Goal: Task Accomplishment & Management: Manage account settings

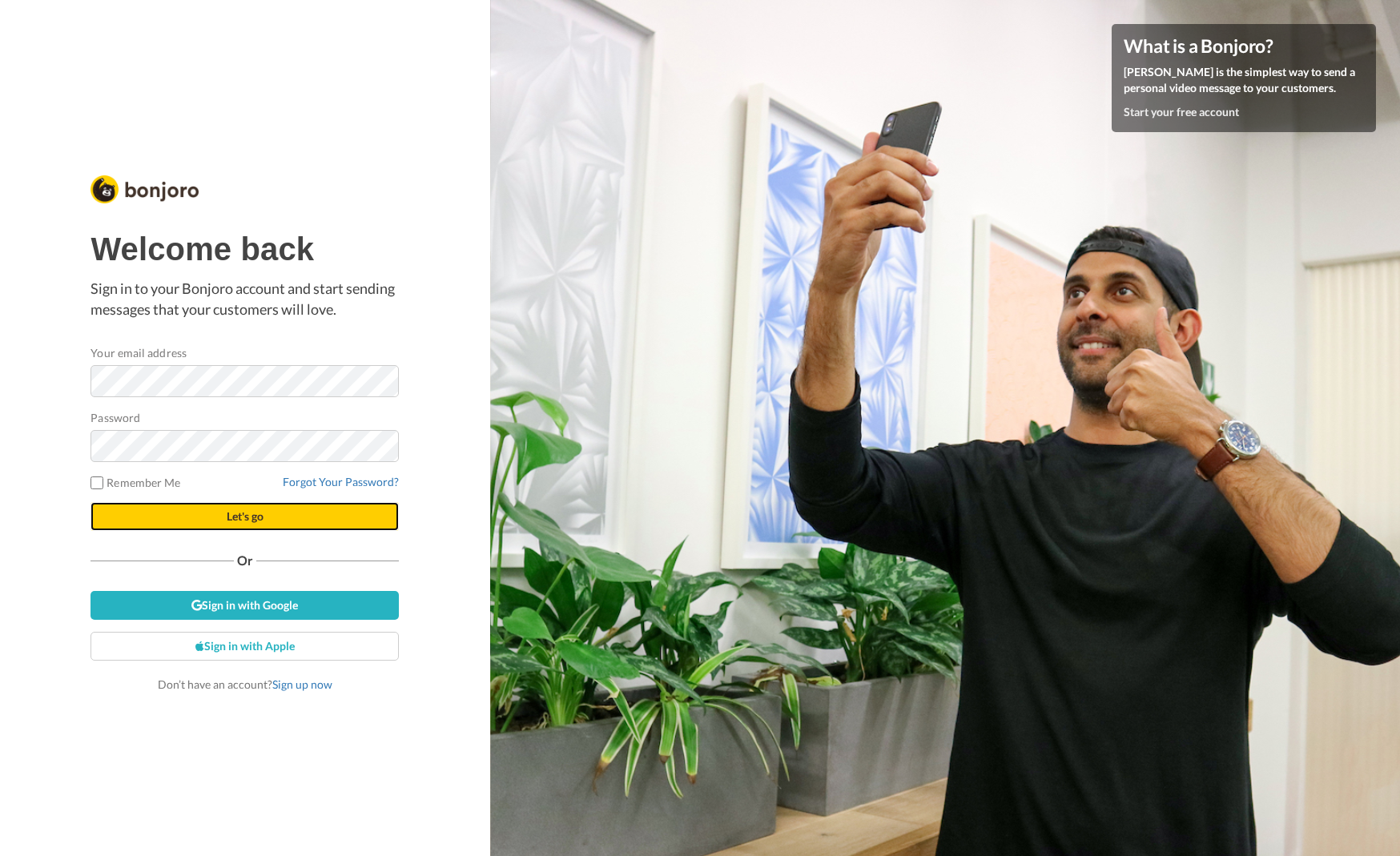
click at [179, 515] on button "Let's go" at bounding box center [245, 516] width 309 height 29
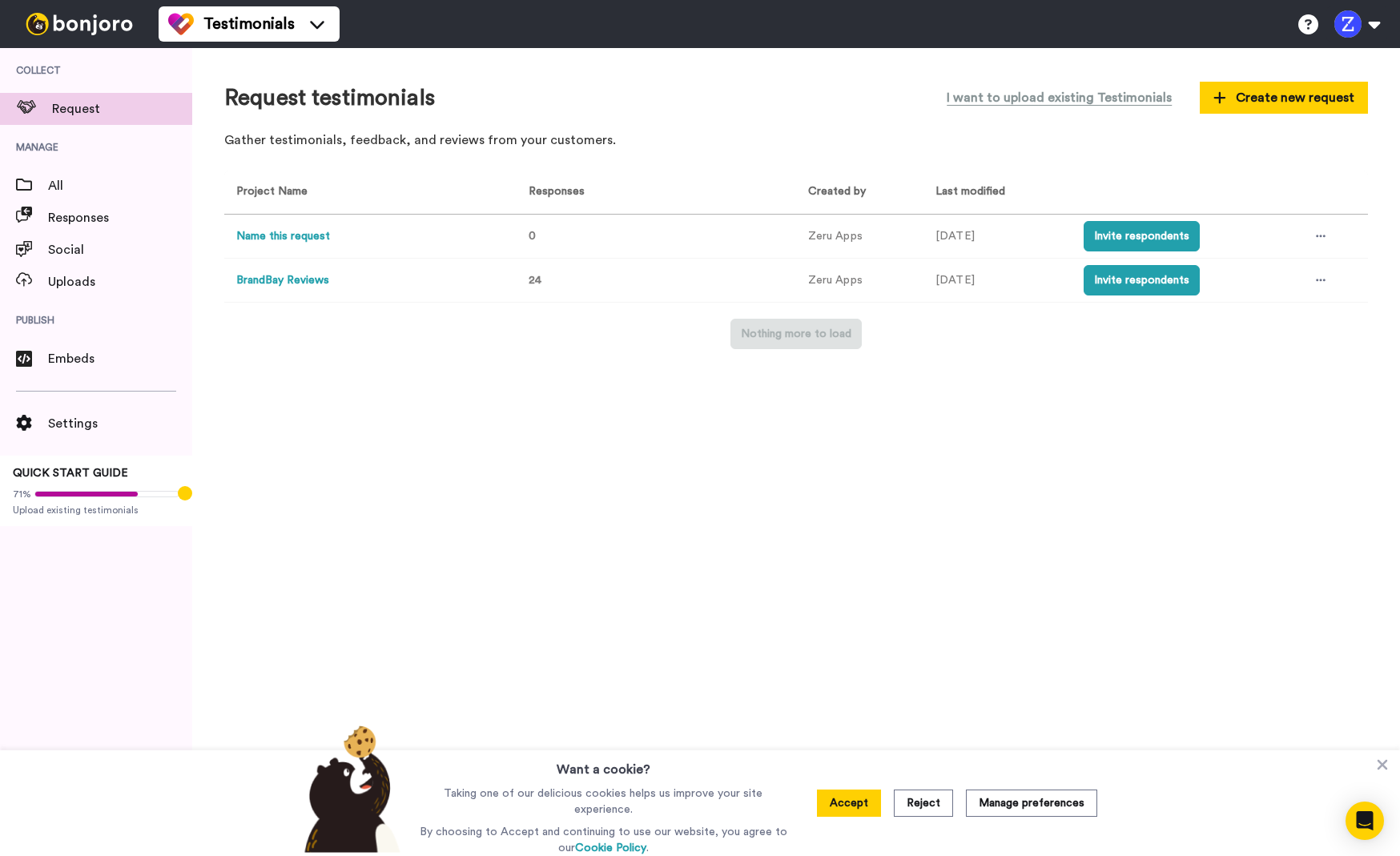
click at [0, 855] on nordpass-portal at bounding box center [0, 856] width 0 height 0
click at [1324, 281] on icon at bounding box center [1321, 281] width 10 height 2
click at [1172, 407] on div "Request testimonials I want to upload existing Testimonials Create new request …" at bounding box center [795, 451] width 1208 height 808
click at [1273, 107] on button "Create new request" at bounding box center [1284, 98] width 168 height 32
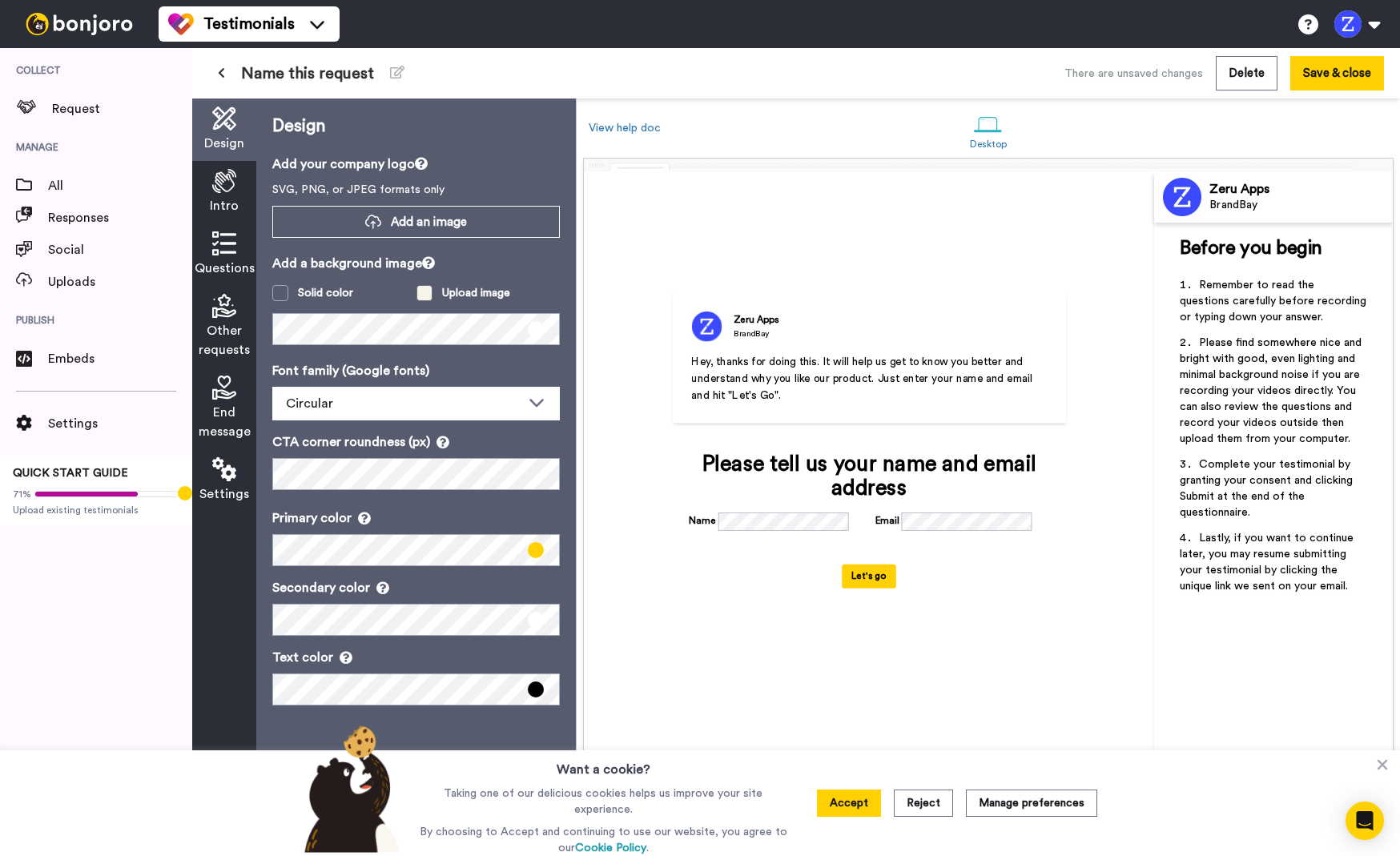
click at [423, 293] on span at bounding box center [425, 293] width 16 height 16
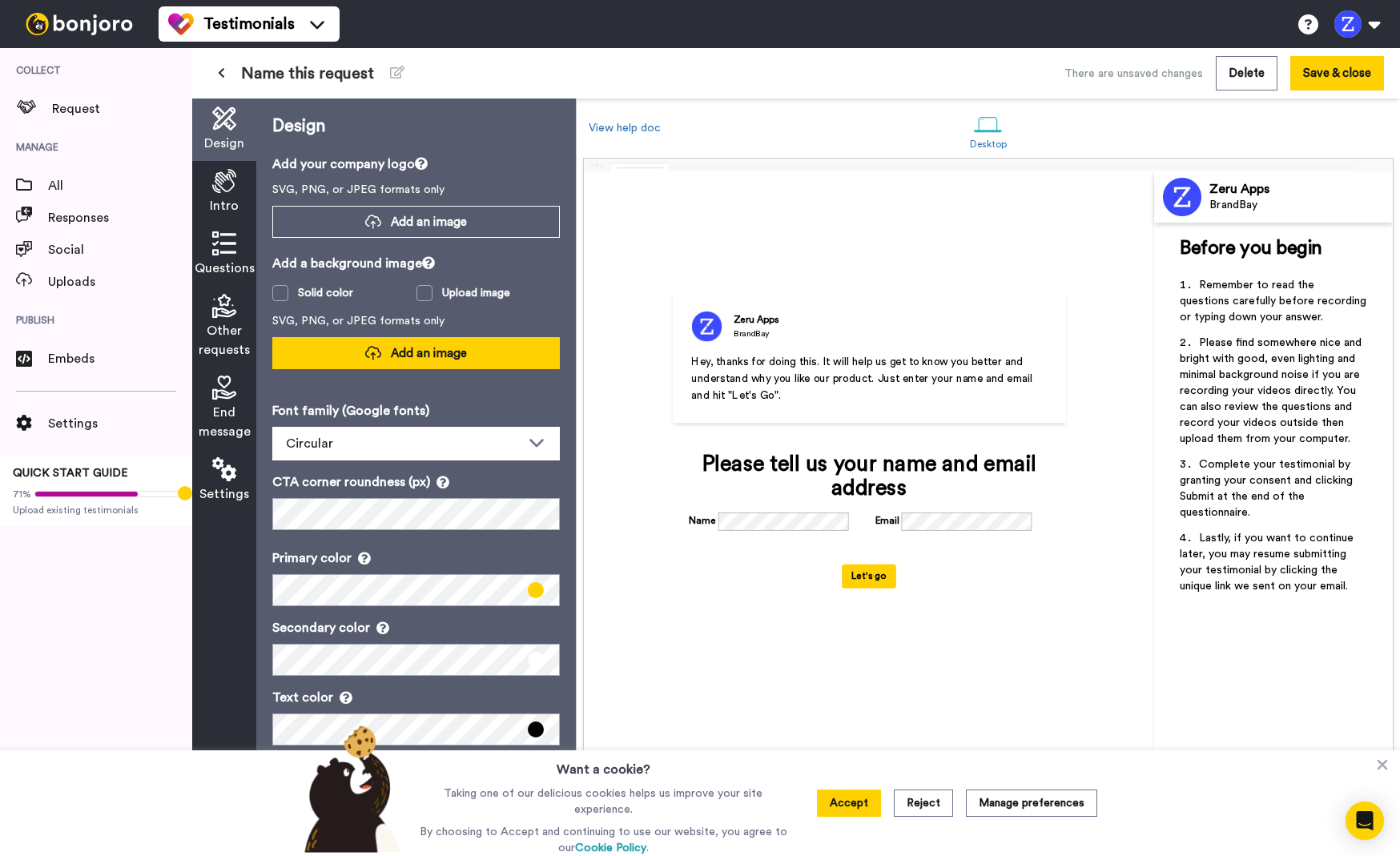
click at [414, 353] on span "Add an image" at bounding box center [429, 353] width 76 height 17
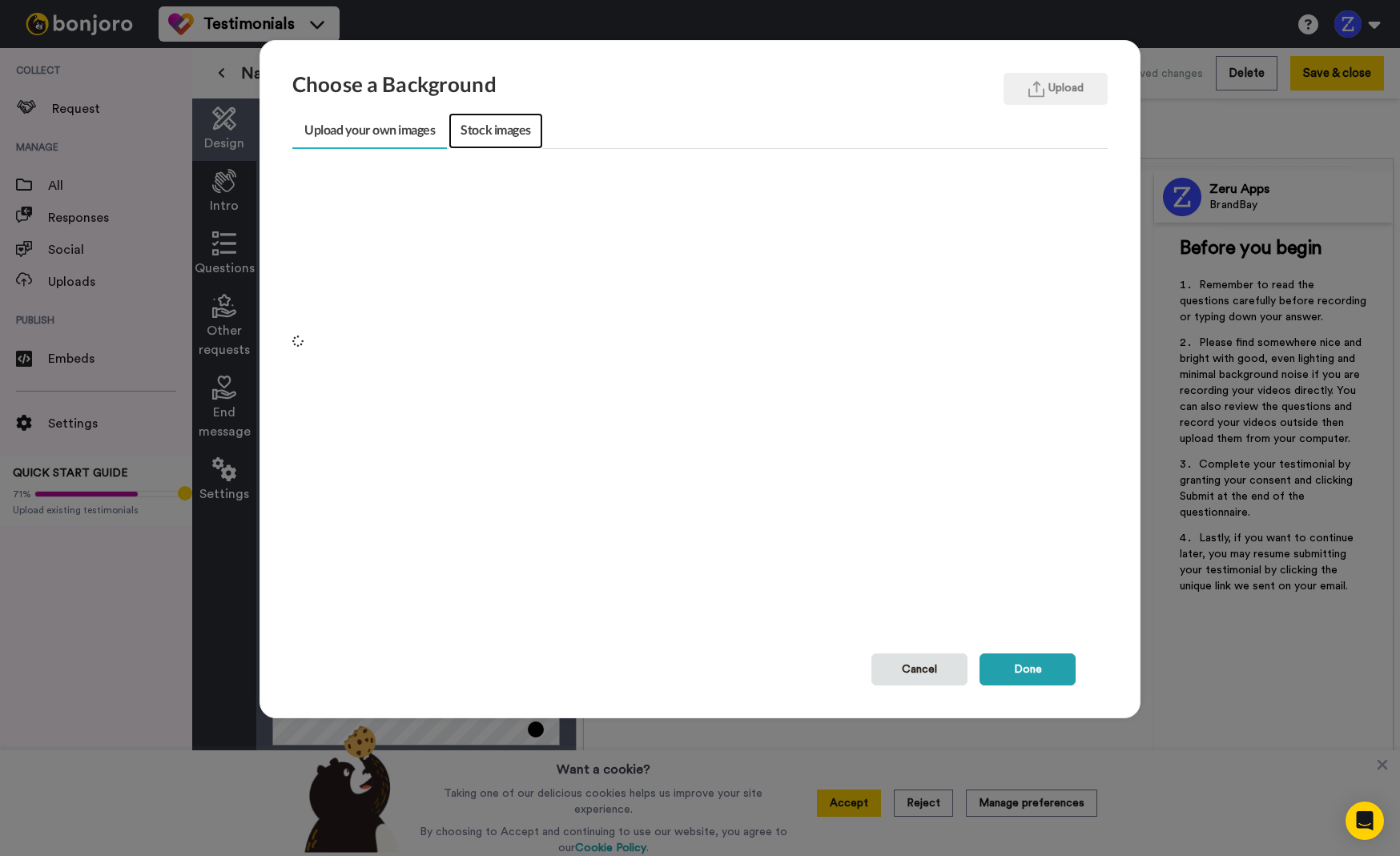
click at [499, 131] on link "Stock images" at bounding box center [496, 131] width 94 height 36
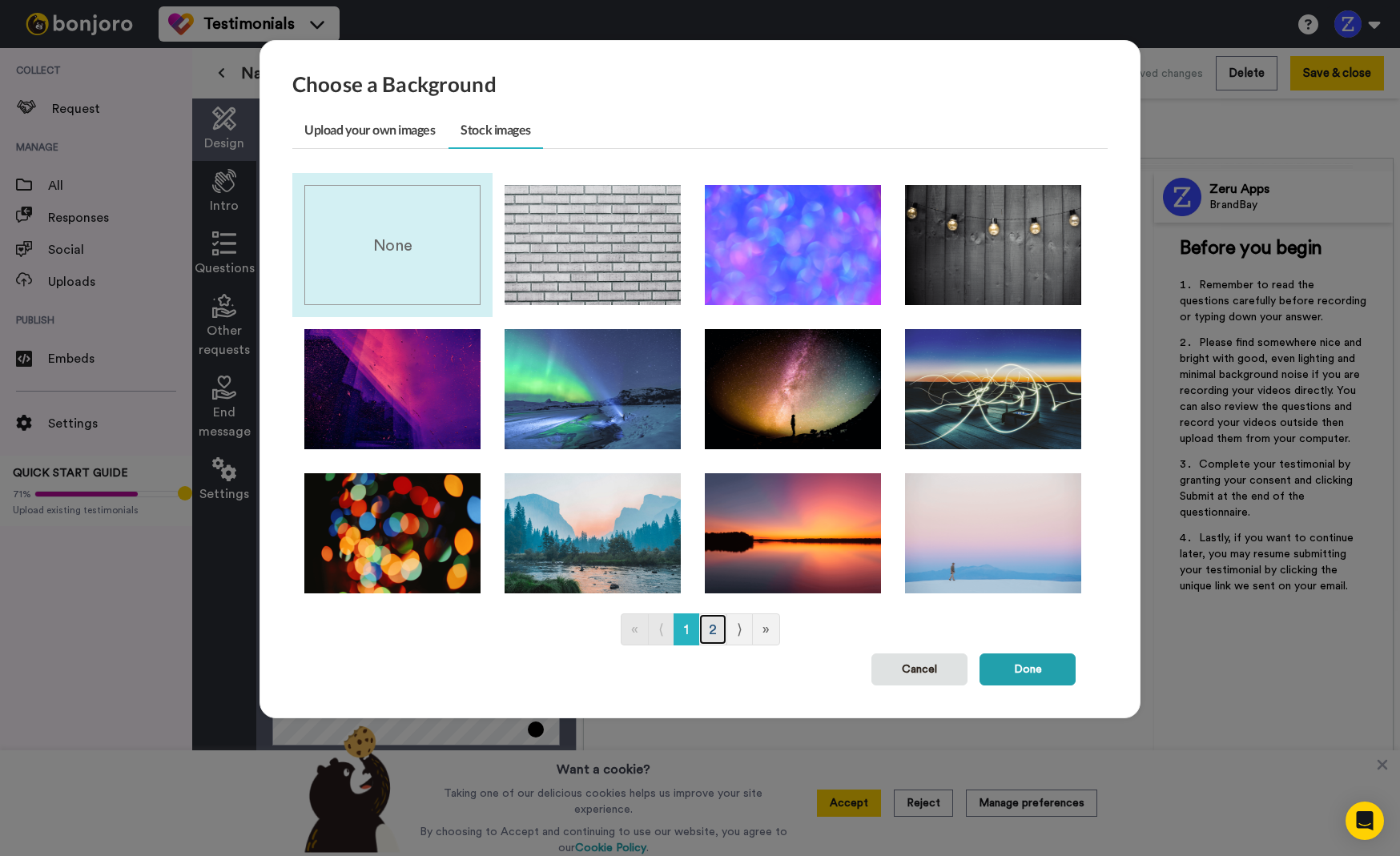
click at [708, 626] on link "2" at bounding box center [712, 629] width 29 height 32
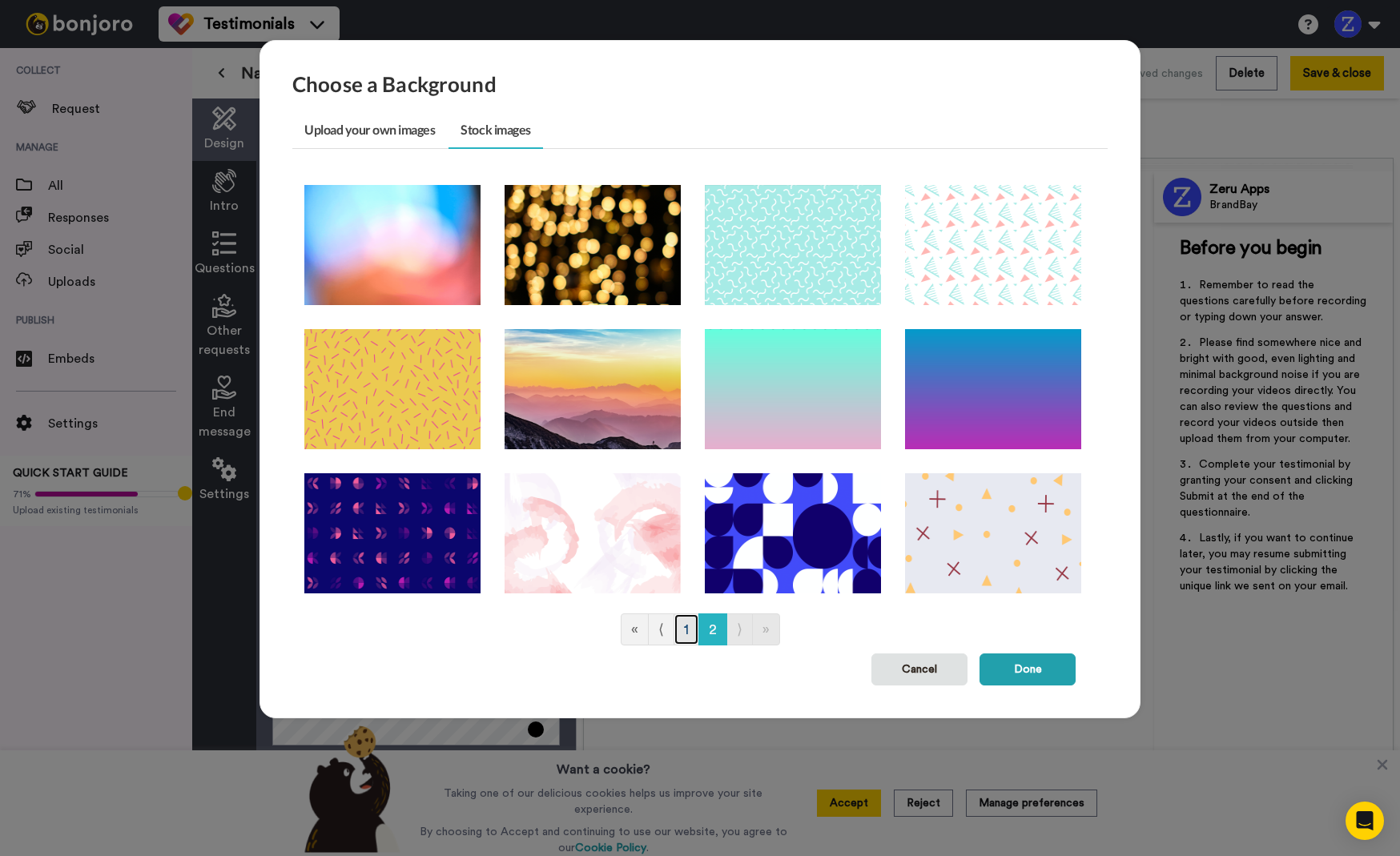
click at [685, 631] on link "1" at bounding box center [687, 629] width 26 height 32
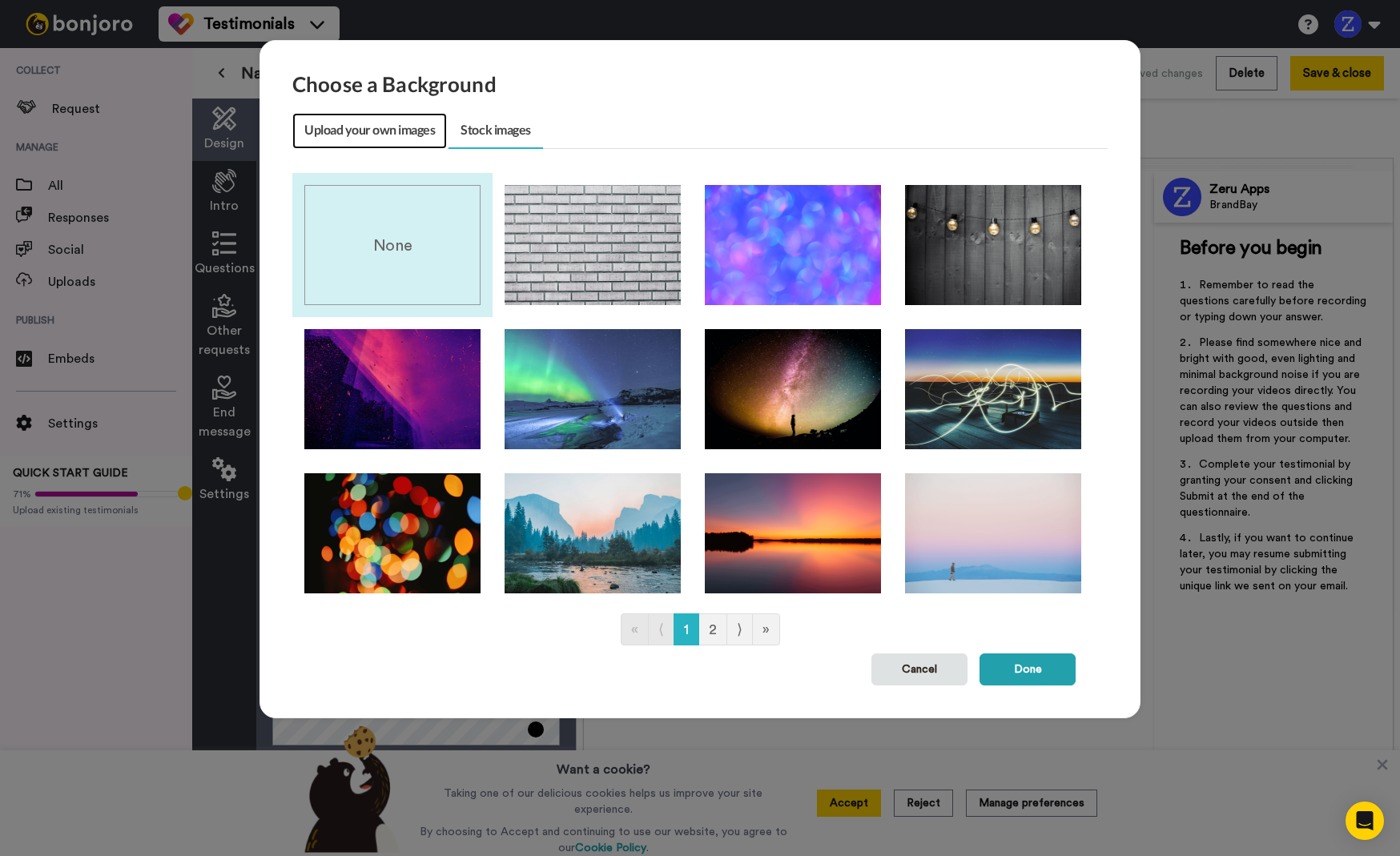
click at [398, 131] on link "Upload your own images" at bounding box center [370, 131] width 155 height 36
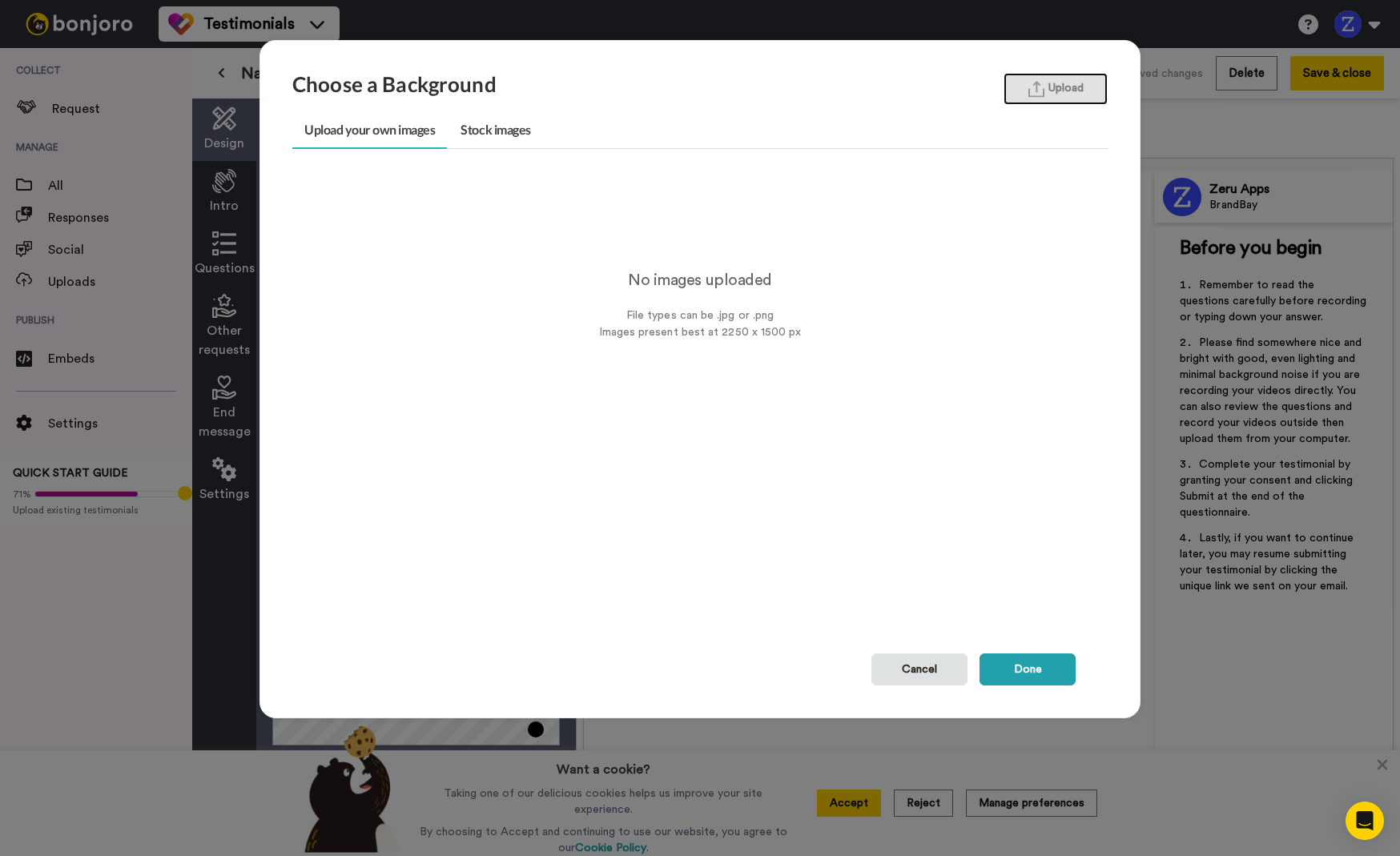
click at [1040, 74] on button "Upload" at bounding box center [1055, 89] width 104 height 32
click at [1046, 83] on button "Upload" at bounding box center [1055, 89] width 104 height 32
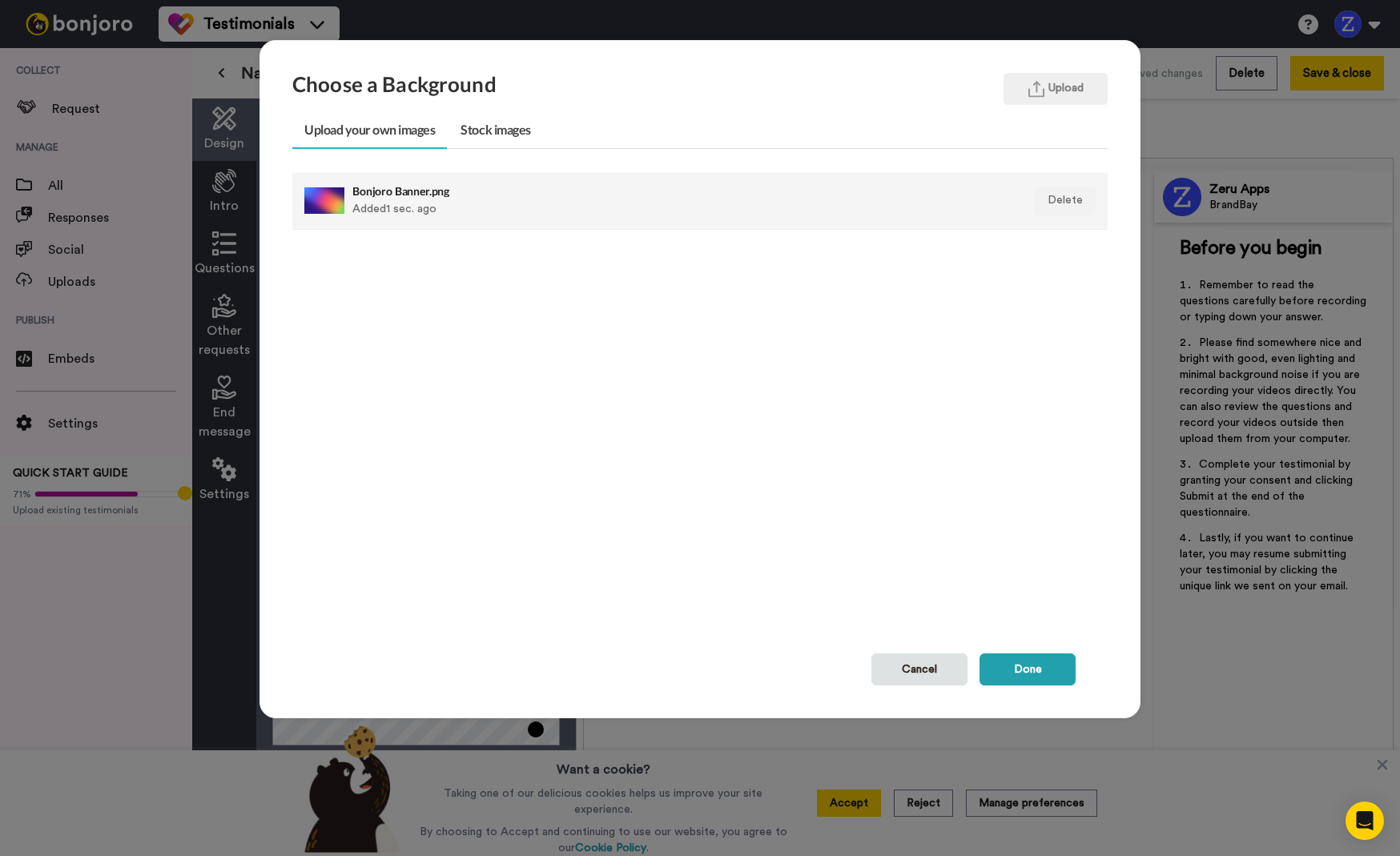
click at [386, 200] on div "Bonjoro Banner.png Added 1 sec. ago" at bounding box center [622, 201] width 539 height 40
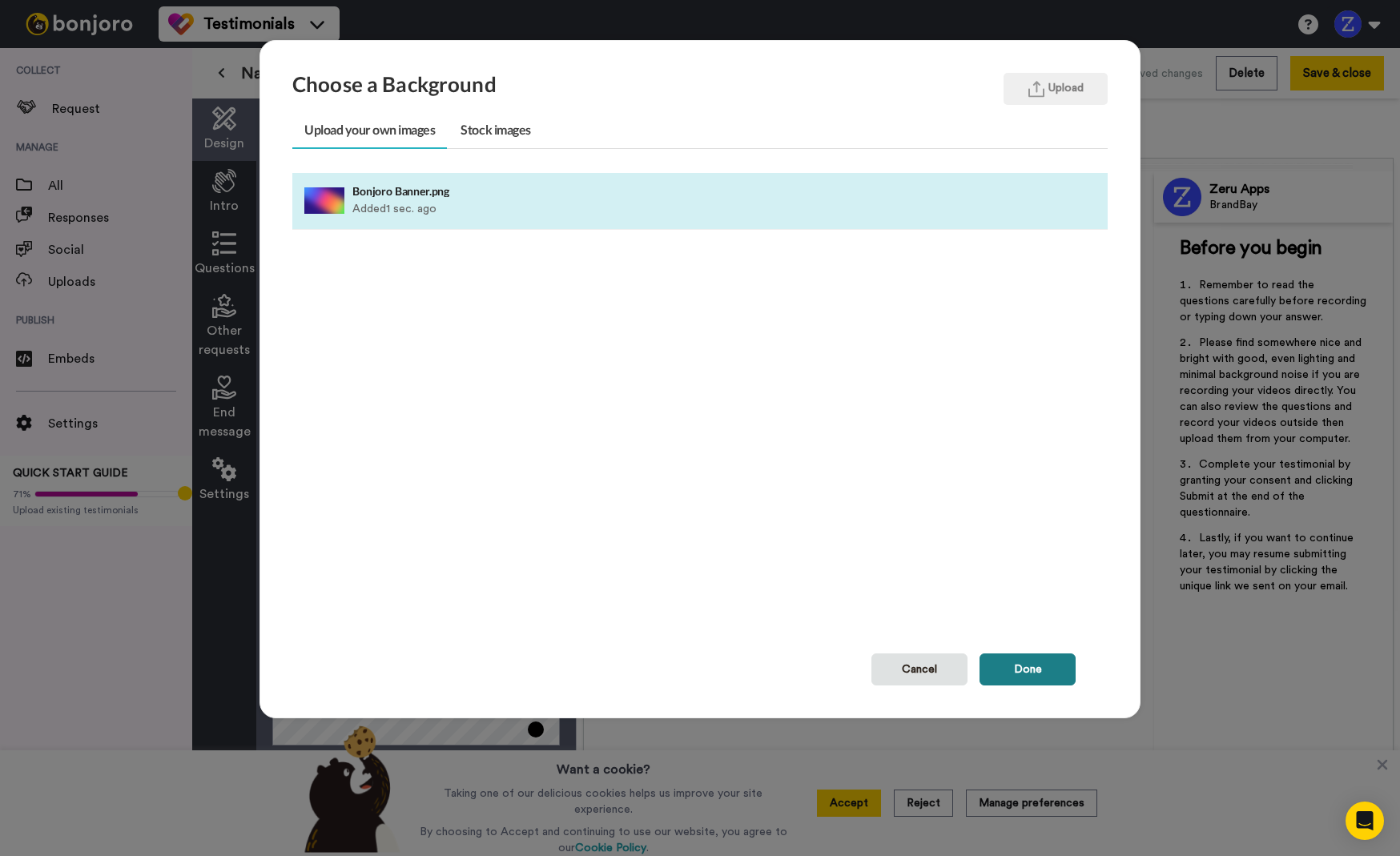
click at [1032, 667] on button "Done" at bounding box center [1027, 669] width 96 height 32
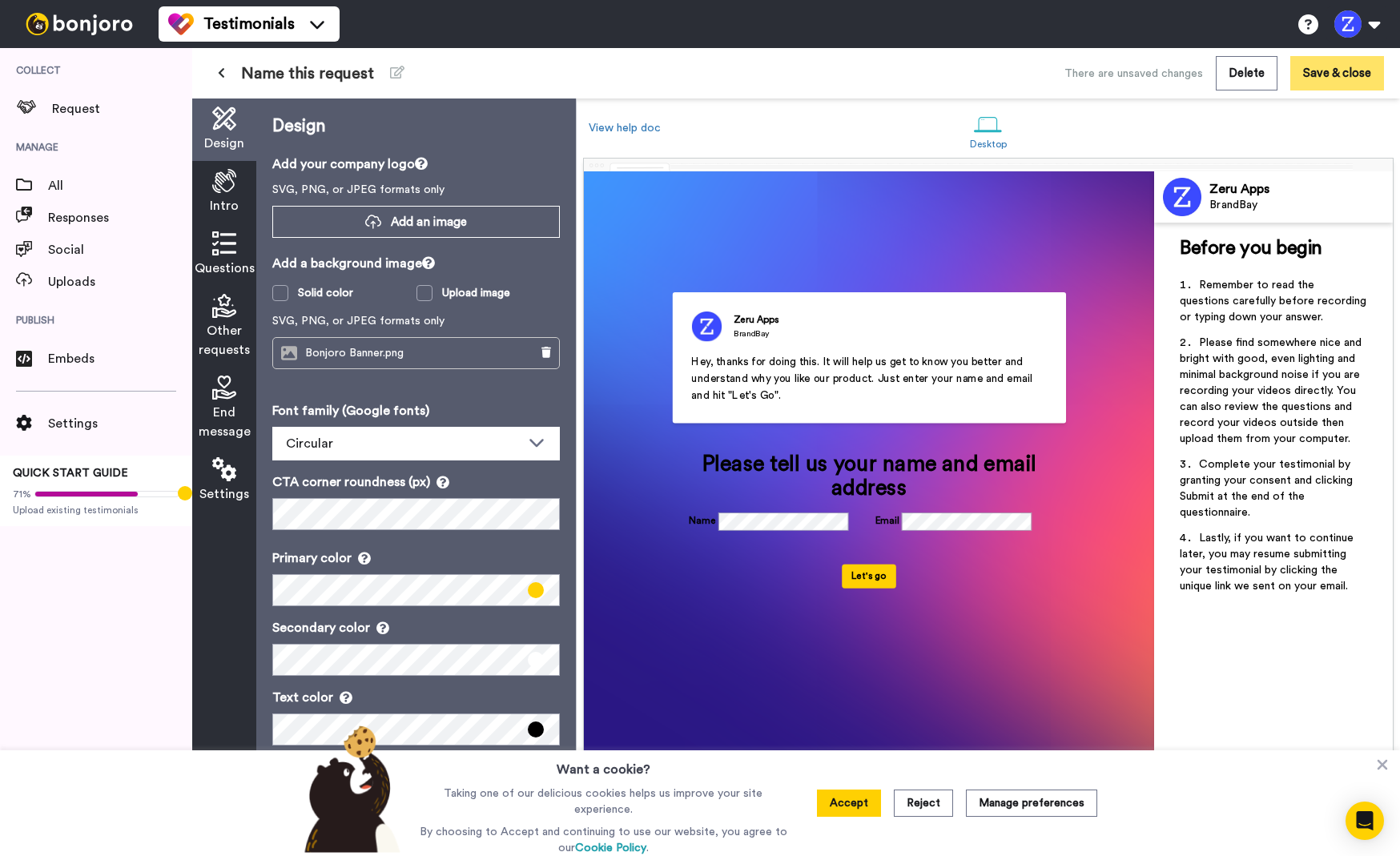
click at [1330, 79] on button "Save & close" at bounding box center [1337, 73] width 94 height 34
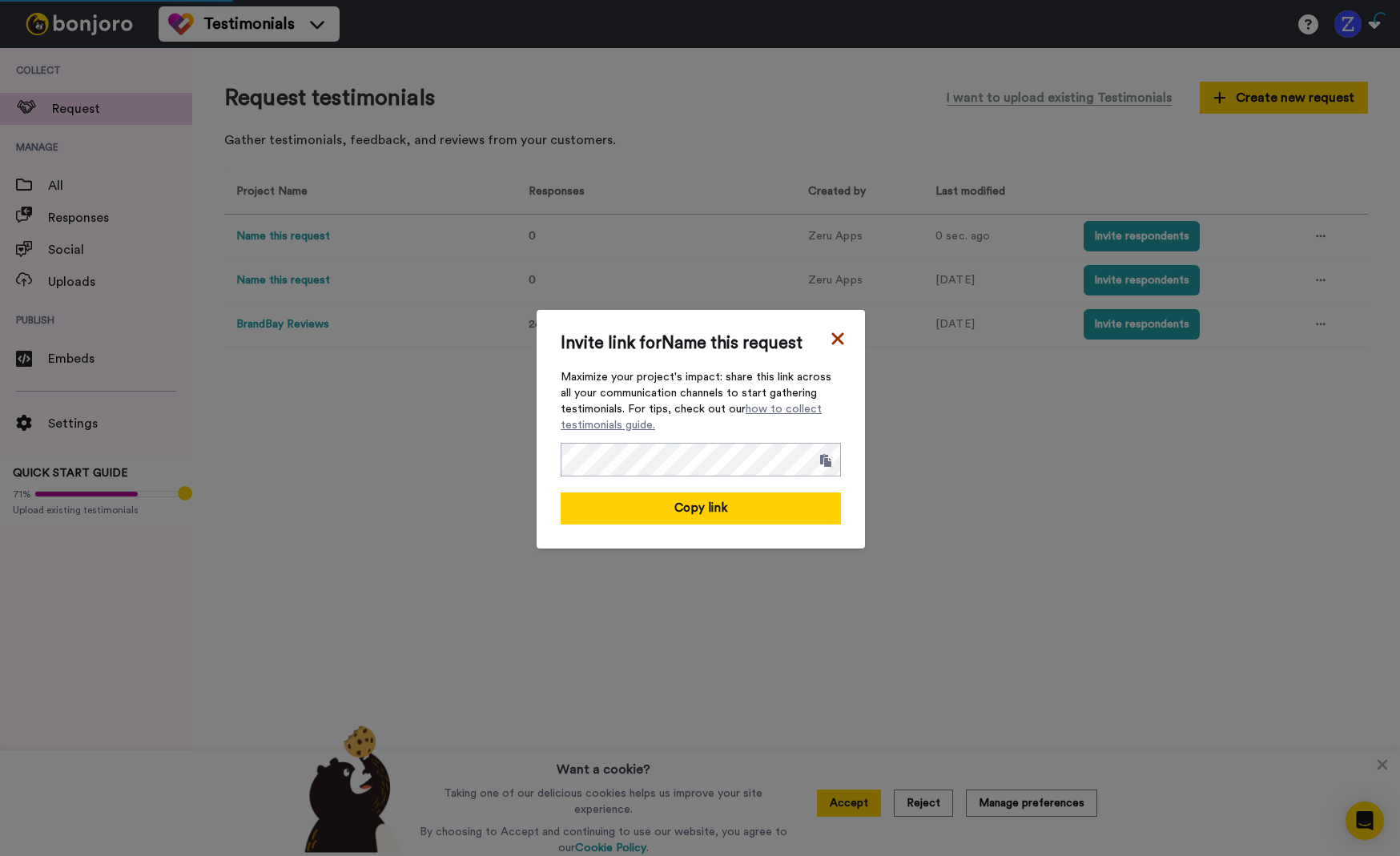
click at [833, 337] on icon at bounding box center [837, 338] width 16 height 19
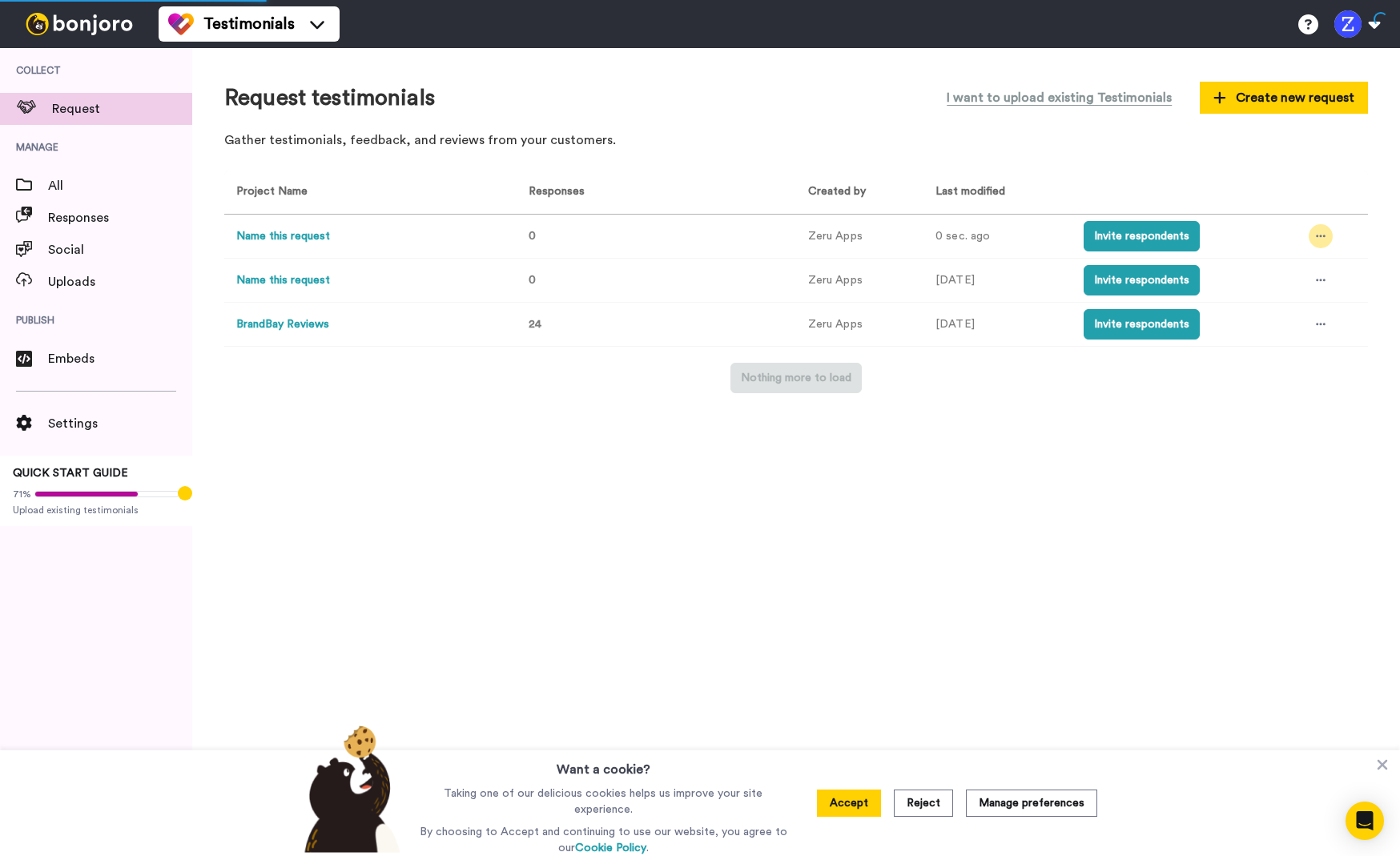
click at [1330, 237] on div at bounding box center [1321, 236] width 24 height 24
click at [1293, 329] on span "Rename" at bounding box center [1273, 325] width 40 height 11
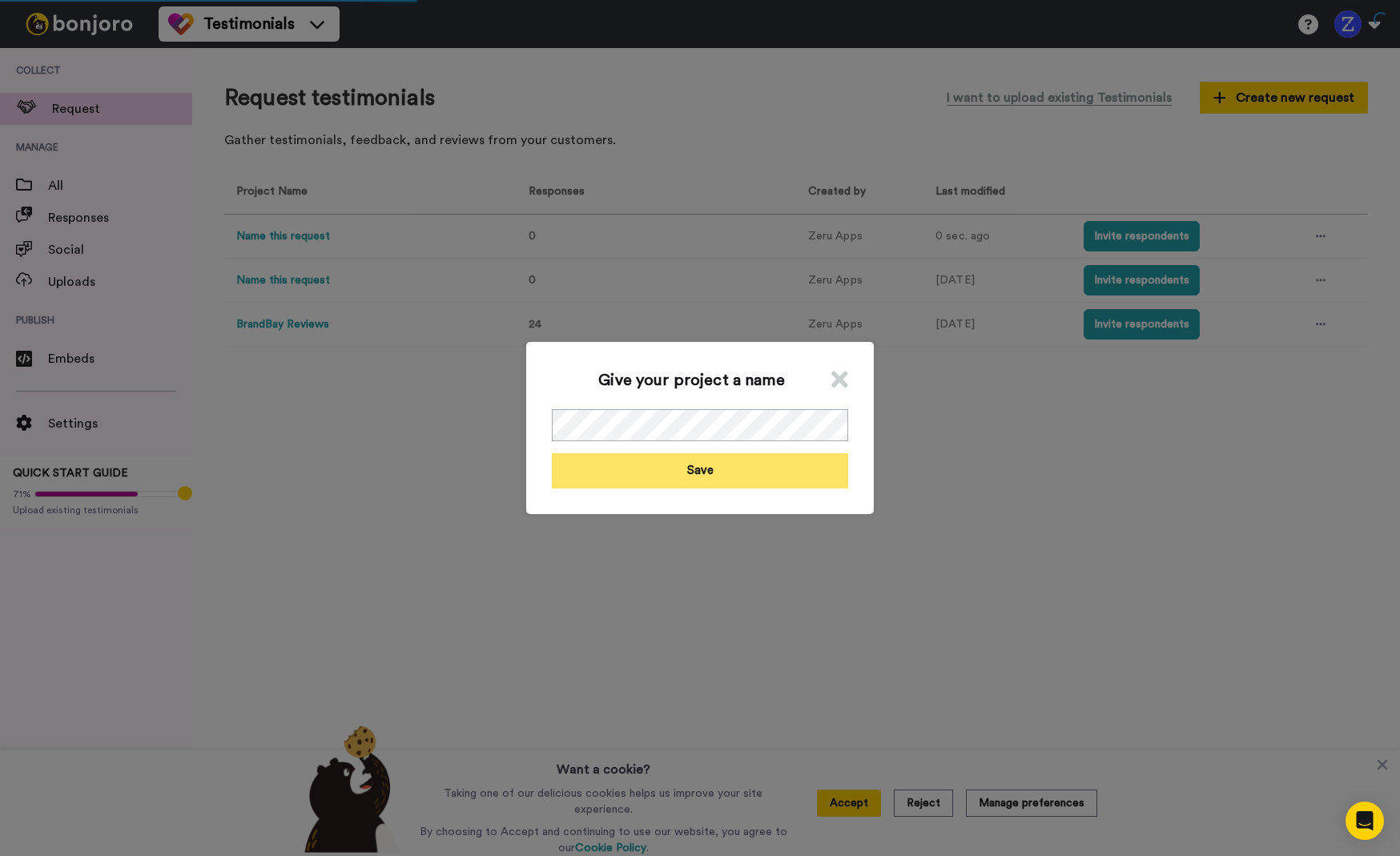
click at [718, 472] on button "Save" at bounding box center [700, 470] width 297 height 34
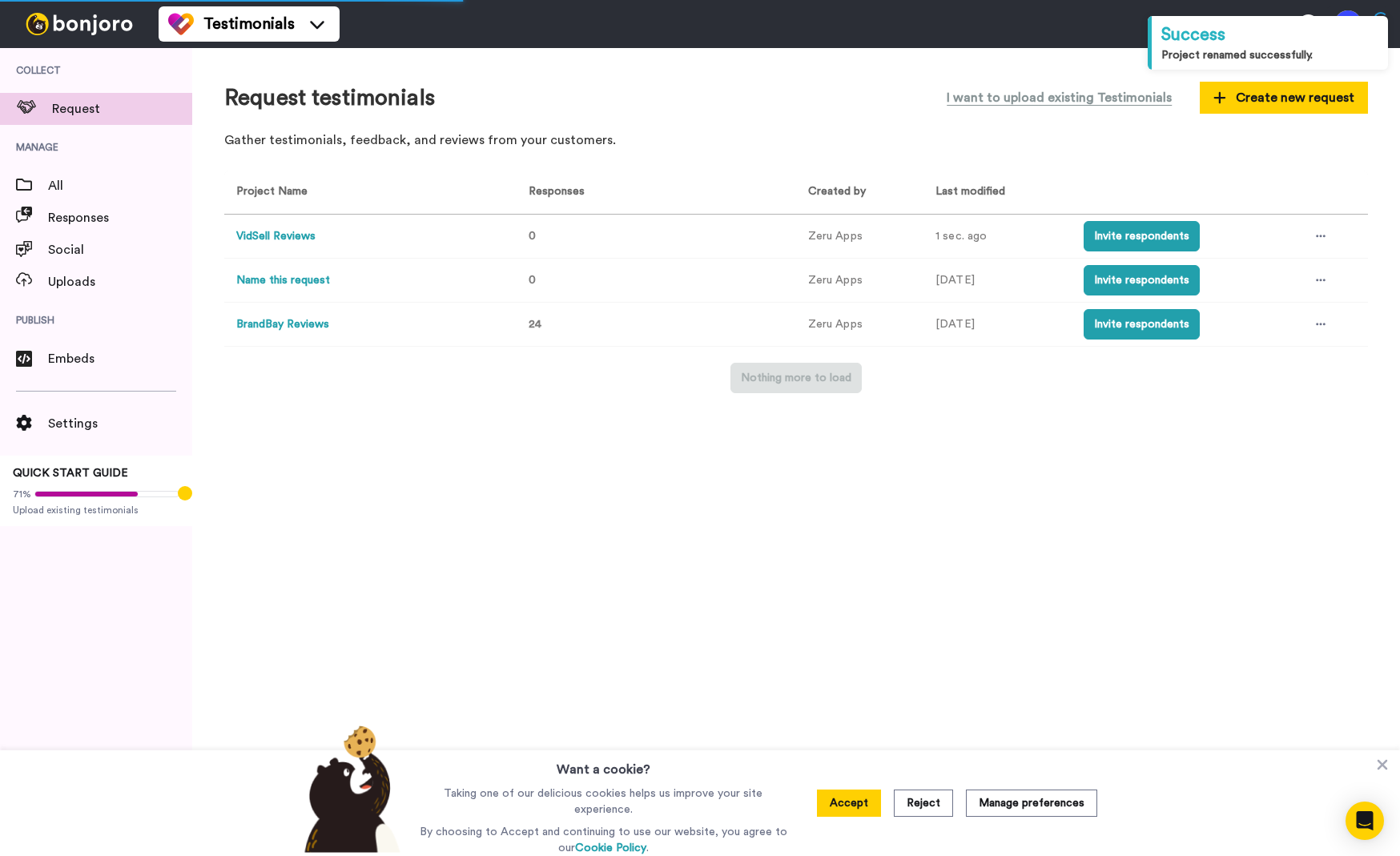
click at [316, 329] on button "BrandBay Reviews" at bounding box center [282, 325] width 93 height 17
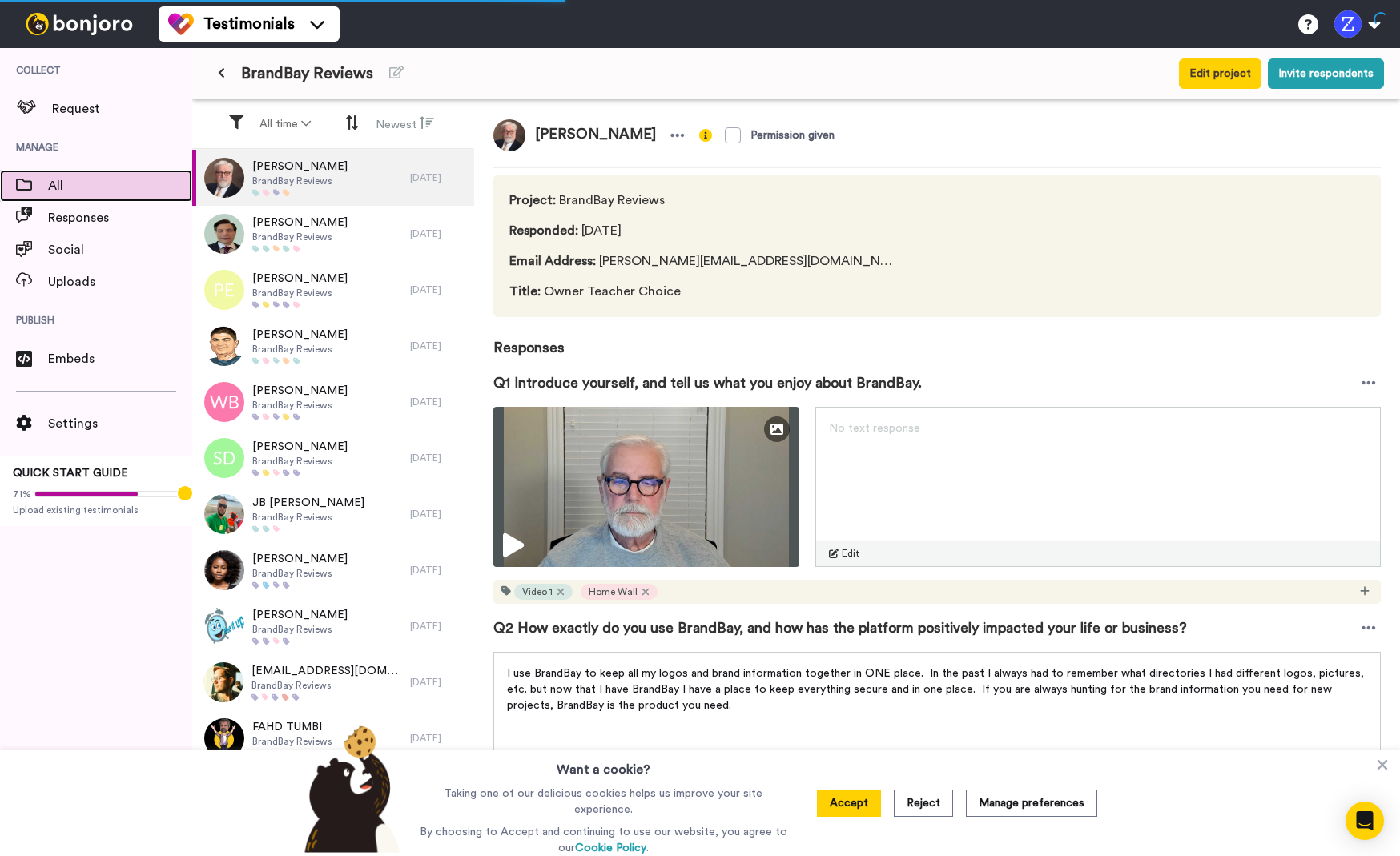
click at [72, 188] on span "All" at bounding box center [120, 185] width 144 height 19
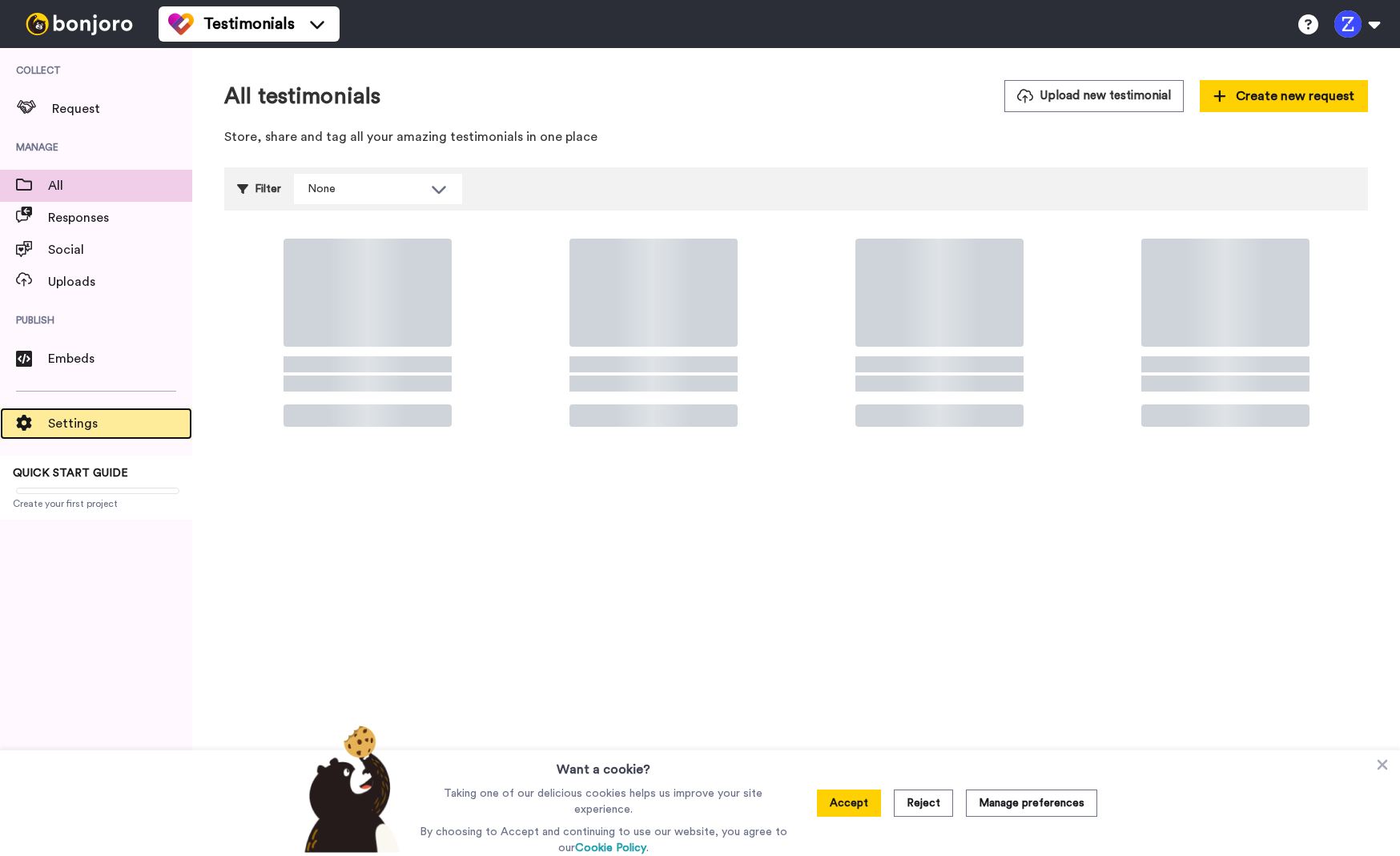
click at [73, 430] on span "Settings" at bounding box center [120, 423] width 144 height 19
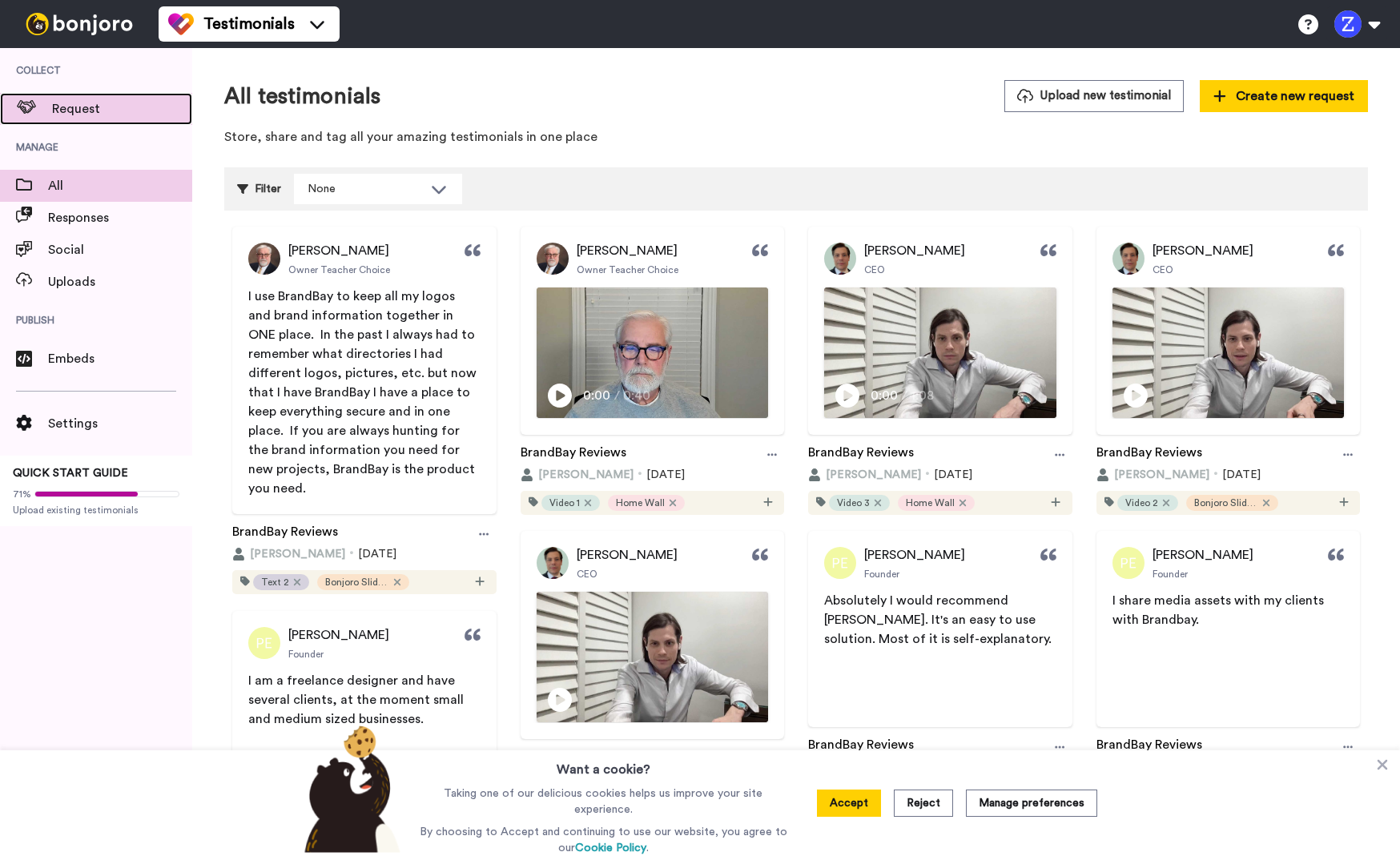
click at [70, 115] on span "Request" at bounding box center [122, 108] width 140 height 19
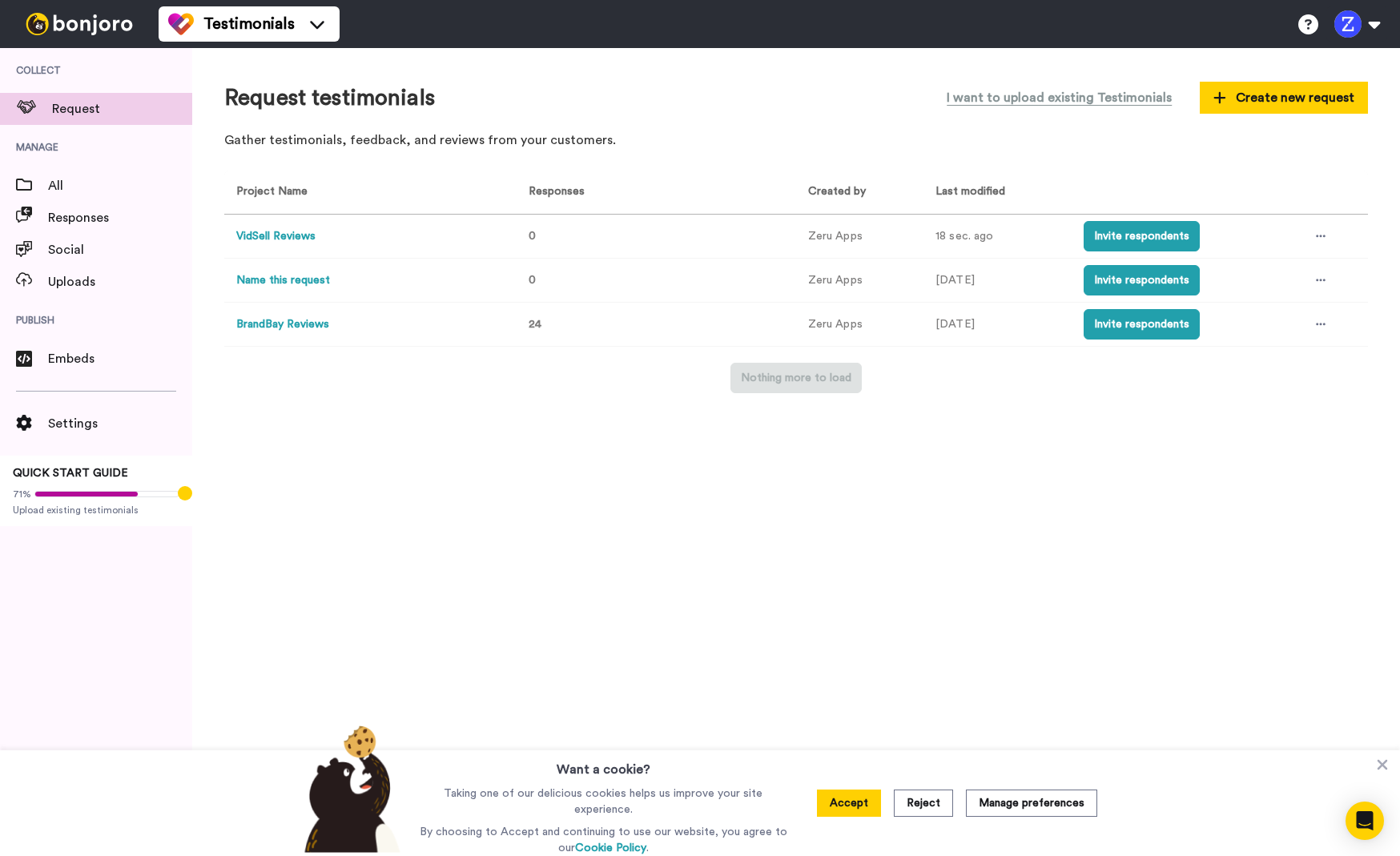
click at [296, 329] on button "BrandBay Reviews" at bounding box center [282, 325] width 93 height 17
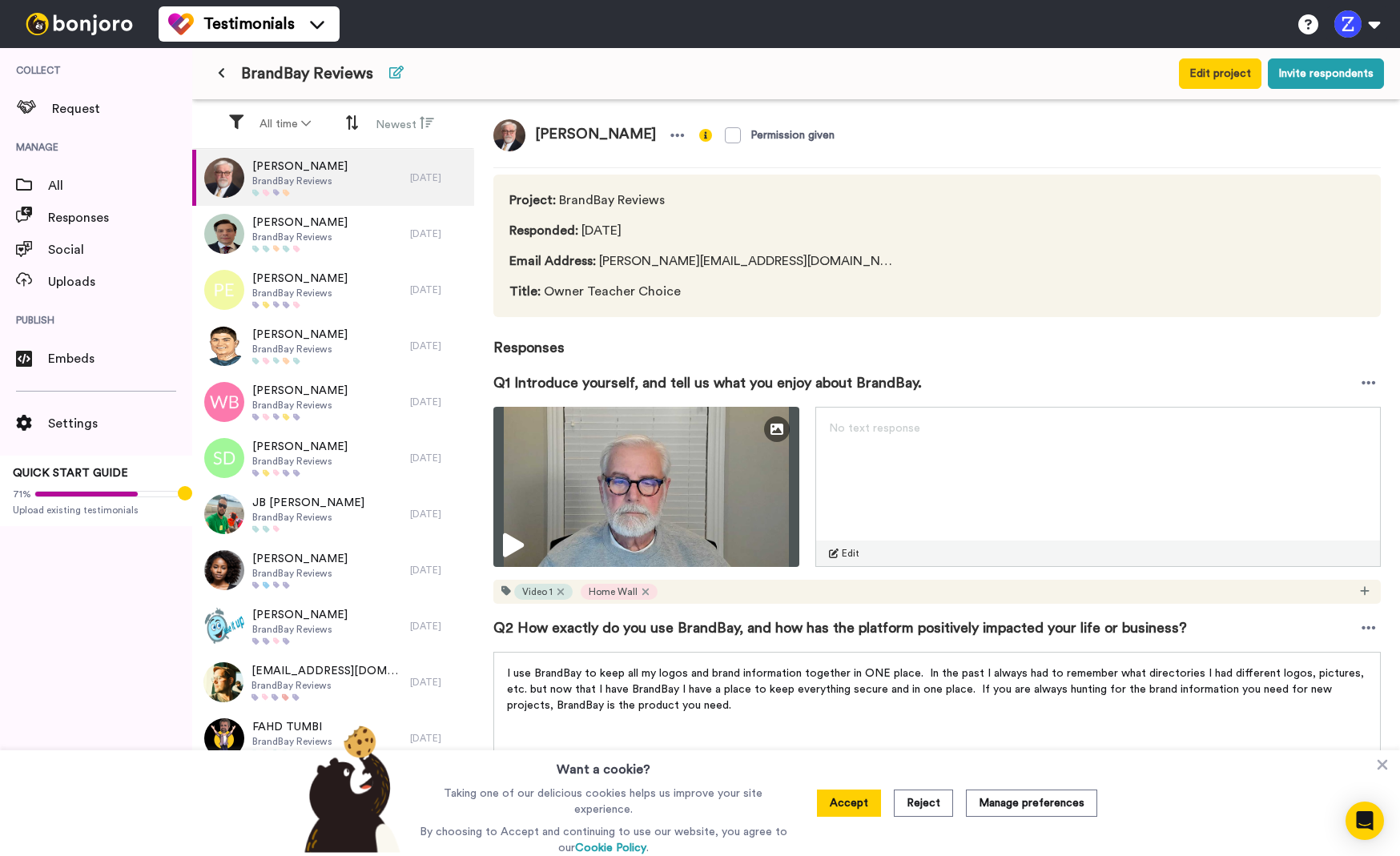
click at [397, 74] on icon at bounding box center [397, 72] width 14 height 13
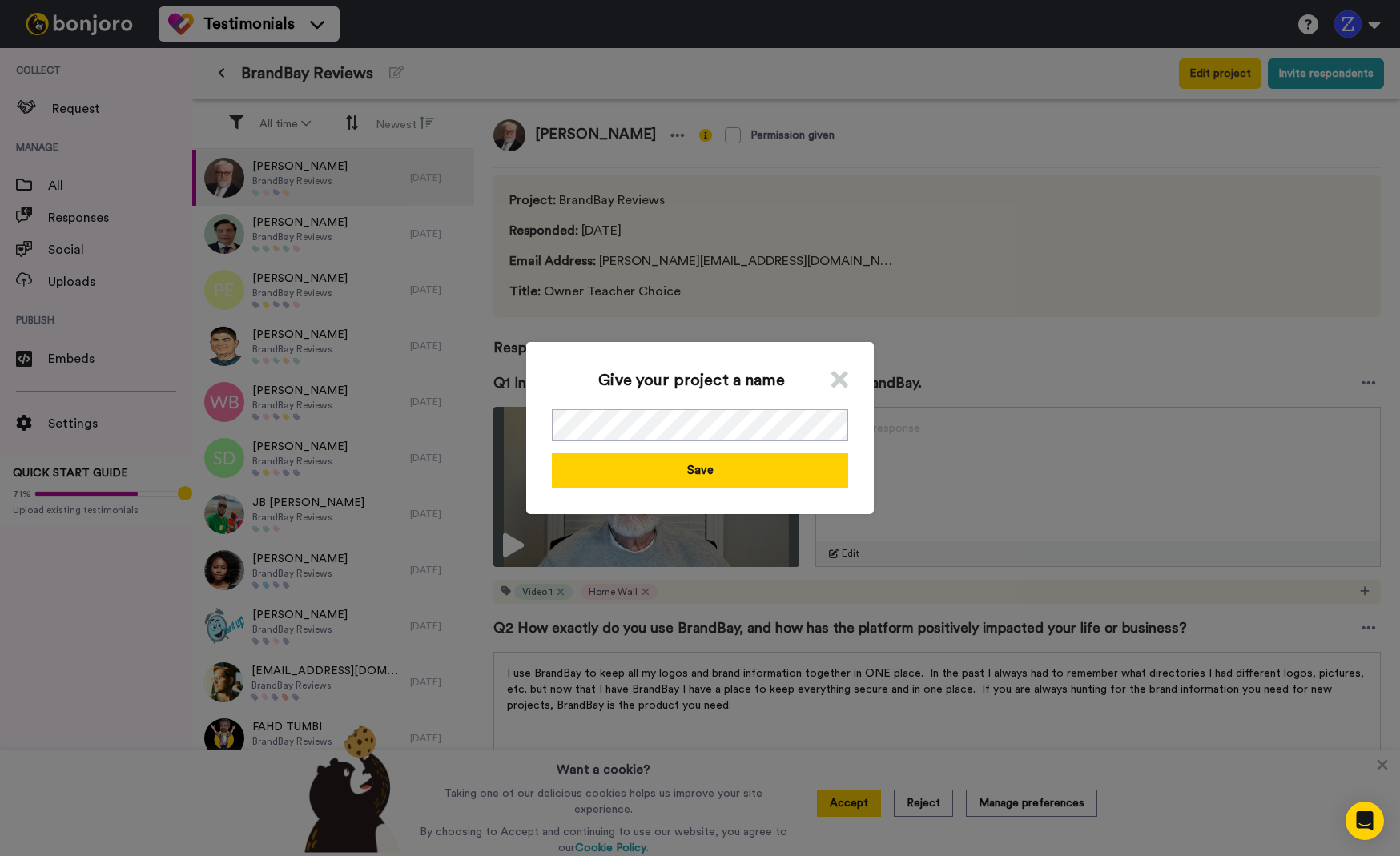
click at [840, 386] on icon at bounding box center [839, 380] width 17 height 24
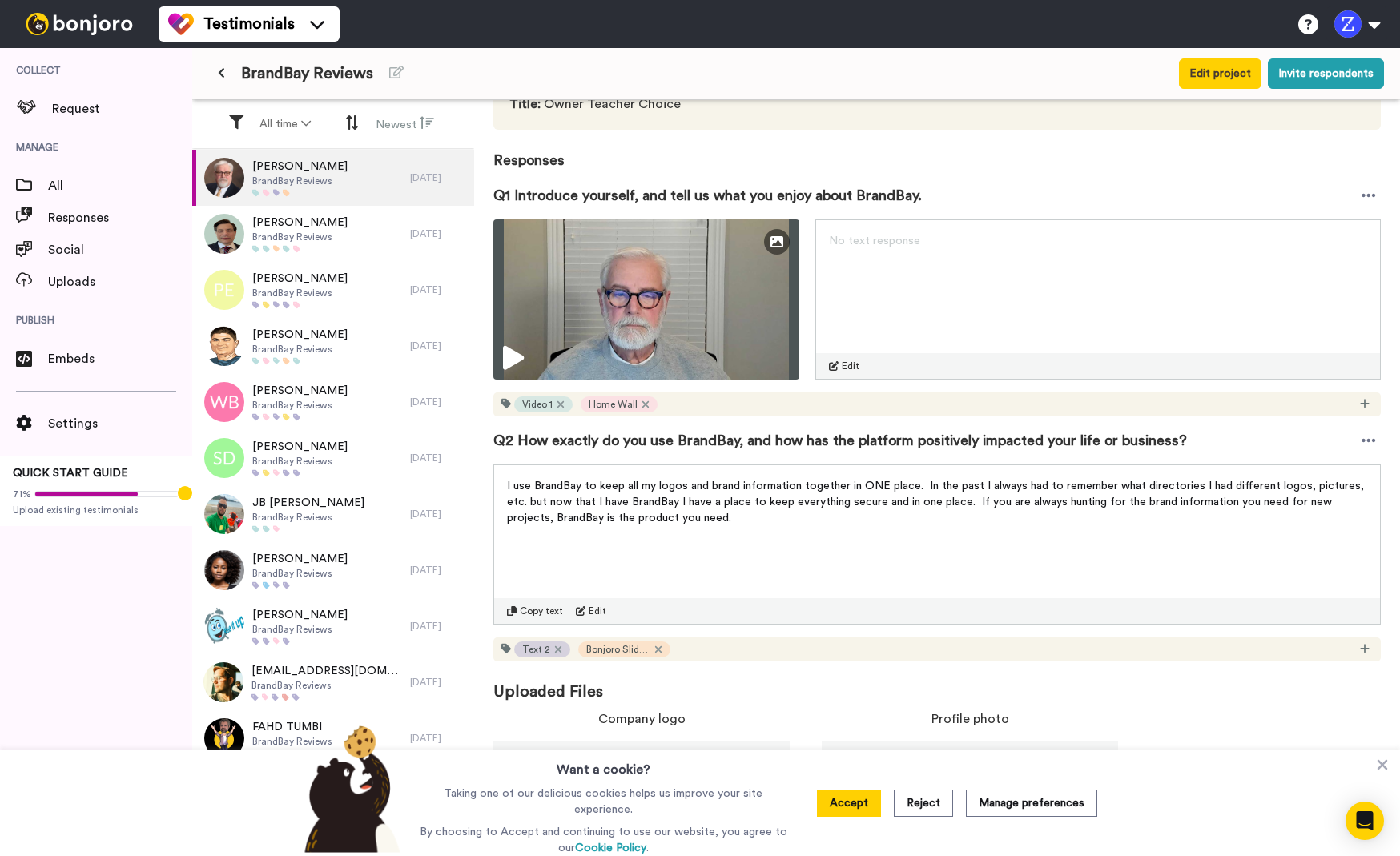
scroll to position [188, 0]
click at [1382, 769] on icon at bounding box center [1383, 765] width 10 height 10
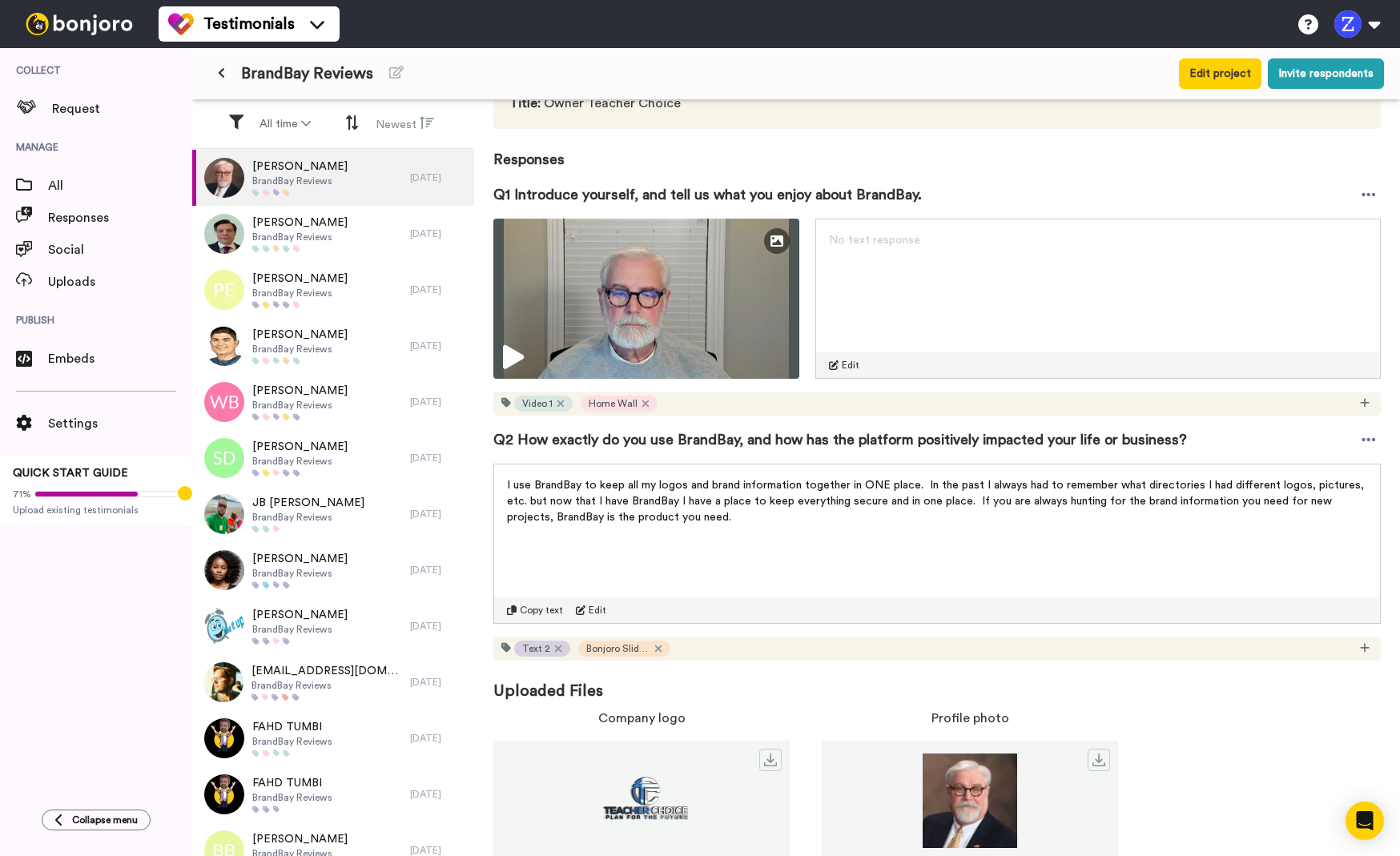
scroll to position [0, 0]
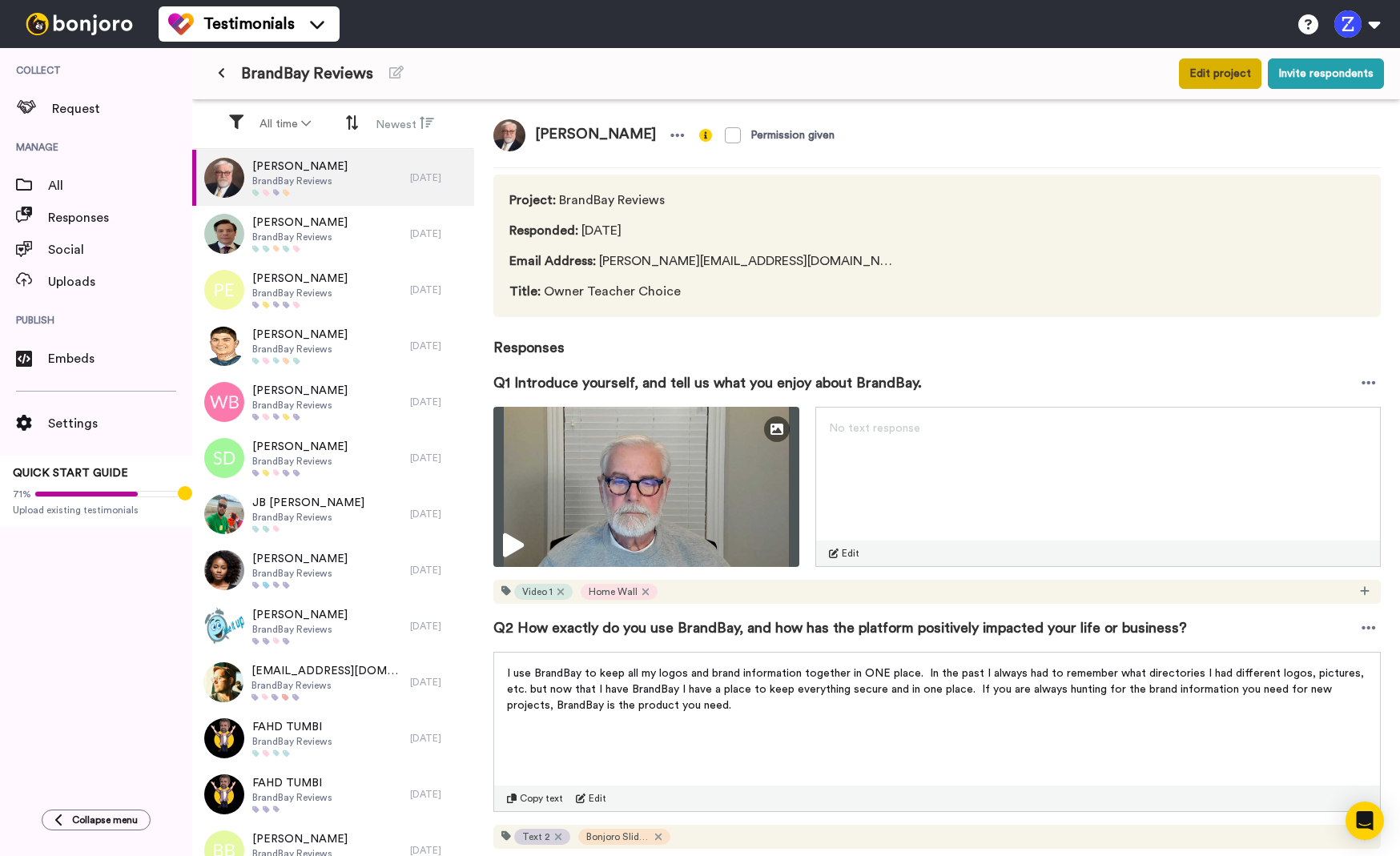
click at [1244, 82] on button "Edit project" at bounding box center [1220, 74] width 83 height 30
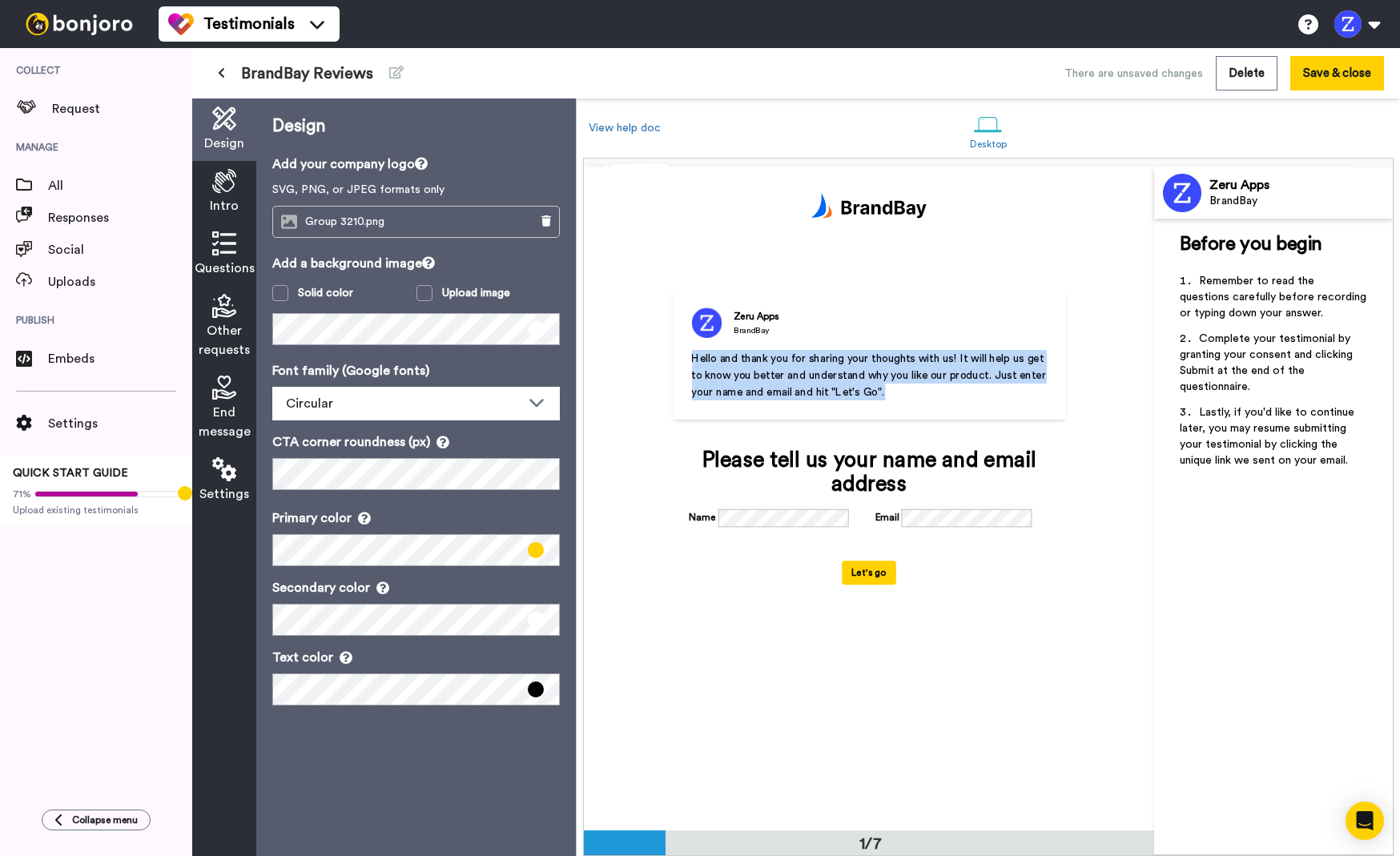
drag, startPoint x: 892, startPoint y: 397, endPoint x: 692, endPoint y: 359, distance: 203.6
click at [692, 359] on p "Hello and thank you for sharing your thoughts with us! It will help us get to k…" at bounding box center [869, 375] width 356 height 50
copy span "Hello and thank you for sharing your thoughts with us! It will help us get to k…"
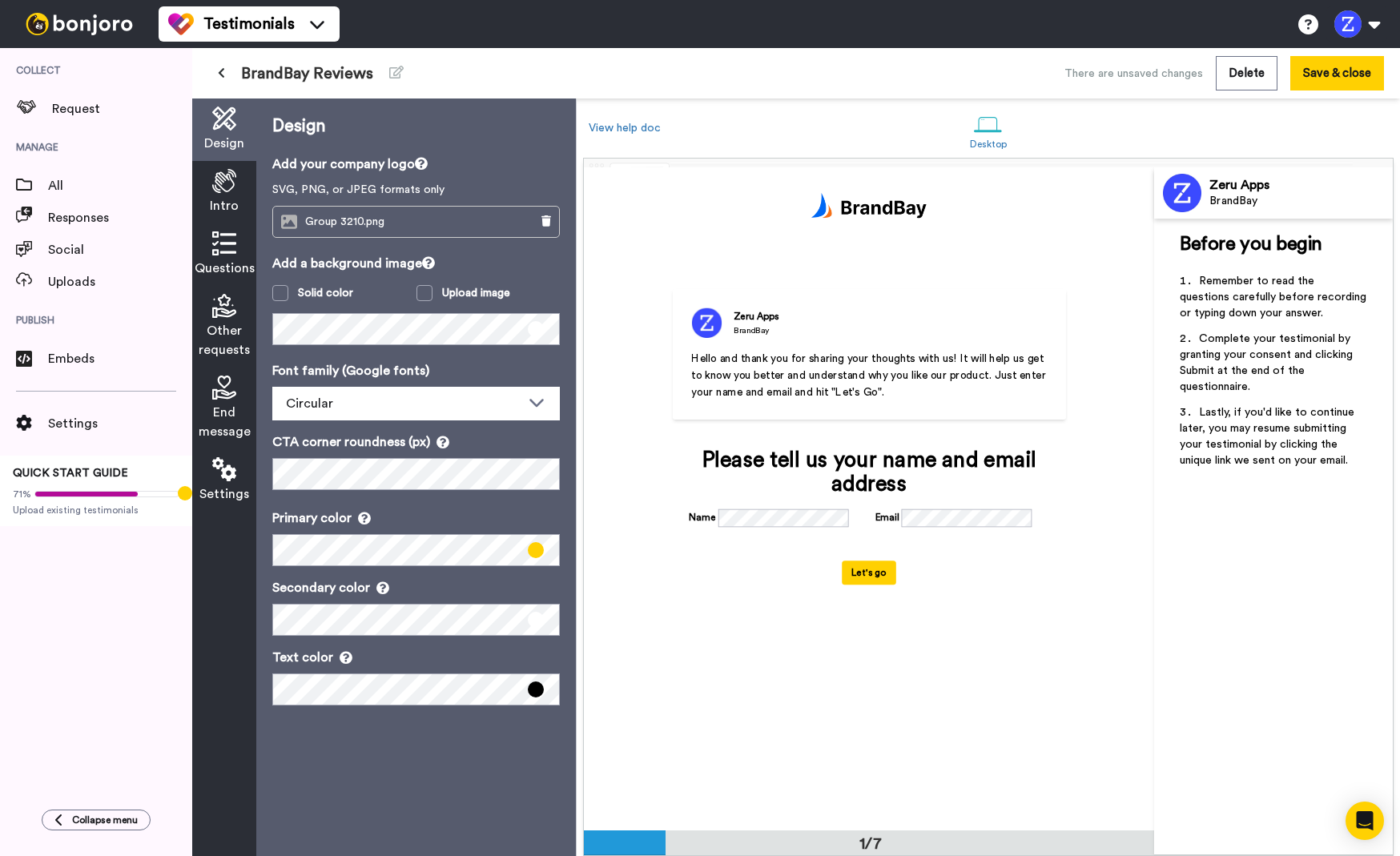
click at [228, 190] on icon at bounding box center [224, 181] width 24 height 24
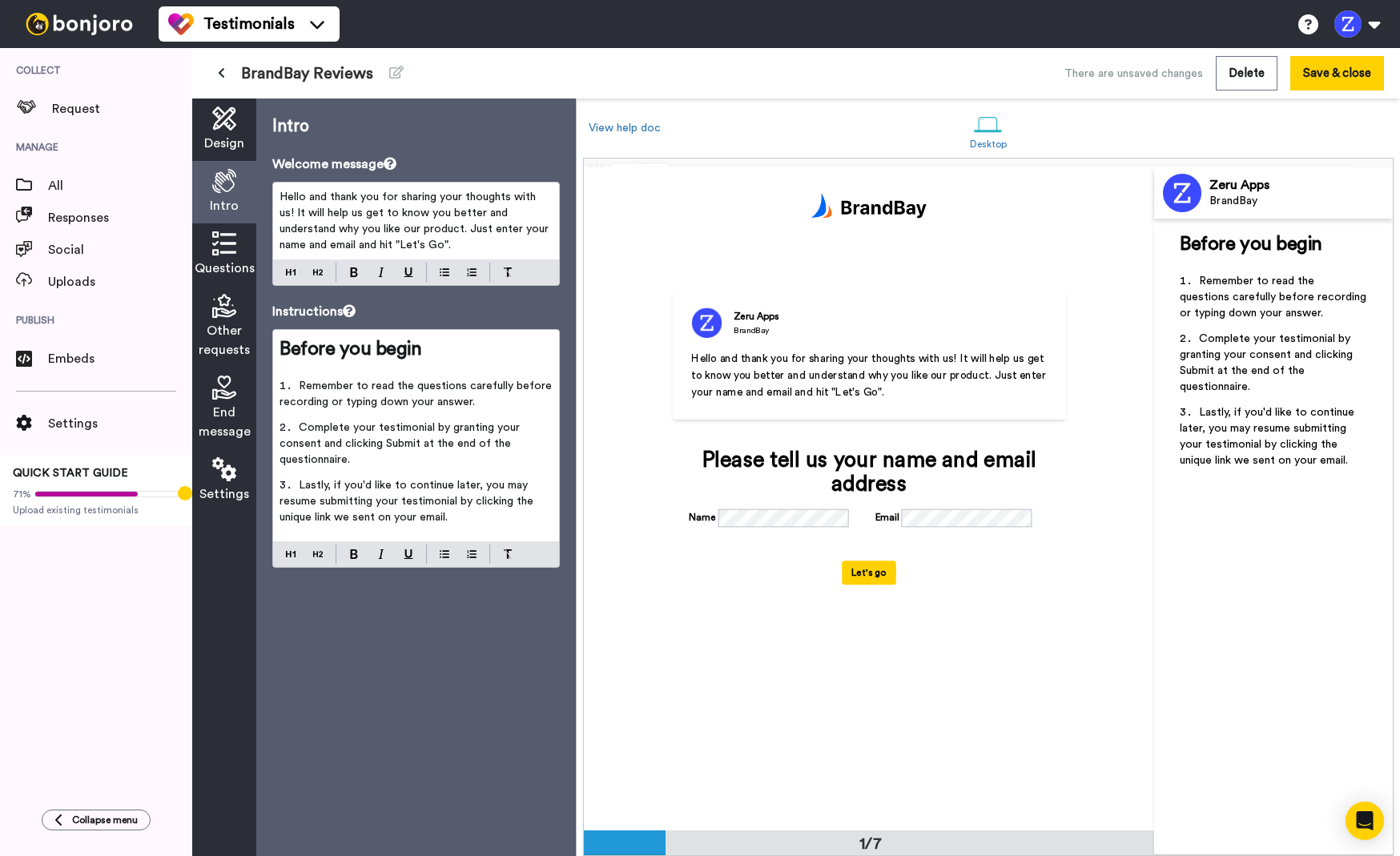
click at [404, 236] on span "Hello and thank you for sharing your thoughts with us! It will help us get to k…" at bounding box center [416, 221] width 273 height 59
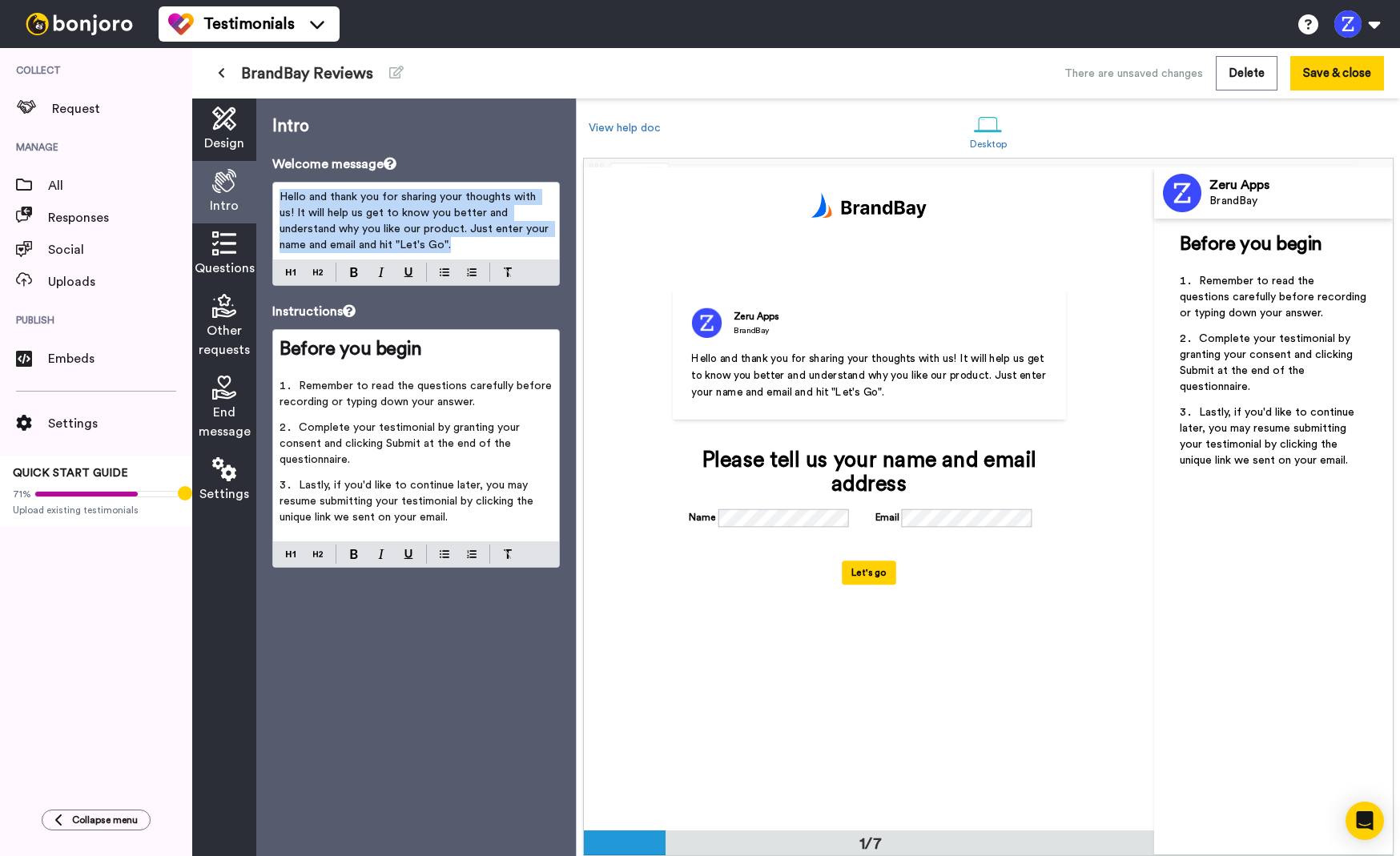
copy span "Hello and thank you for sharing your thoughts with us! It will help us get to k…"
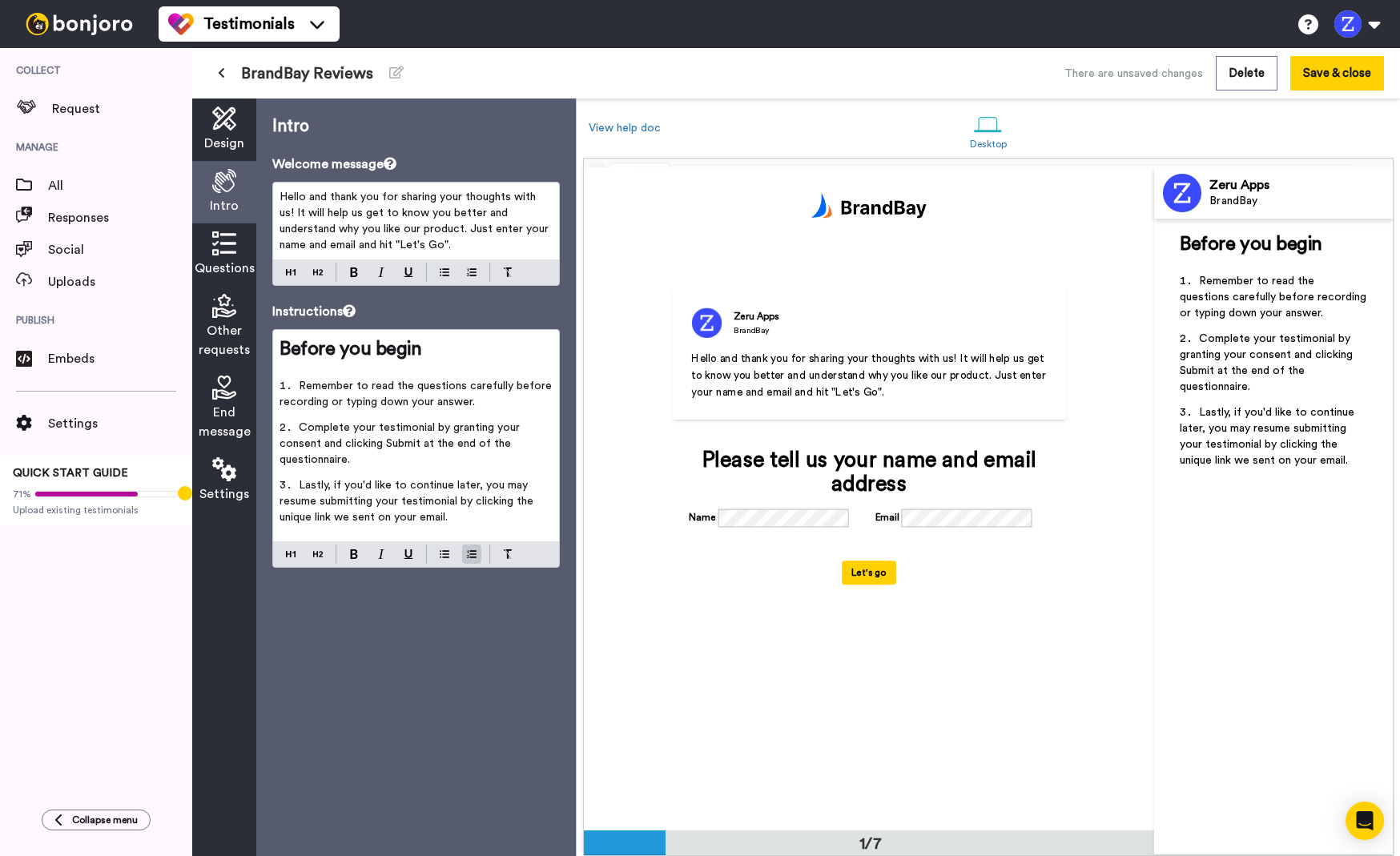
click at [454, 459] on li "Complete your testimonial by granting your consent and clicking Submit at the e…" at bounding box center [416, 448] width 273 height 58
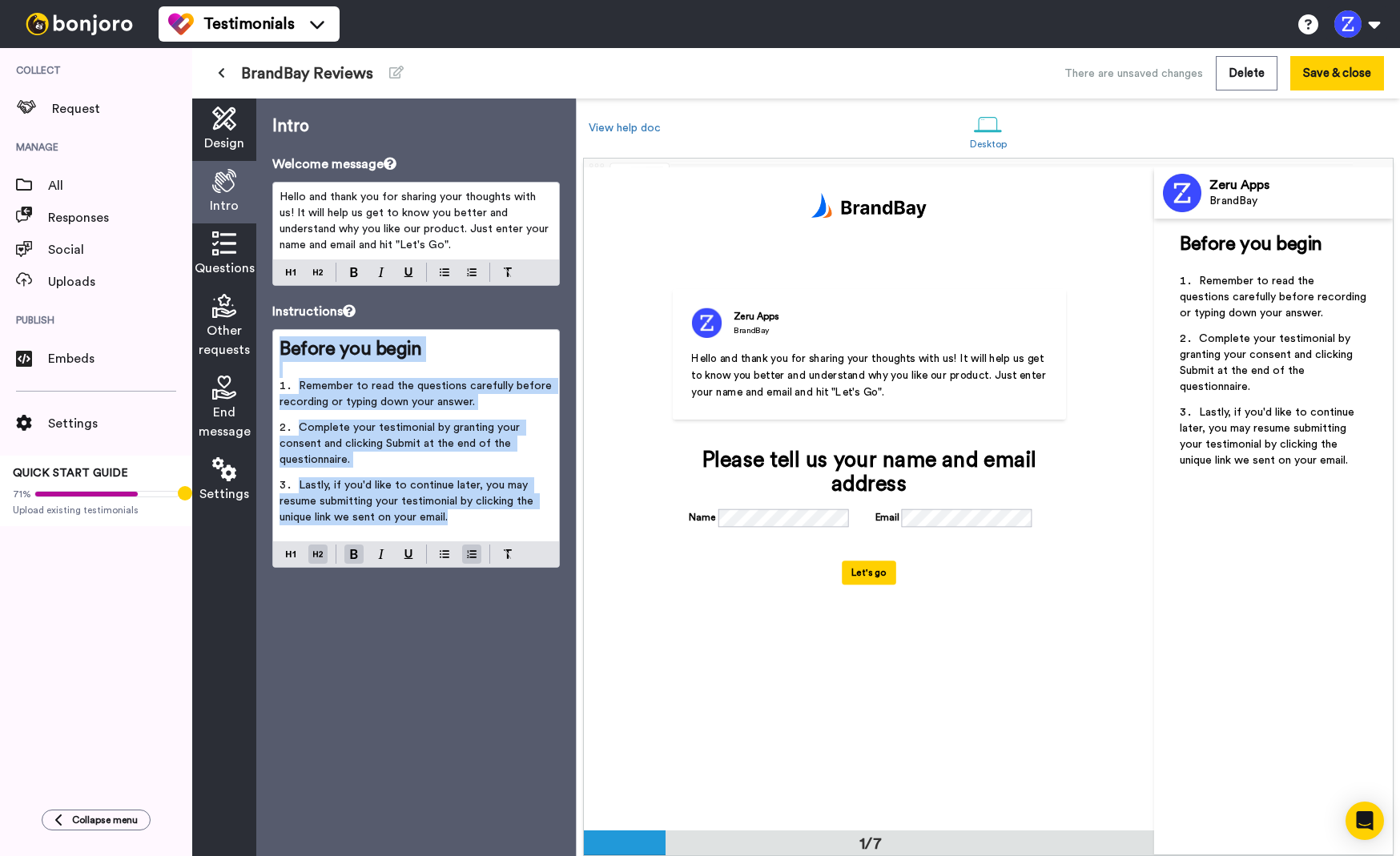
copy div "Before you begin ﻿ Remember to read the questions carefully before recording or…"
click at [479, 522] on li "Lastly, if you'd like to continue later, you may resume submitting your testimo…" at bounding box center [416, 506] width 273 height 58
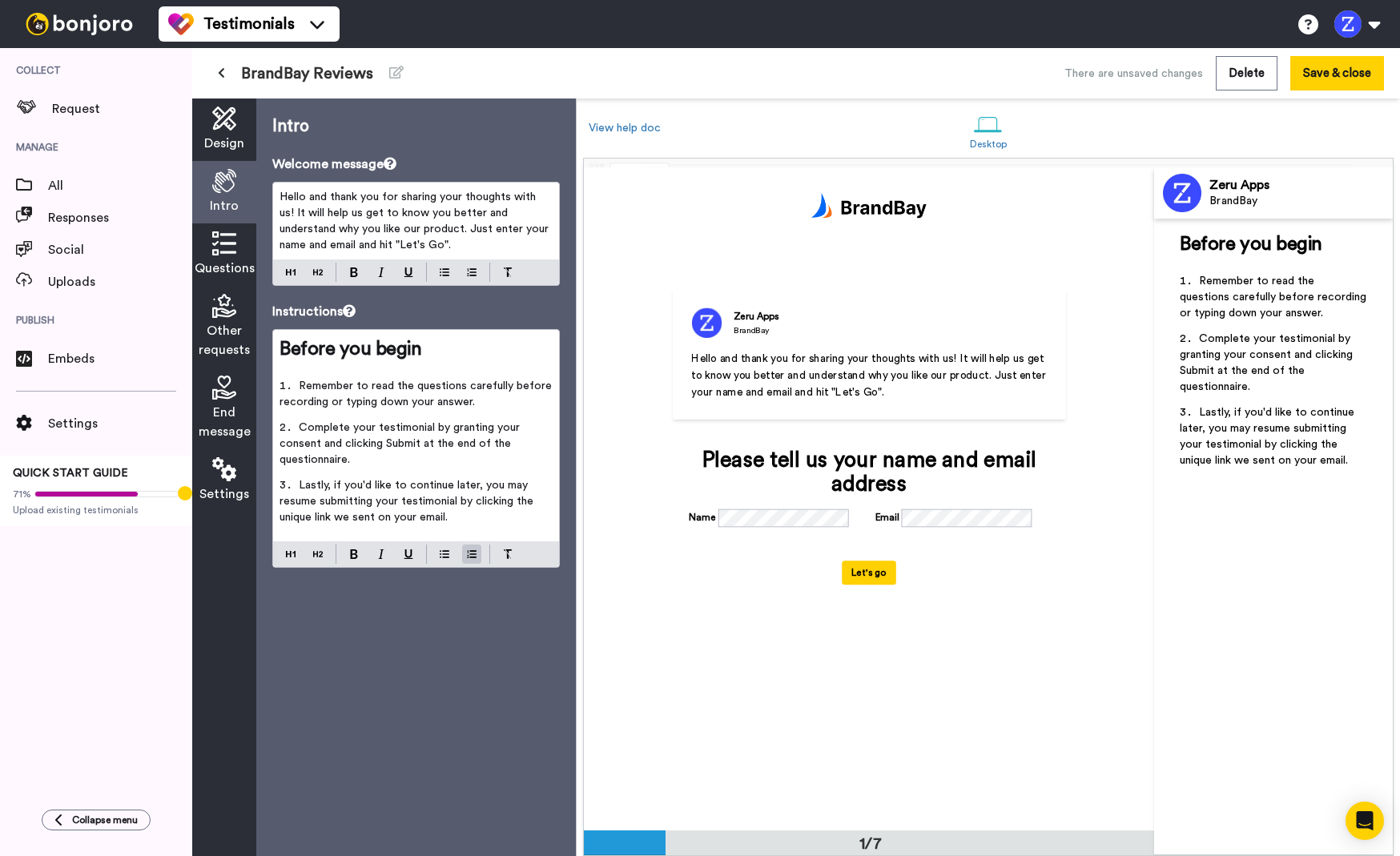
click at [228, 256] on icon at bounding box center [224, 244] width 24 height 24
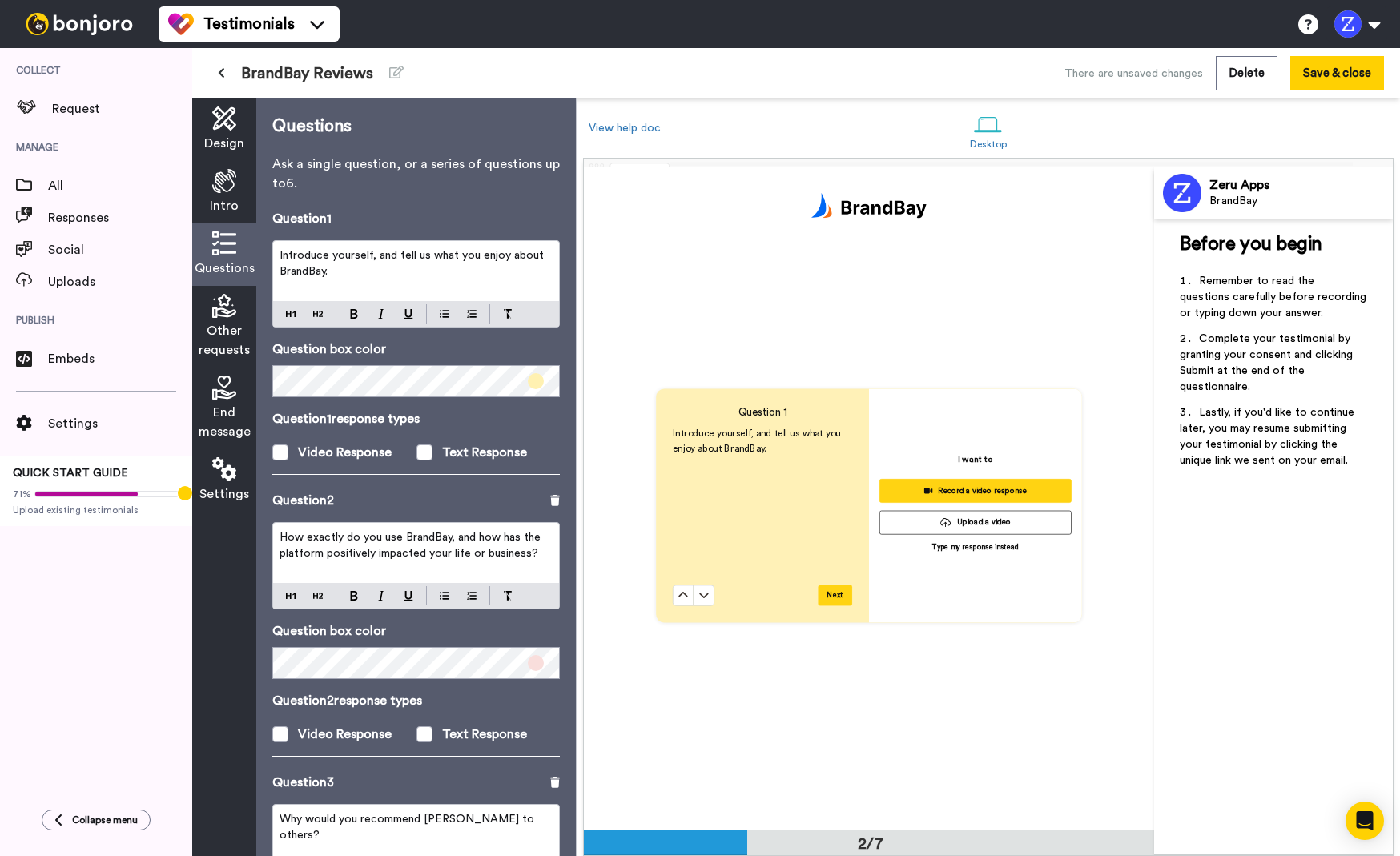
scroll to position [663, 0]
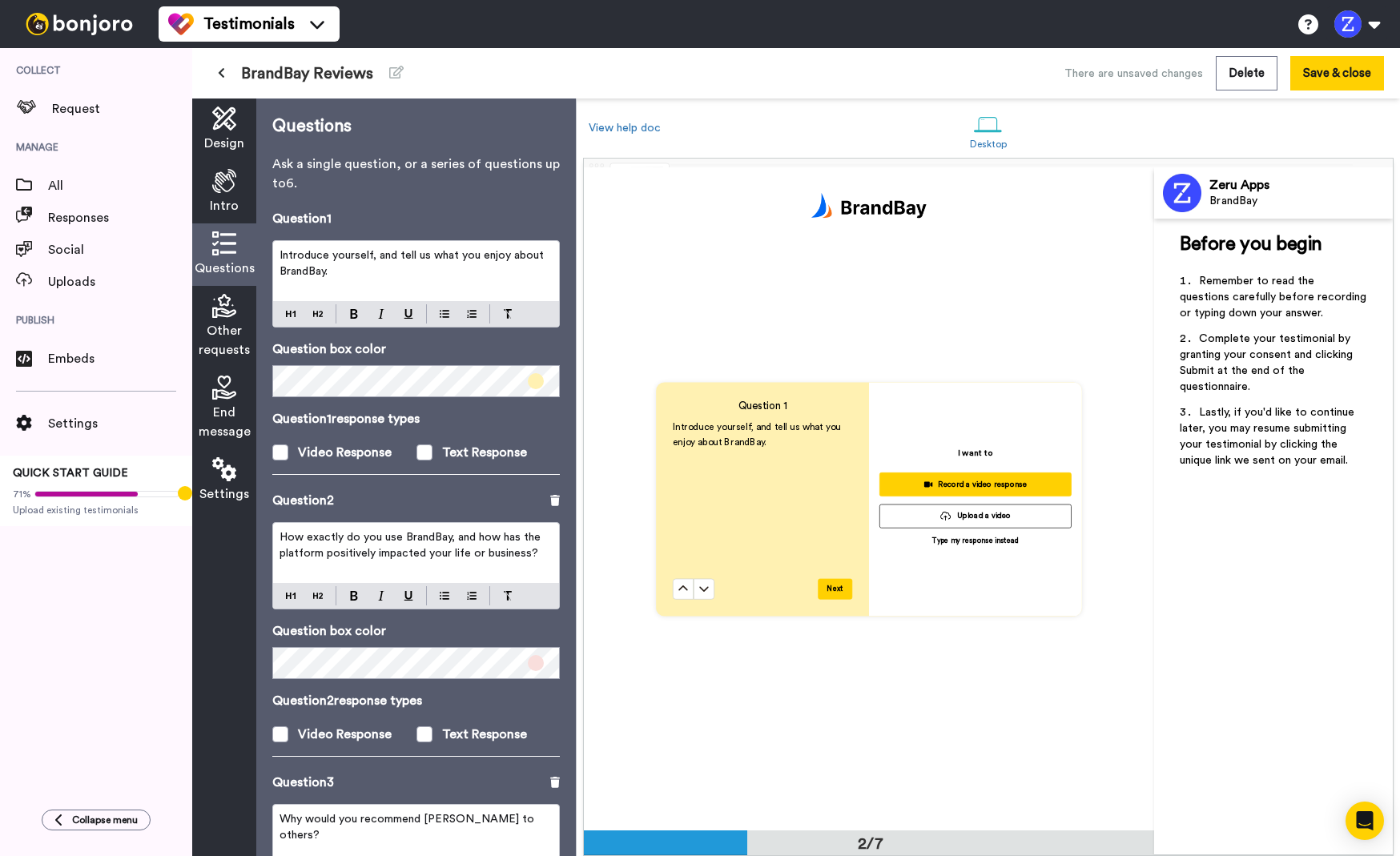
click at [367, 283] on div "Introduce yourself, and tell us what you enjoy about BrandBay." at bounding box center [416, 271] width 286 height 60
copy span "Introduce yourself, and tell us what you enjoy about BrandBay."
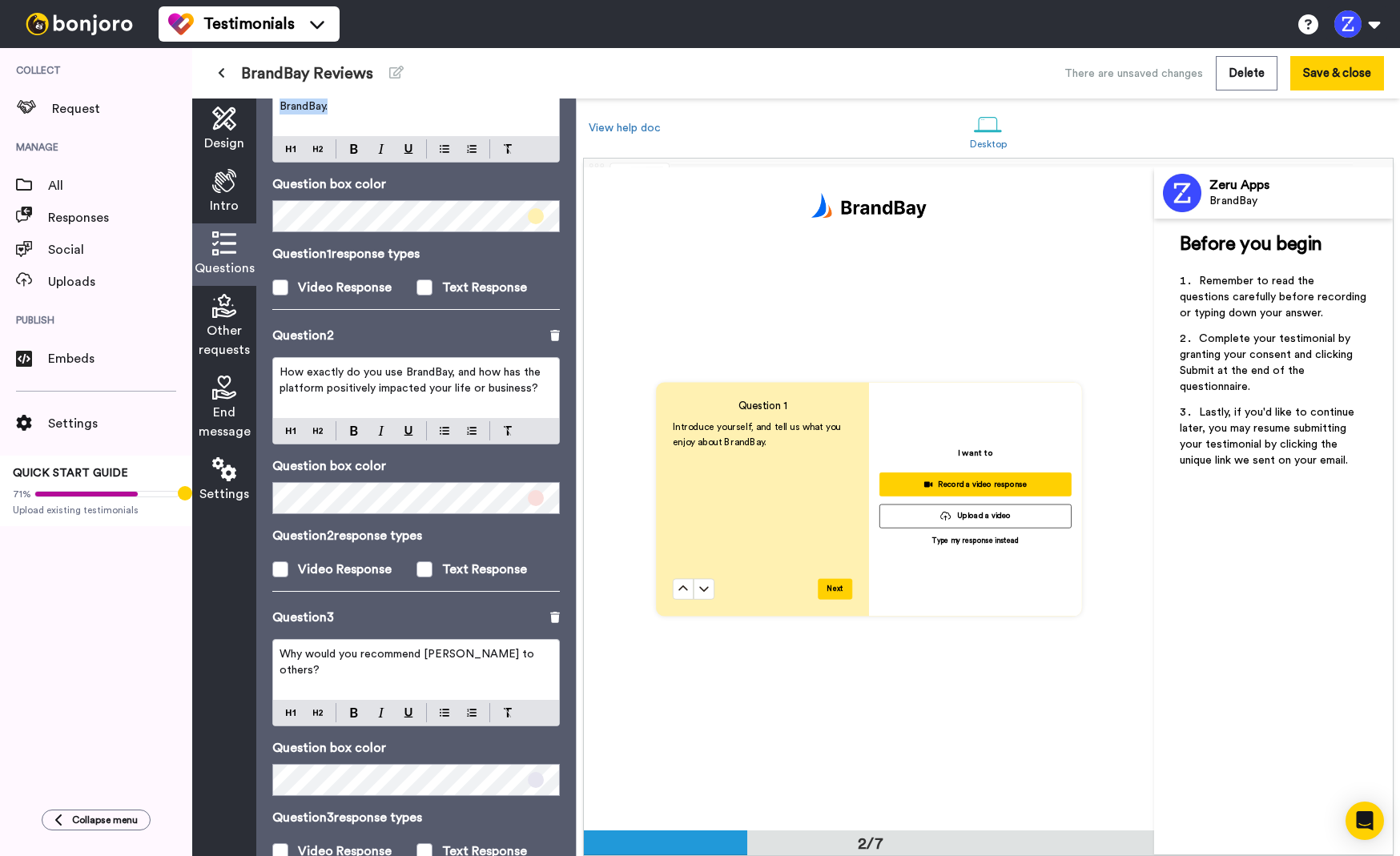
scroll to position [168, 0]
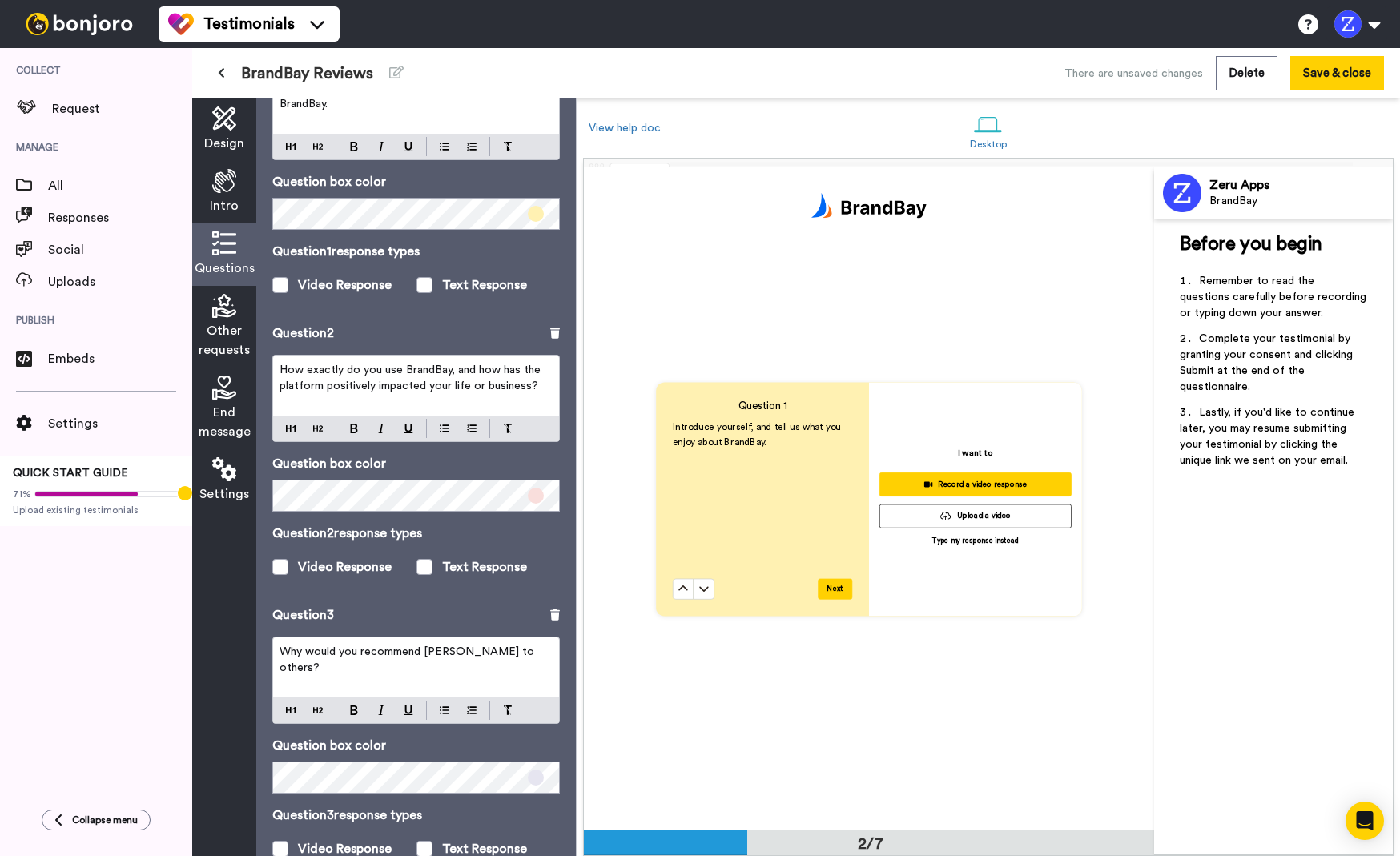
click at [376, 392] on span "How exactly do you use BrandBay, and how has the platform positively impacted y…" at bounding box center [412, 378] width 264 height 27
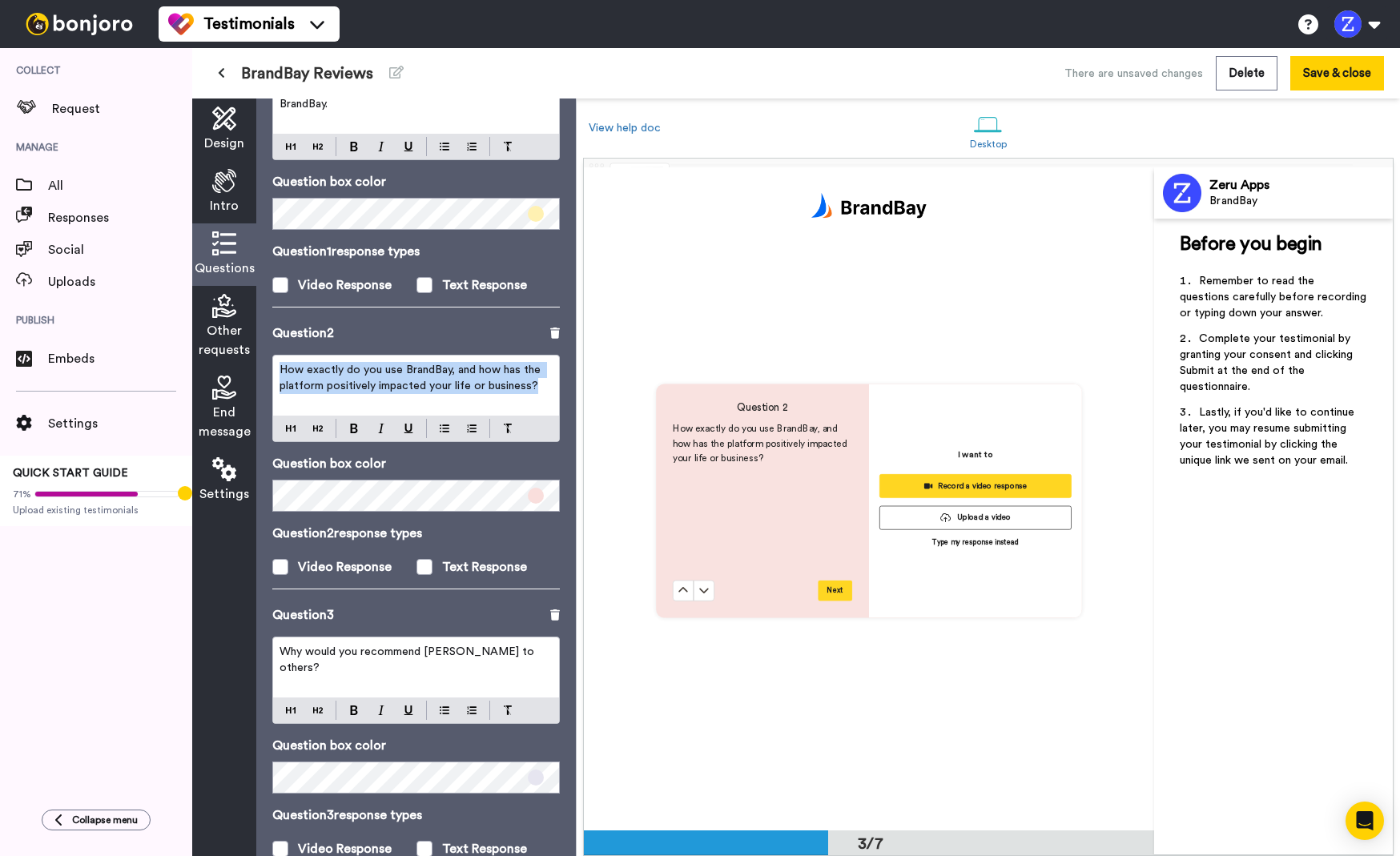
scroll to position [1324, 0]
copy span "How exactly do you use BrandBay, and how has the platform positively impacted y…"
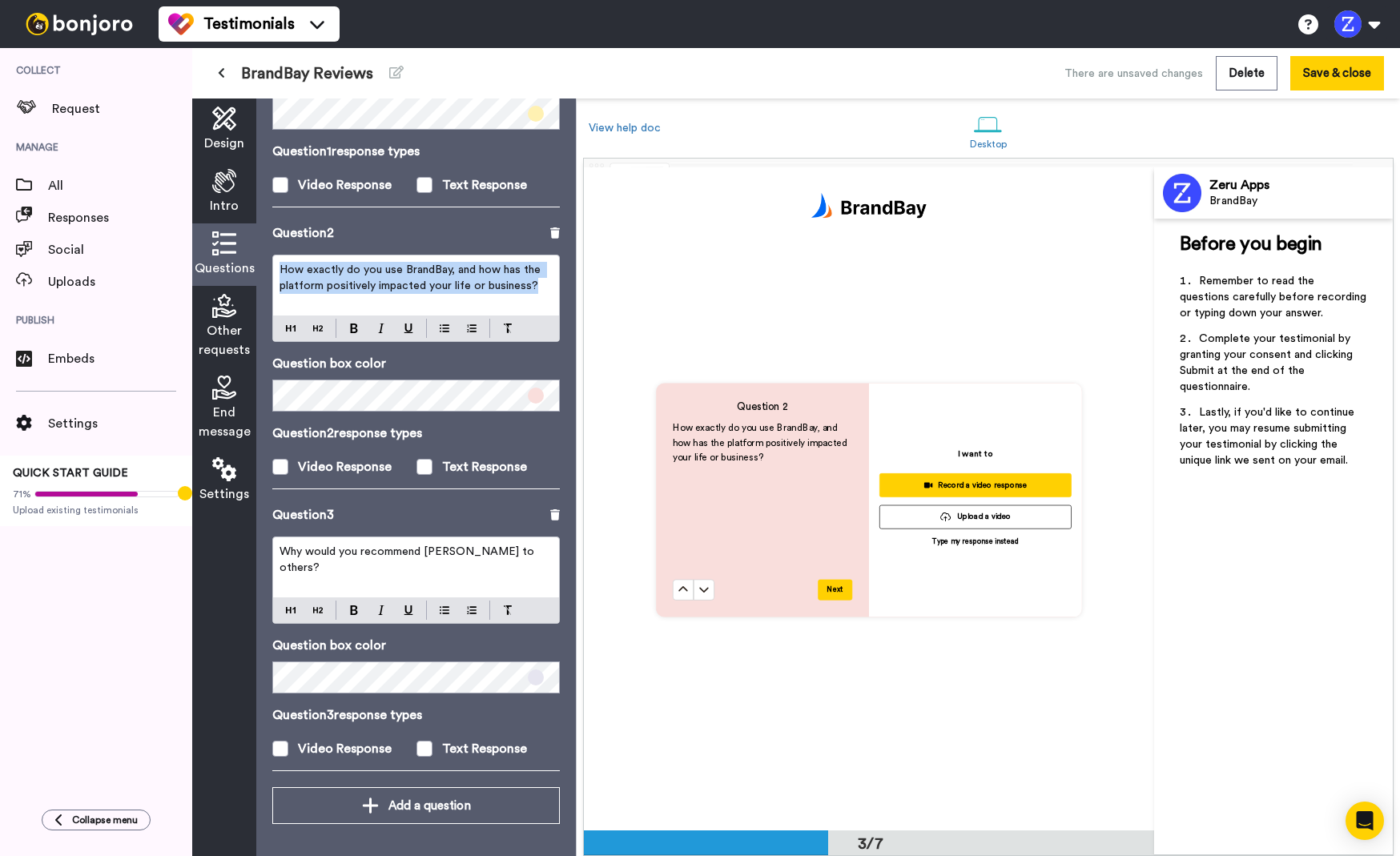
scroll to position [267, 0]
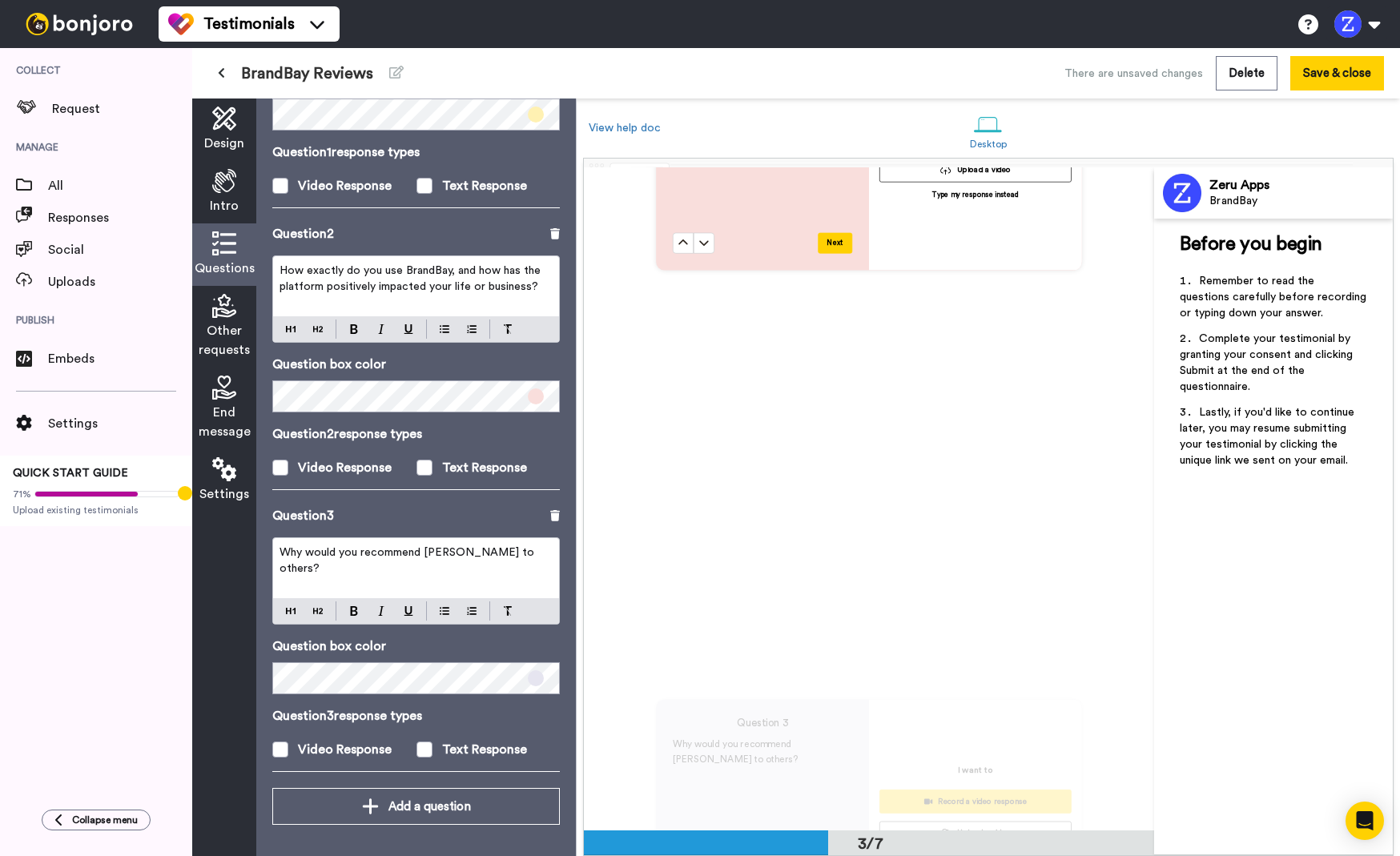
click at [396, 565] on div "Why would you recommend [PERSON_NAME] to others?" at bounding box center [416, 568] width 286 height 60
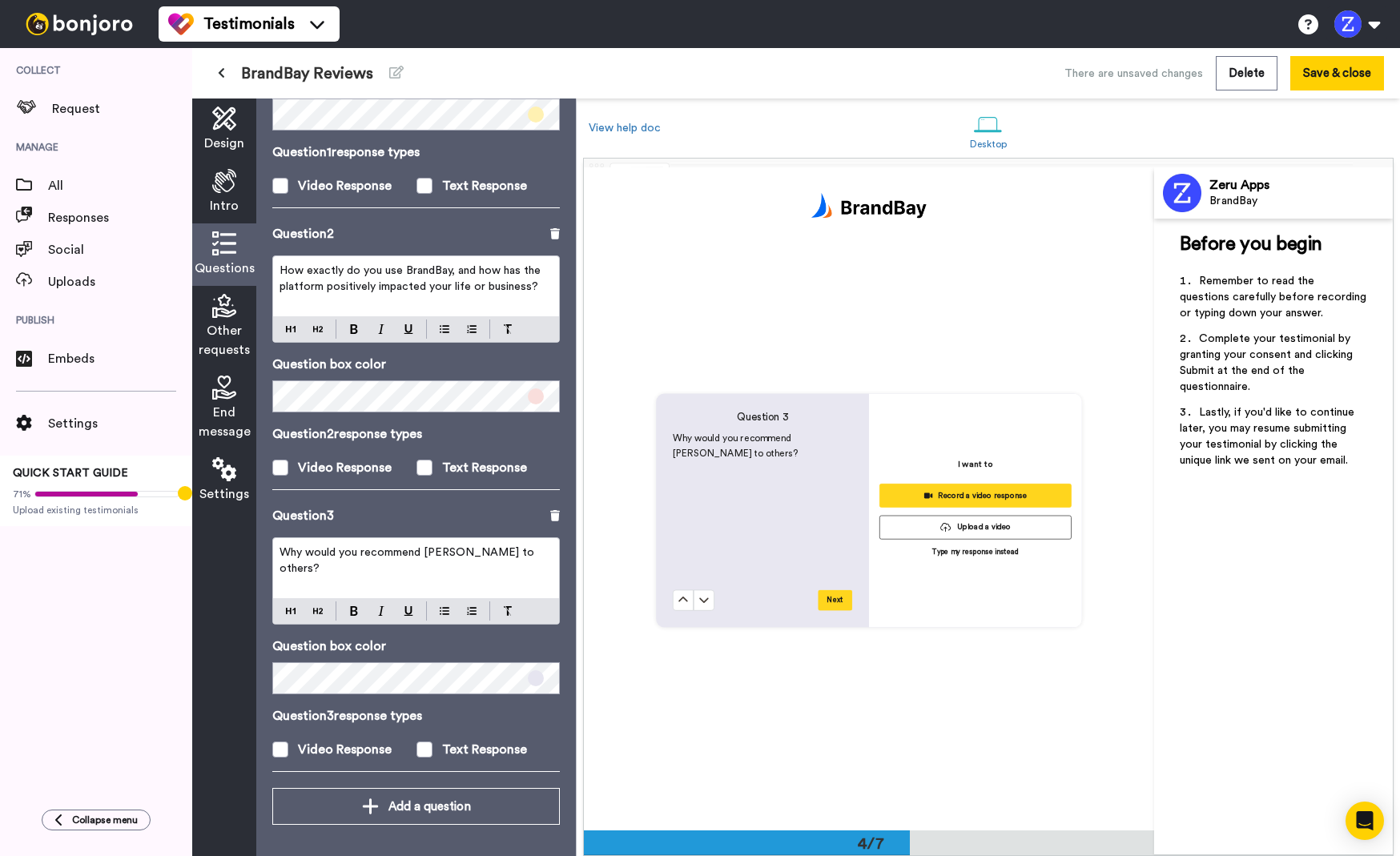
scroll to position [1987, 0]
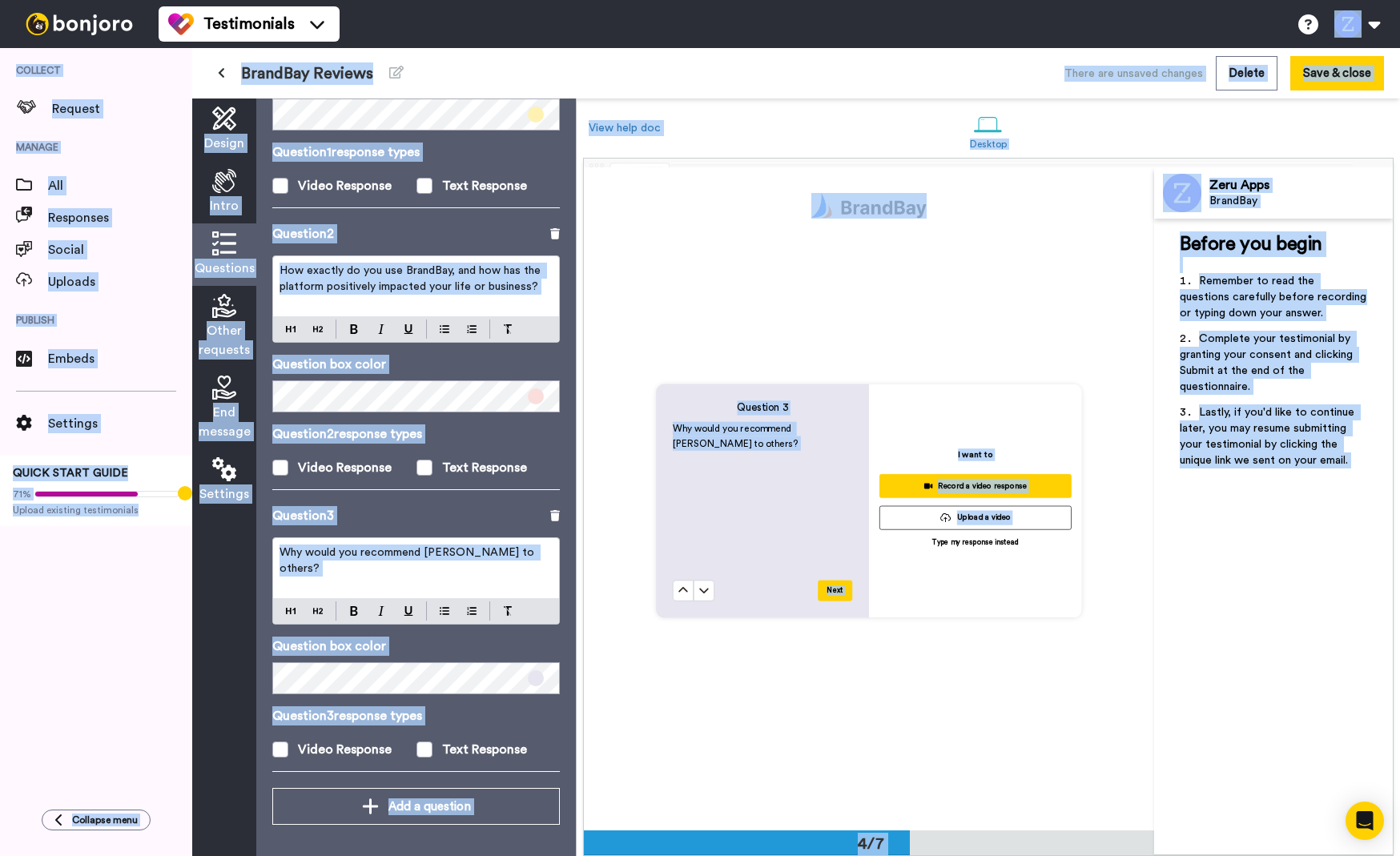
copy body "Testimonials Switch to Video messaging Try me for free! Testimonials Settings D…"
click at [396, 565] on div "Why would you recommend [PERSON_NAME] to others?" at bounding box center [416, 567] width 286 height 60
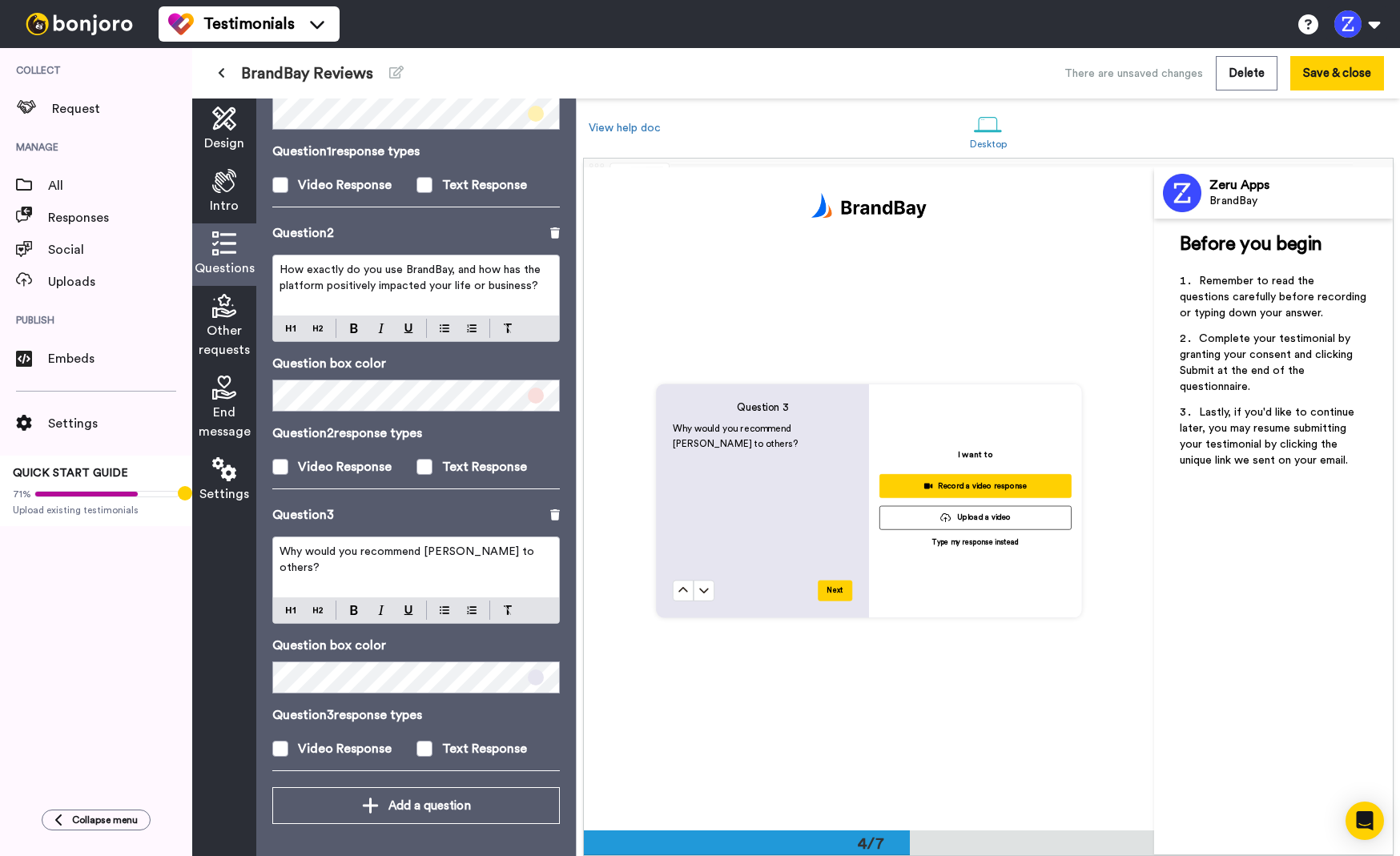
click at [400, 550] on span "Why would you recommend [PERSON_NAME] to others?" at bounding box center [409, 559] width 258 height 27
copy span "Why would you recommend [PERSON_NAME] to others?"
click at [228, 322] on span "Other requests" at bounding box center [224, 340] width 51 height 38
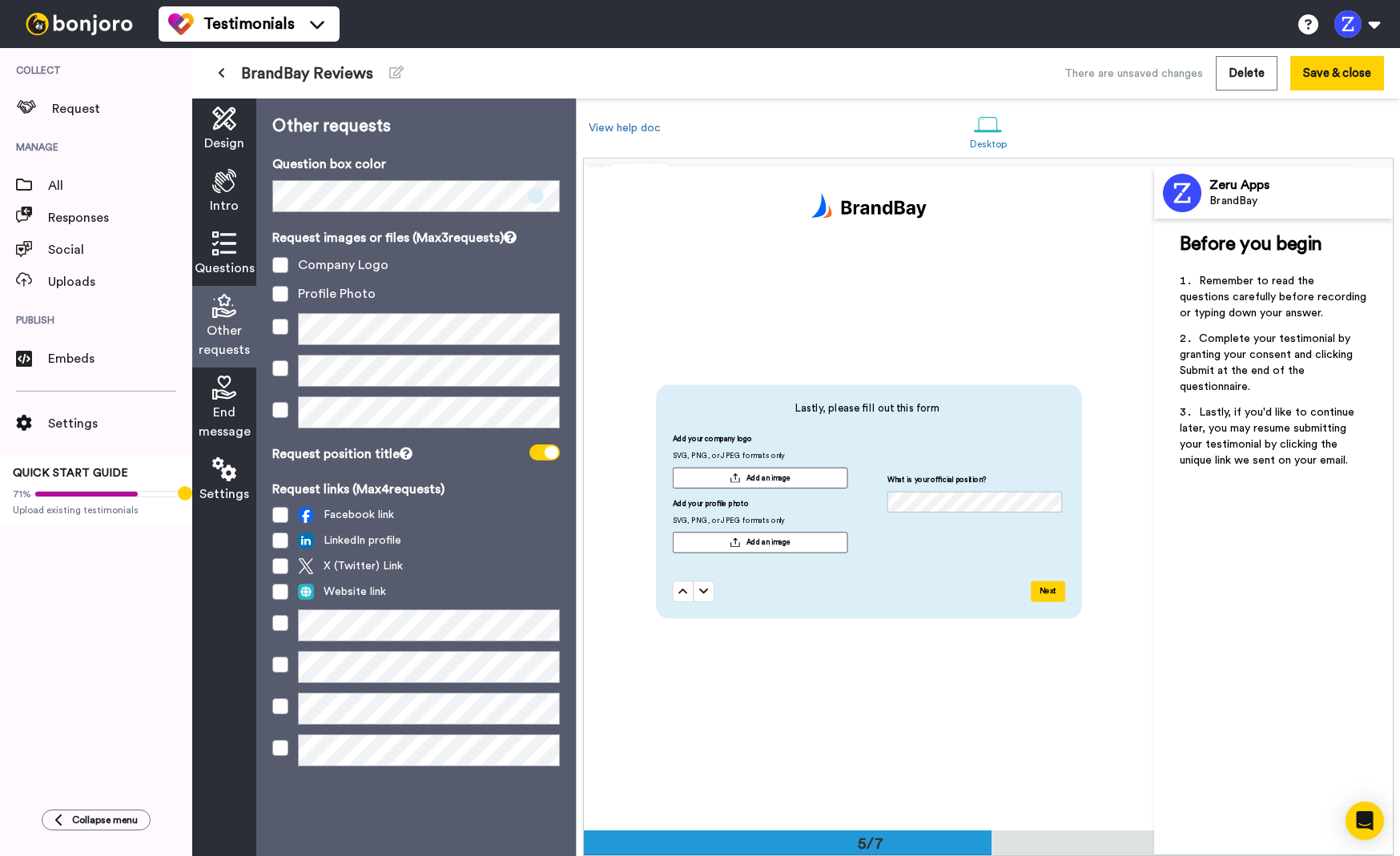
scroll to position [2650, 0]
click at [240, 405] on span "End message" at bounding box center [225, 422] width 52 height 38
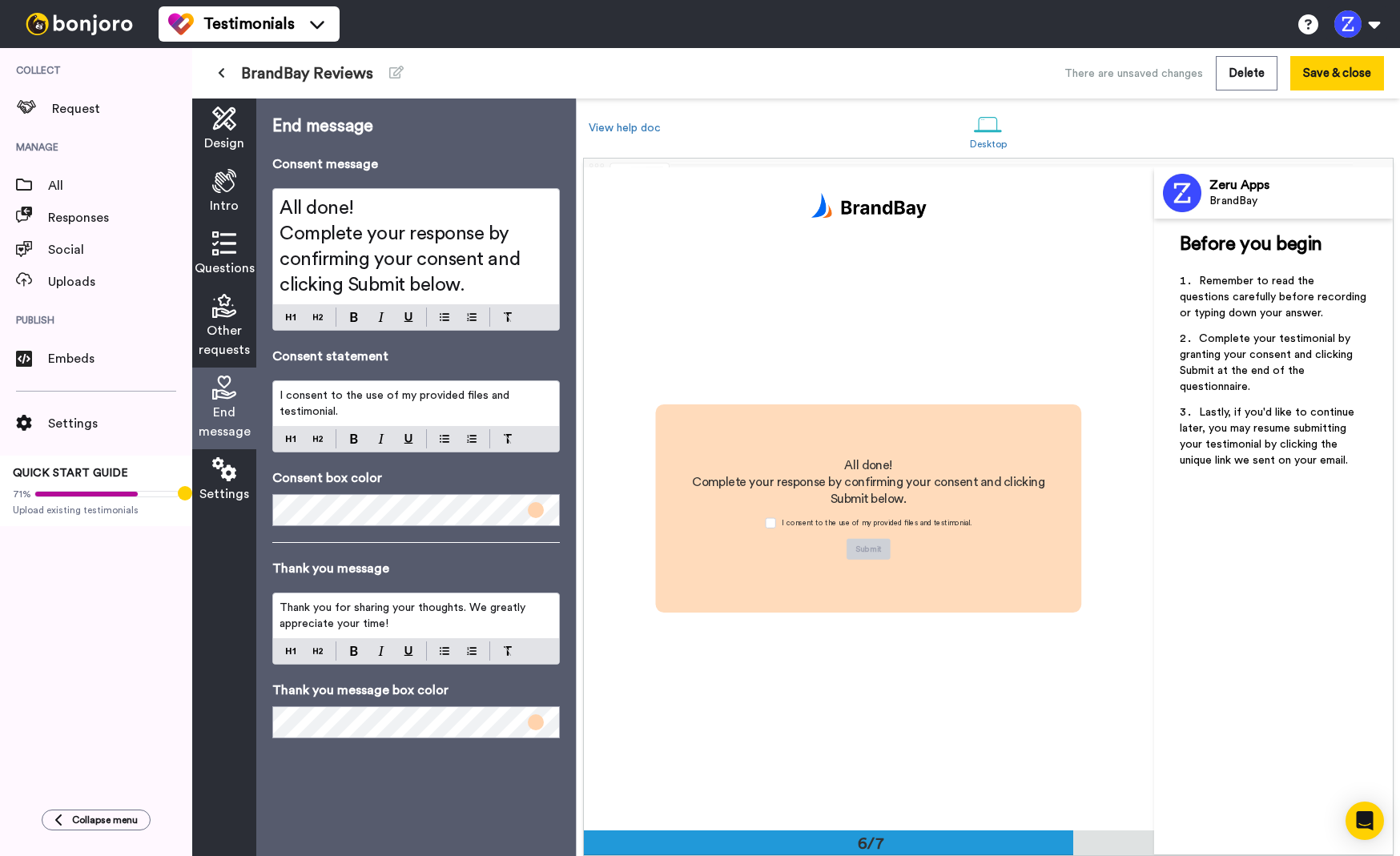
scroll to position [3312, 0]
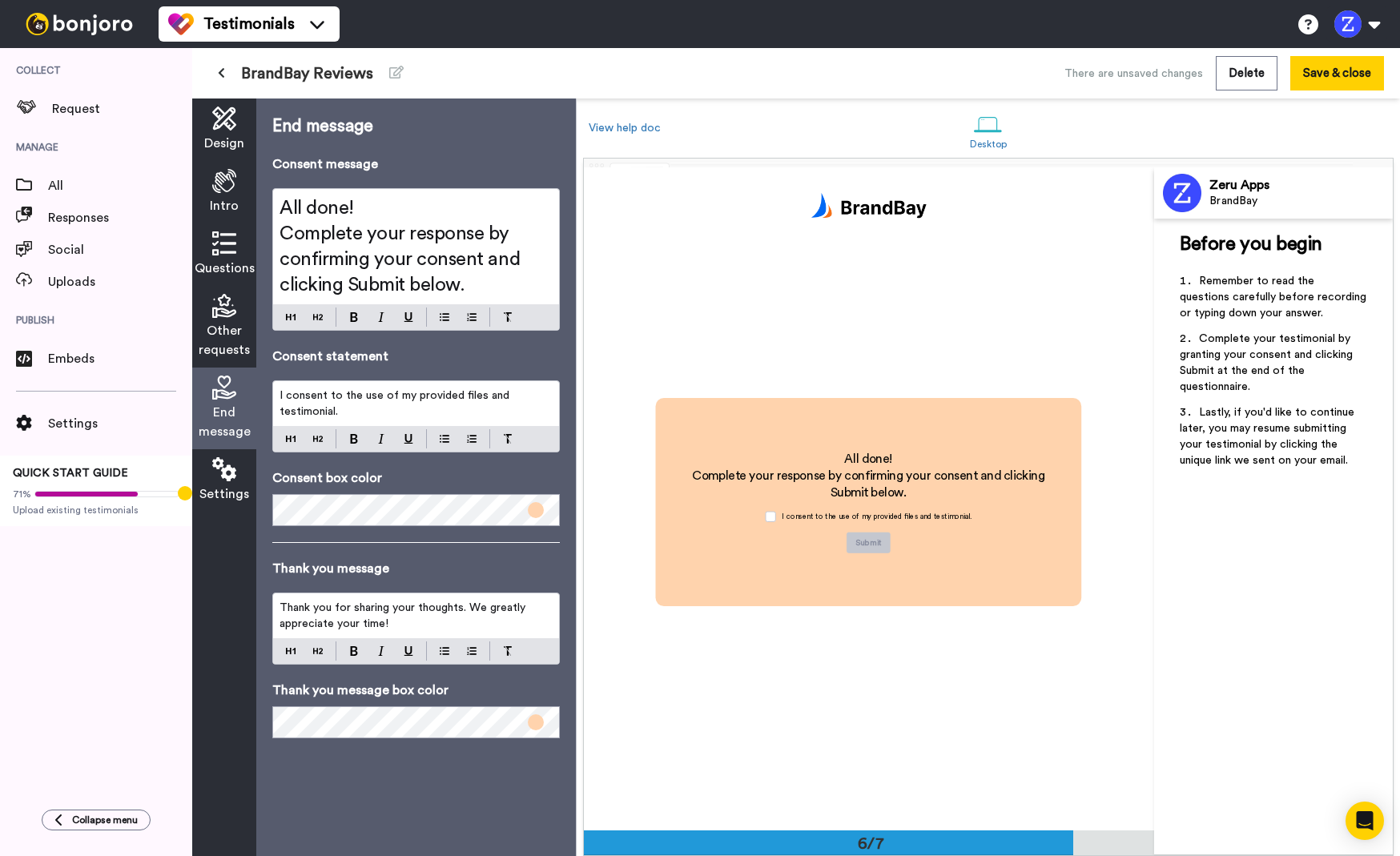
click at [403, 281] on span "Complete your response by confirming your consent and clicking Submit below." at bounding box center [402, 259] width 245 height 71
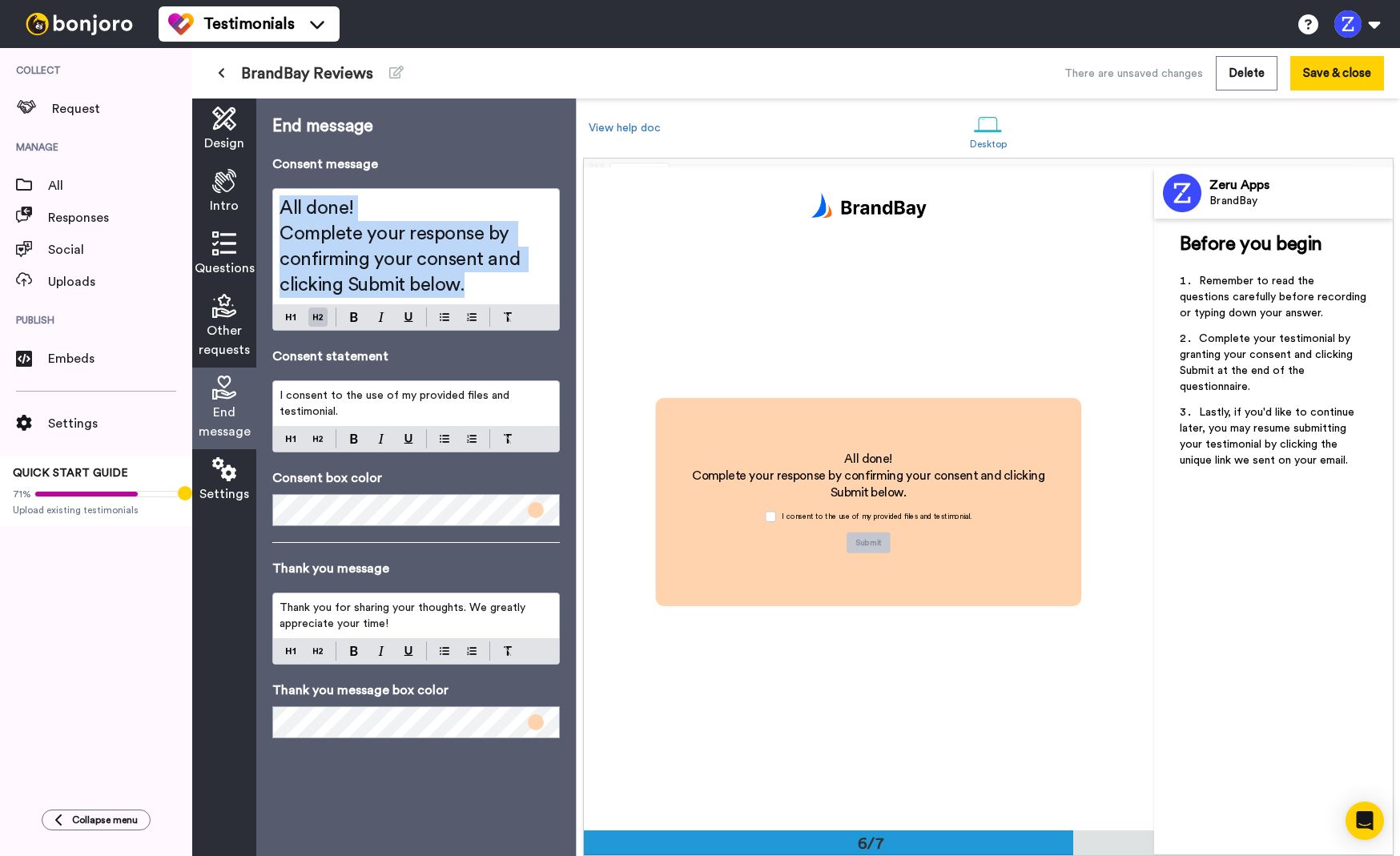
copy div "All done! Complete your response by confirming your consent and clicking Submit…"
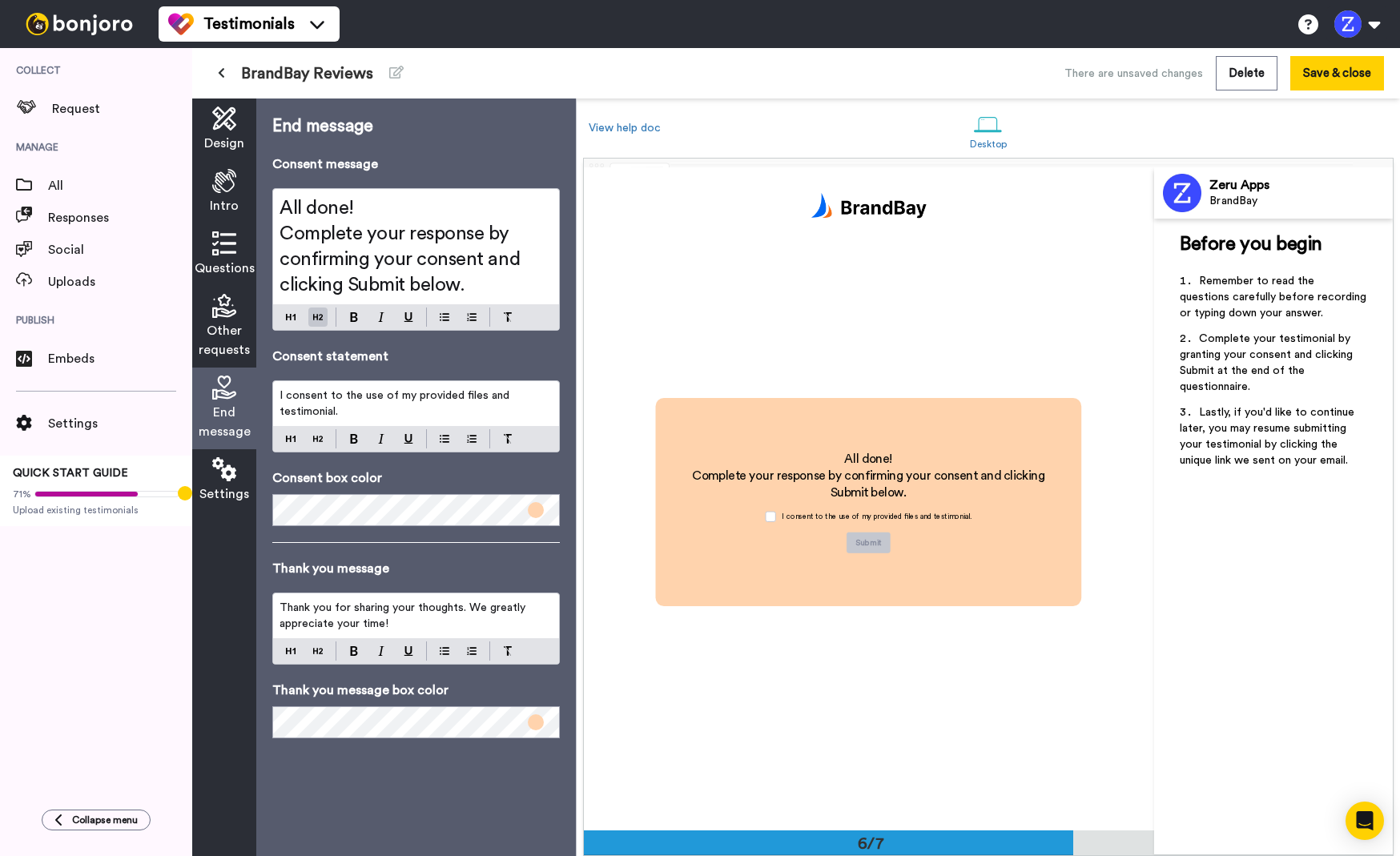
click at [369, 411] on p "I consent to the use of my provided files and testimonial." at bounding box center [416, 404] width 273 height 32
copy span "I consent to the use of my provided files and testimonial."
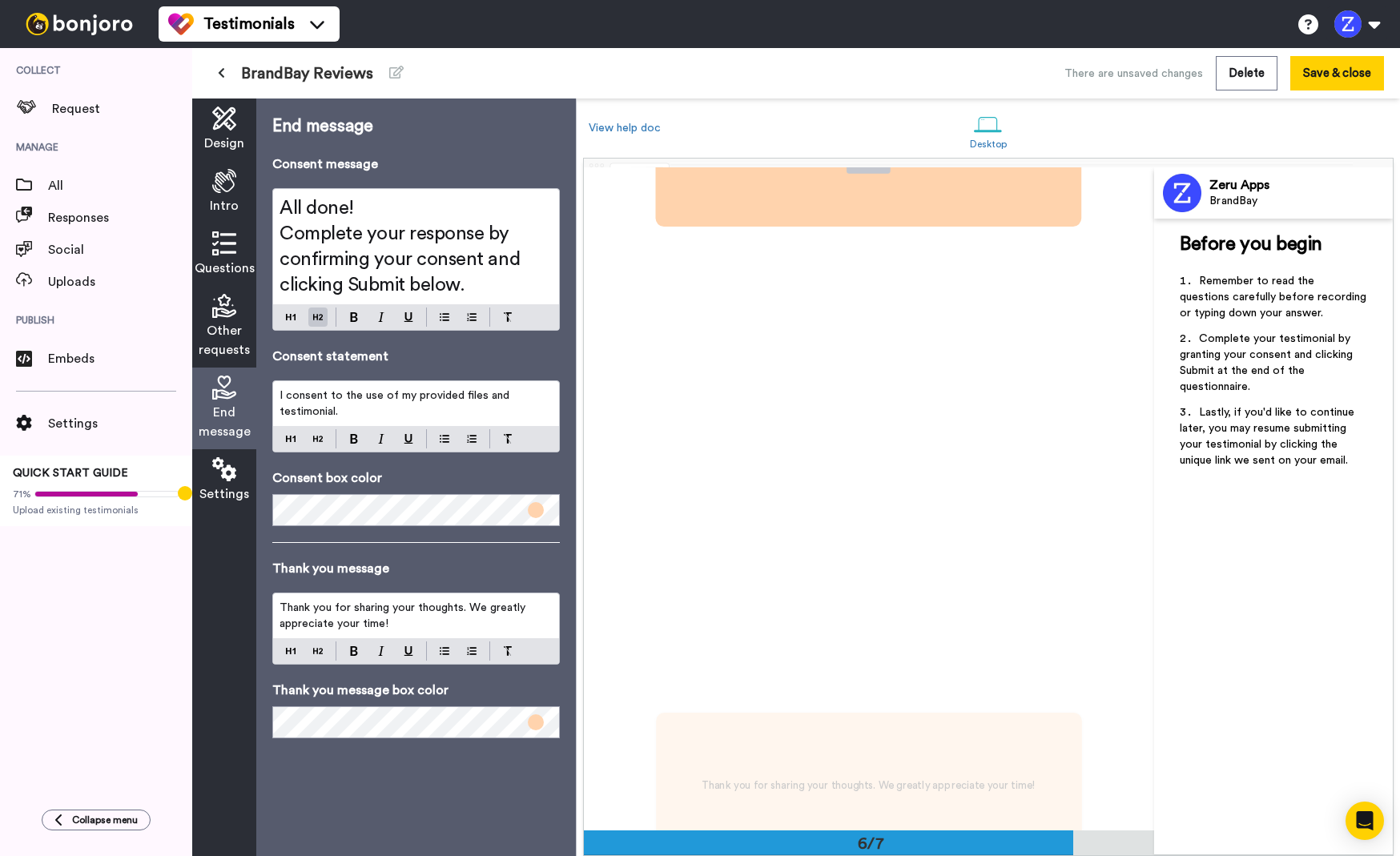
click at [393, 624] on p "Thank you for sharing your thoughts. We greatly appreciate your time!" at bounding box center [416, 615] width 273 height 32
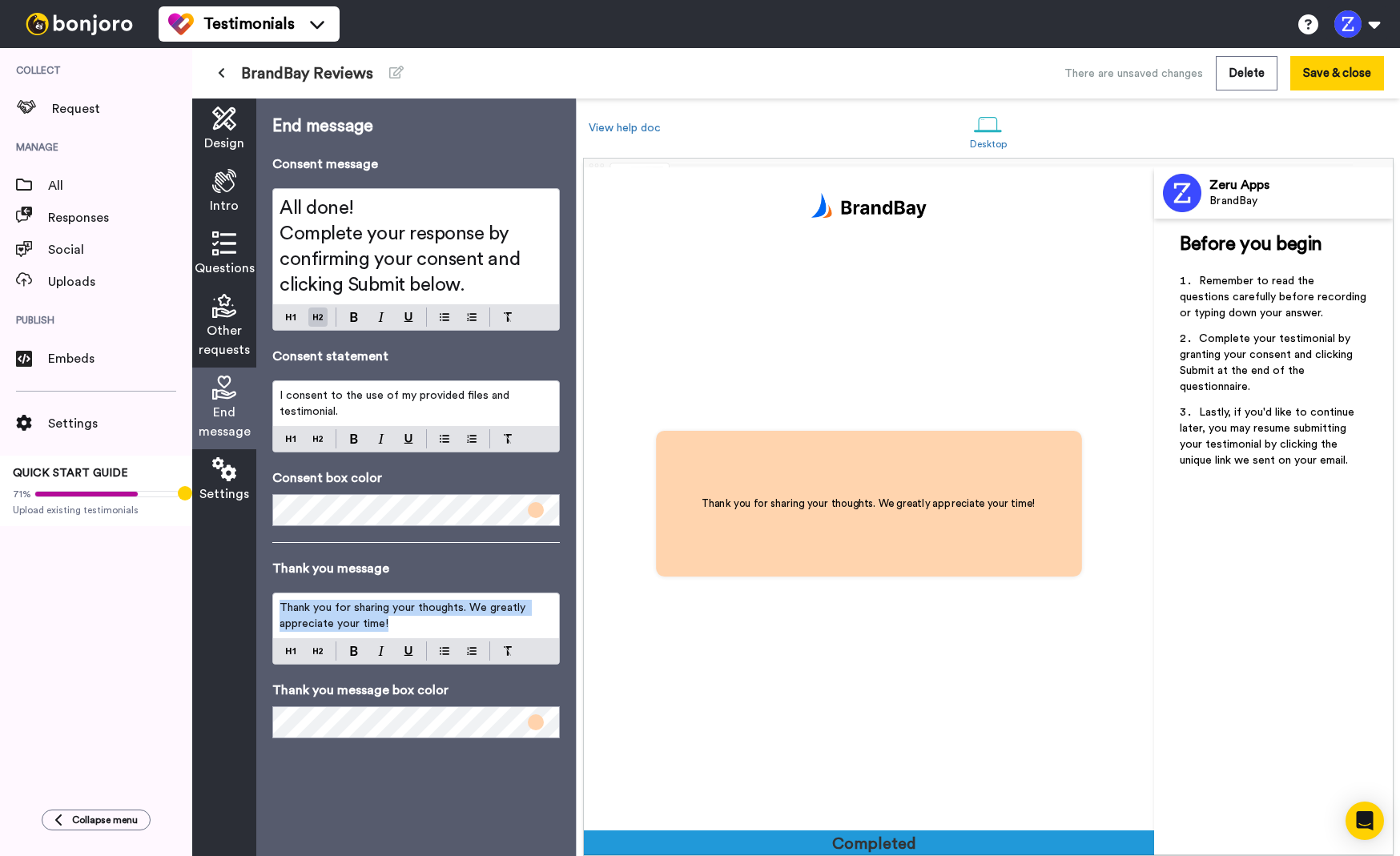
scroll to position [3973, 0]
copy span "Thank you for sharing your thoughts. We greatly appreciate your time!"
click at [234, 484] on span "Settings" at bounding box center [225, 493] width 50 height 19
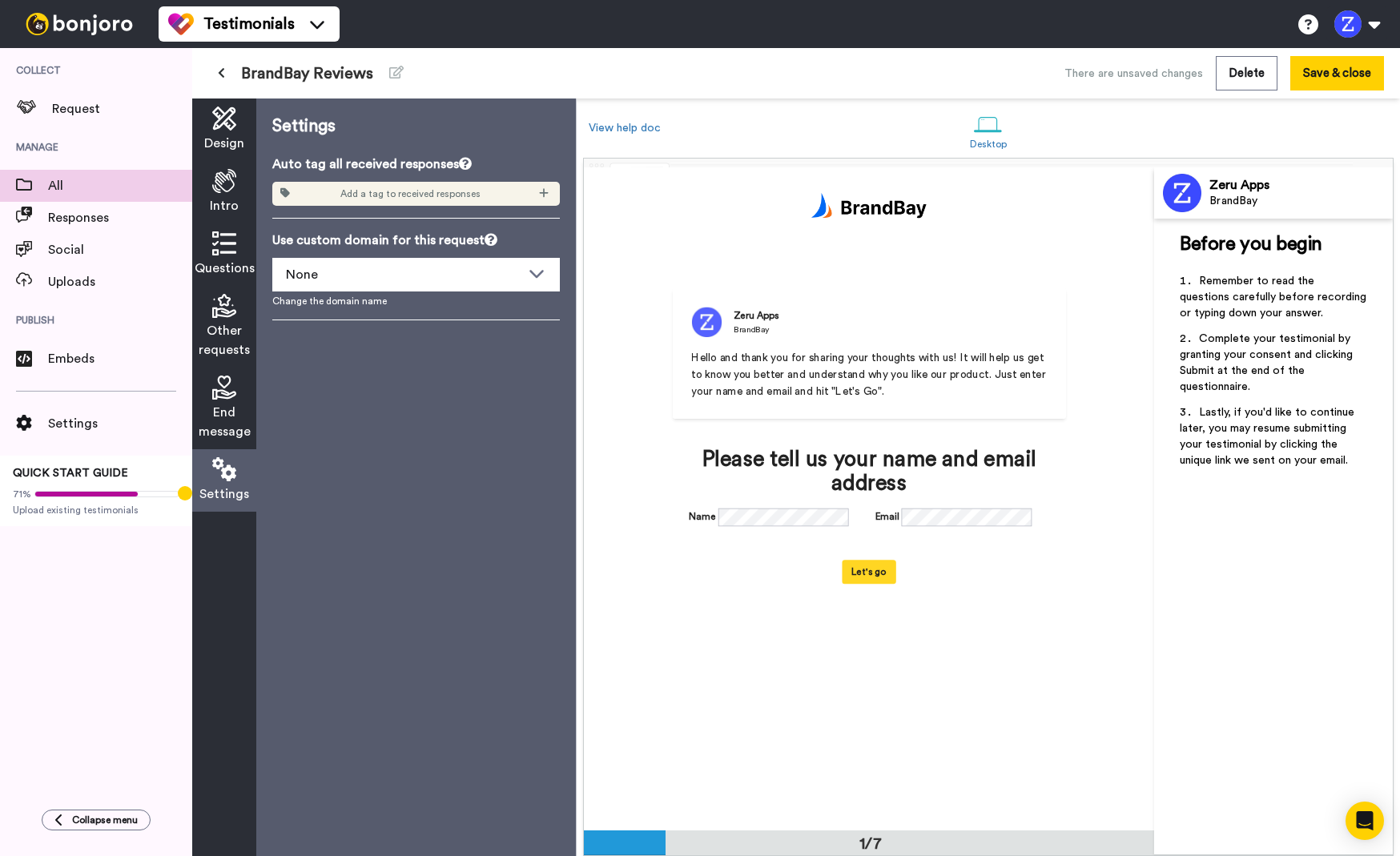
scroll to position [0, 0]
click at [231, 64] on button at bounding box center [221, 73] width 26 height 29
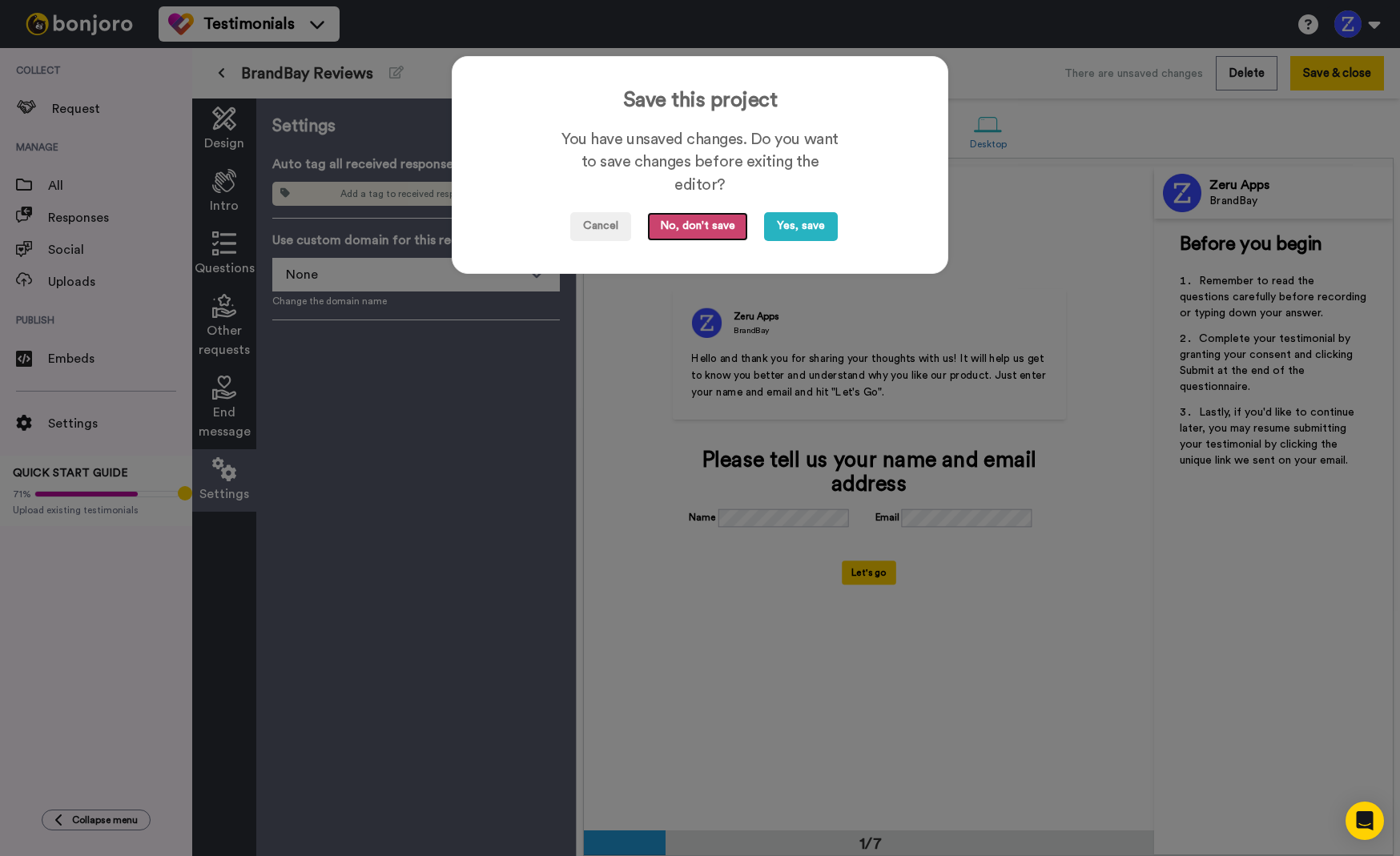
click at [712, 227] on button "No, don't save" at bounding box center [698, 226] width 101 height 29
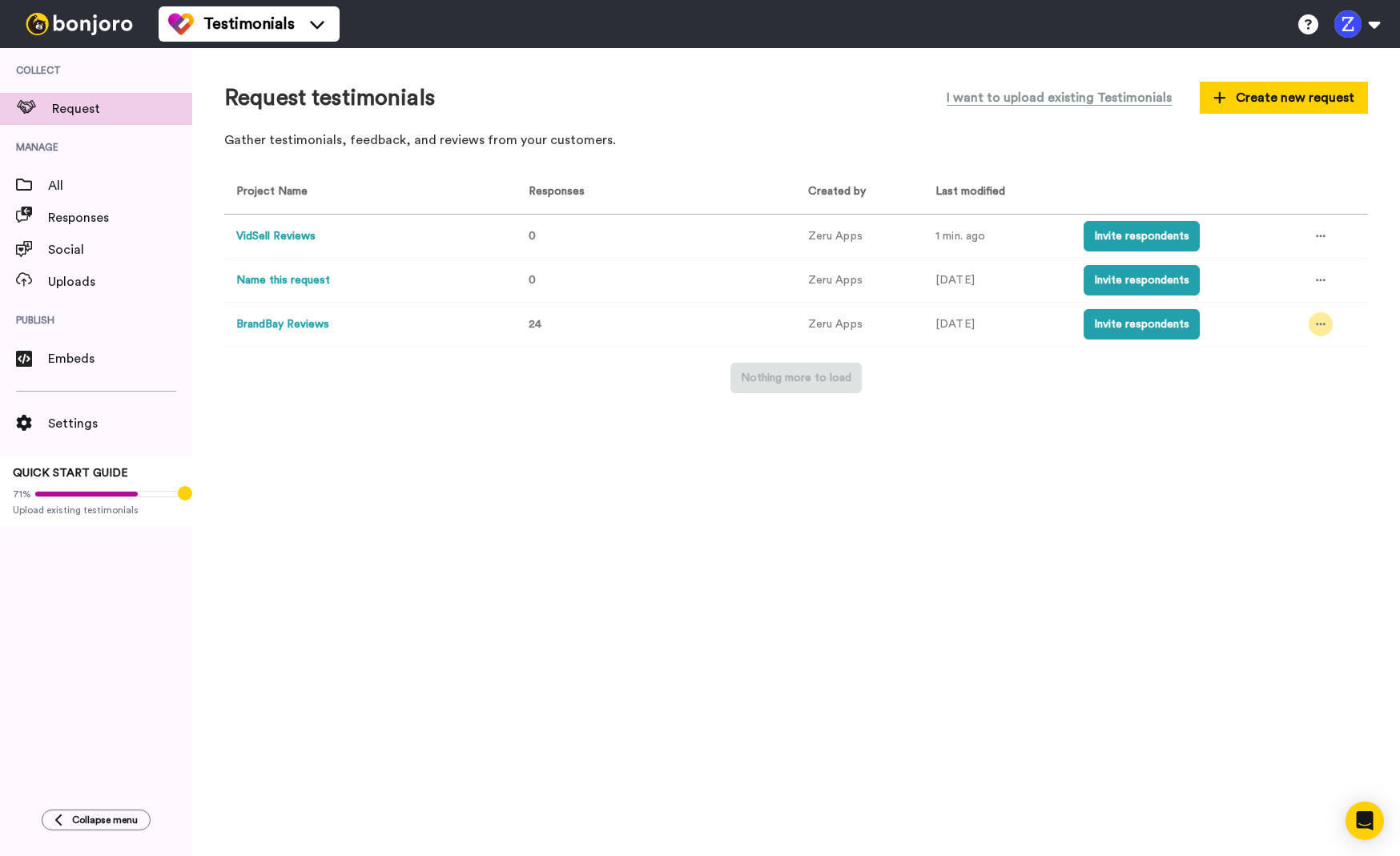
click at [1317, 328] on icon at bounding box center [1321, 324] width 10 height 11
click at [1277, 454] on li "Edit project" at bounding box center [1286, 442] width 135 height 29
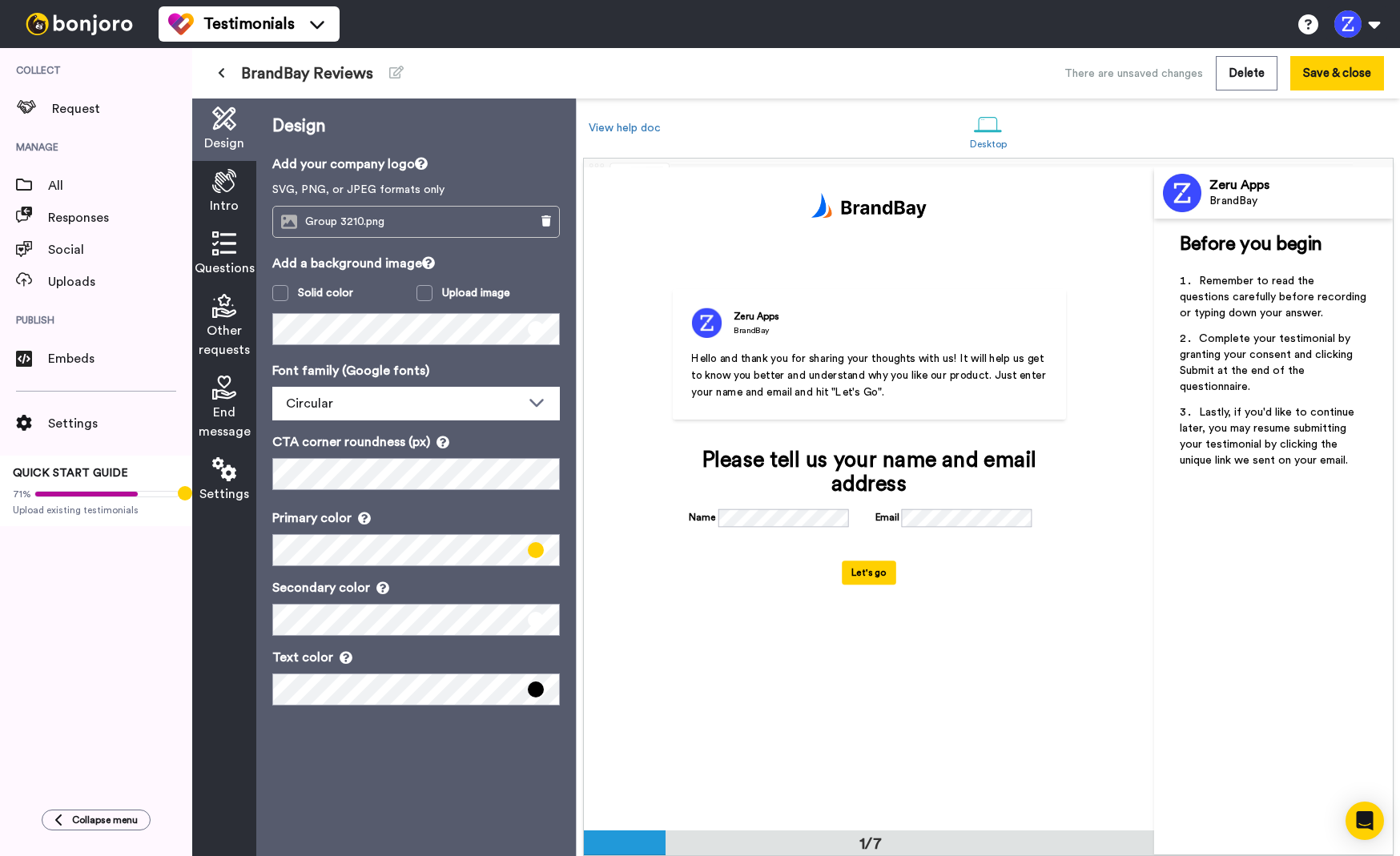
click at [224, 482] on div "Settings" at bounding box center [224, 480] width 64 height 63
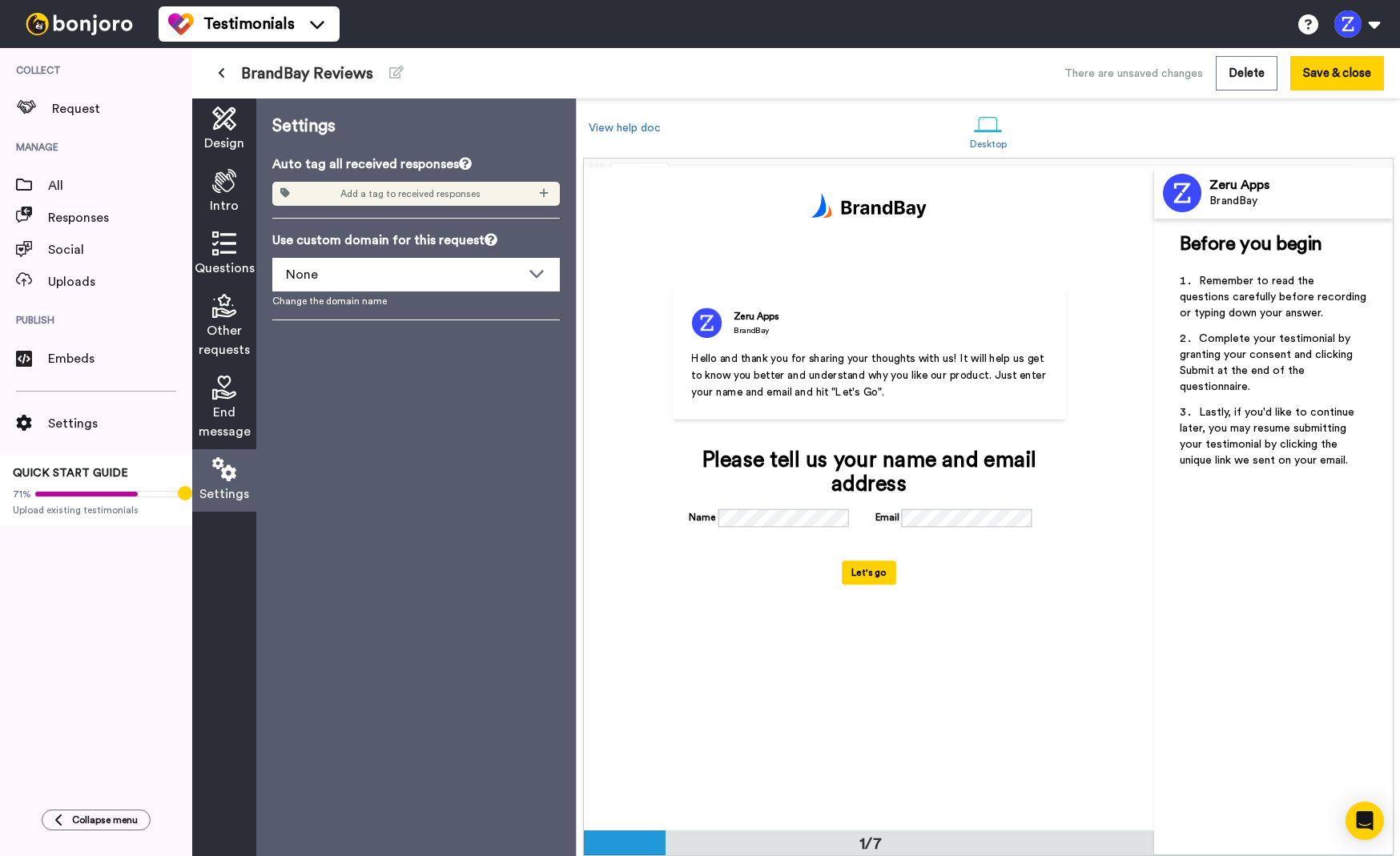
click at [223, 78] on icon at bounding box center [221, 72] width 7 height 11
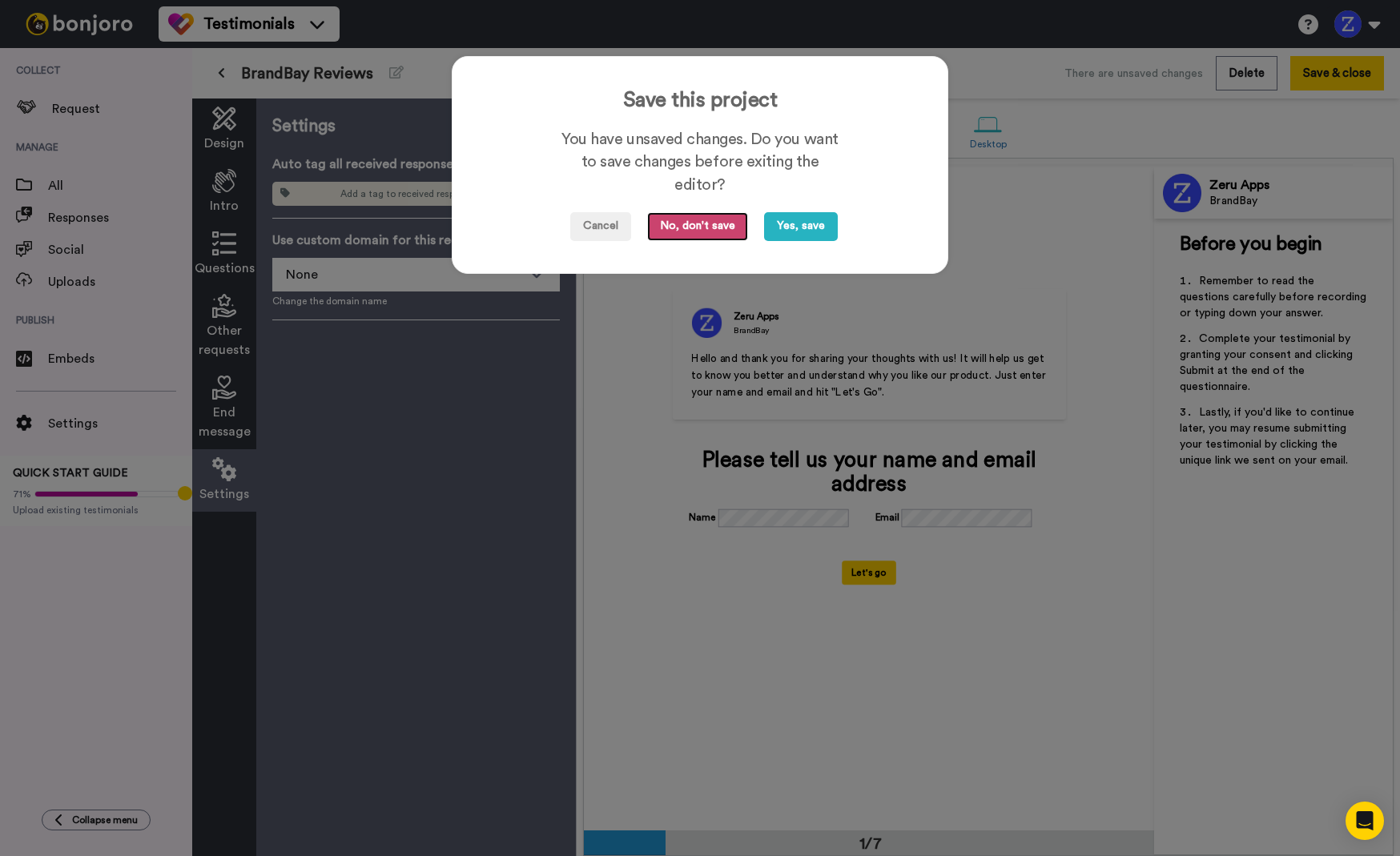
click at [679, 227] on button "No, don't save" at bounding box center [698, 226] width 101 height 29
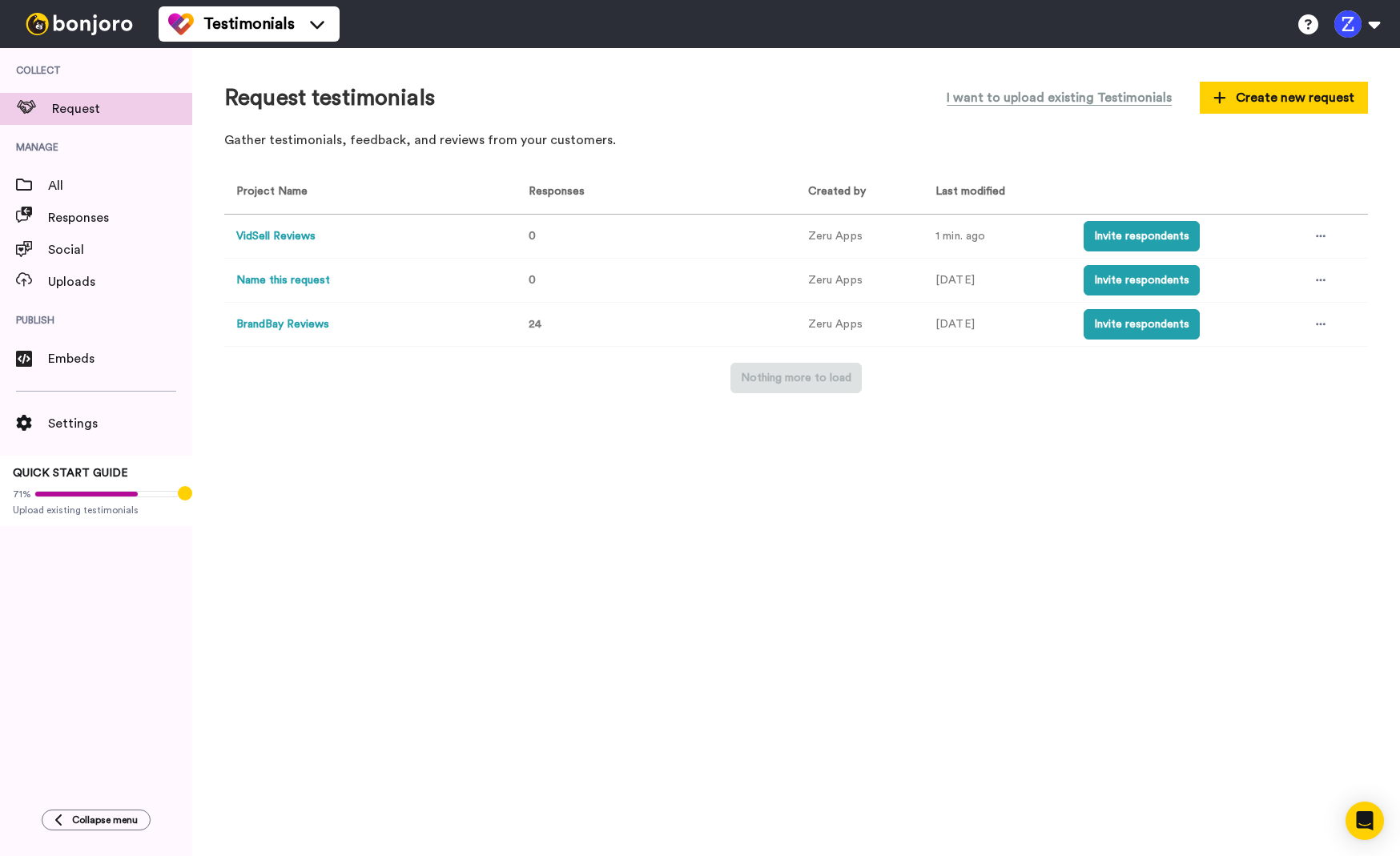
click at [298, 278] on button "Name this request" at bounding box center [283, 281] width 94 height 17
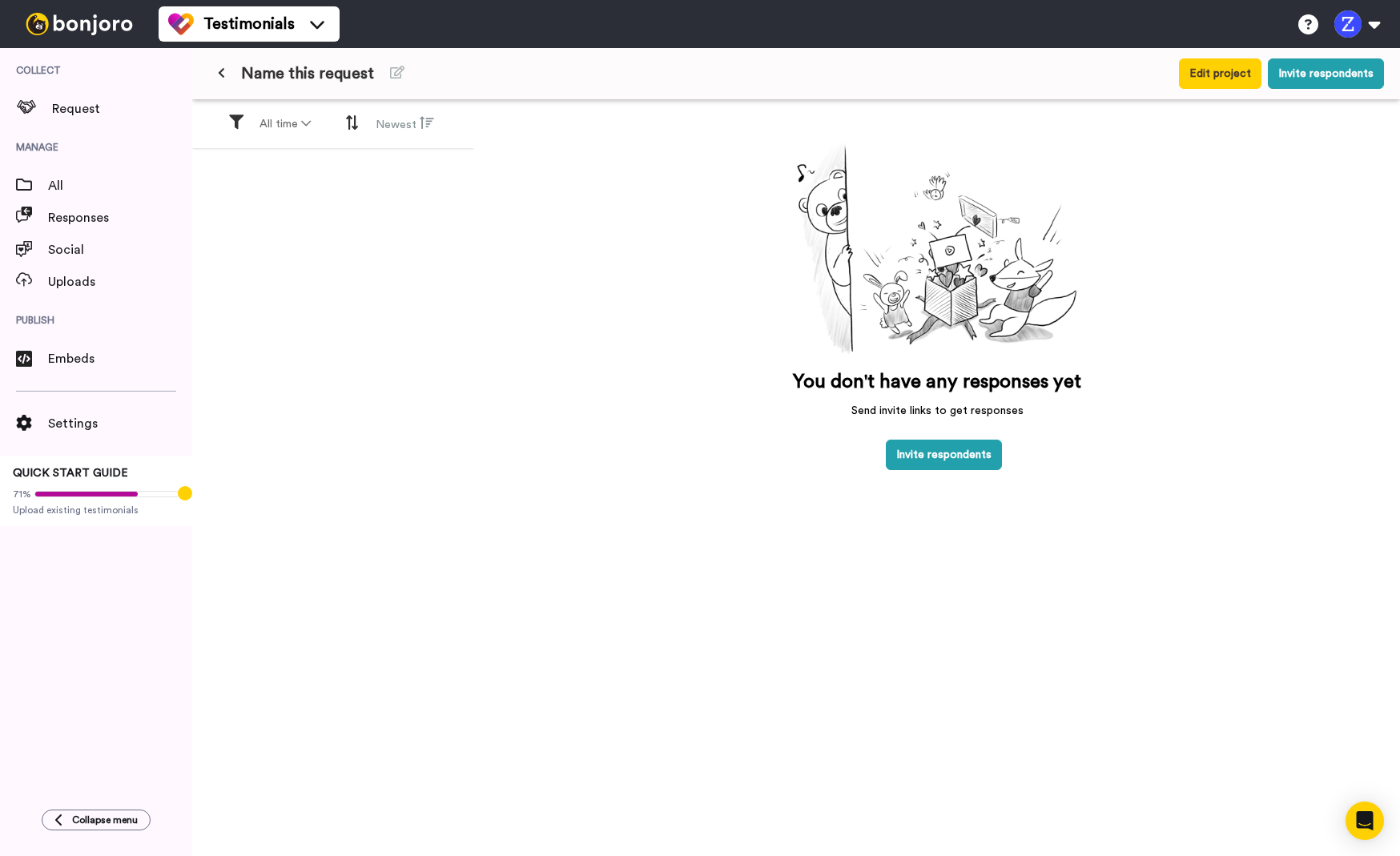
click at [224, 76] on icon at bounding box center [221, 72] width 7 height 11
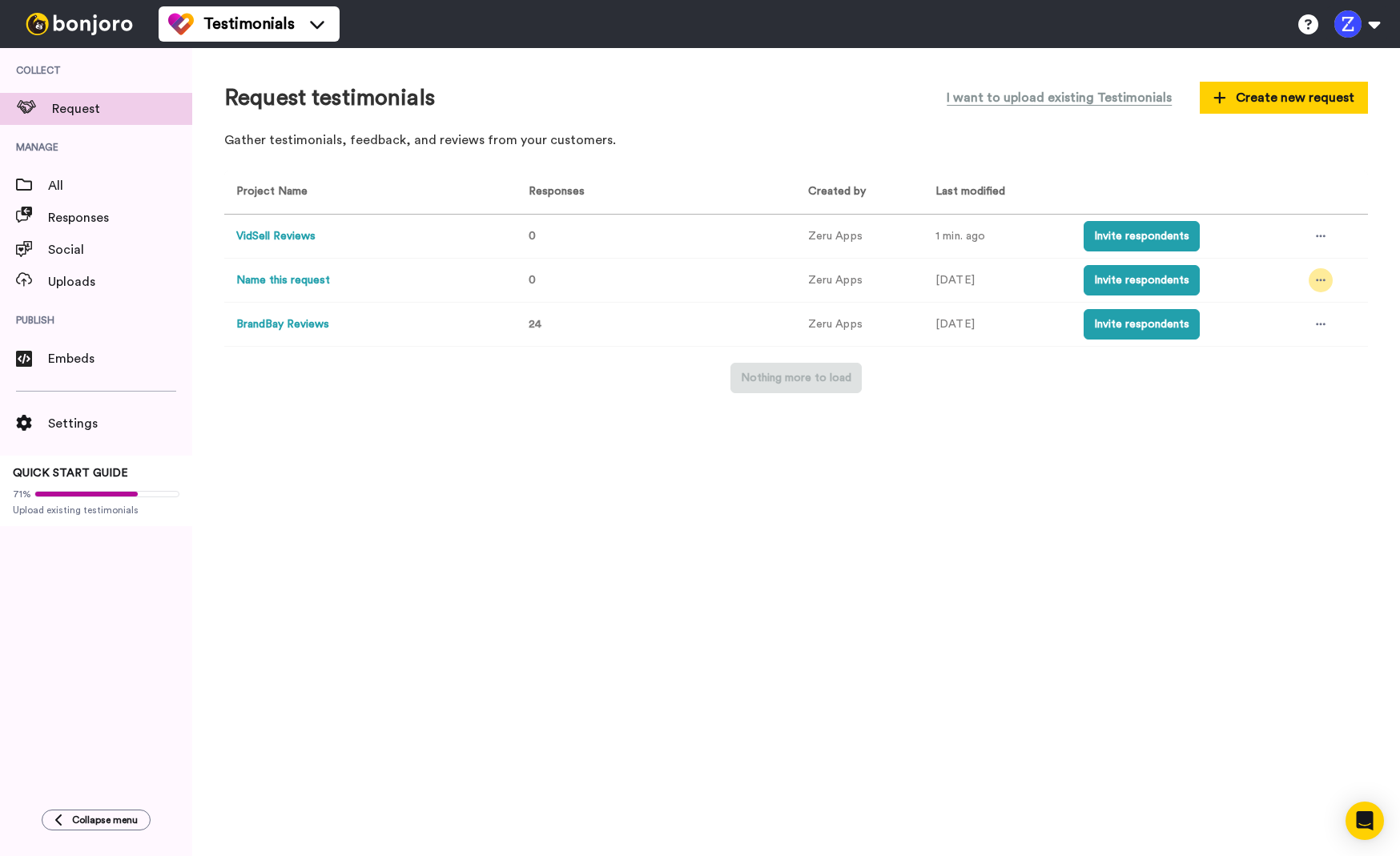
click at [1321, 283] on icon at bounding box center [1321, 280] width 10 height 11
click at [1294, 421] on li "Delete" at bounding box center [1286, 428] width 135 height 29
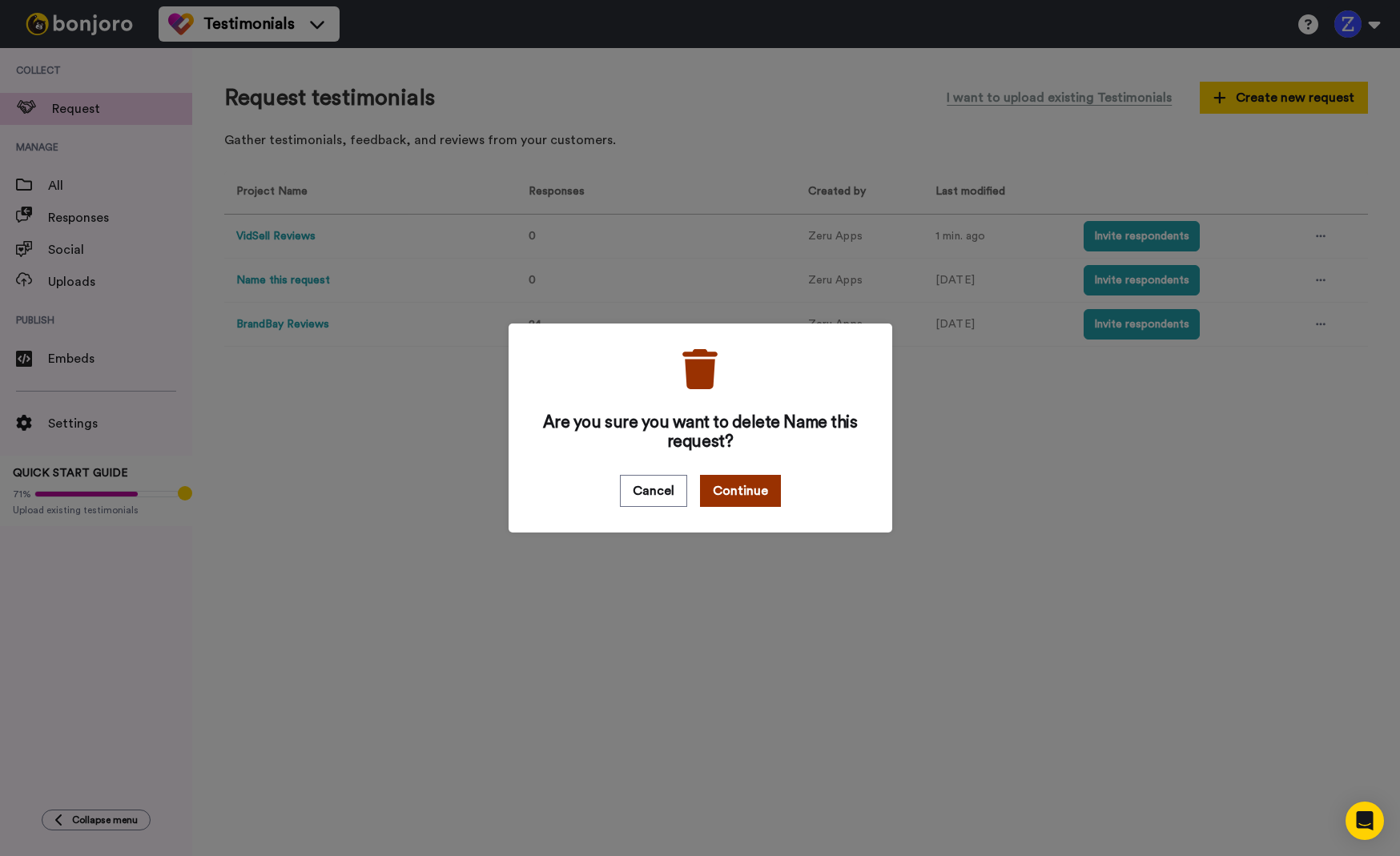
click at [758, 492] on button "Continue" at bounding box center [739, 490] width 81 height 32
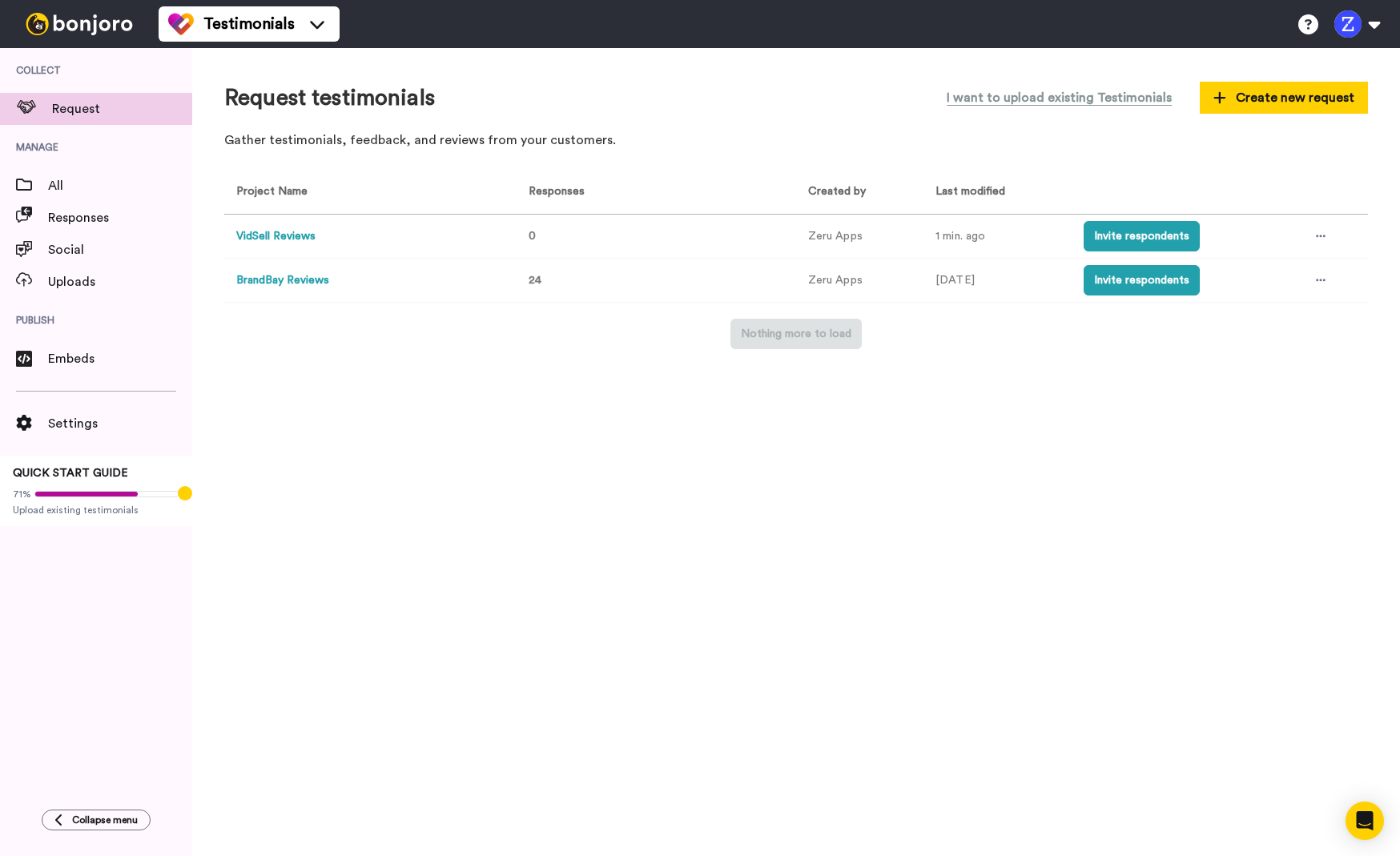
click at [277, 235] on button "VidSell Reviews" at bounding box center [275, 236] width 79 height 17
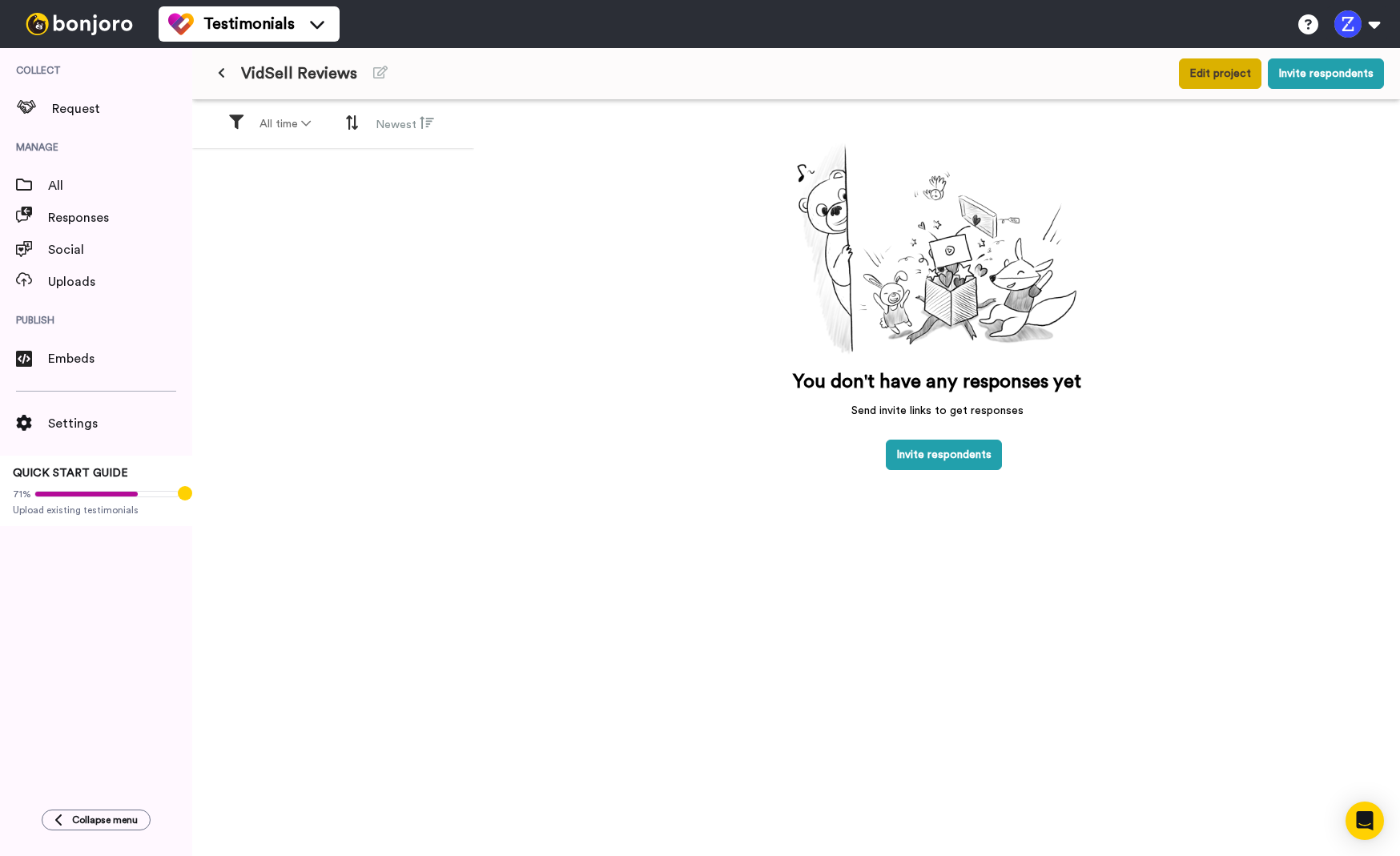
click at [1213, 75] on button "Edit project" at bounding box center [1220, 74] width 83 height 30
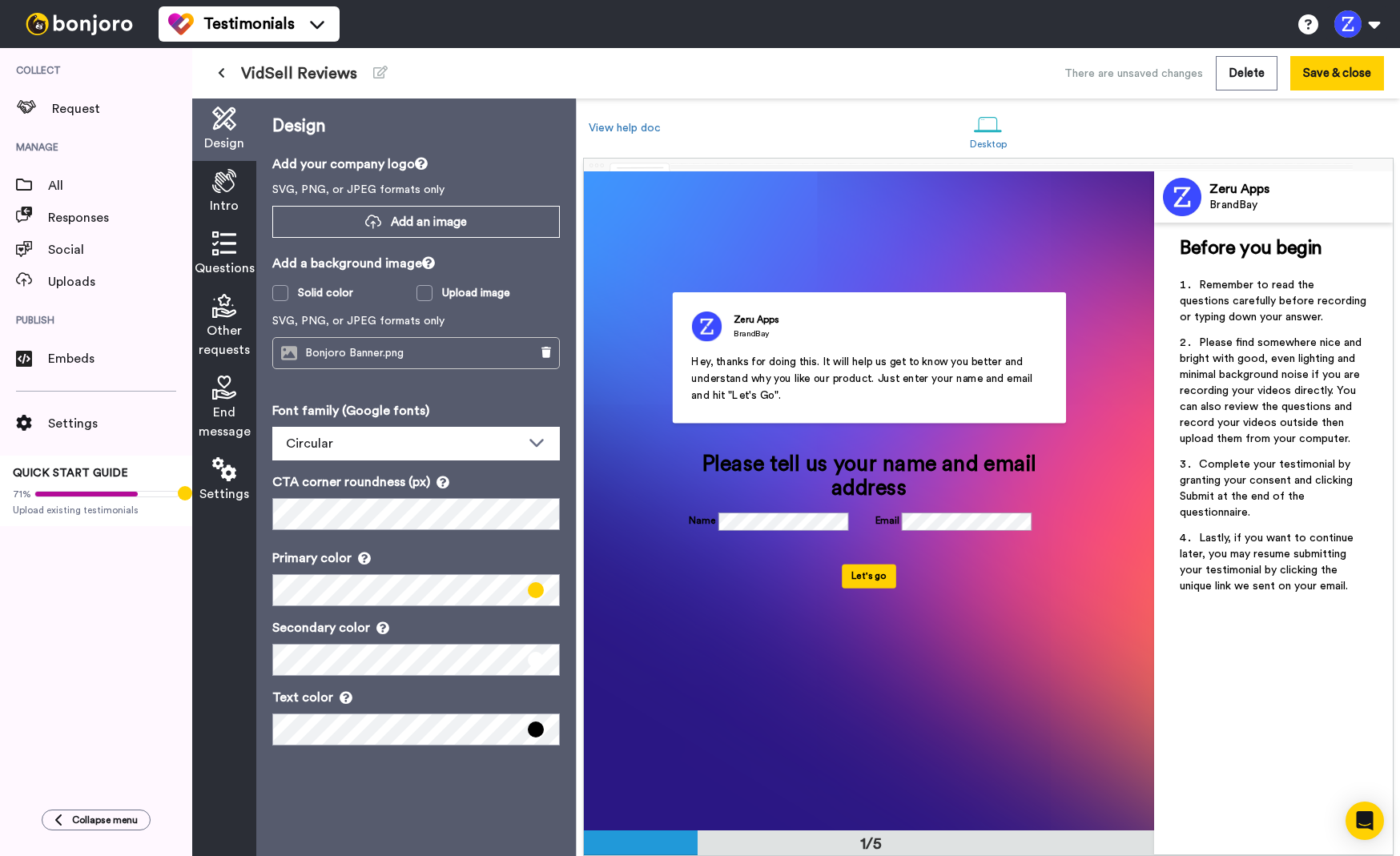
click at [230, 183] on icon at bounding box center [224, 181] width 24 height 24
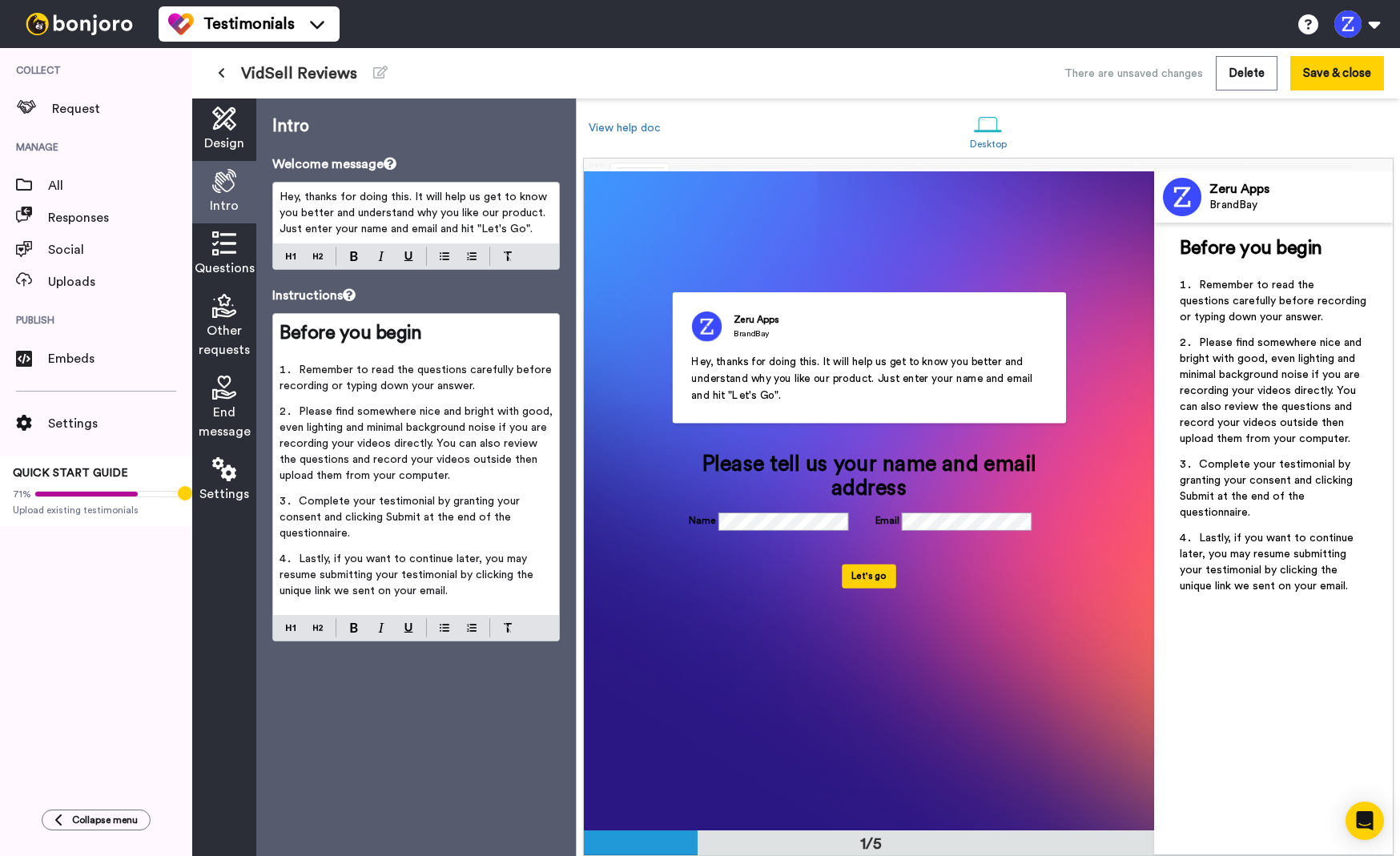
click at [398, 222] on span "Hey, thanks for doing this. It will help us get to know you better and understa…" at bounding box center [415, 213] width 271 height 43
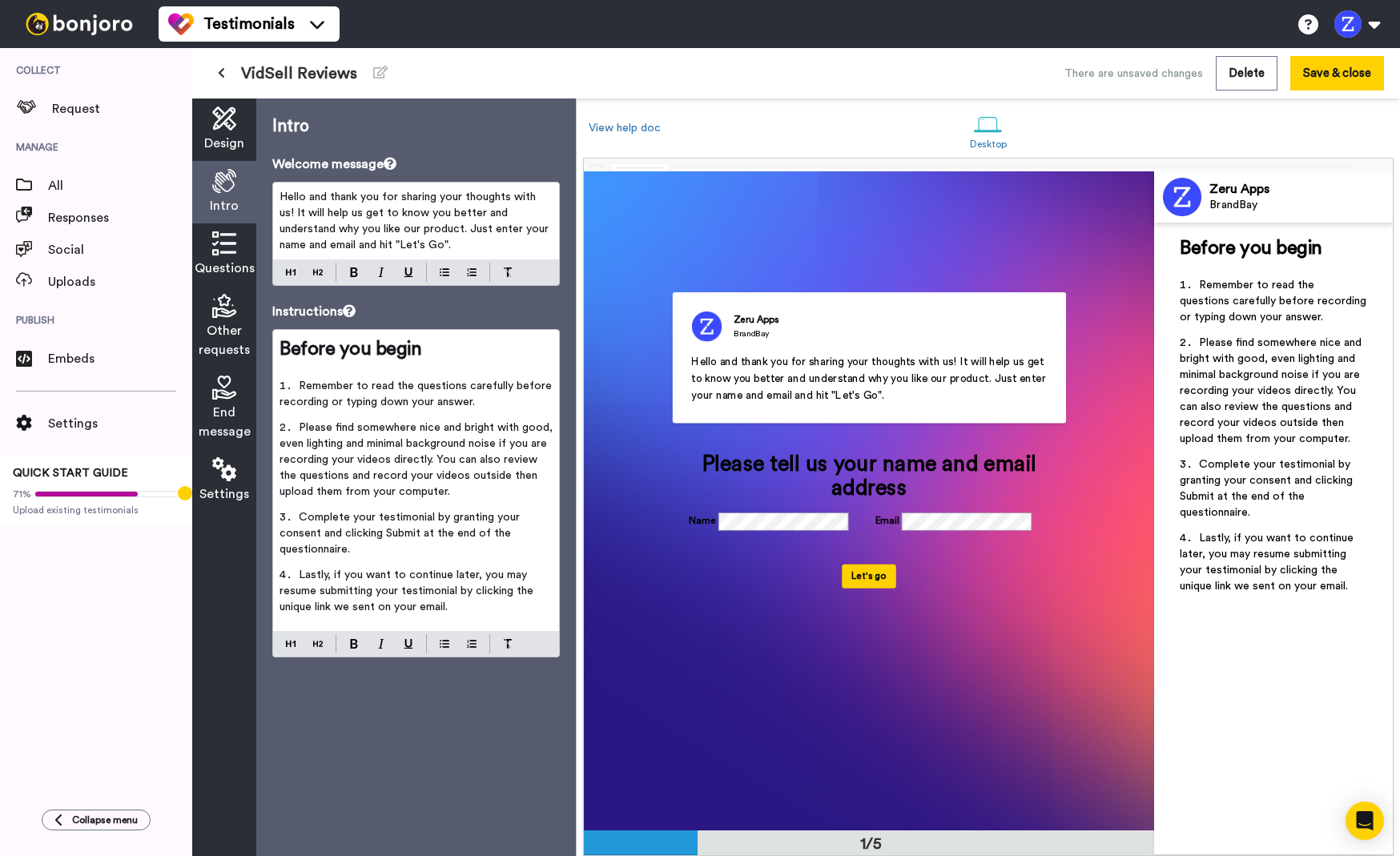
click at [1231, 209] on div "BrandBay" at bounding box center [1300, 206] width 183 height 14
click at [226, 485] on span "Settings" at bounding box center [225, 493] width 50 height 19
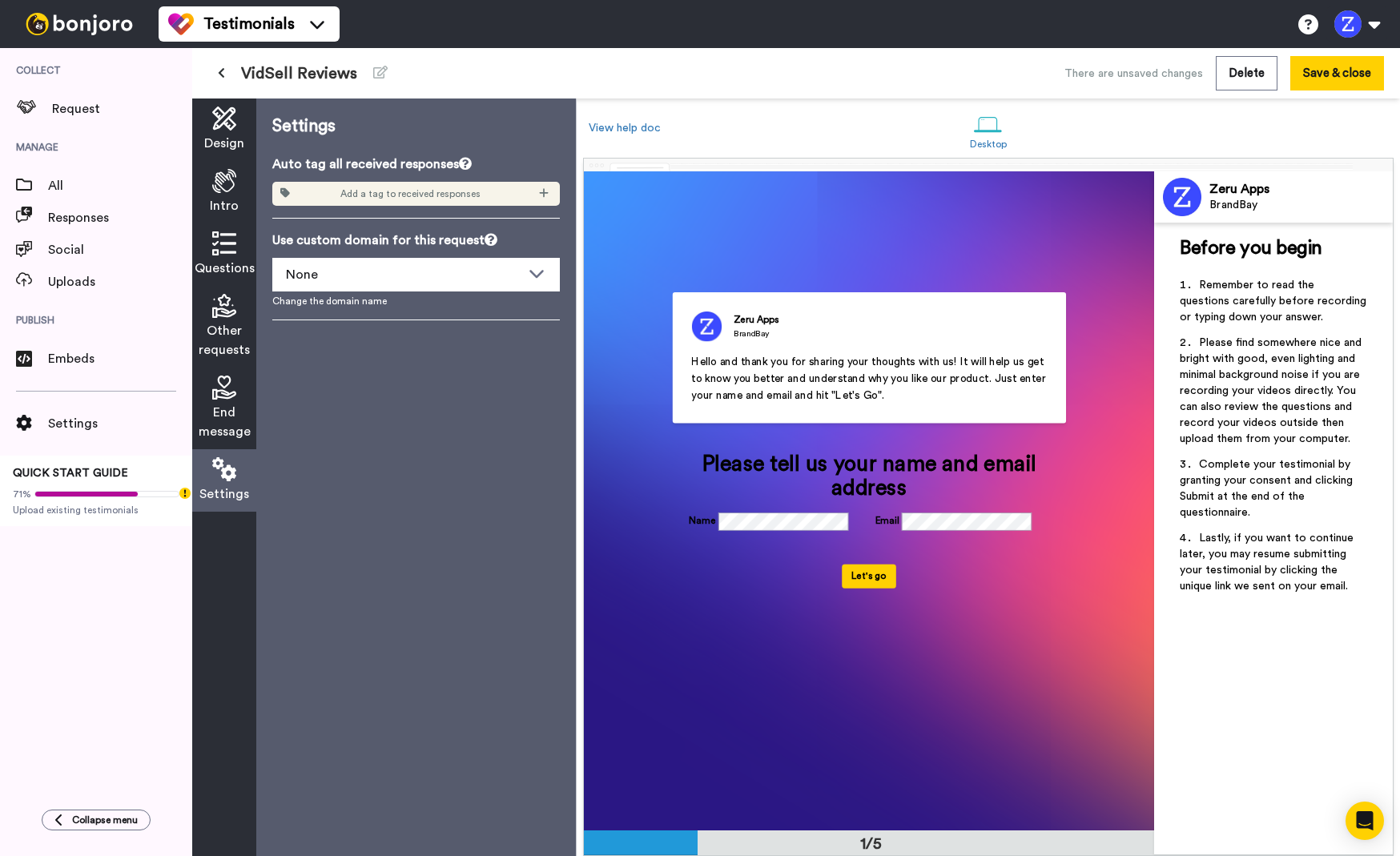
click at [230, 199] on span "Intro" at bounding box center [224, 205] width 29 height 19
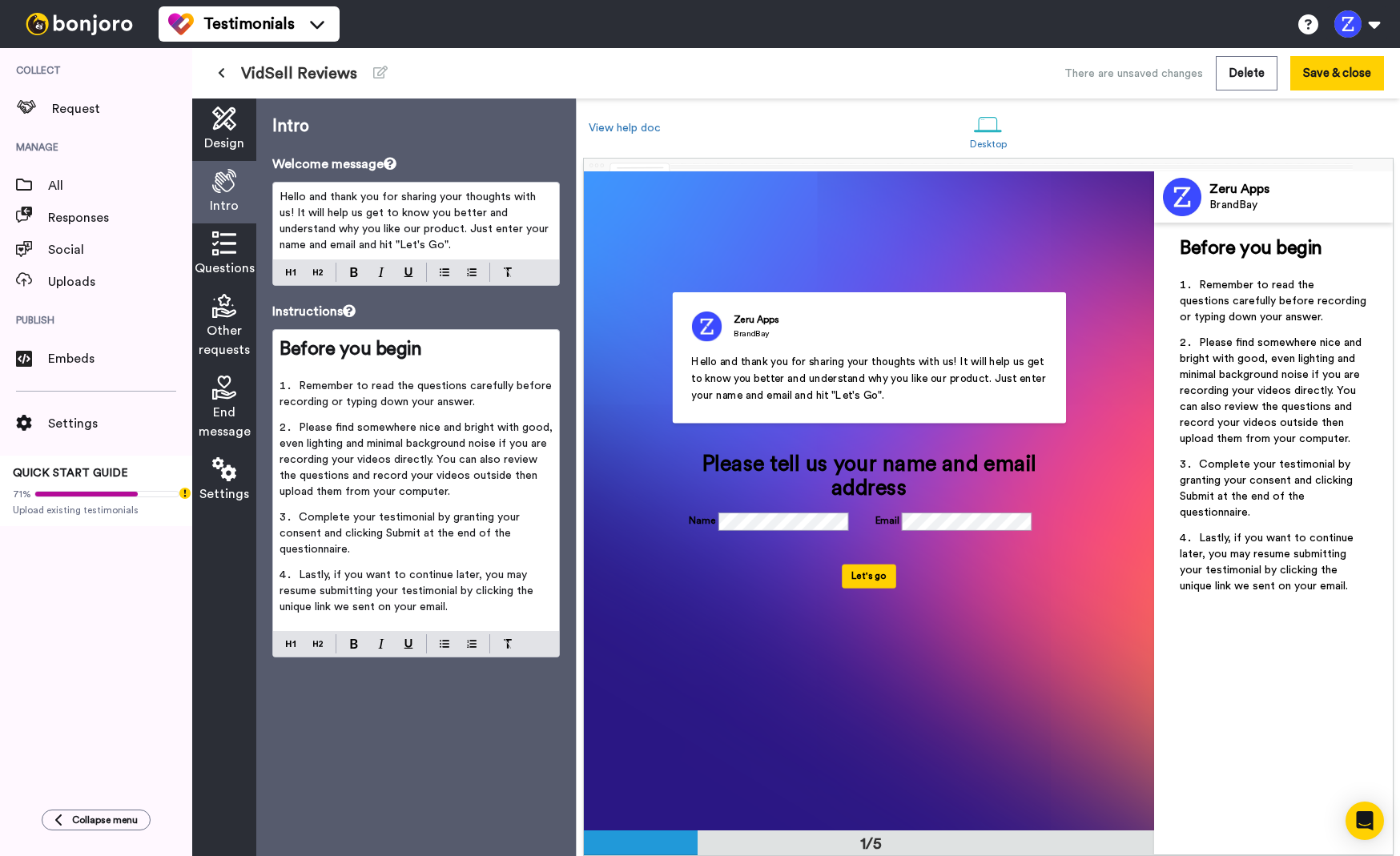
click at [399, 392] on span "Remember to read the questions carefully before recording or typing down your a…" at bounding box center [418, 394] width 276 height 27
click at [217, 128] on icon at bounding box center [224, 119] width 24 height 24
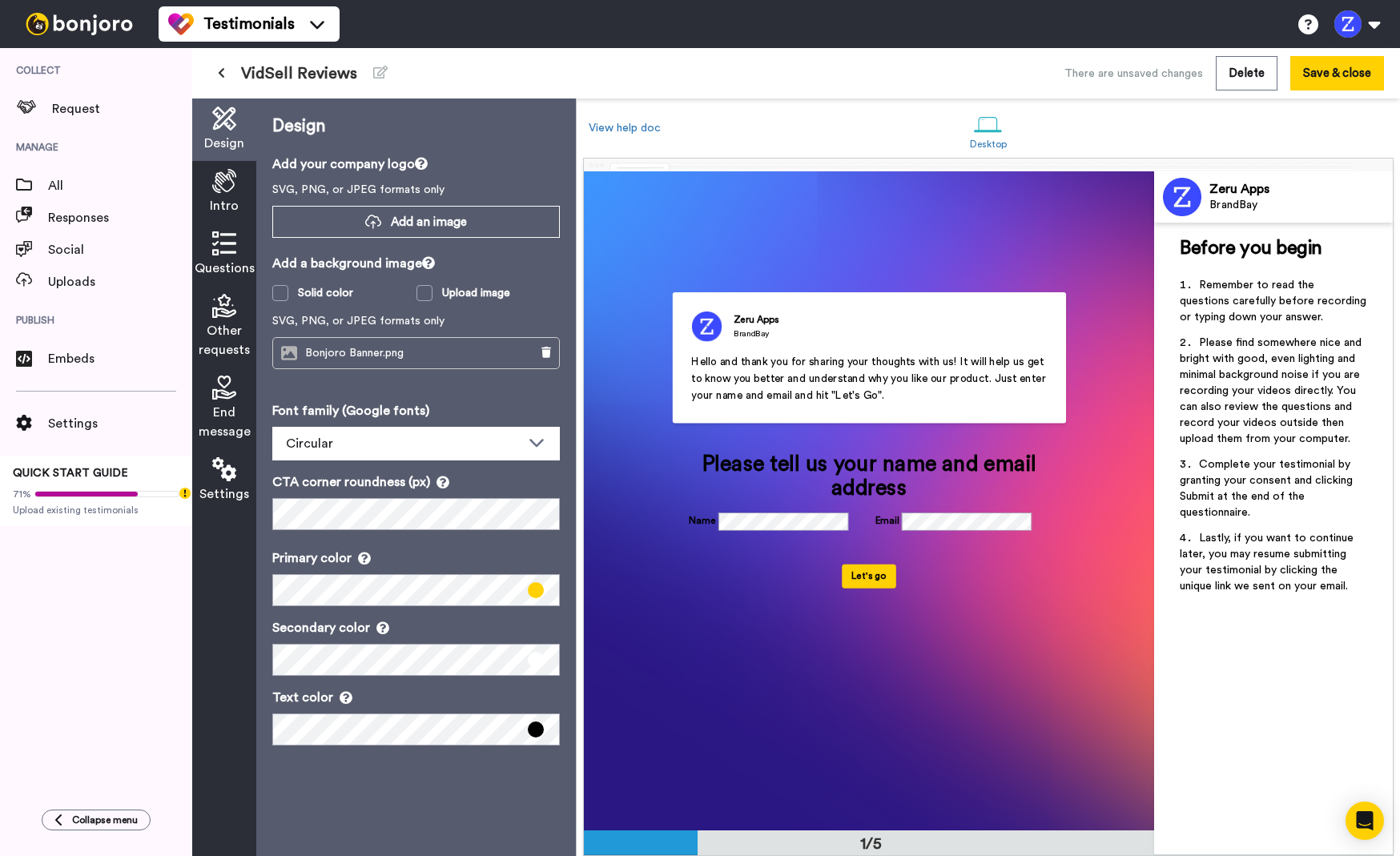
click at [387, 357] on span "Bonjoro Banner.png" at bounding box center [358, 354] width 107 height 14
click at [406, 449] on div "Circular" at bounding box center [403, 442] width 235 height 19
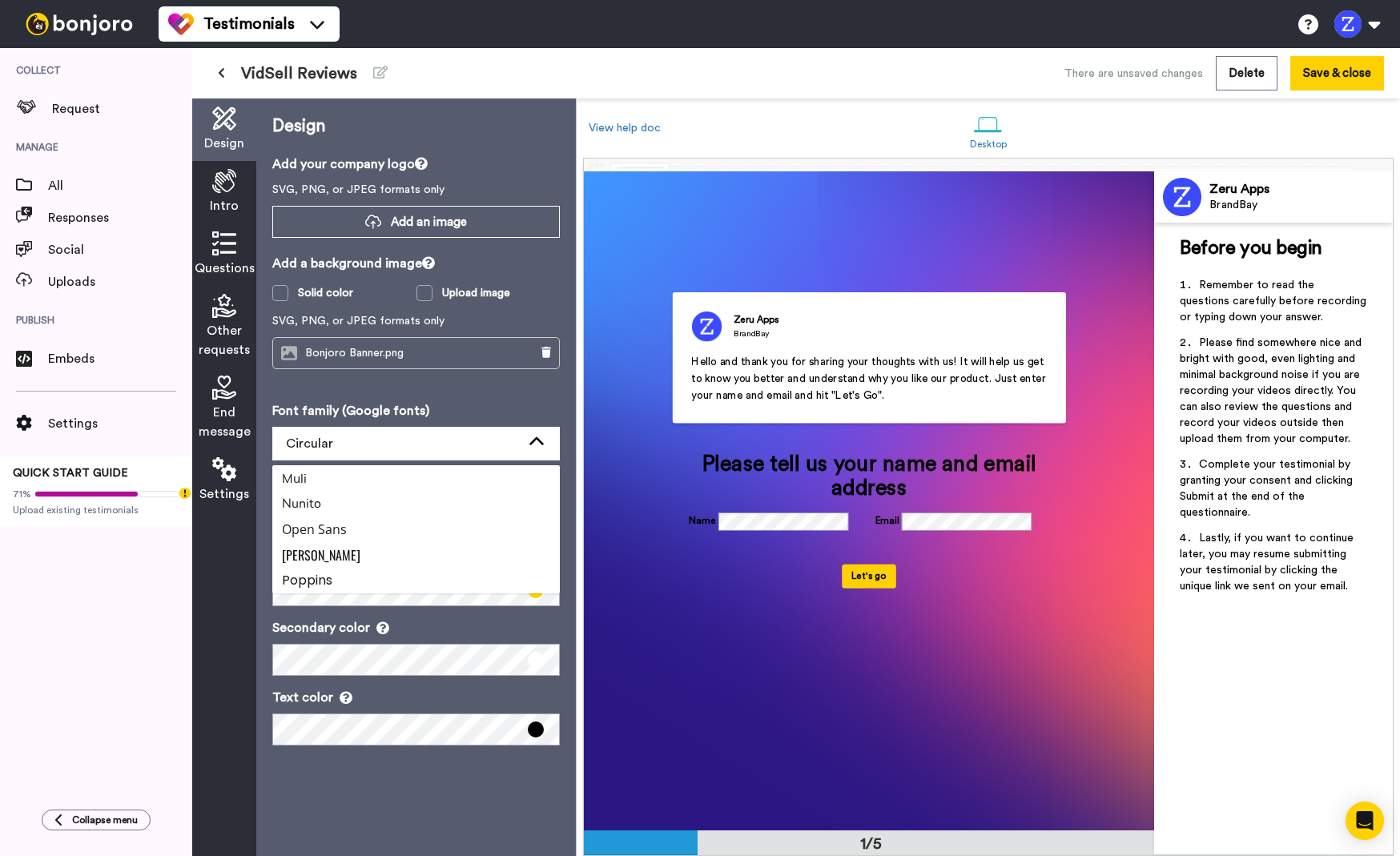
scroll to position [533, 0]
click at [362, 562] on li "Poppins" at bounding box center [417, 559] width 288 height 26
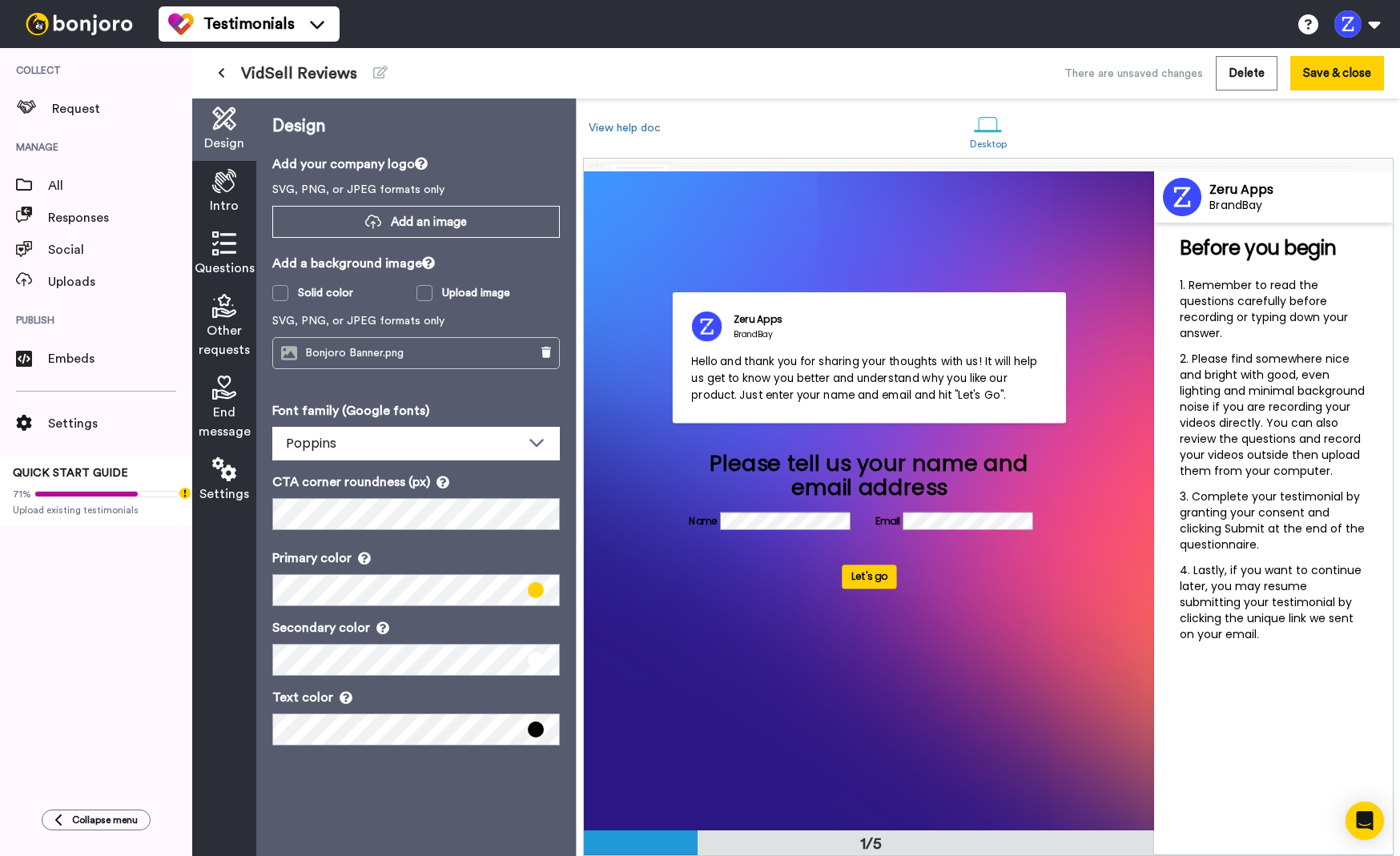
click at [538, 736] on span at bounding box center [536, 729] width 16 height 16
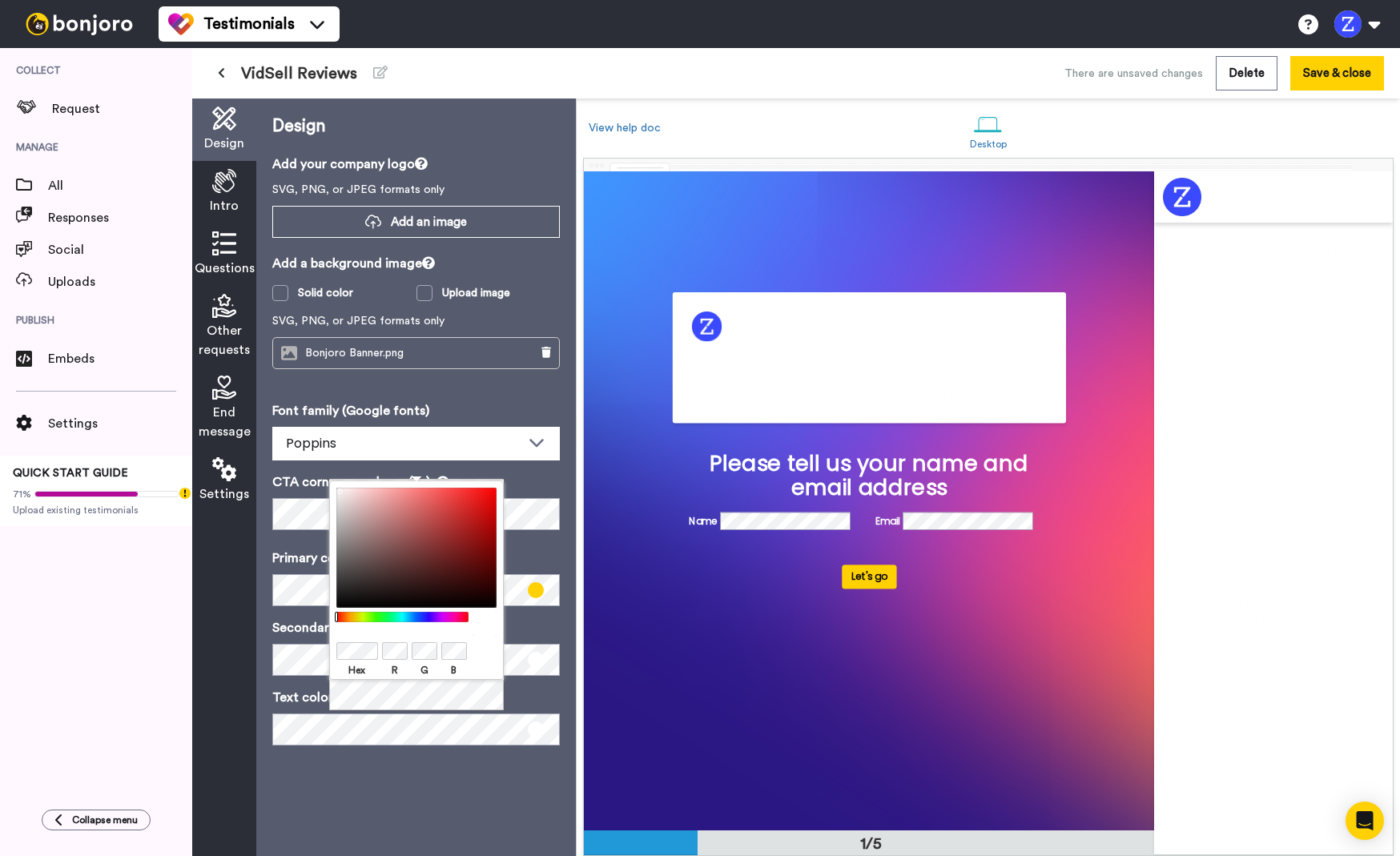
drag, startPoint x: 349, startPoint y: 518, endPoint x: 302, endPoint y: 460, distance: 74.7
click at [302, 460] on body "Testimonials Switch to Video messaging Try me for free! Testimonials Settings D…" at bounding box center [700, 428] width 1400 height 856
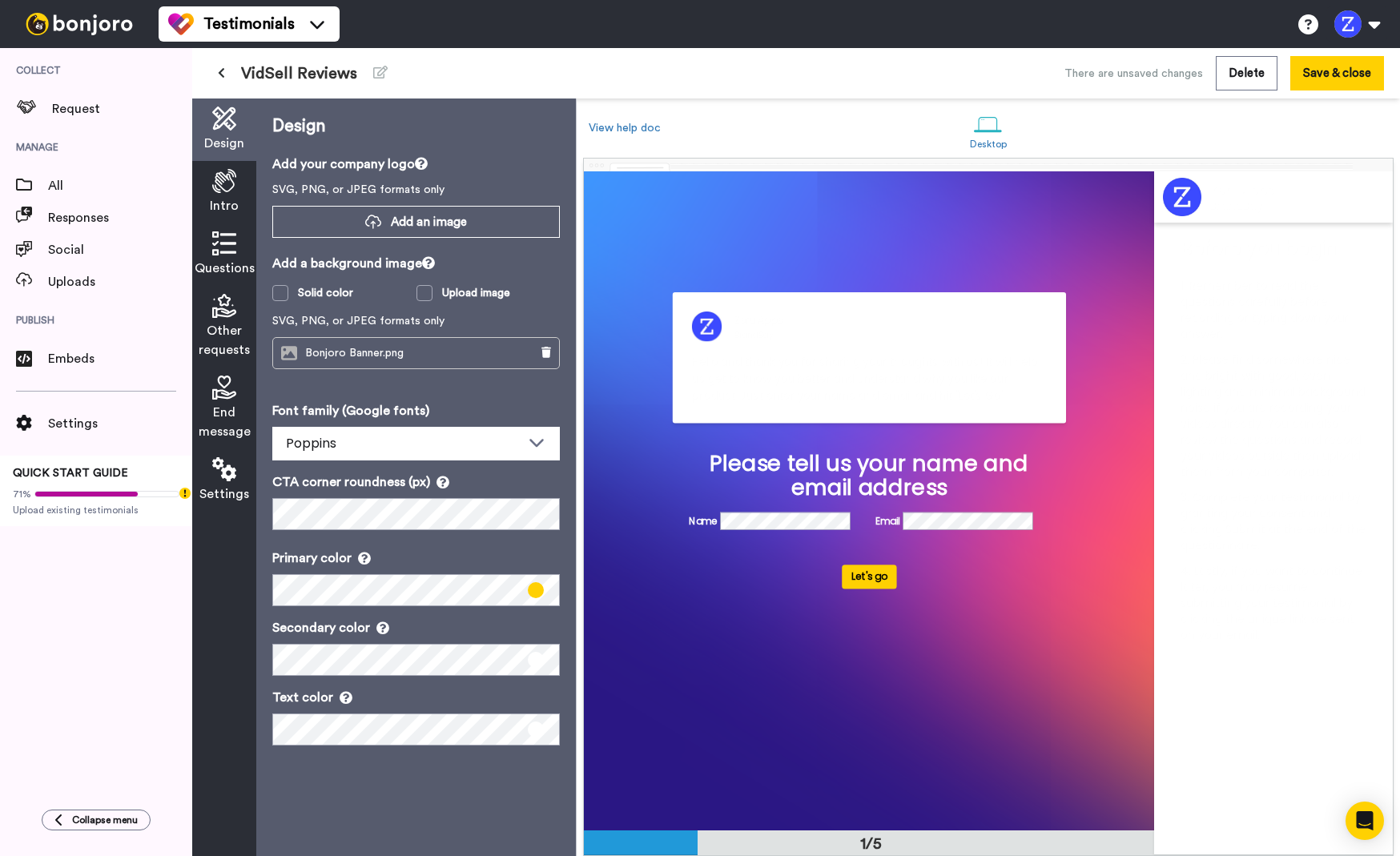
click at [404, 788] on div "Design Add your company logo SVG, PNG, or JPEG formats only Add an image Add a …" at bounding box center [416, 477] width 320 height 757
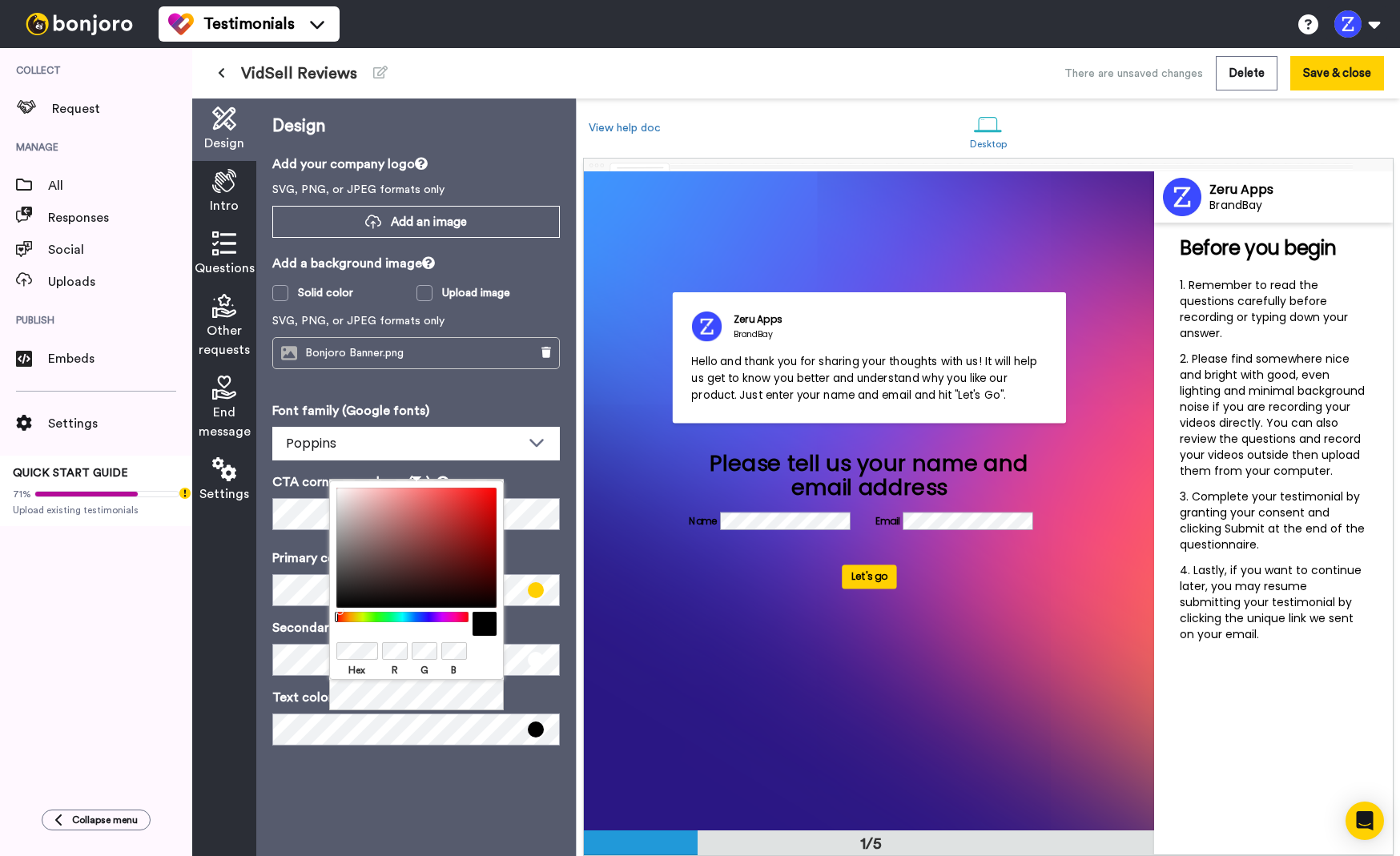
click at [293, 659] on body "Testimonials Switch to Video messaging Try me for free! Testimonials Settings D…" at bounding box center [700, 428] width 1400 height 856
click at [336, 817] on div "Design Add your company logo SVG, PNG, or JPEG formats only Add an image Add a …" at bounding box center [416, 477] width 320 height 757
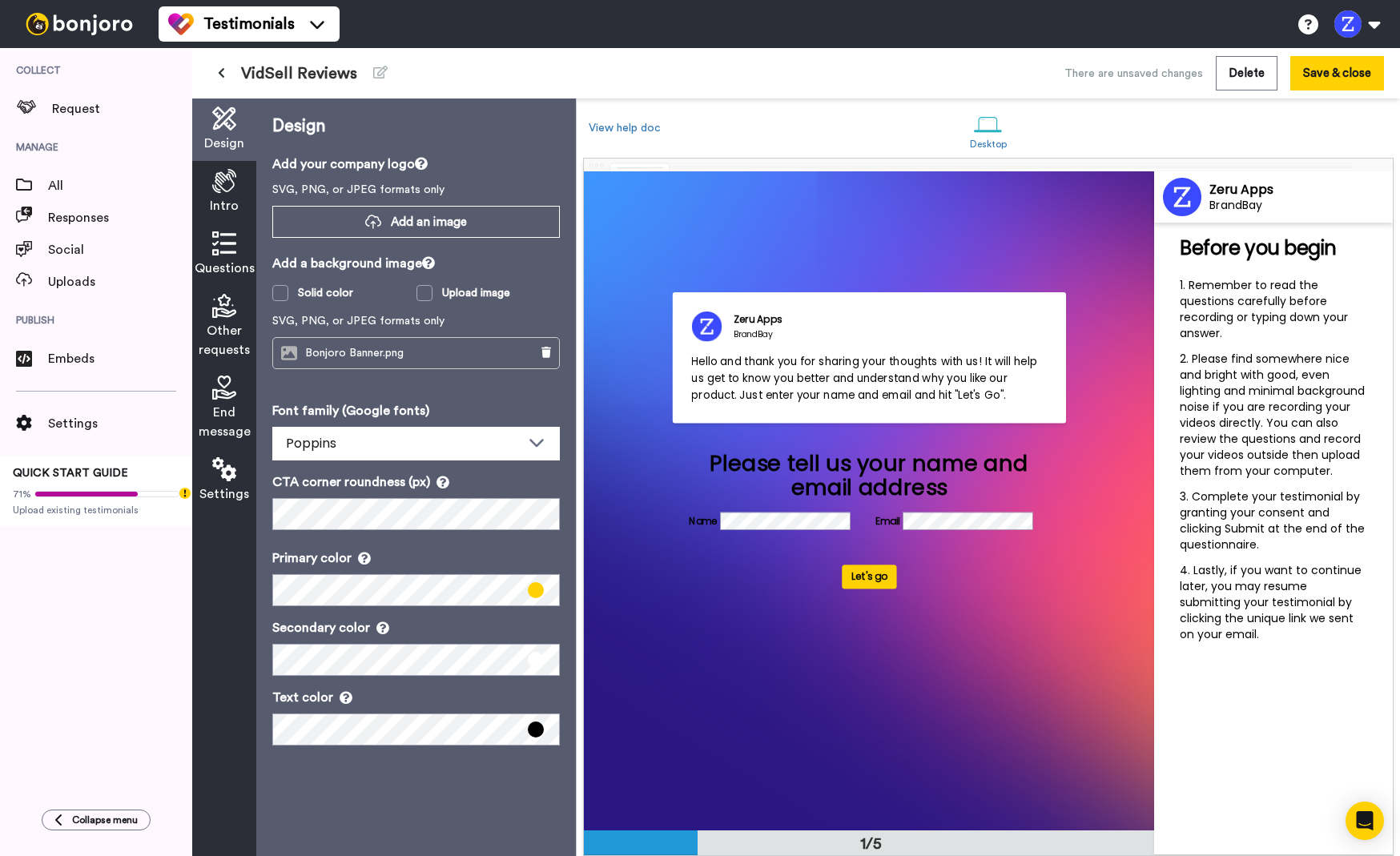
click at [447, 360] on div "Bonjoro Banner.png" at bounding box center [394, 353] width 243 height 30
click at [542, 351] on icon at bounding box center [547, 352] width 10 height 11
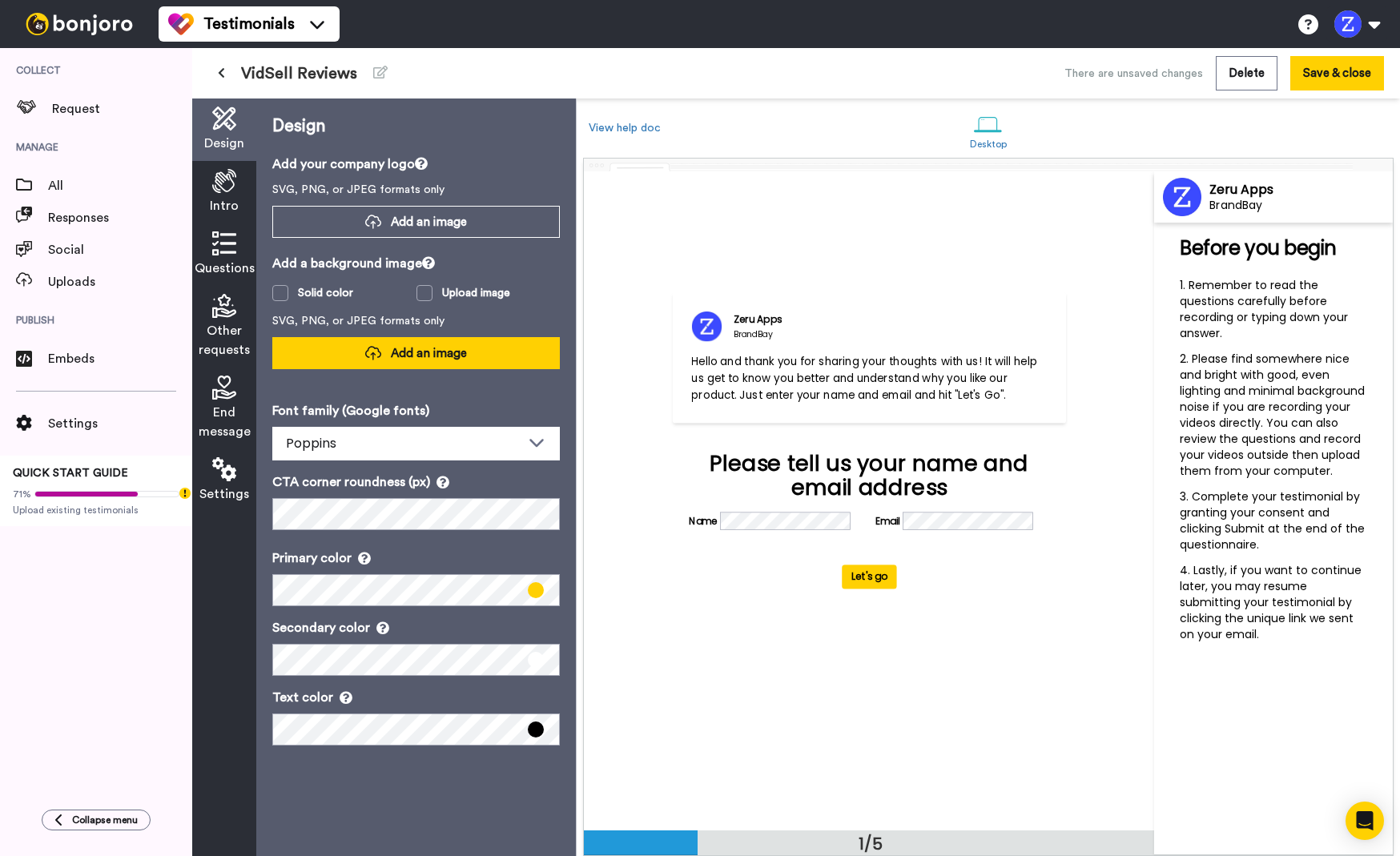
click at [400, 354] on span "Add an image" at bounding box center [429, 353] width 76 height 17
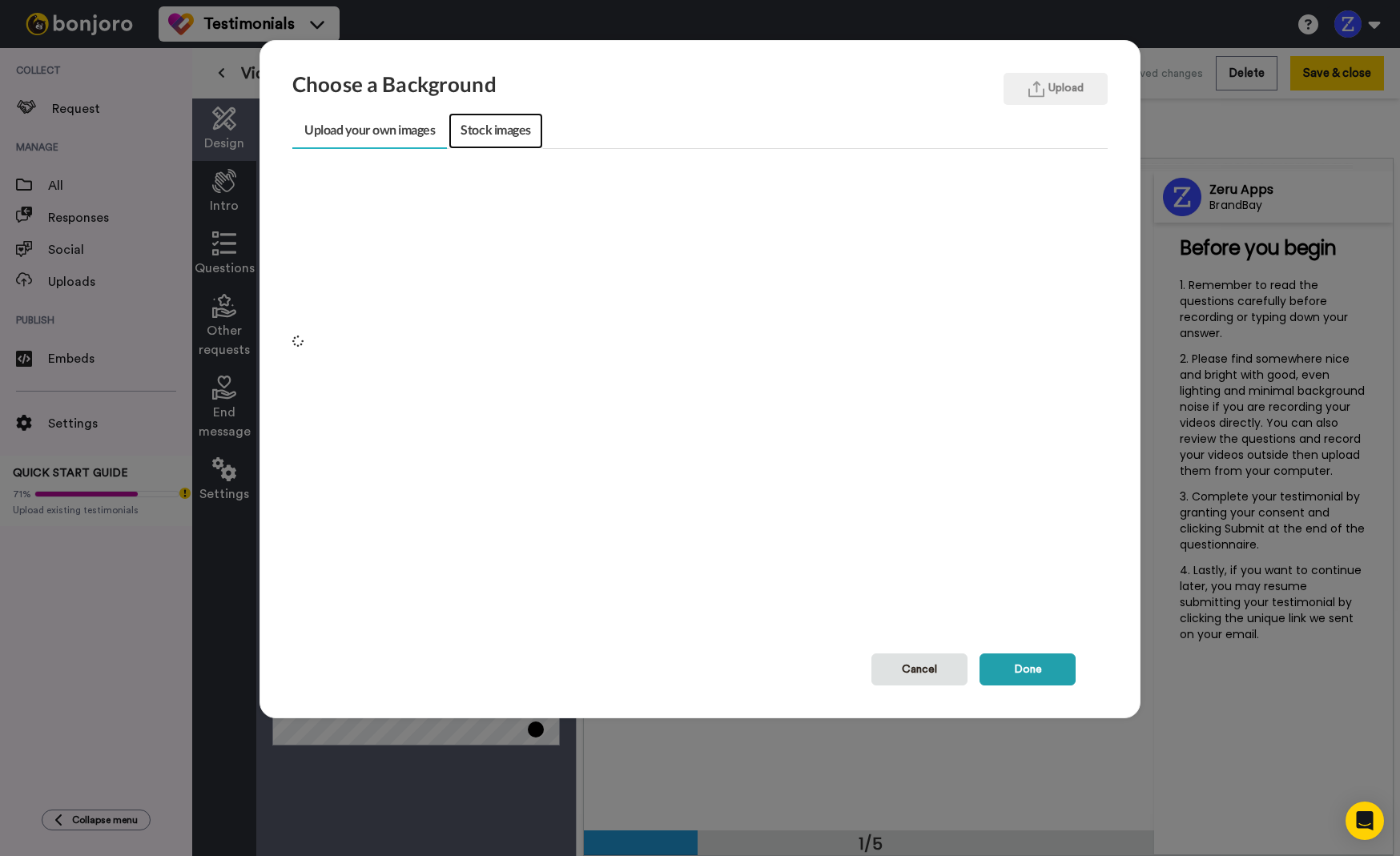
click at [495, 123] on link "Stock images" at bounding box center [496, 131] width 94 height 36
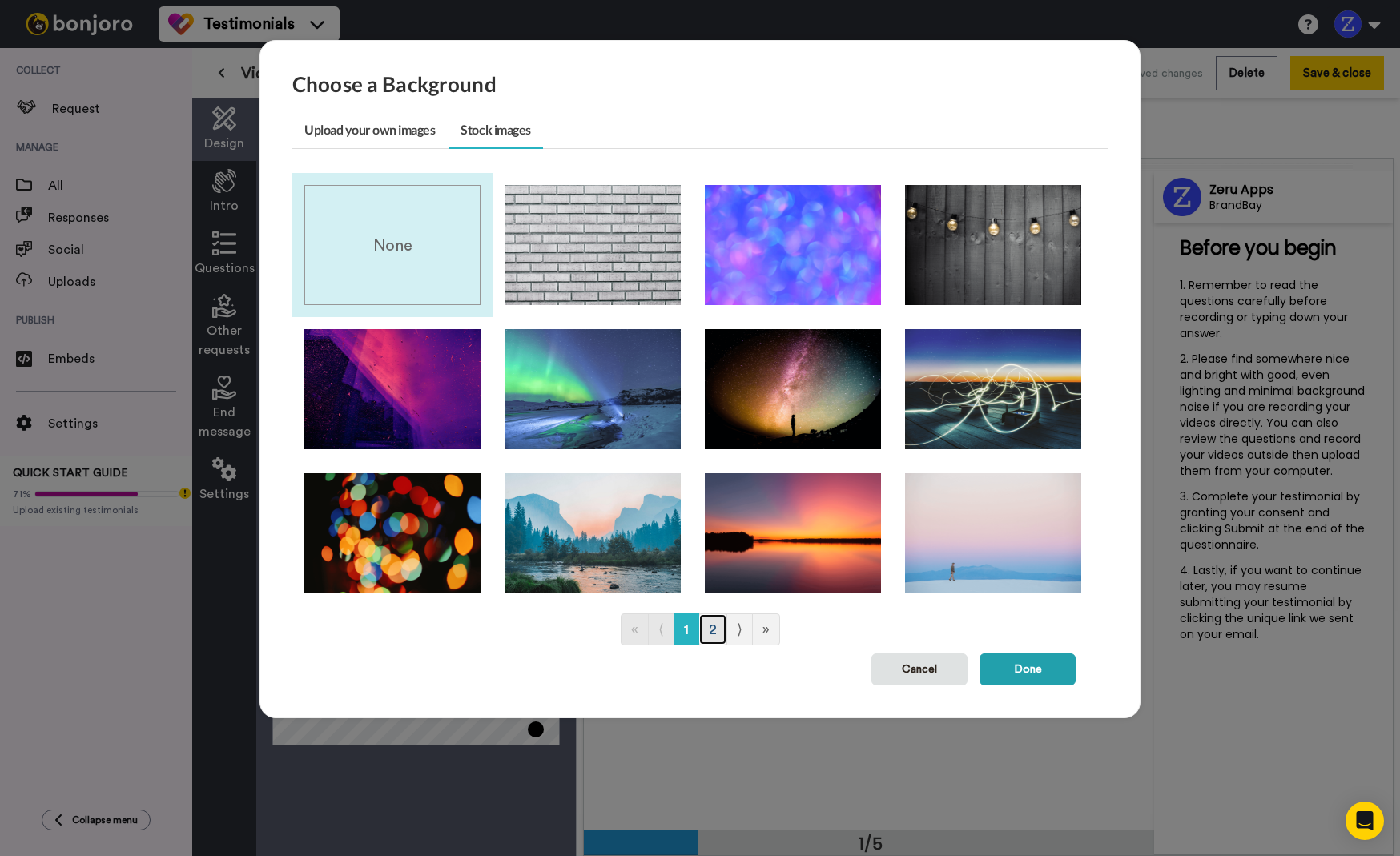
click at [711, 639] on link "2" at bounding box center [712, 629] width 29 height 32
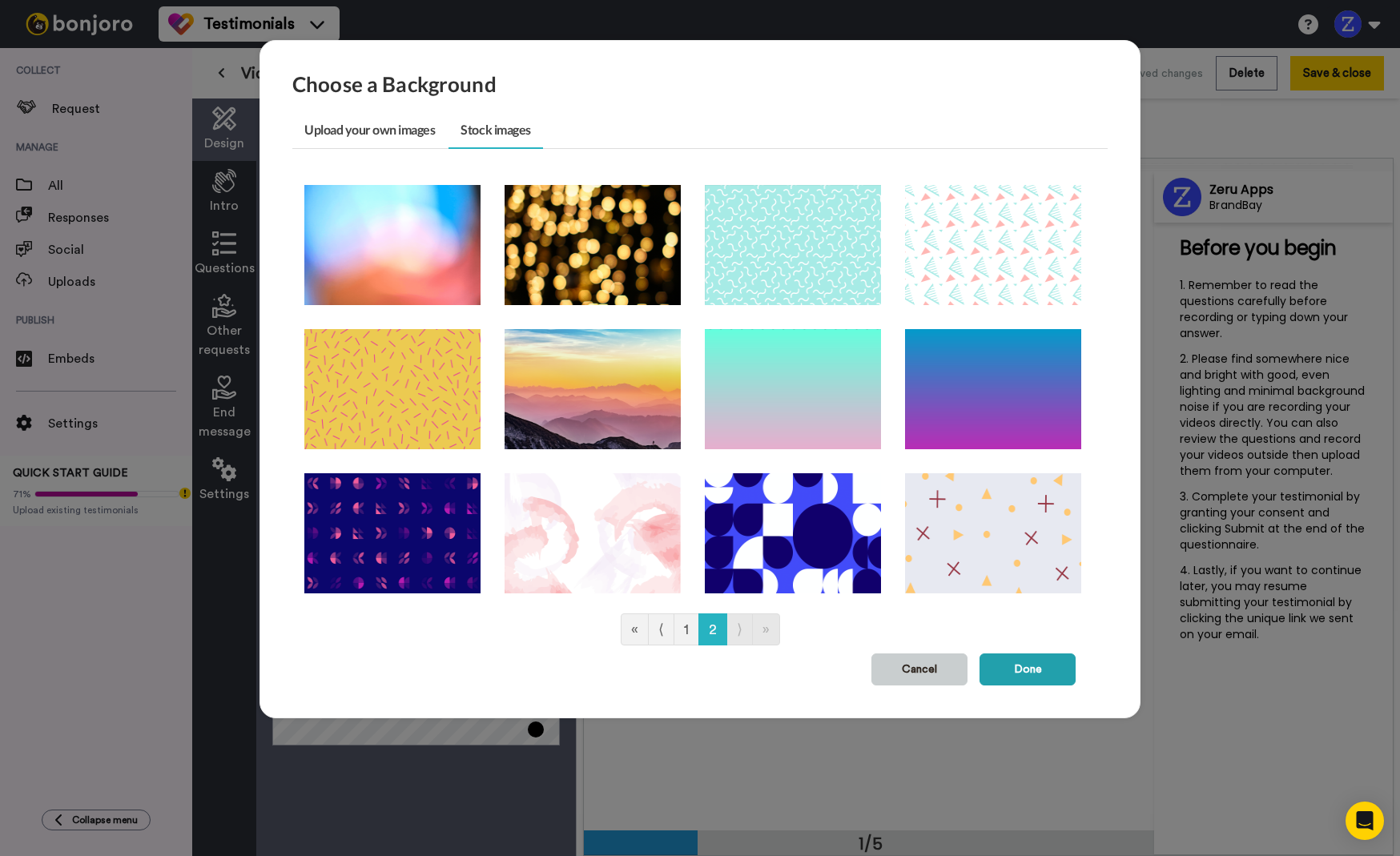
click at [941, 668] on button "Cancel" at bounding box center [919, 669] width 96 height 32
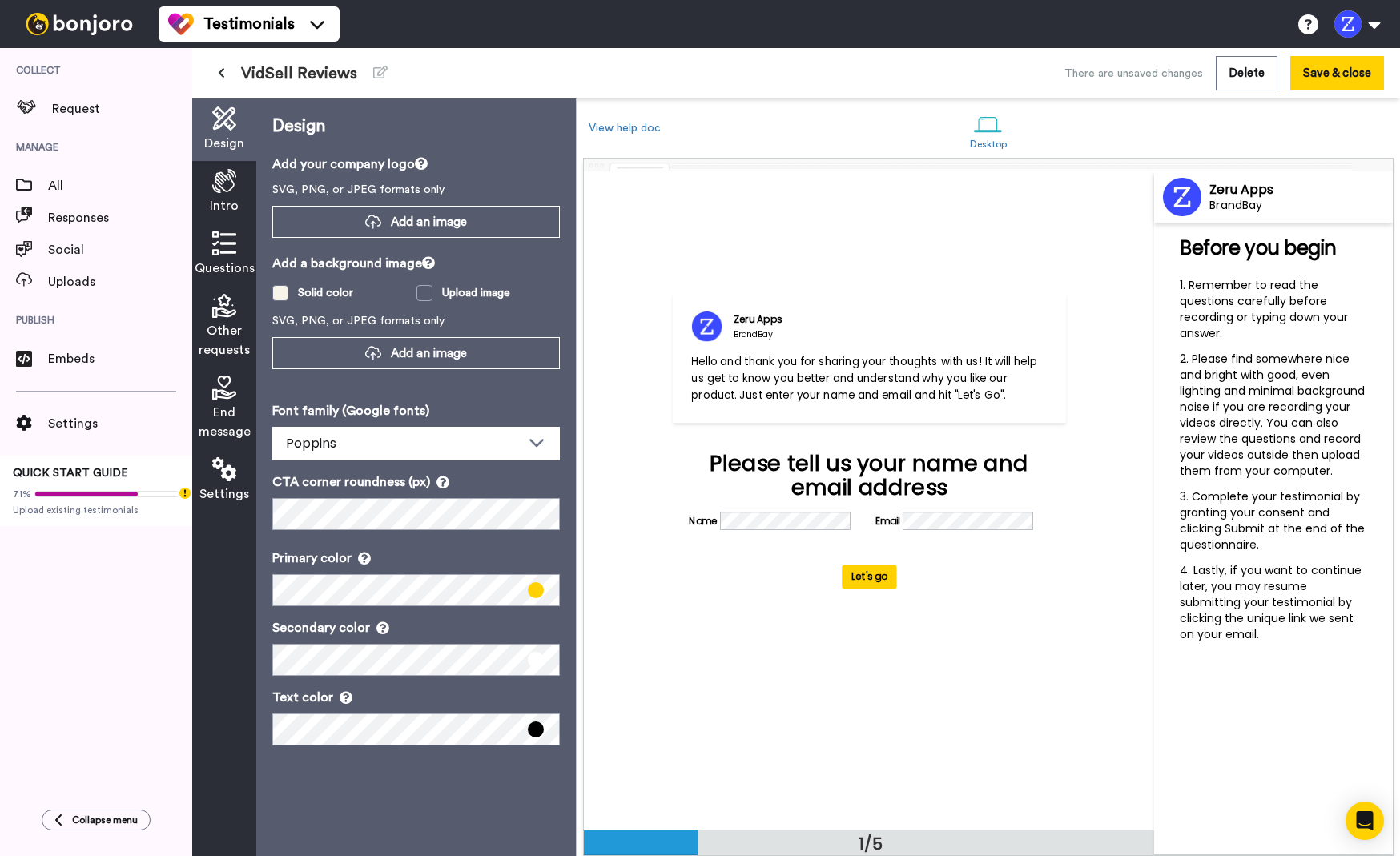
click at [285, 298] on span at bounding box center [281, 293] width 16 height 16
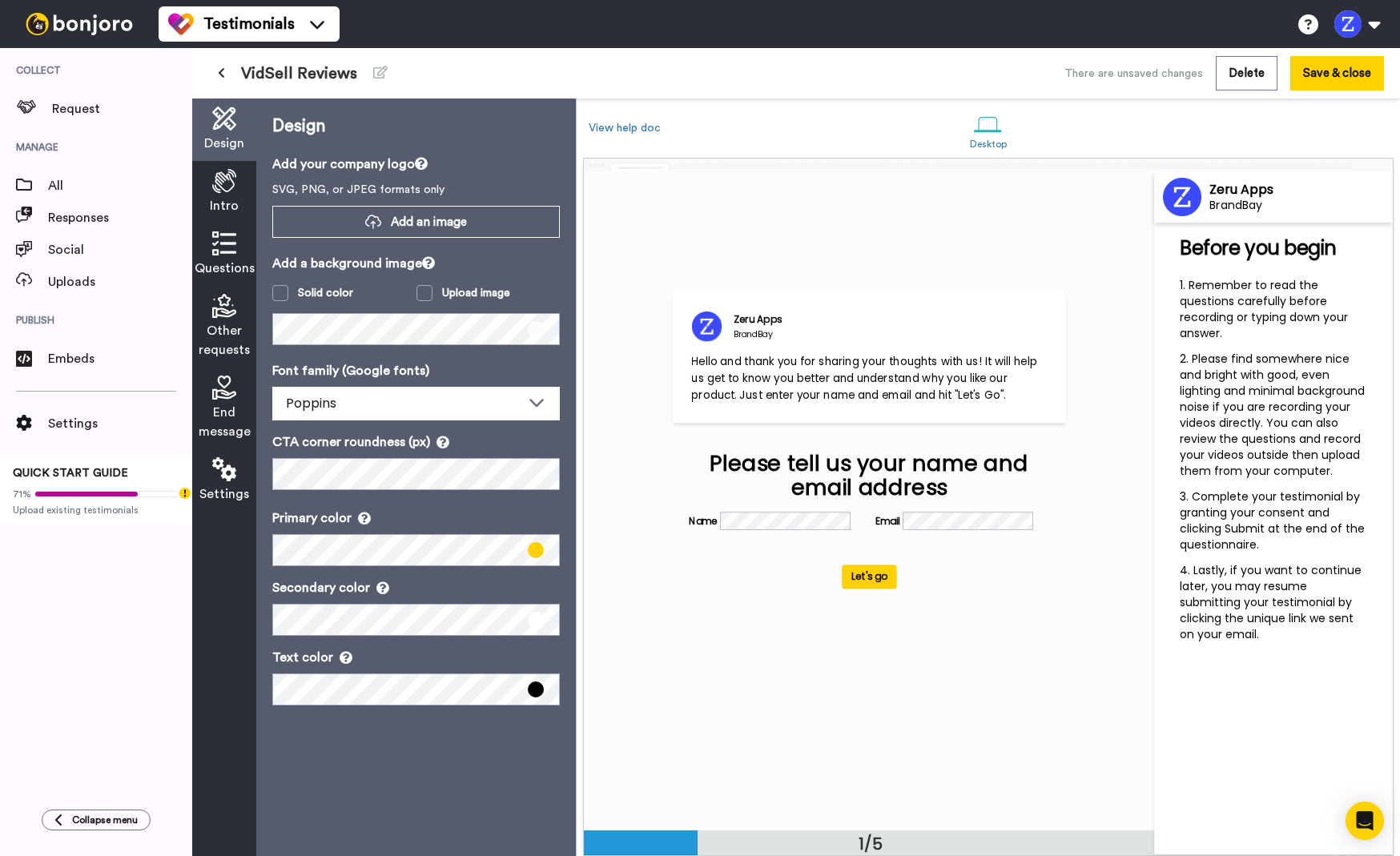
click at [628, 289] on div "Zeru Apps BrandBay Hello and thank you for sharing your thoughts with us! It wi…" at bounding box center [868, 501] width 571 height 659
click at [244, 471] on div "Design Intro Questions Other requests End message Settings Design Add your comp…" at bounding box center [384, 477] width 384 height 757
click at [439, 226] on span "Add an image" at bounding box center [429, 222] width 76 height 17
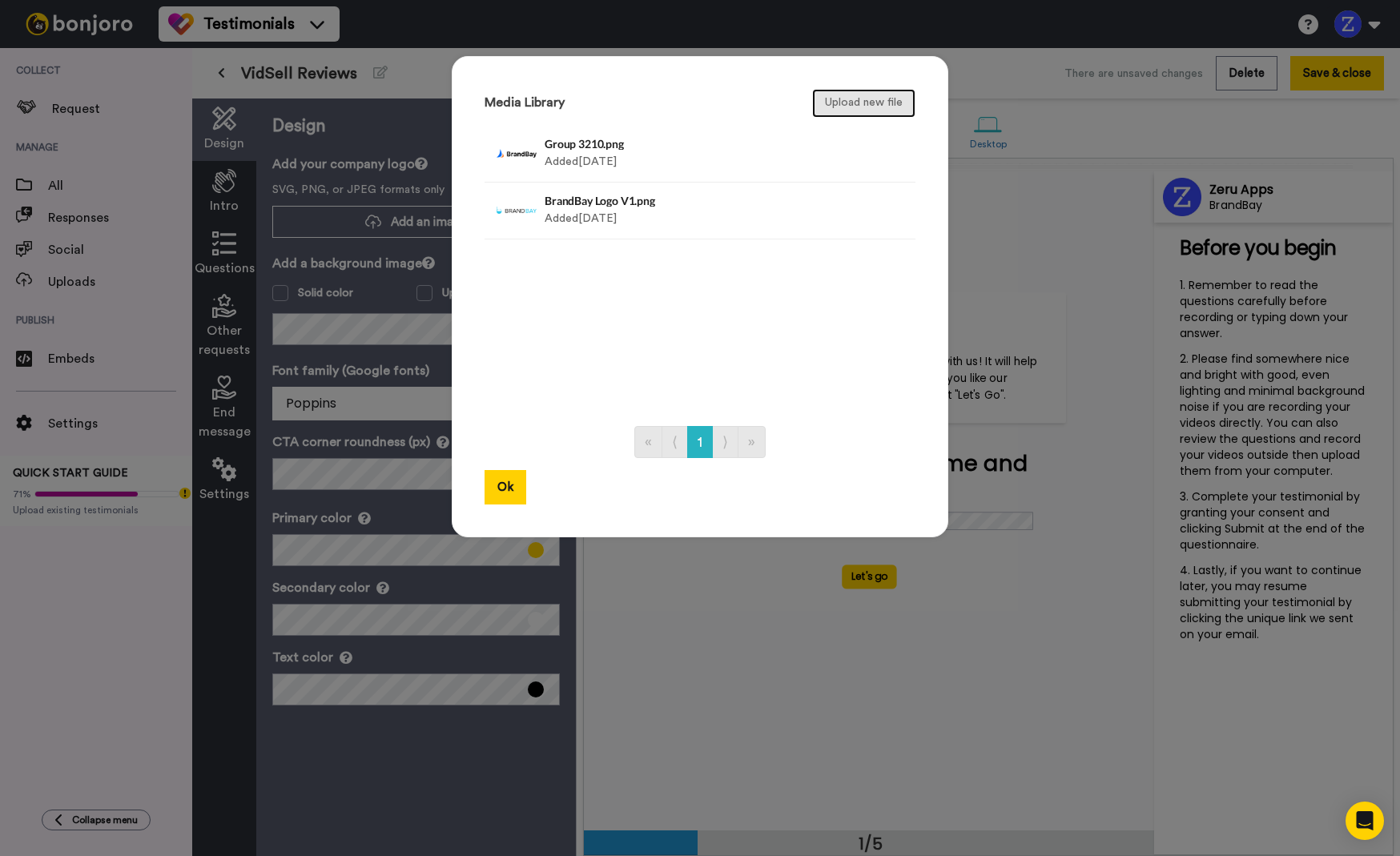
click at [869, 103] on button "Upload new file" at bounding box center [863, 103] width 103 height 29
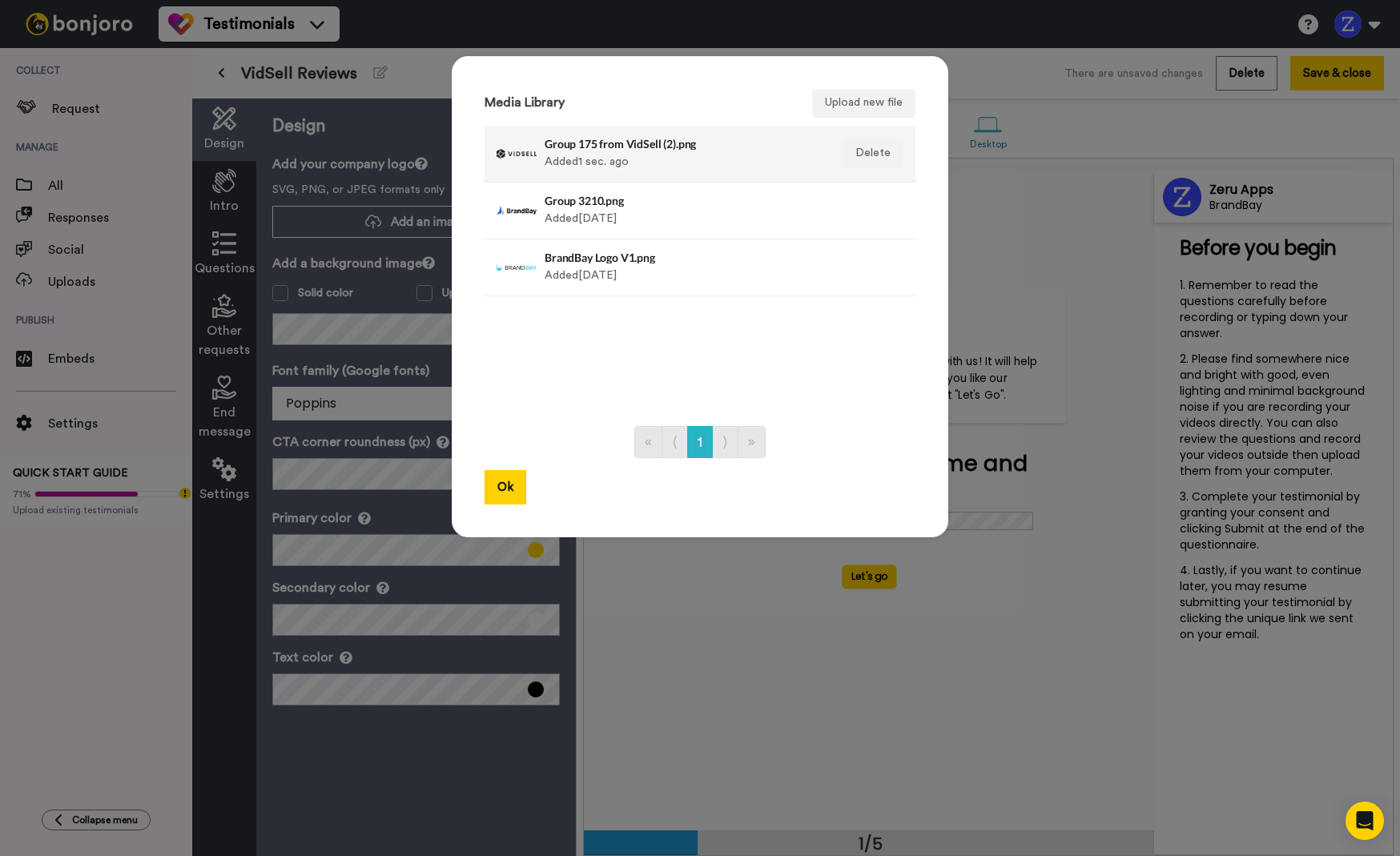
click at [571, 153] on div "Group 175 from VidSell (2).png Added 1 sec. ago" at bounding box center [683, 154] width 277 height 40
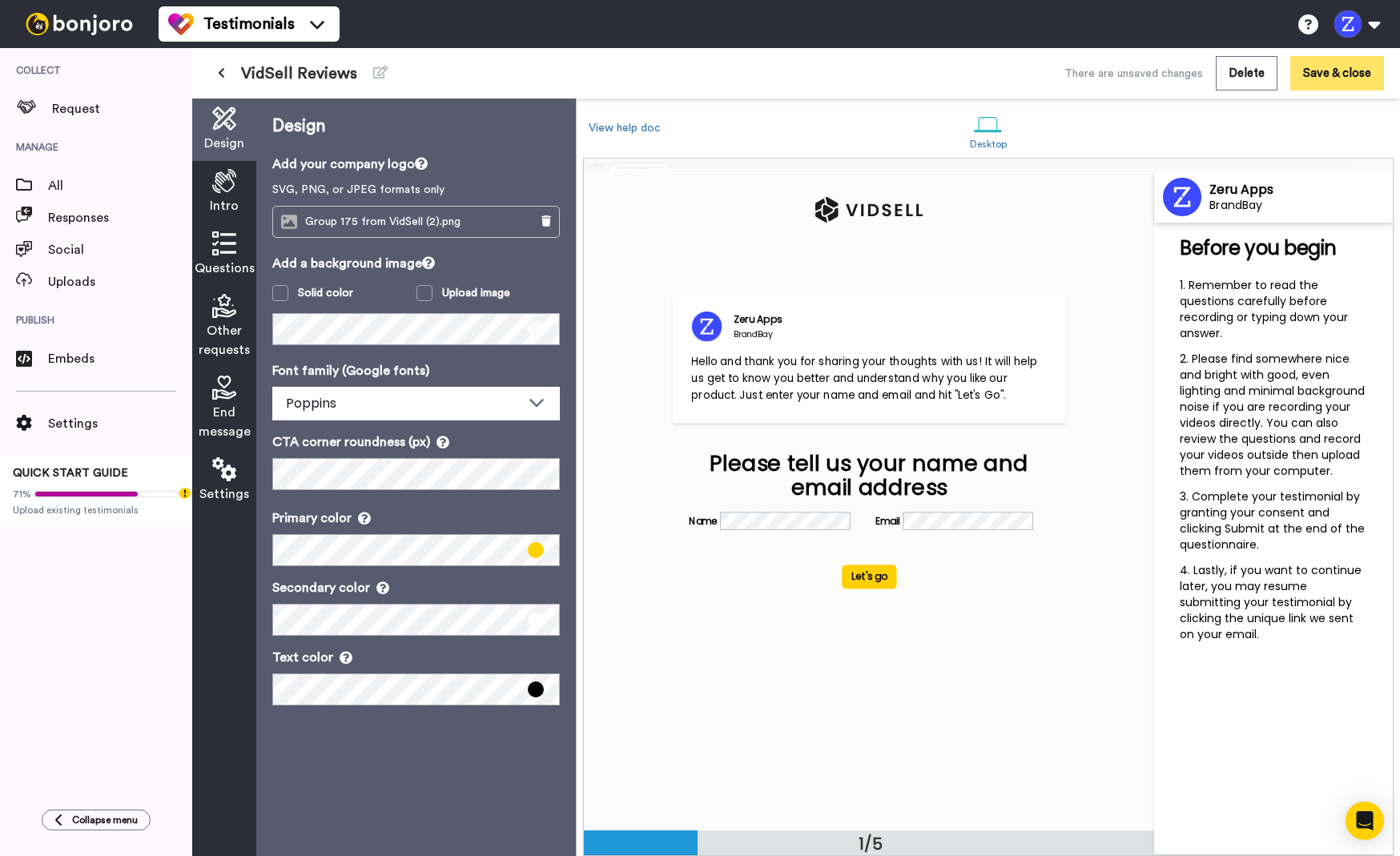
click at [1317, 83] on button "Save & close" at bounding box center [1337, 73] width 94 height 34
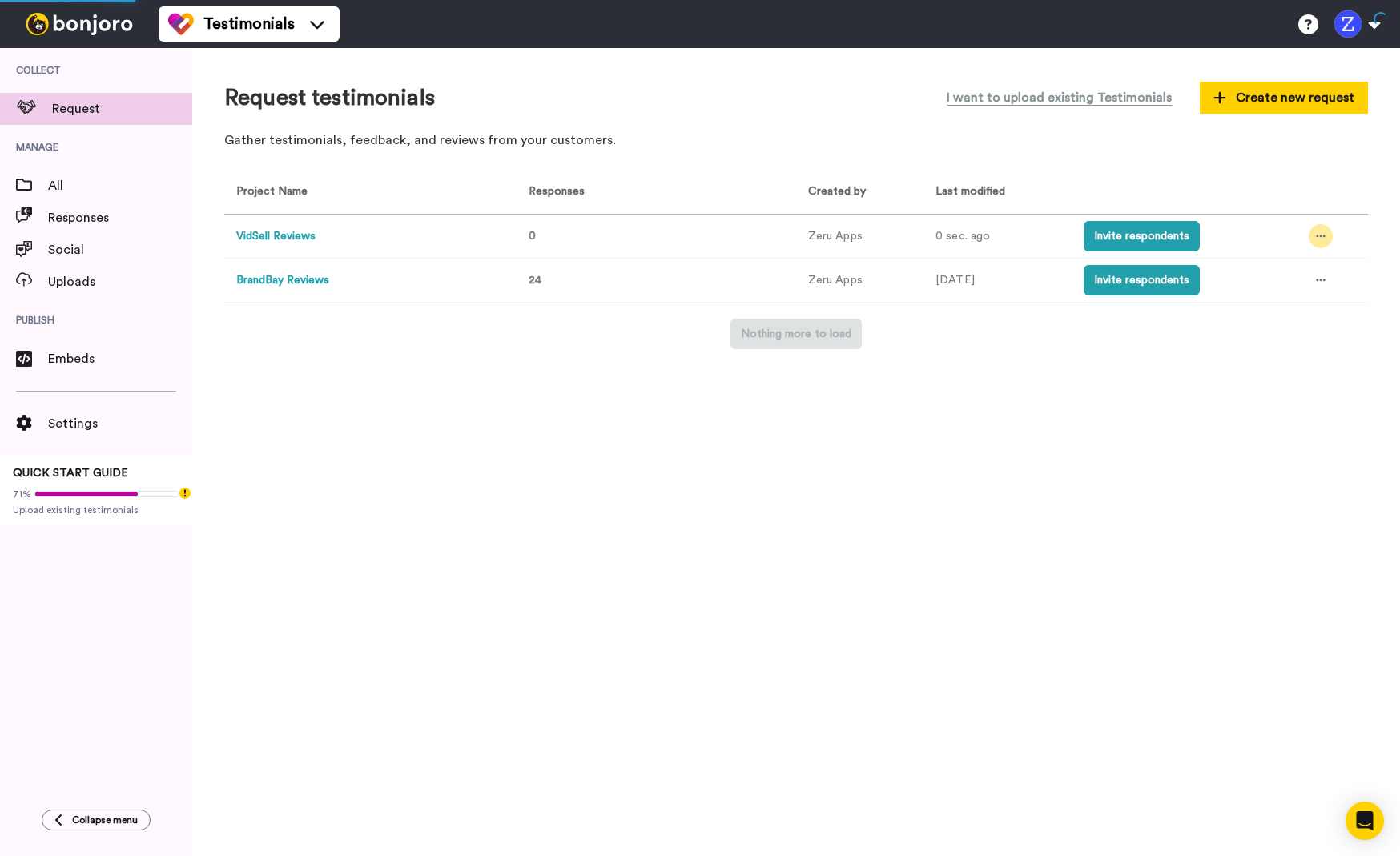
click at [1321, 232] on icon at bounding box center [1321, 236] width 10 height 11
click at [1272, 349] on span "Edit project" at bounding box center [1285, 353] width 62 height 11
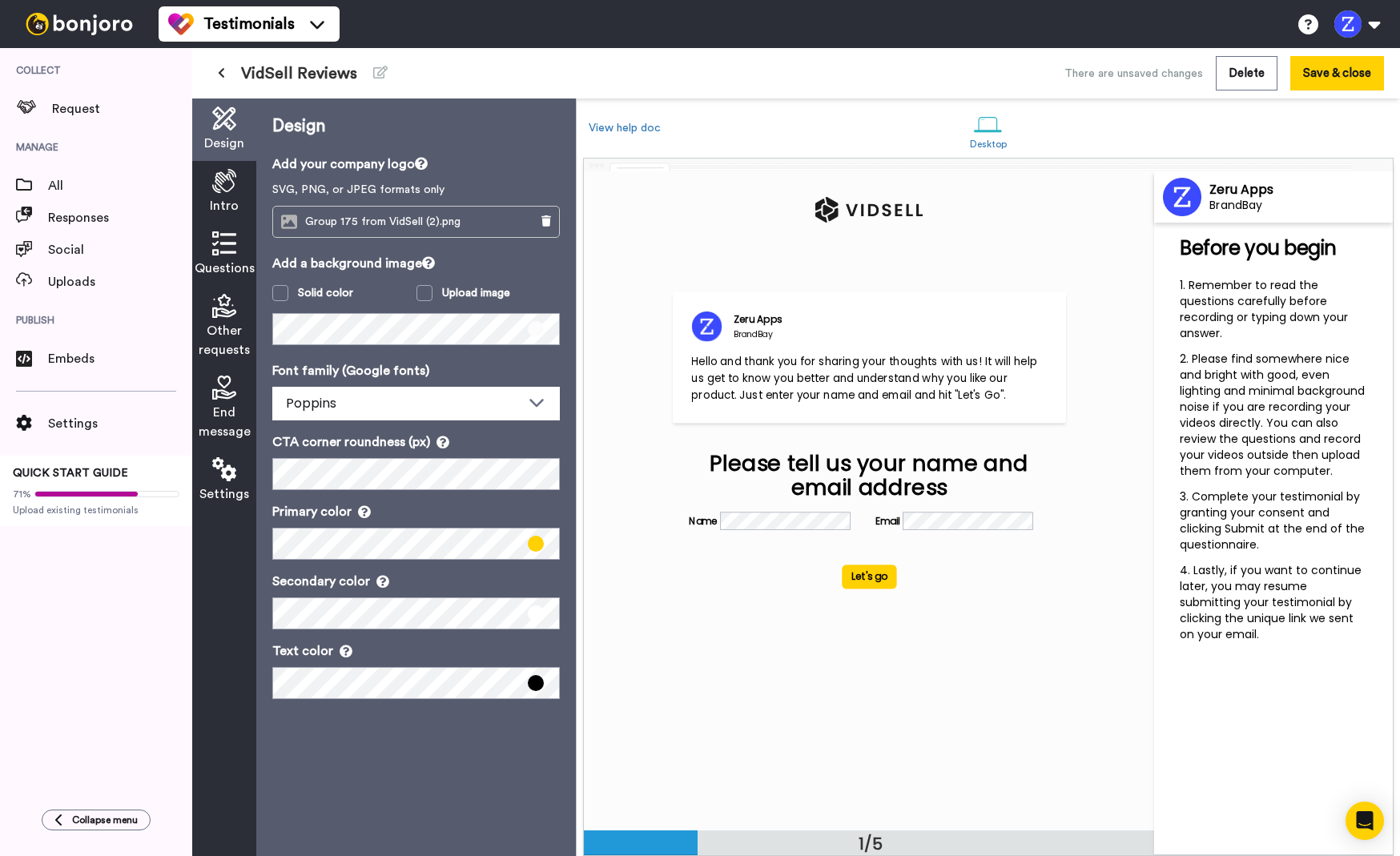
click at [226, 189] on icon at bounding box center [224, 181] width 24 height 24
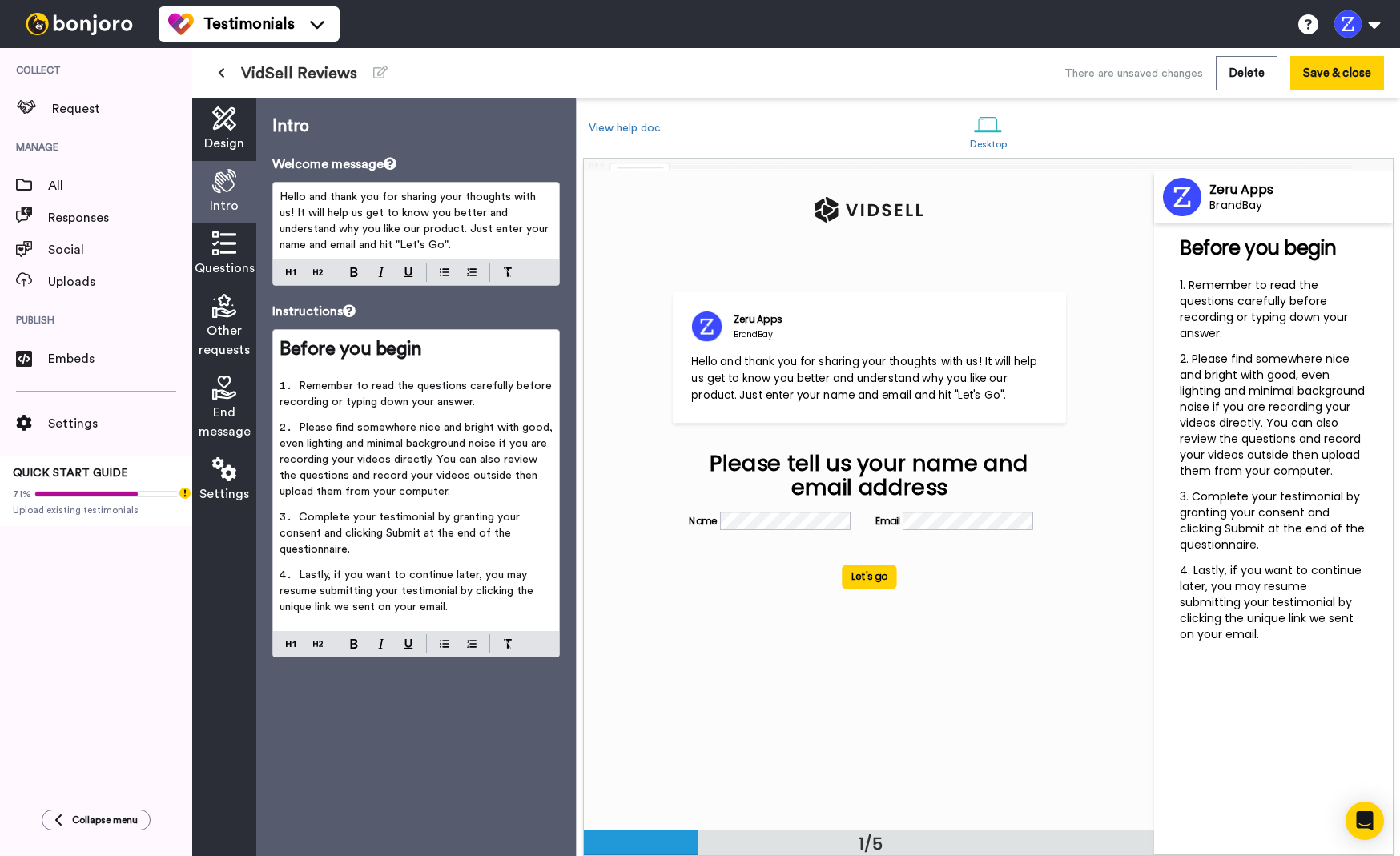
click at [228, 259] on span "Questions" at bounding box center [225, 268] width 60 height 19
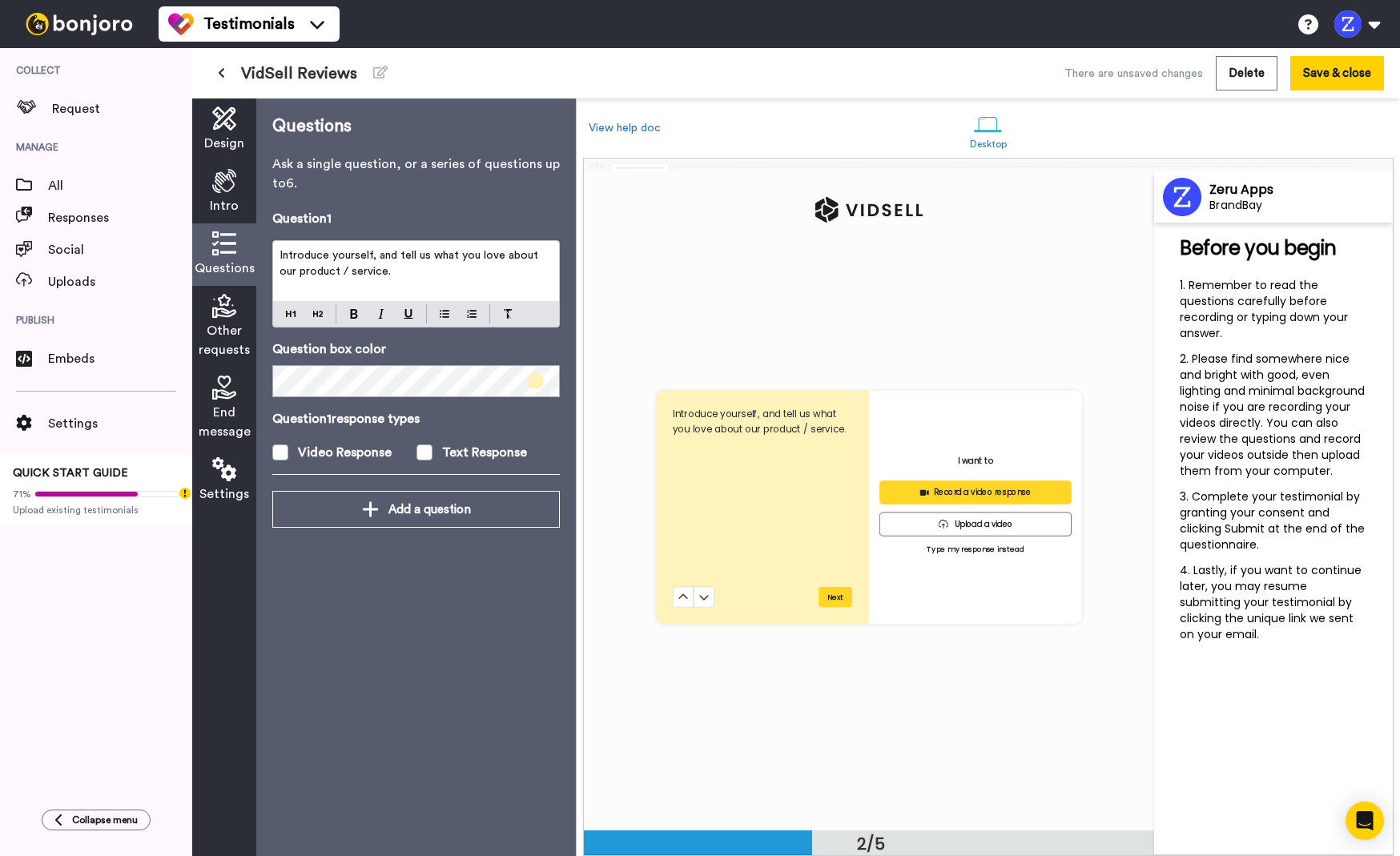
scroll to position [659, 0]
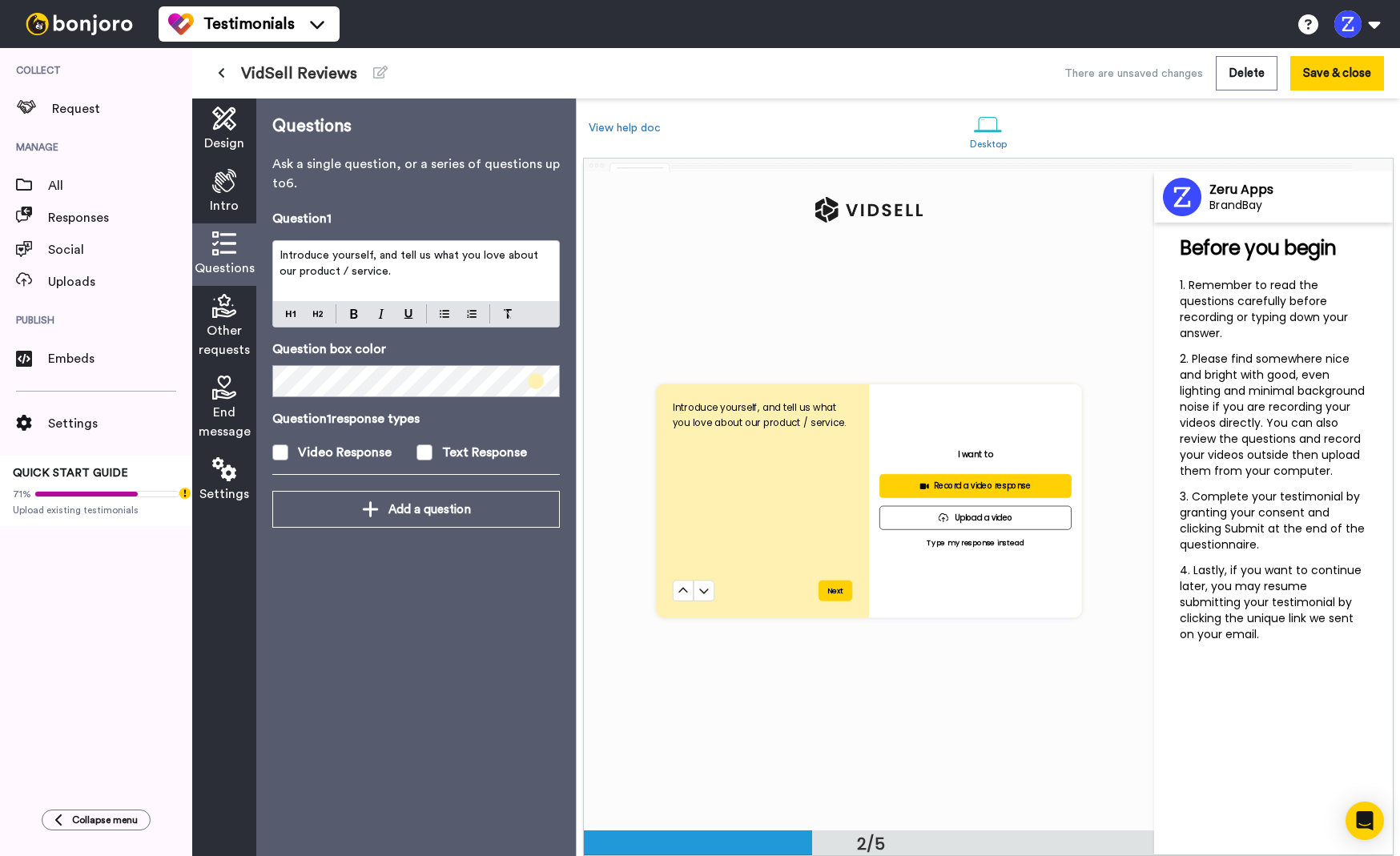
click at [410, 279] on p "Introduce yourself, and tell us what you love about our product / service." at bounding box center [416, 264] width 273 height 32
drag, startPoint x: 332, startPoint y: 275, endPoint x: 271, endPoint y: 275, distance: 61.0
click at [271, 275] on div "Questions Ask a single question, or a series of questions up to 6 . Question 1 …" at bounding box center [416, 477] width 320 height 757
click at [282, 450] on span at bounding box center [281, 452] width 16 height 16
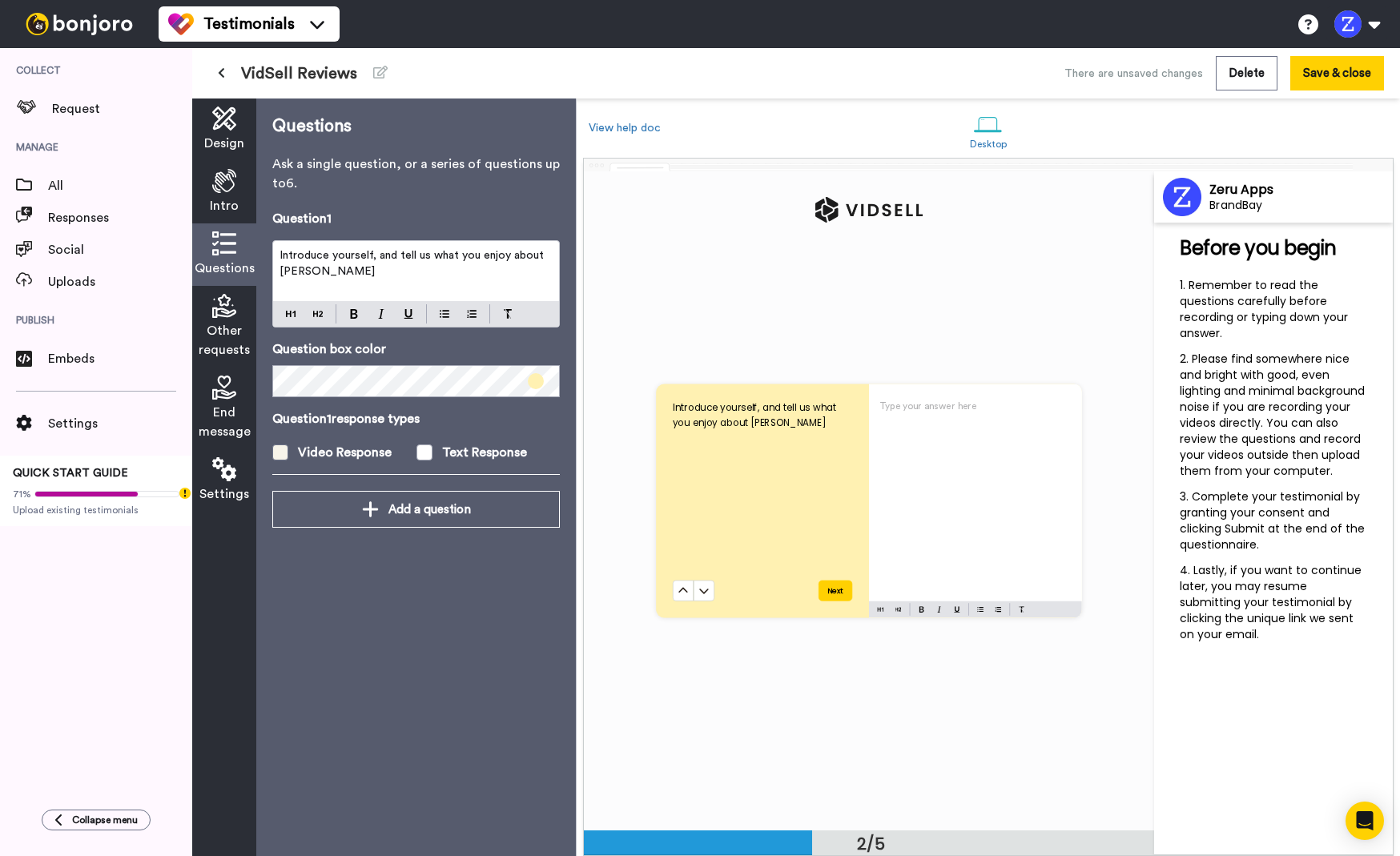
click at [281, 450] on span at bounding box center [281, 452] width 16 height 16
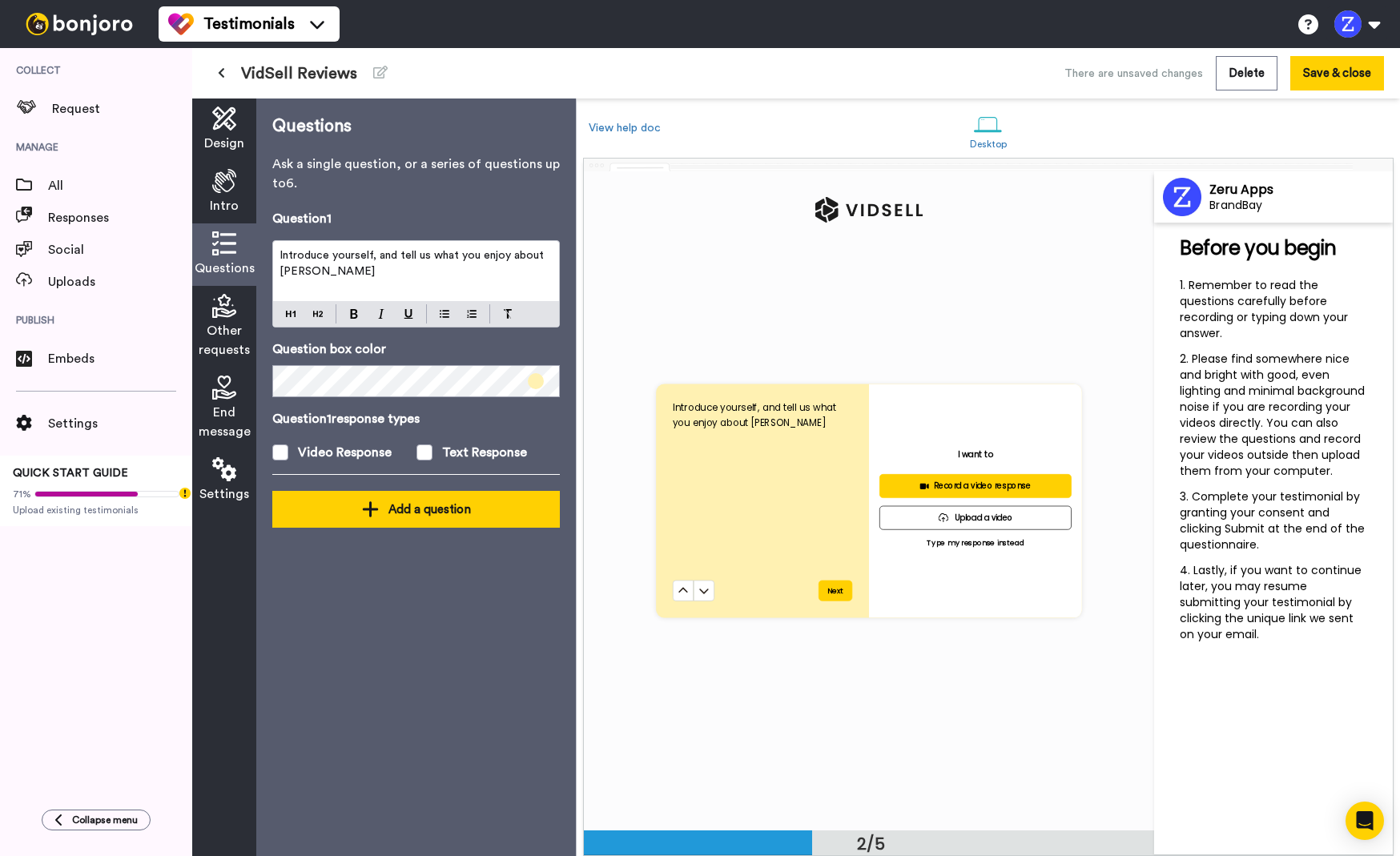
click at [447, 526] on button "Add a question" at bounding box center [417, 508] width 288 height 37
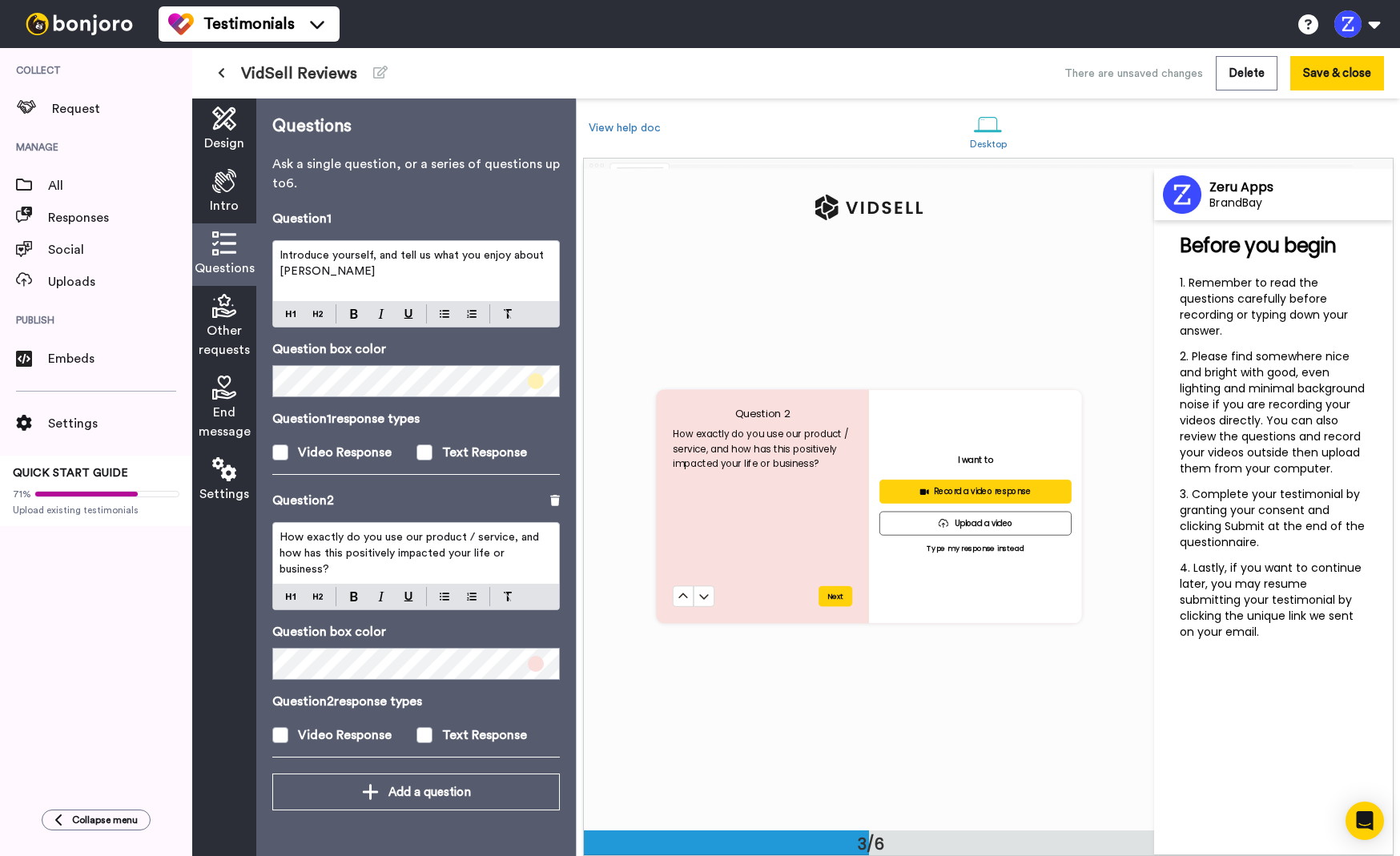
scroll to position [1317, 0]
click at [401, 553] on span "How exactly do you use our product / service, and how has this positively impac…" at bounding box center [411, 552] width 263 height 43
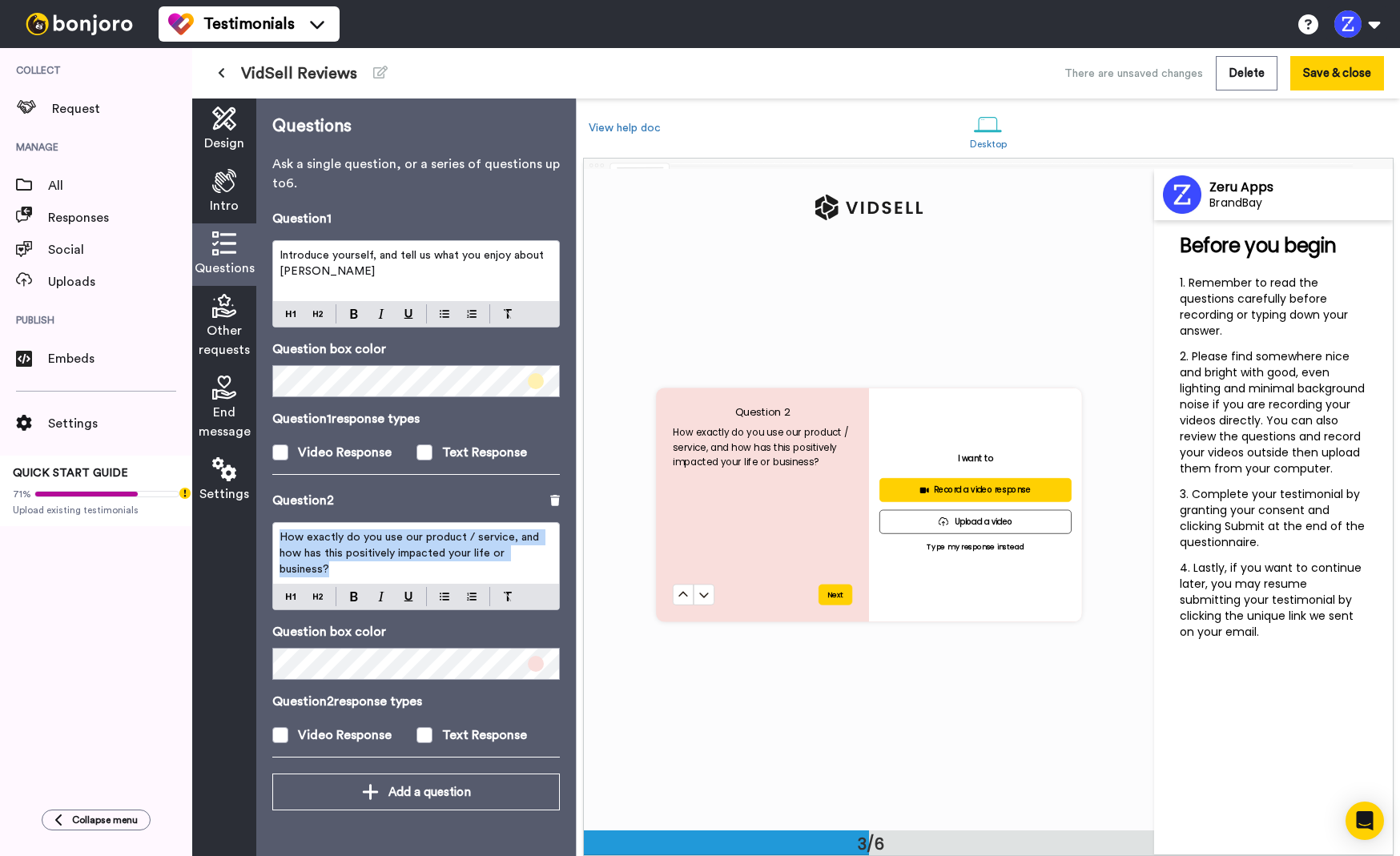
click at [459, 550] on span "How exactly do you use our product / service, and how has this positively impac…" at bounding box center [411, 552] width 263 height 43
drag, startPoint x: 507, startPoint y: 537, endPoint x: 404, endPoint y: 538, distance: 103.0
click at [404, 538] on span "How exactly do you use our product / service, and how has this positively impac…" at bounding box center [411, 552] width 263 height 43
click at [412, 509] on div "Question 2" at bounding box center [417, 499] width 288 height 19
click at [223, 177] on icon at bounding box center [224, 181] width 24 height 24
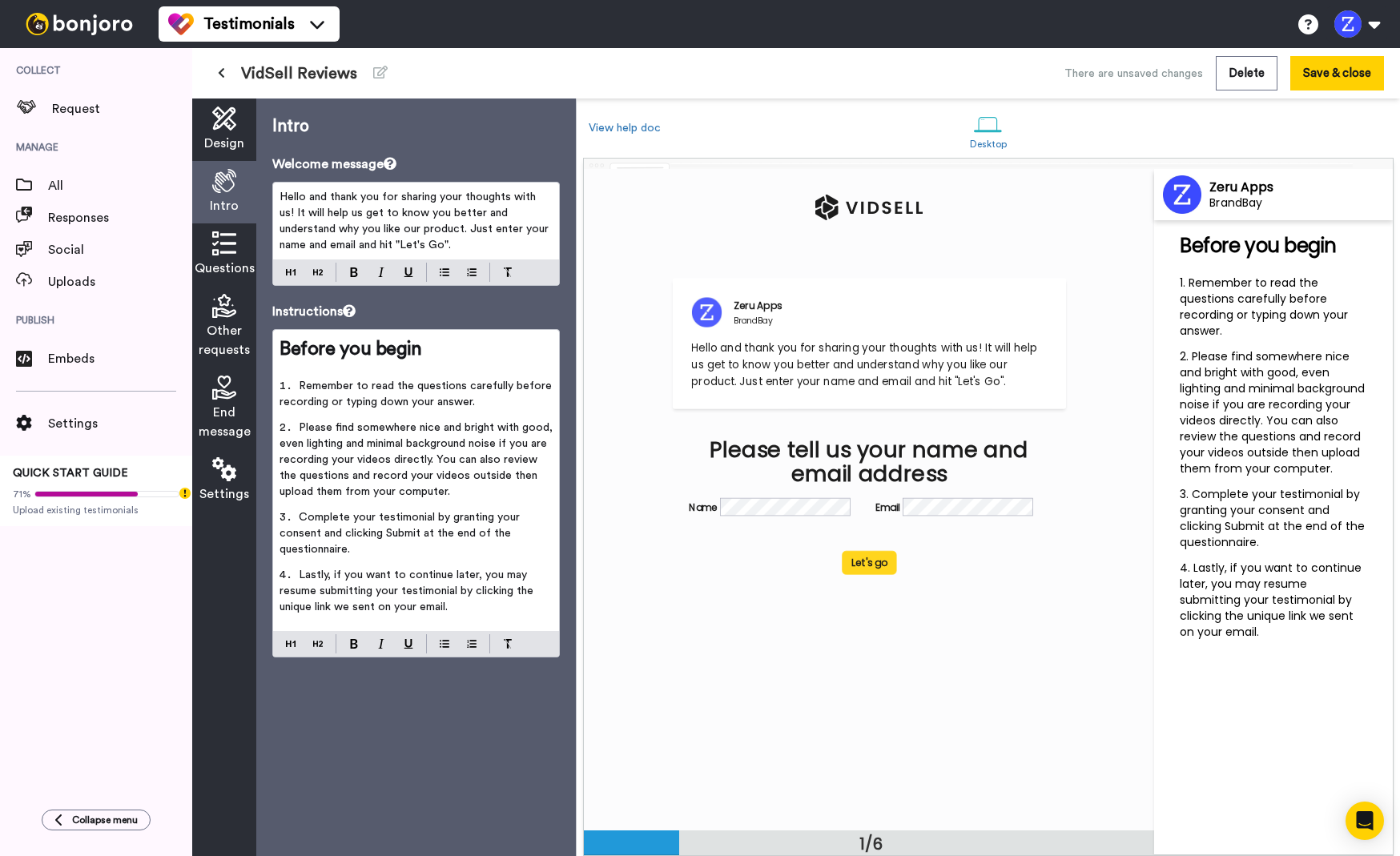
scroll to position [1, 0]
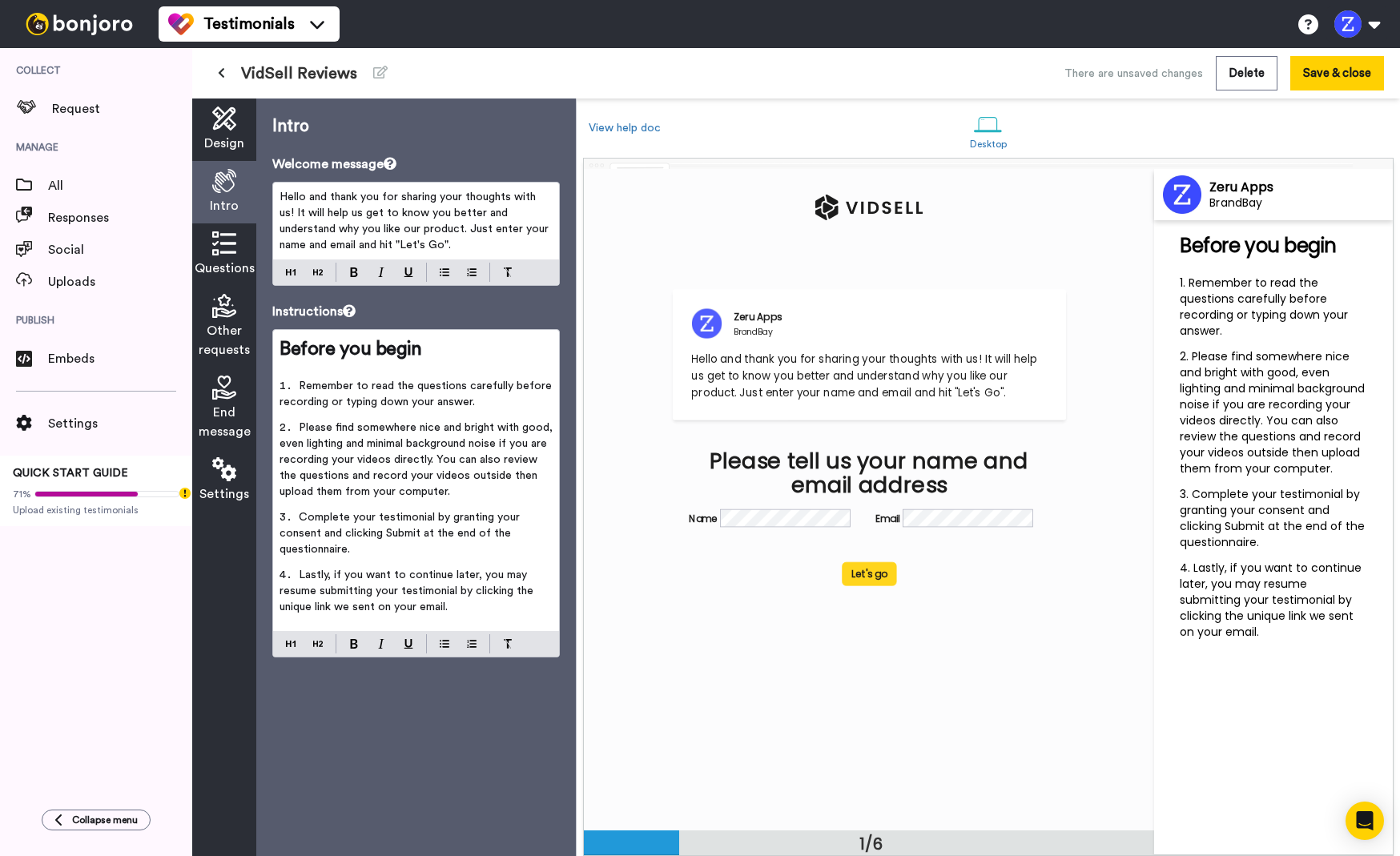
click at [221, 131] on div "Design" at bounding box center [224, 130] width 64 height 63
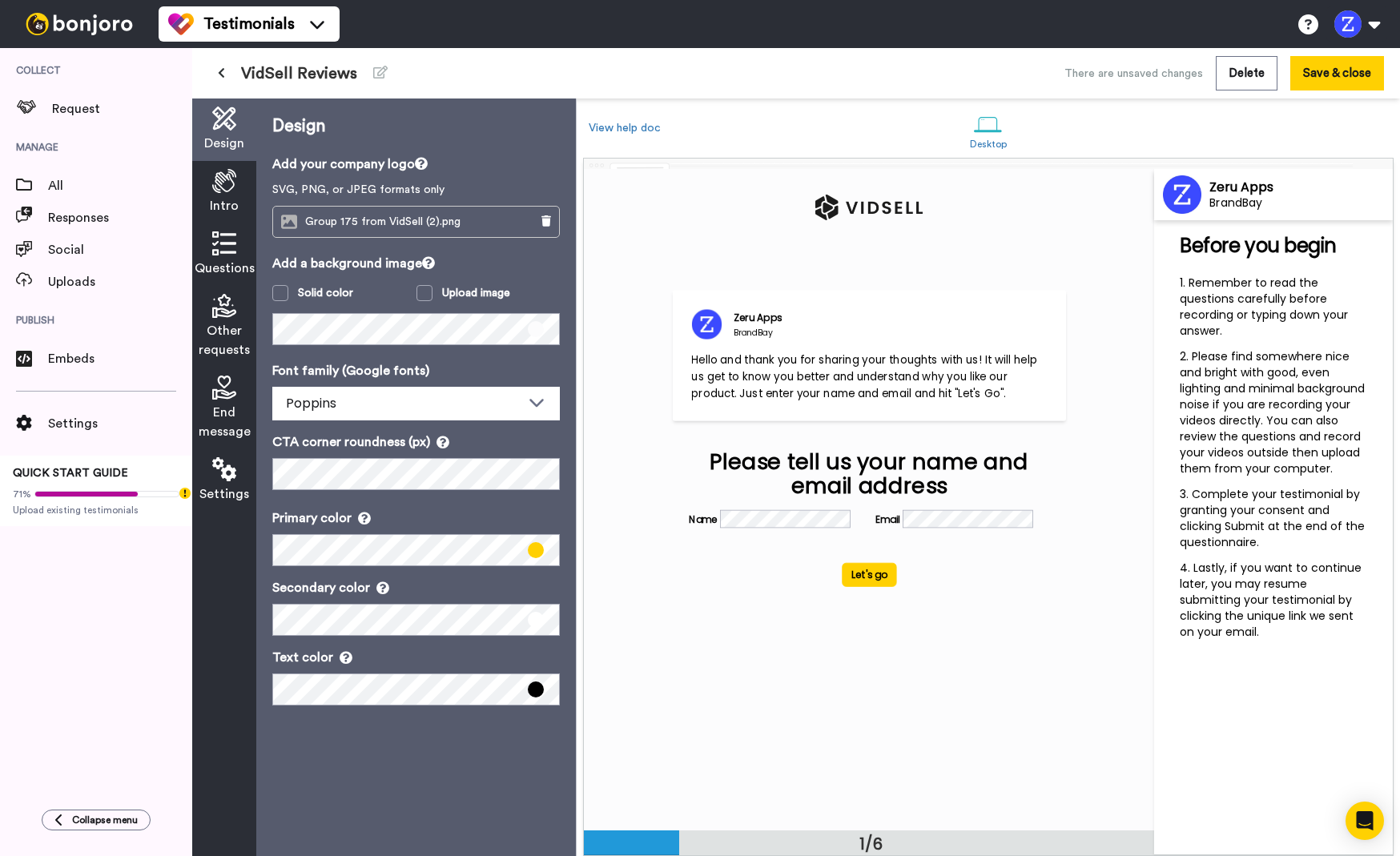
click at [535, 547] on span at bounding box center [536, 550] width 16 height 16
click at [228, 198] on span "Intro" at bounding box center [224, 205] width 29 height 19
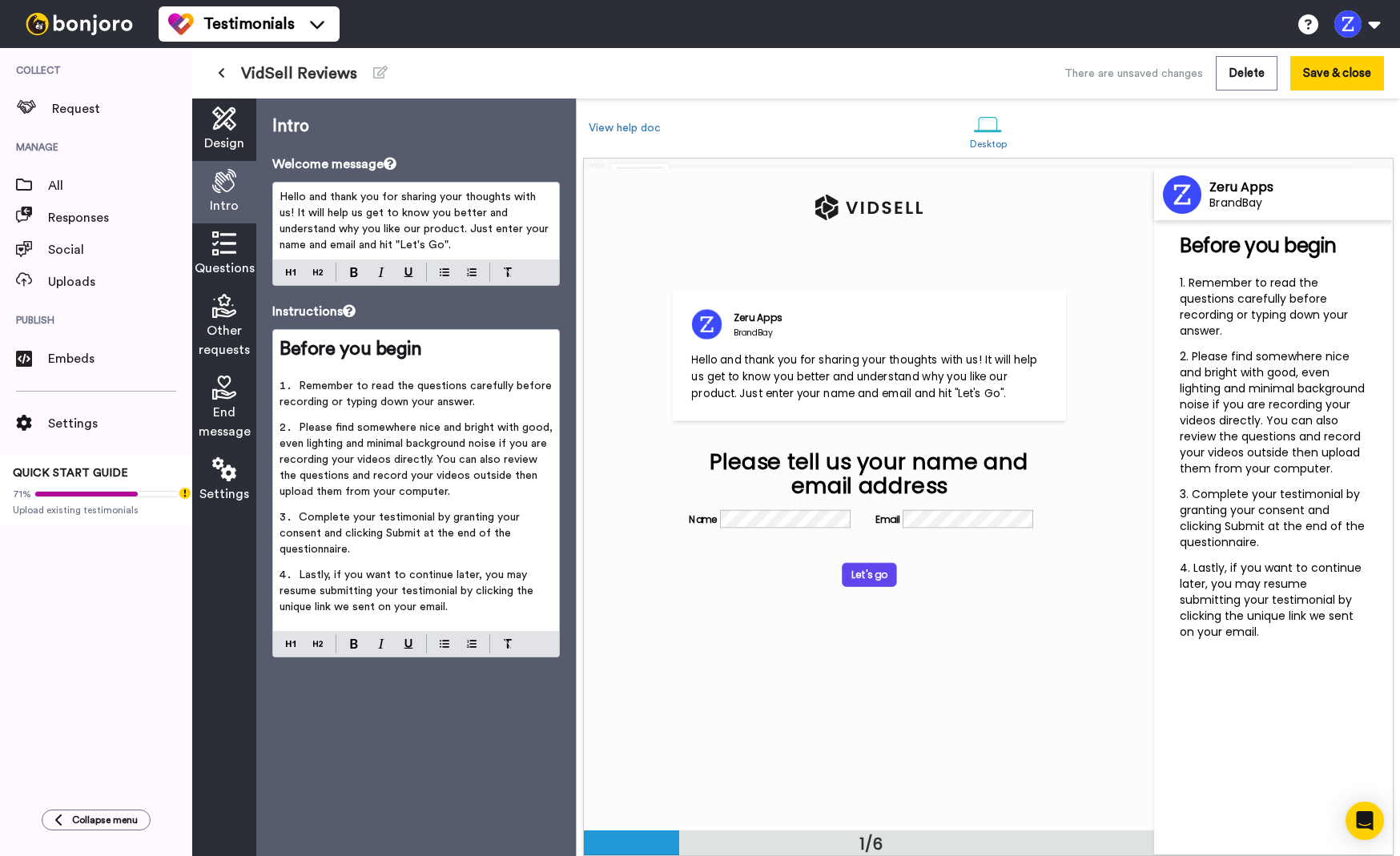
click at [231, 260] on span "Questions" at bounding box center [225, 268] width 60 height 19
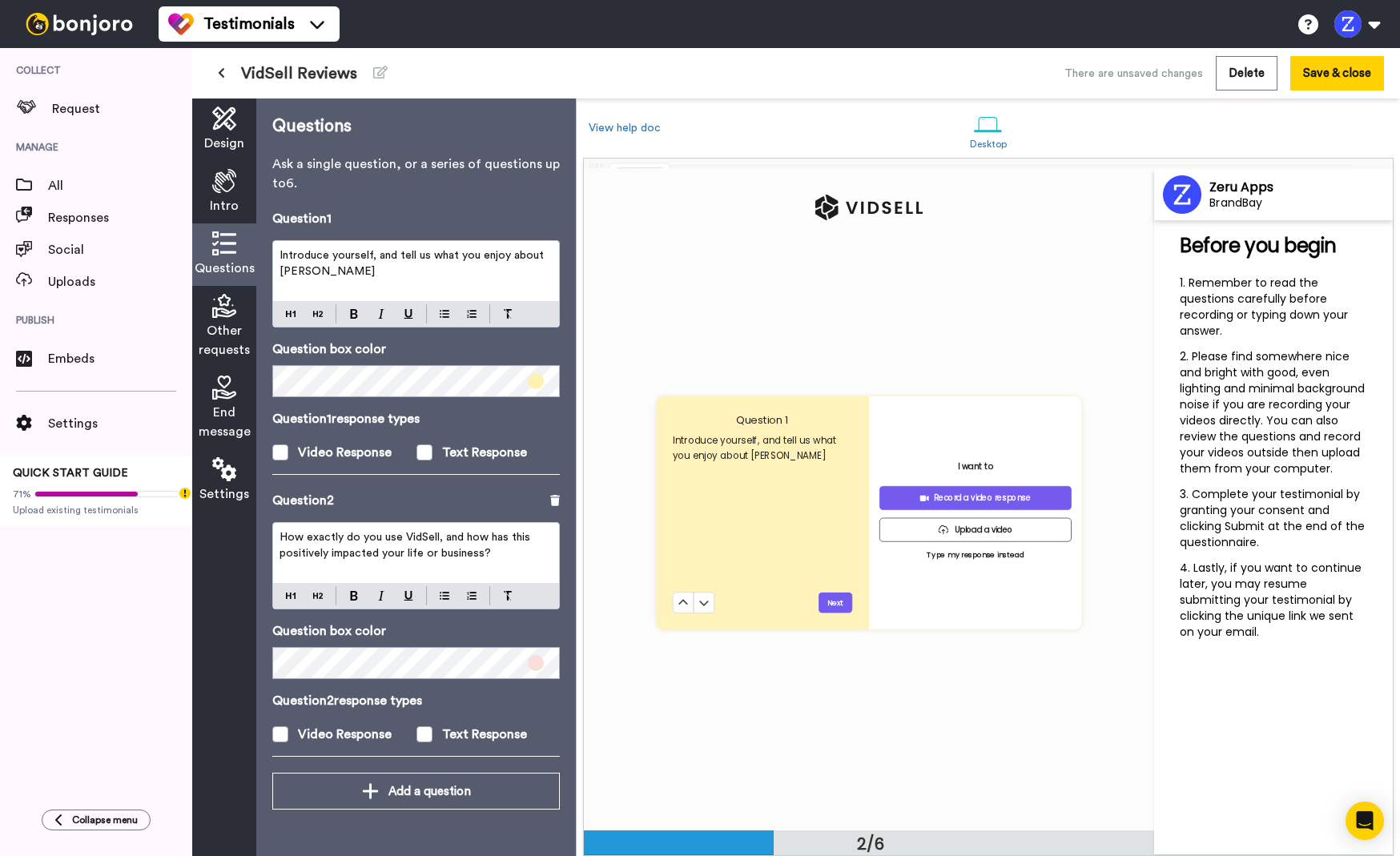
scroll to position [661, 0]
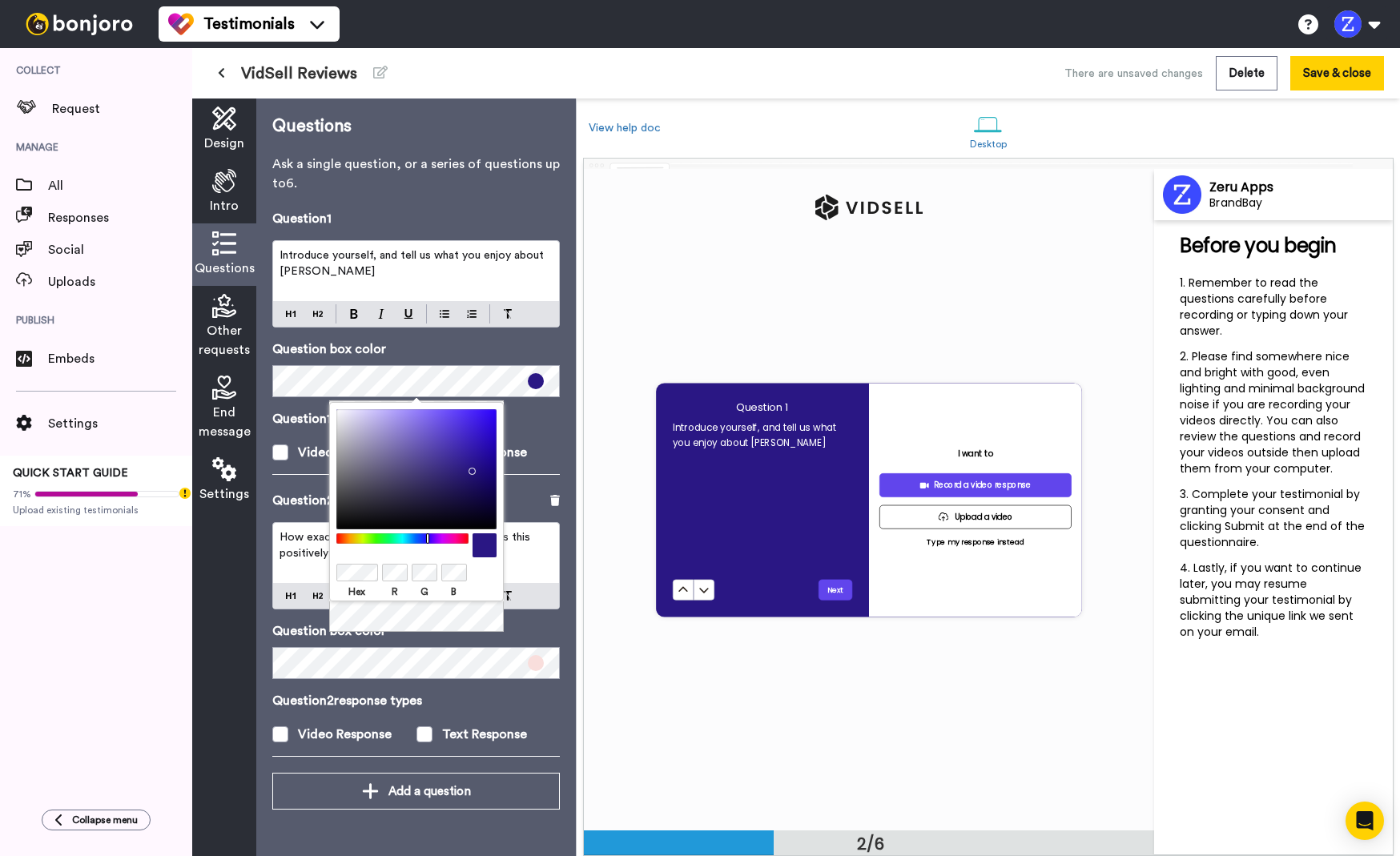
click at [291, 426] on p "Question 1 response types" at bounding box center [417, 419] width 288 height 19
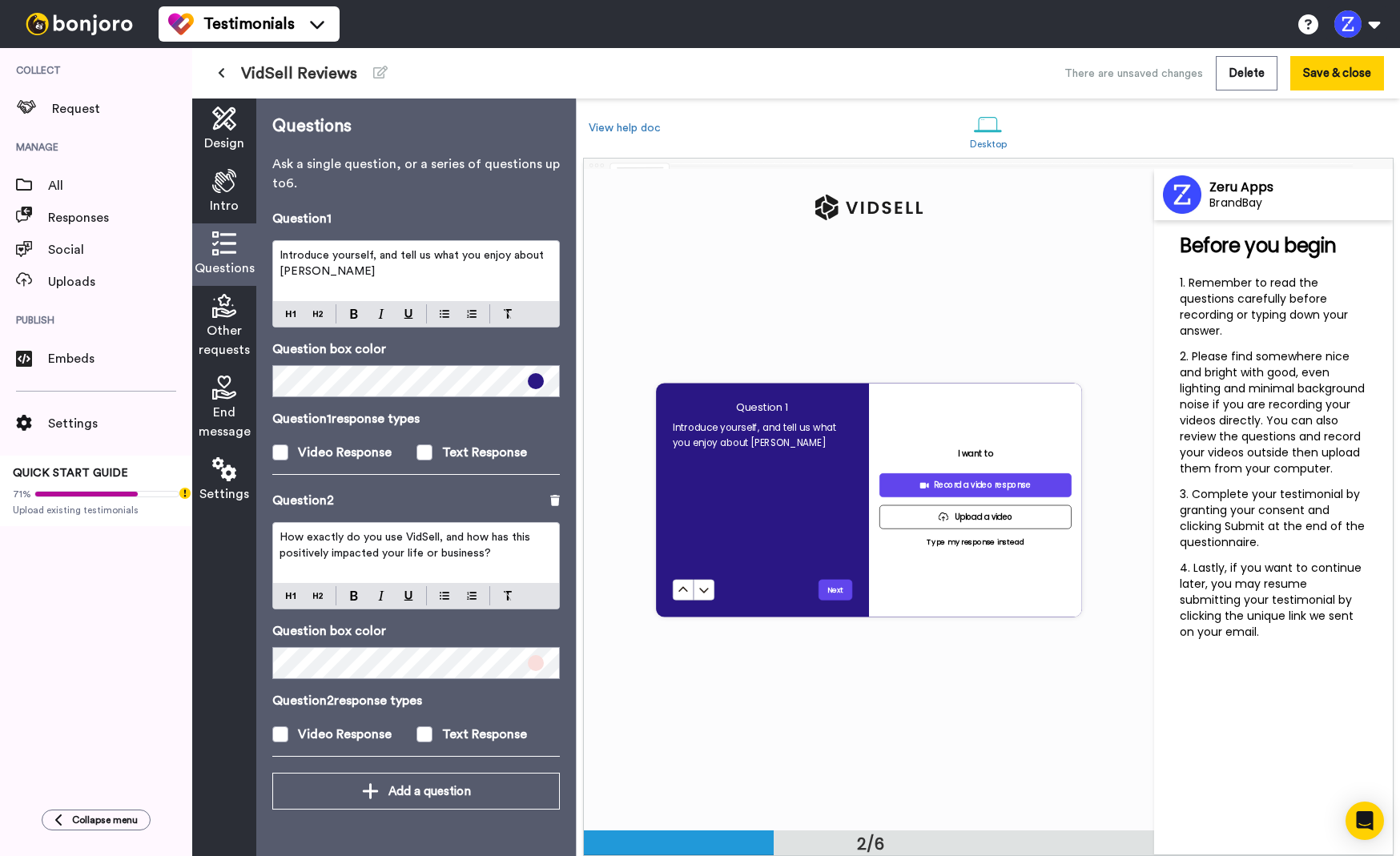
click at [533, 659] on span at bounding box center [536, 663] width 16 height 16
click at [676, 695] on div "Question 1 Introduce yourself, and tell us what you enjoy about VidSell Next I …" at bounding box center [868, 499] width 571 height 661
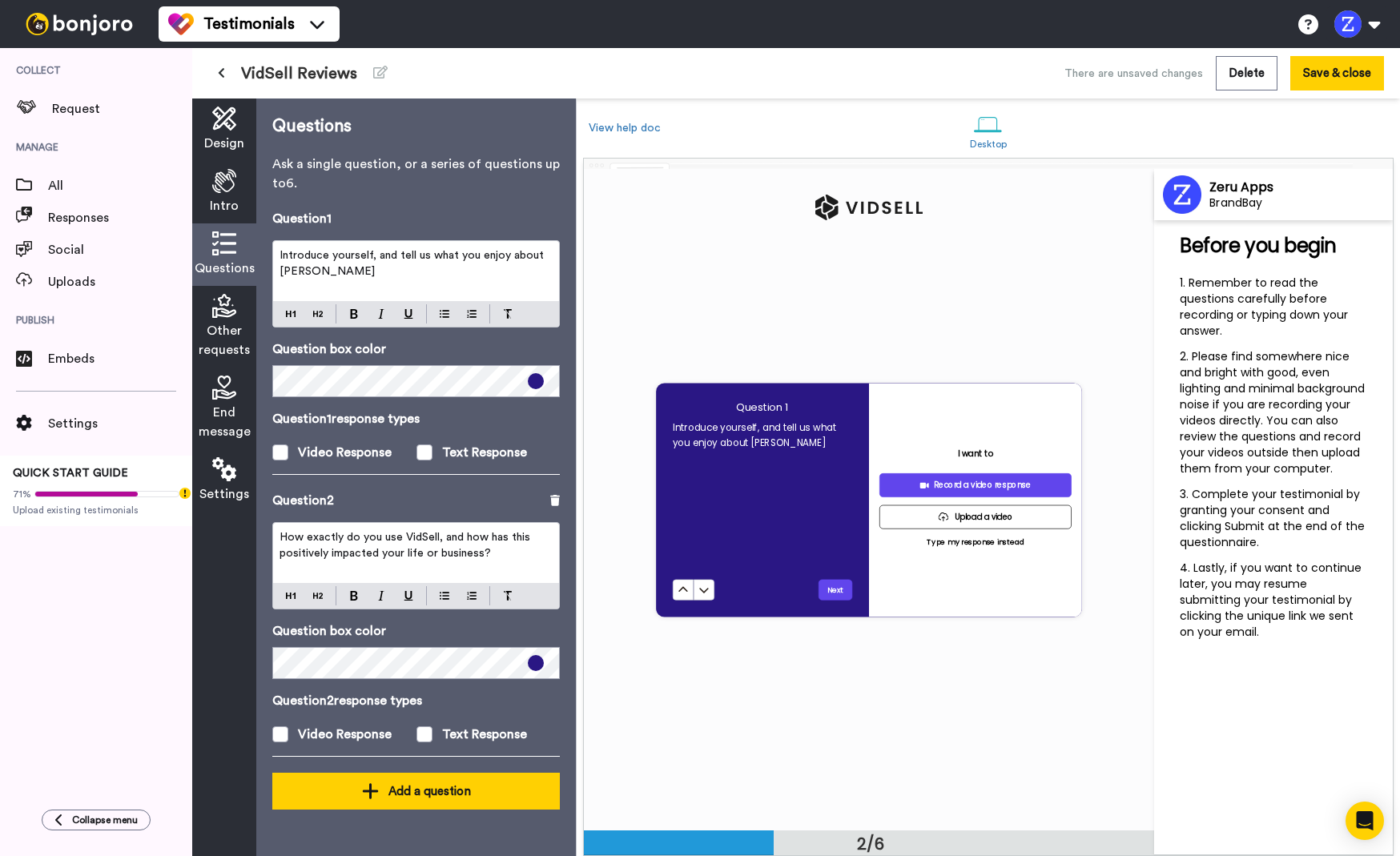
click at [422, 797] on div "Add a question" at bounding box center [416, 790] width 262 height 19
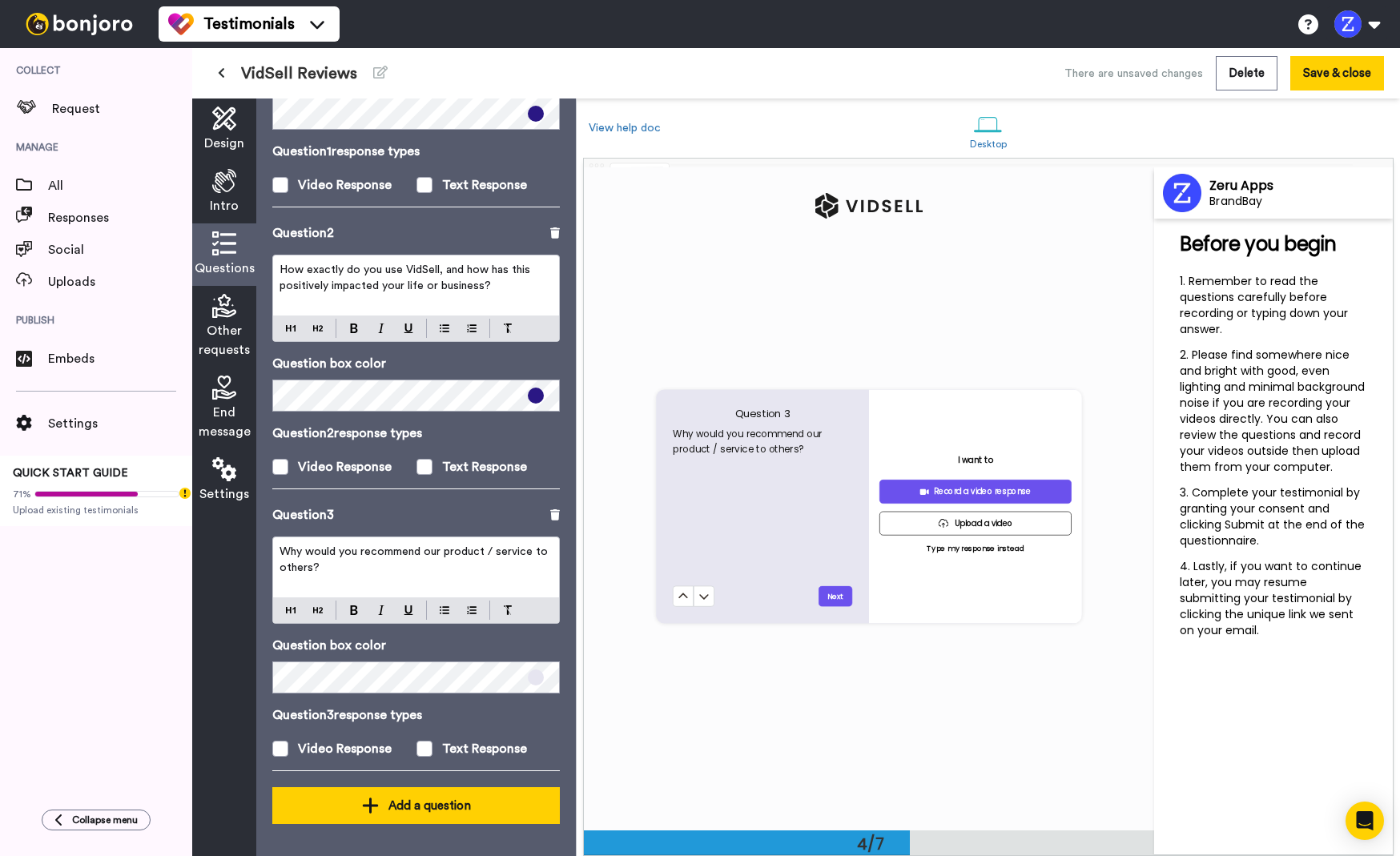
scroll to position [1983, 0]
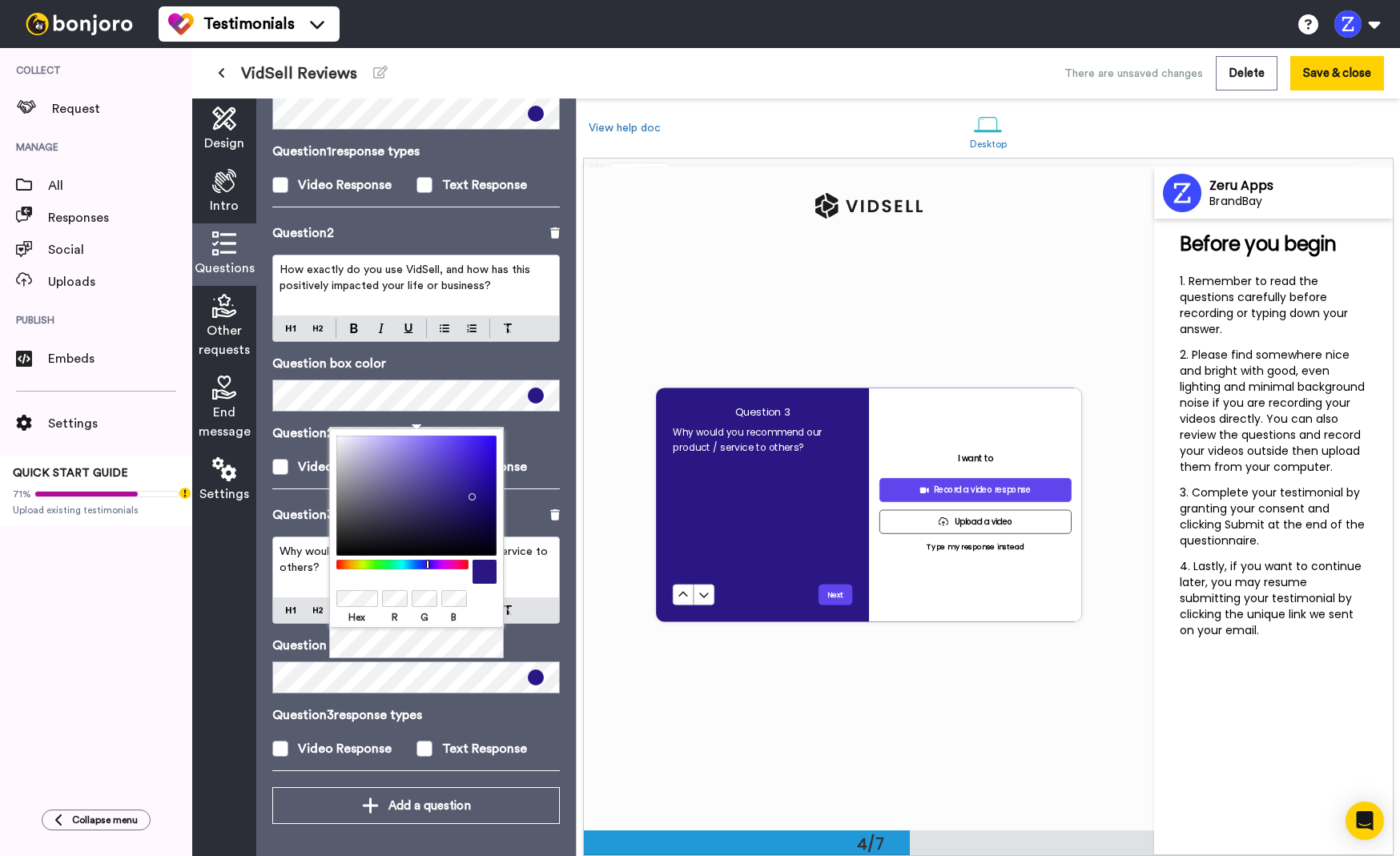
click at [470, 650] on div "Hex R G B" at bounding box center [416, 544] width 175 height 232
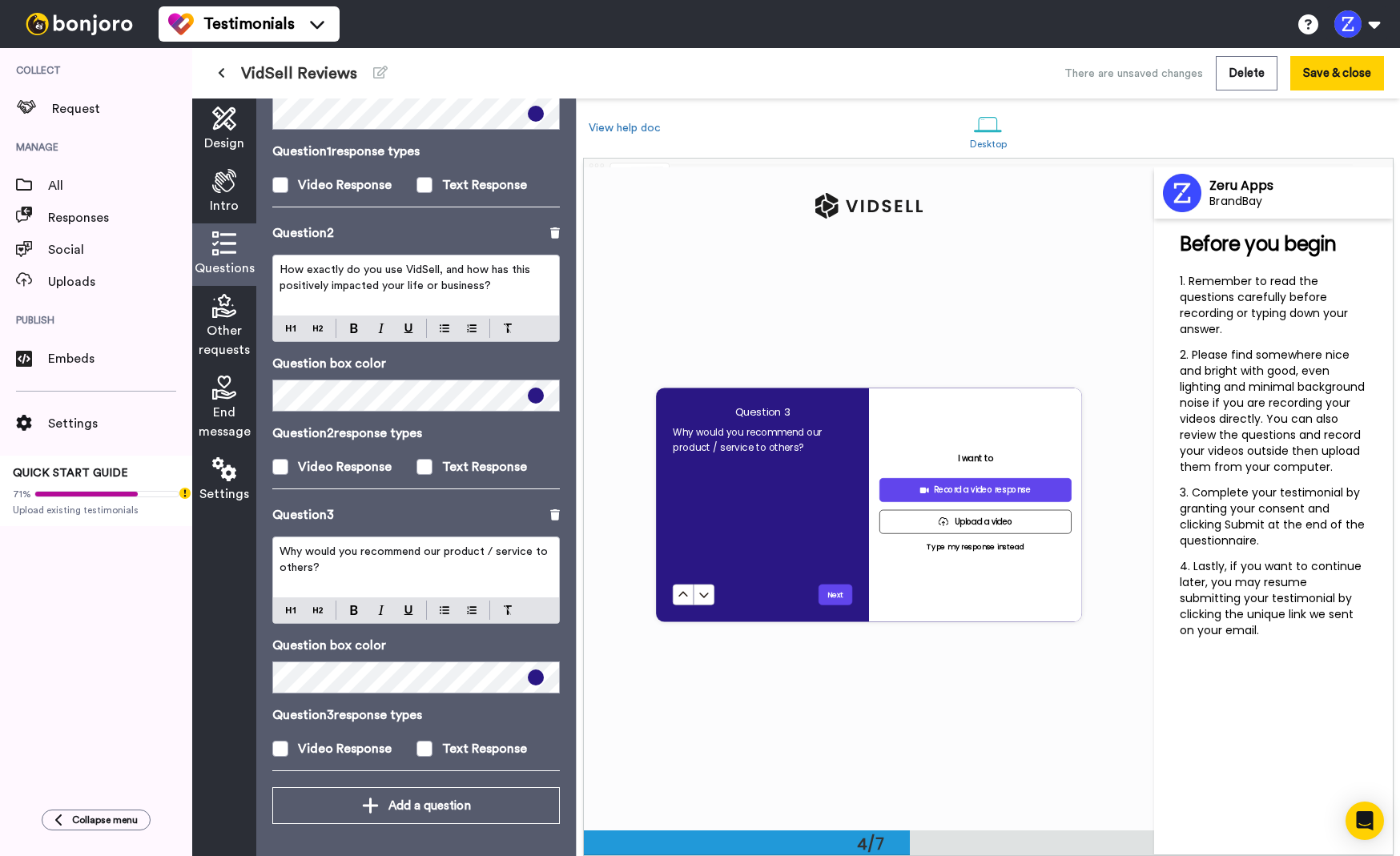
click at [570, 469] on div "Questions Ask a single question, or a series of questions up to 6 . Question 1 …" at bounding box center [416, 477] width 320 height 757
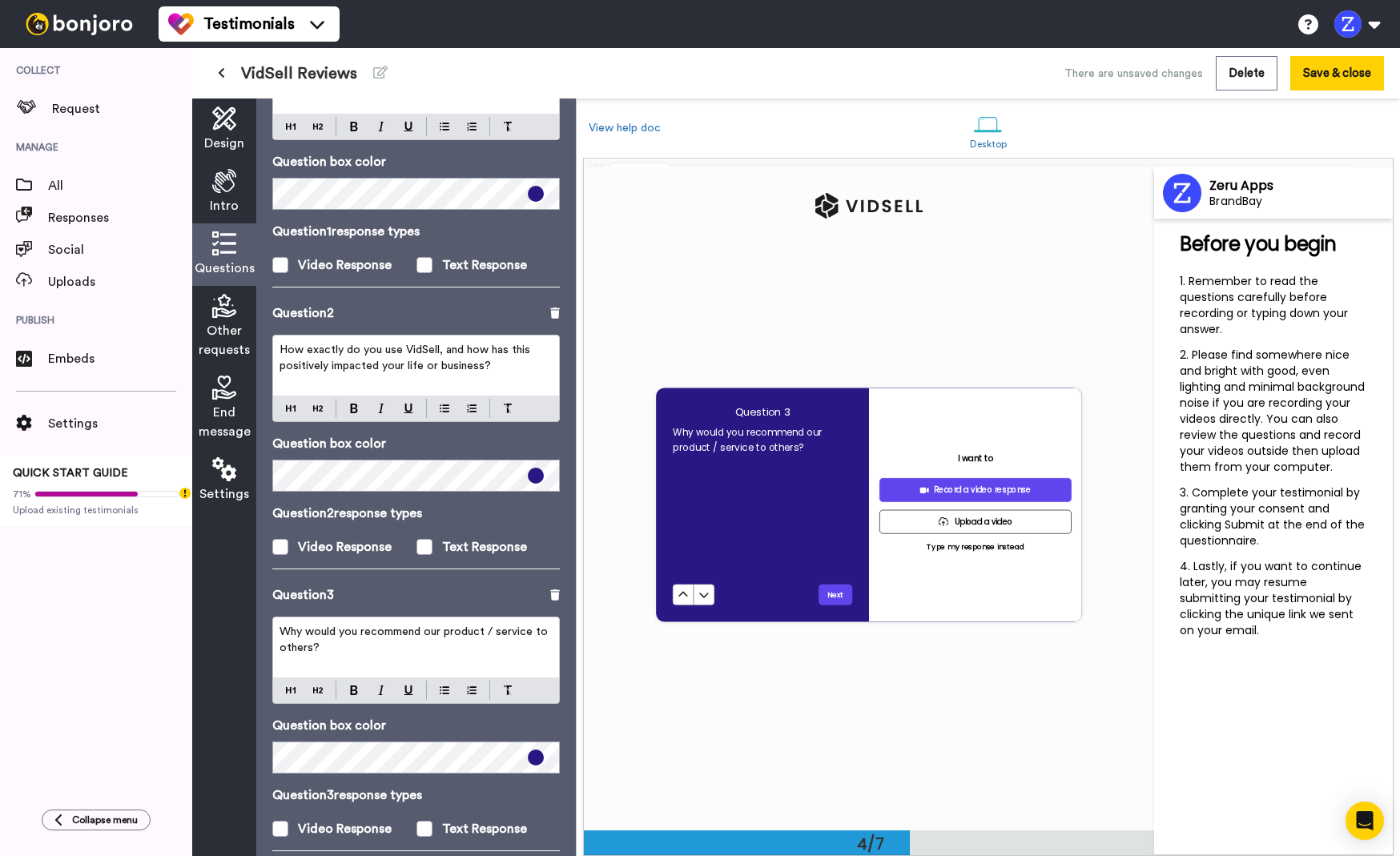
scroll to position [268, 0]
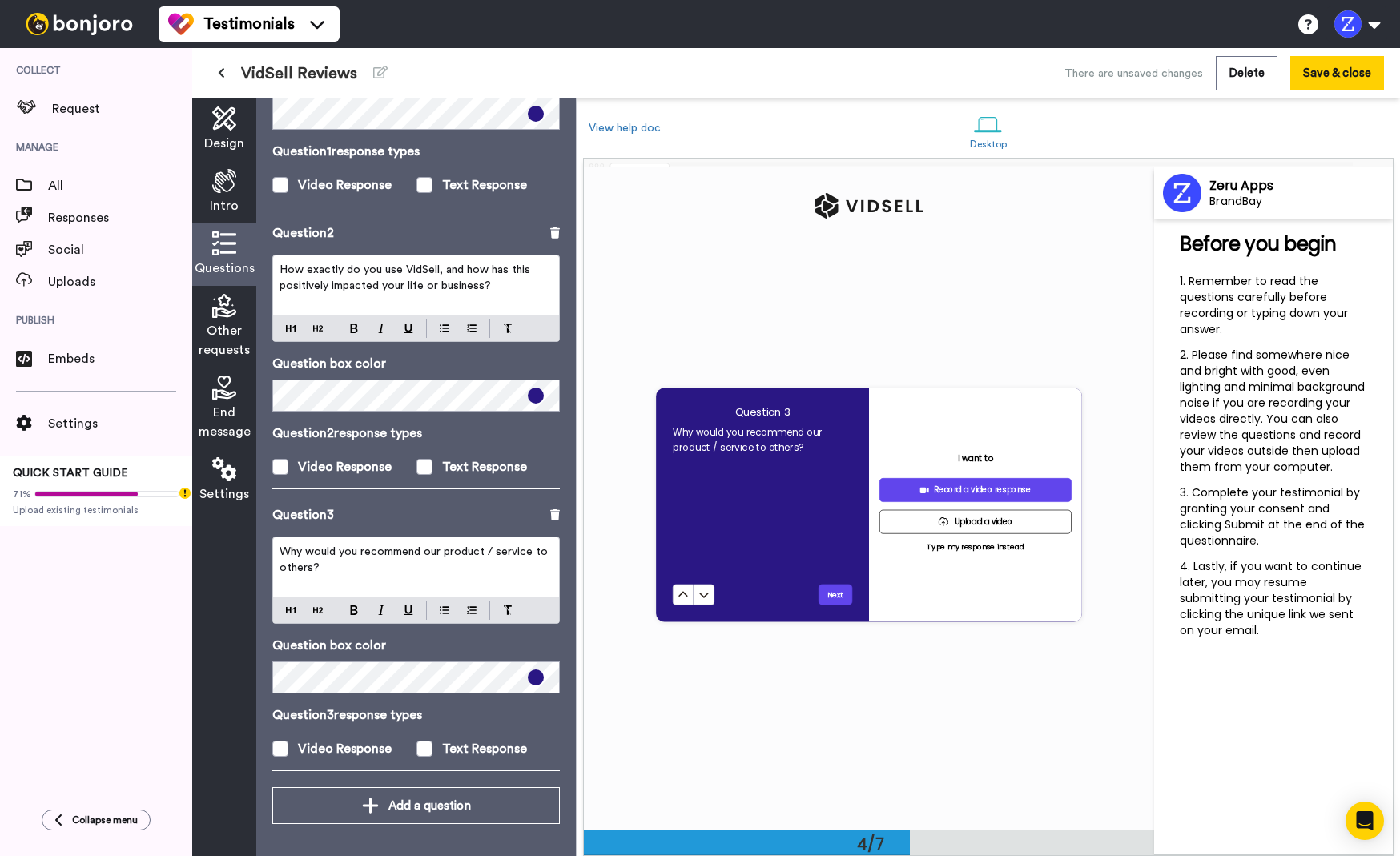
click at [387, 571] on p "Why would you recommend our product / service to others?" at bounding box center [416, 559] width 273 height 32
drag, startPoint x: 425, startPoint y: 552, endPoint x: 530, endPoint y: 551, distance: 105.0
click at [530, 551] on span "Why would you recommend our product / service to others?" at bounding box center [416, 559] width 272 height 27
click at [500, 501] on div "Question 2 How exactly do you use VidSell, and how has this positively impacted…" at bounding box center [417, 365] width 288 height 282
click at [1333, 74] on button "Save & close" at bounding box center [1337, 73] width 94 height 34
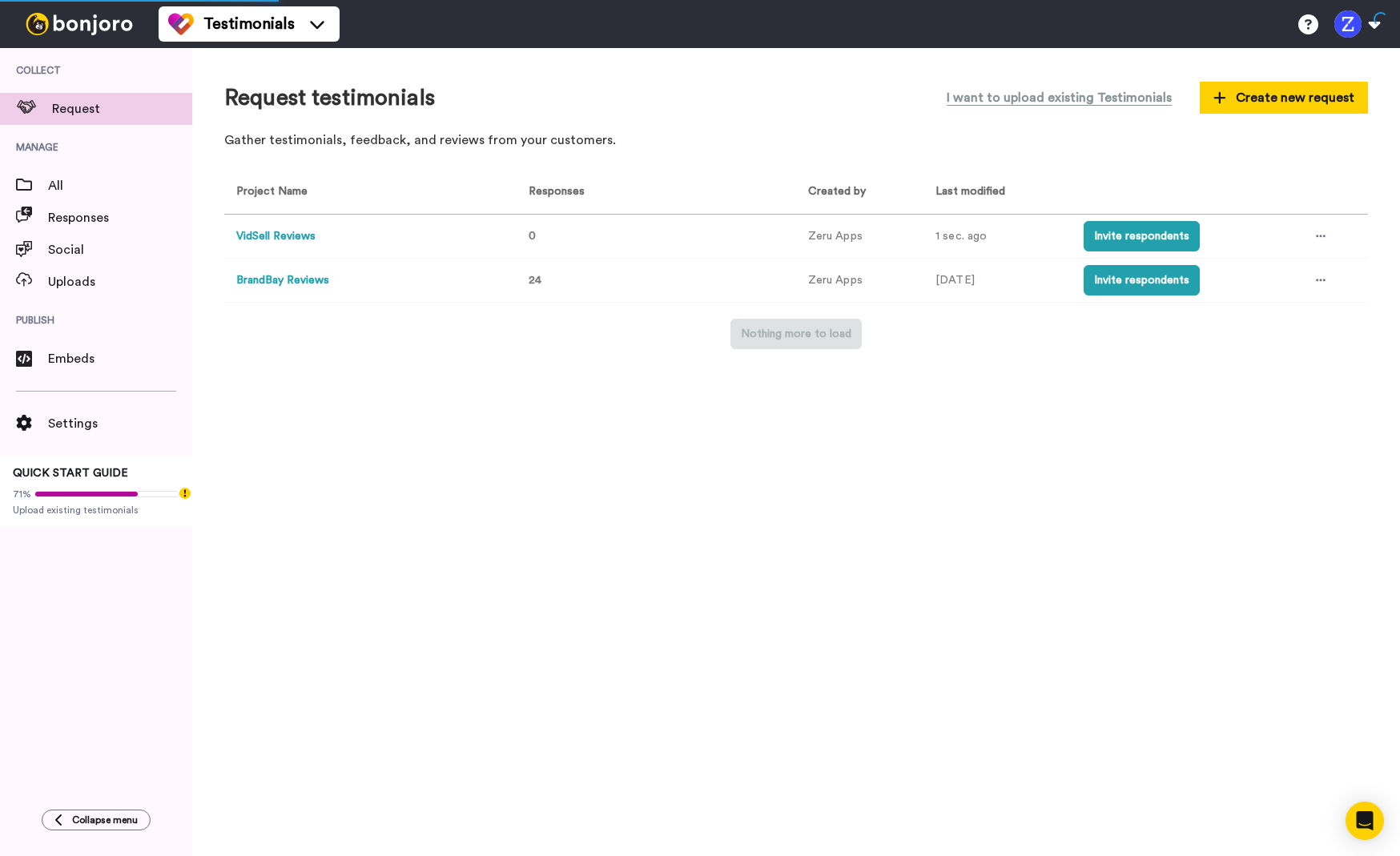
click at [302, 236] on button "VidSell Reviews" at bounding box center [275, 236] width 79 height 17
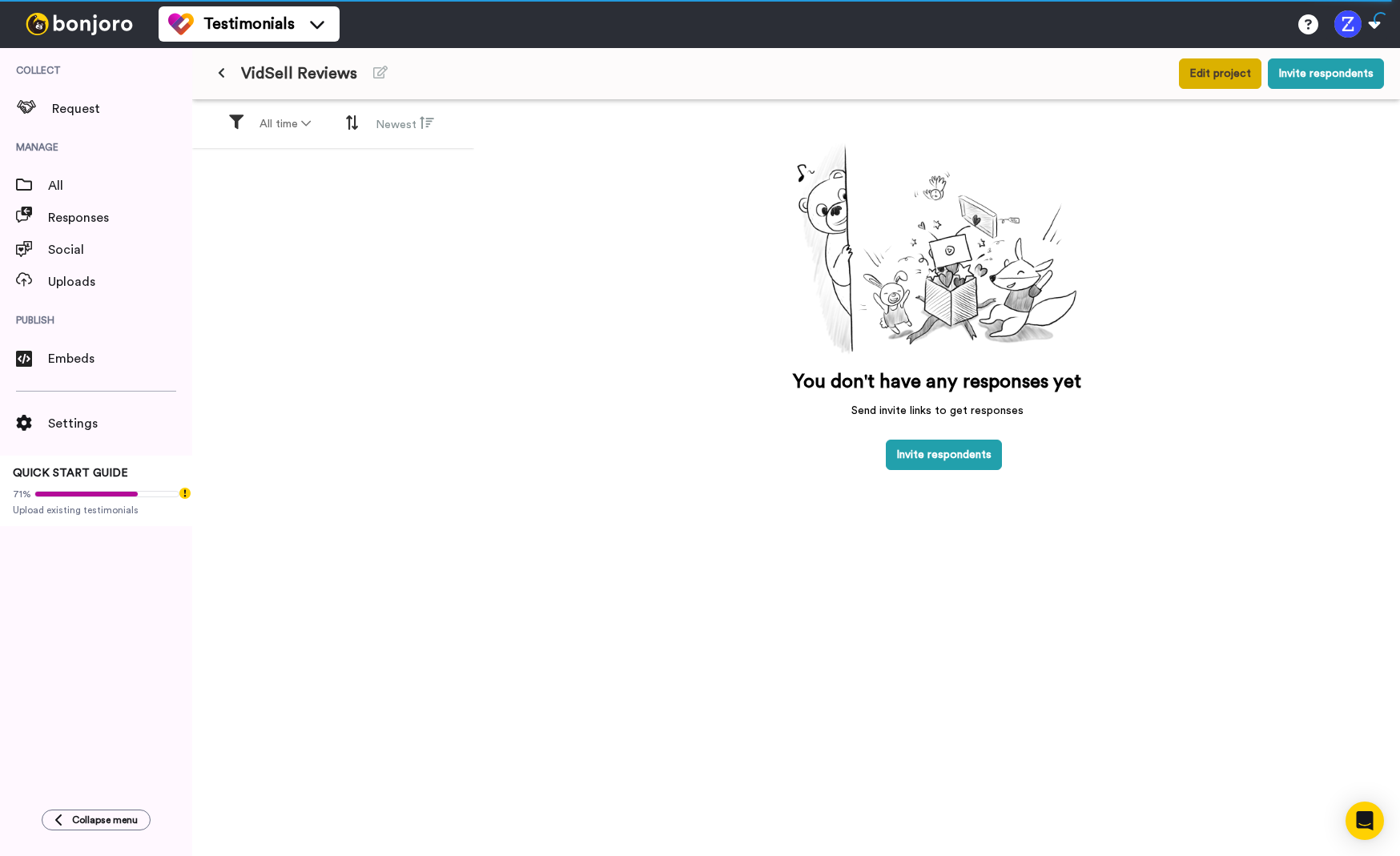
click at [1209, 69] on button "Edit project" at bounding box center [1220, 74] width 83 height 30
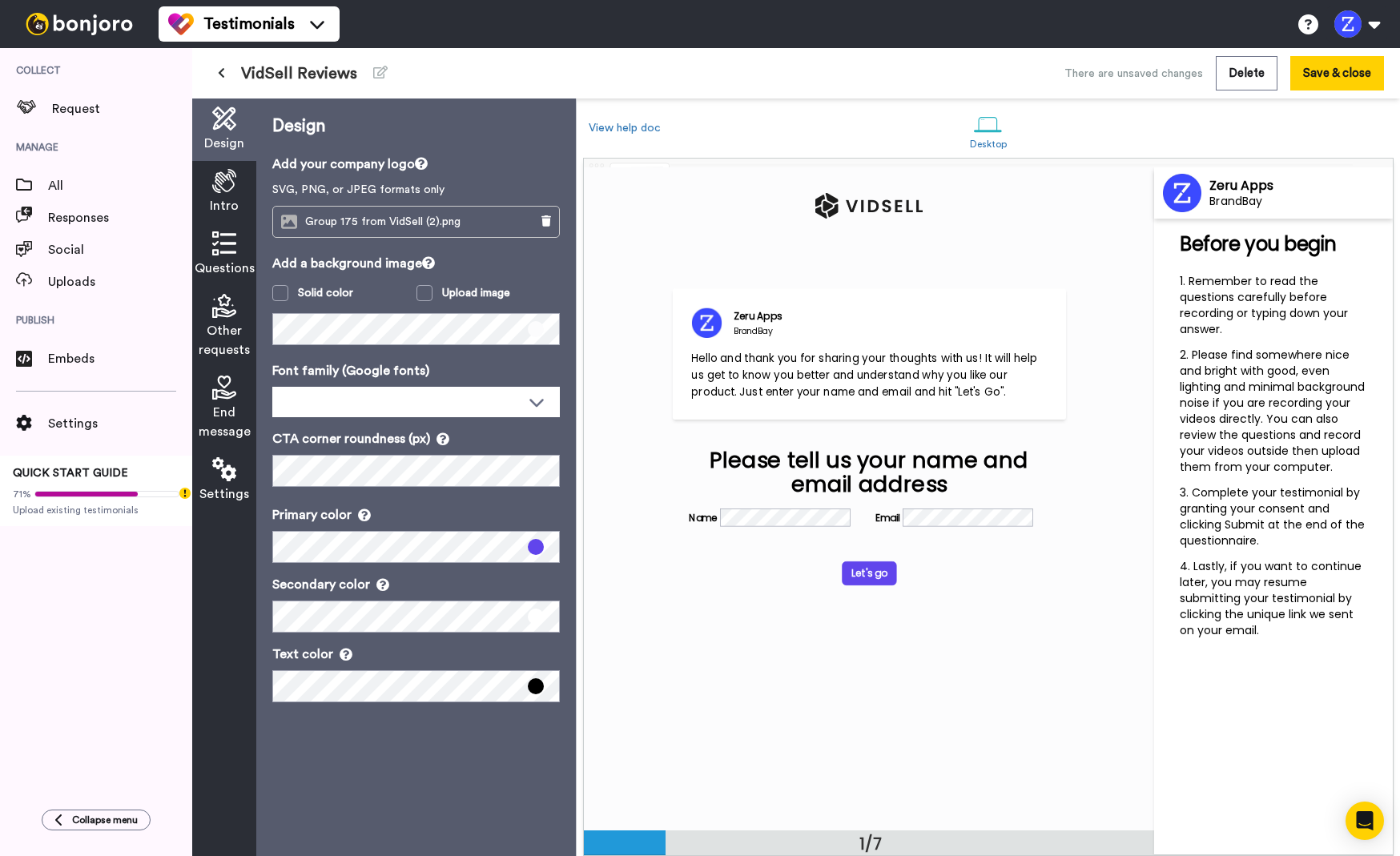
click at [227, 196] on span "Intro" at bounding box center [224, 205] width 29 height 19
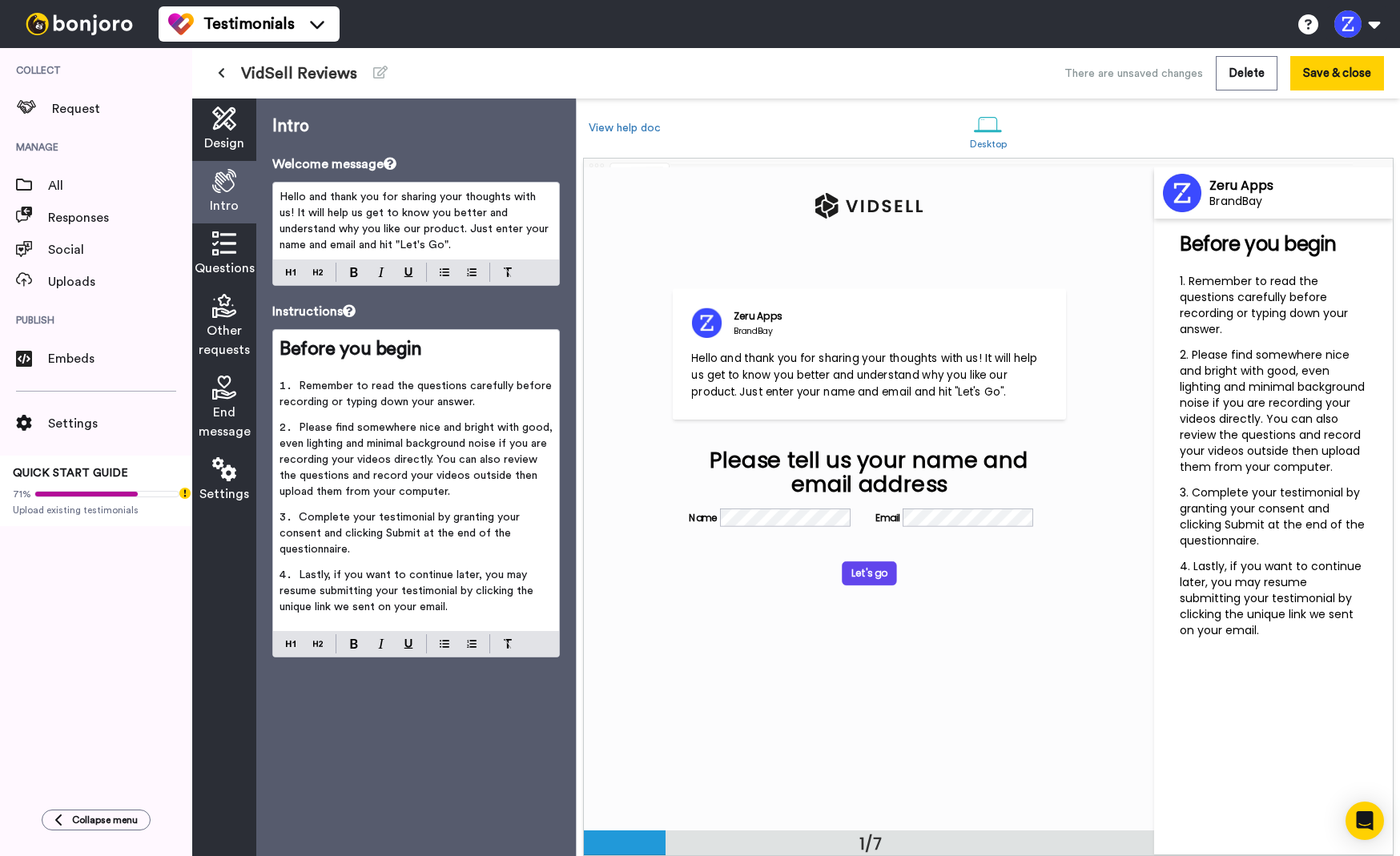
click at [225, 247] on icon at bounding box center [224, 244] width 24 height 24
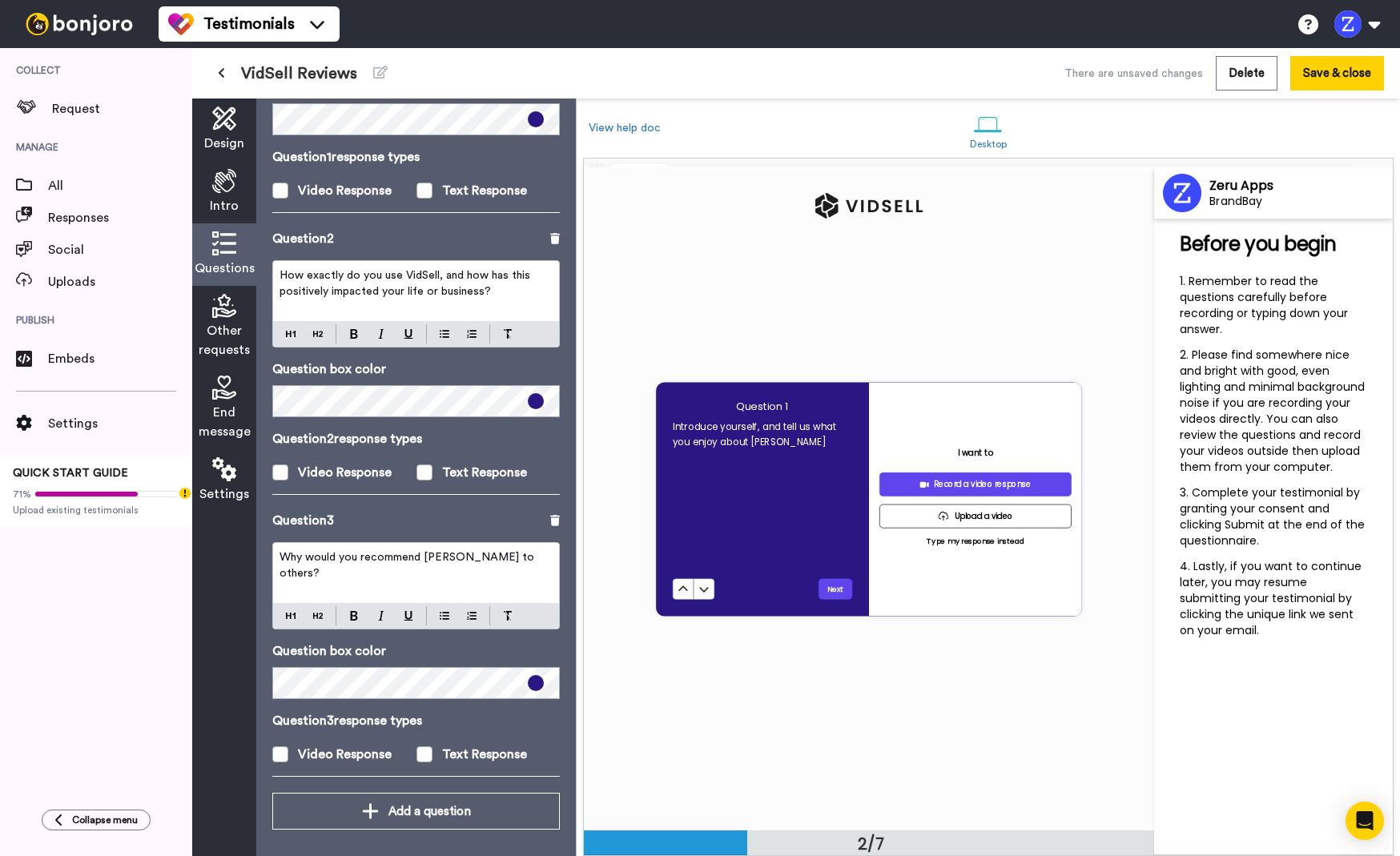
scroll to position [268, 0]
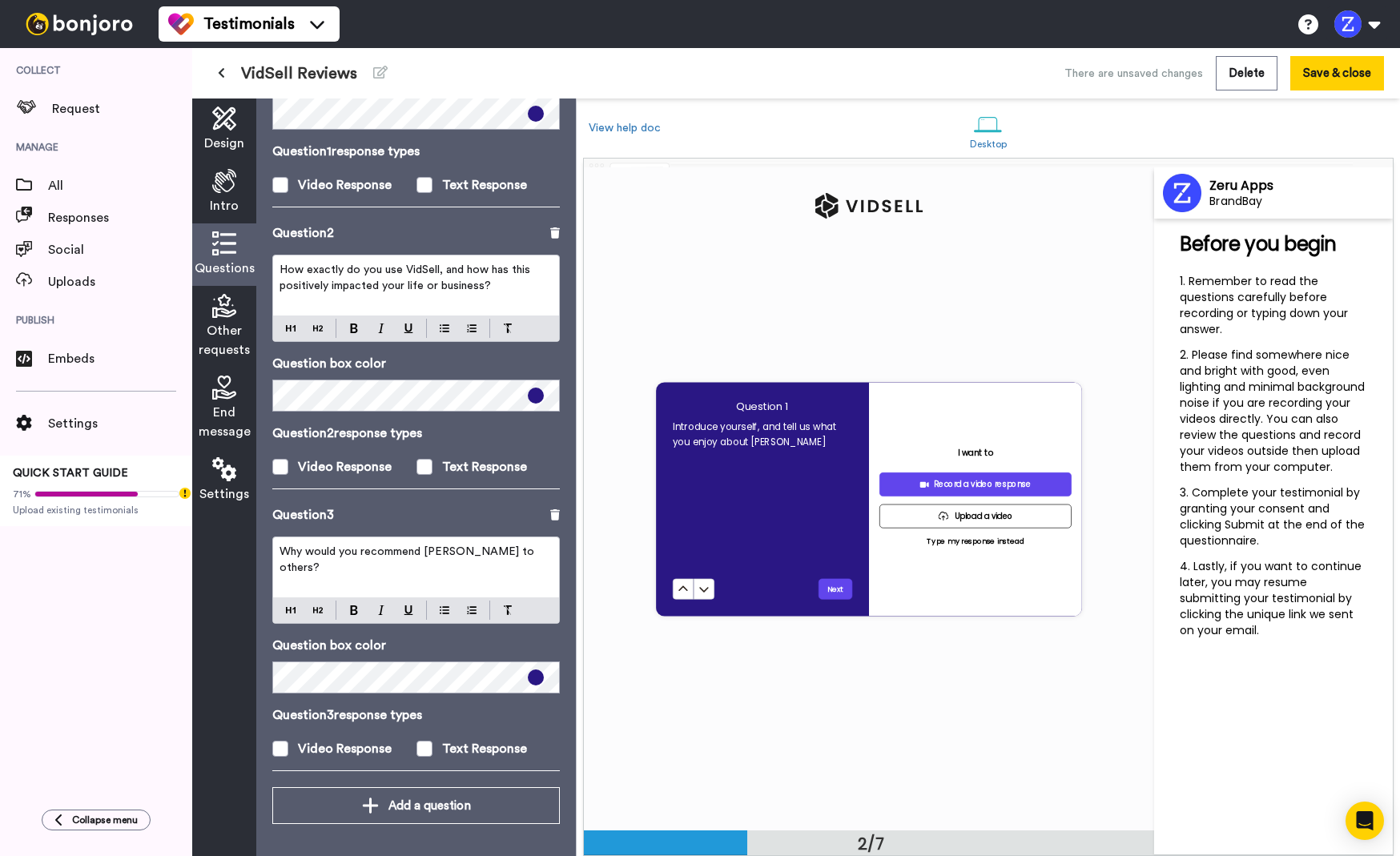
click at [218, 325] on span "Other requests" at bounding box center [224, 340] width 51 height 38
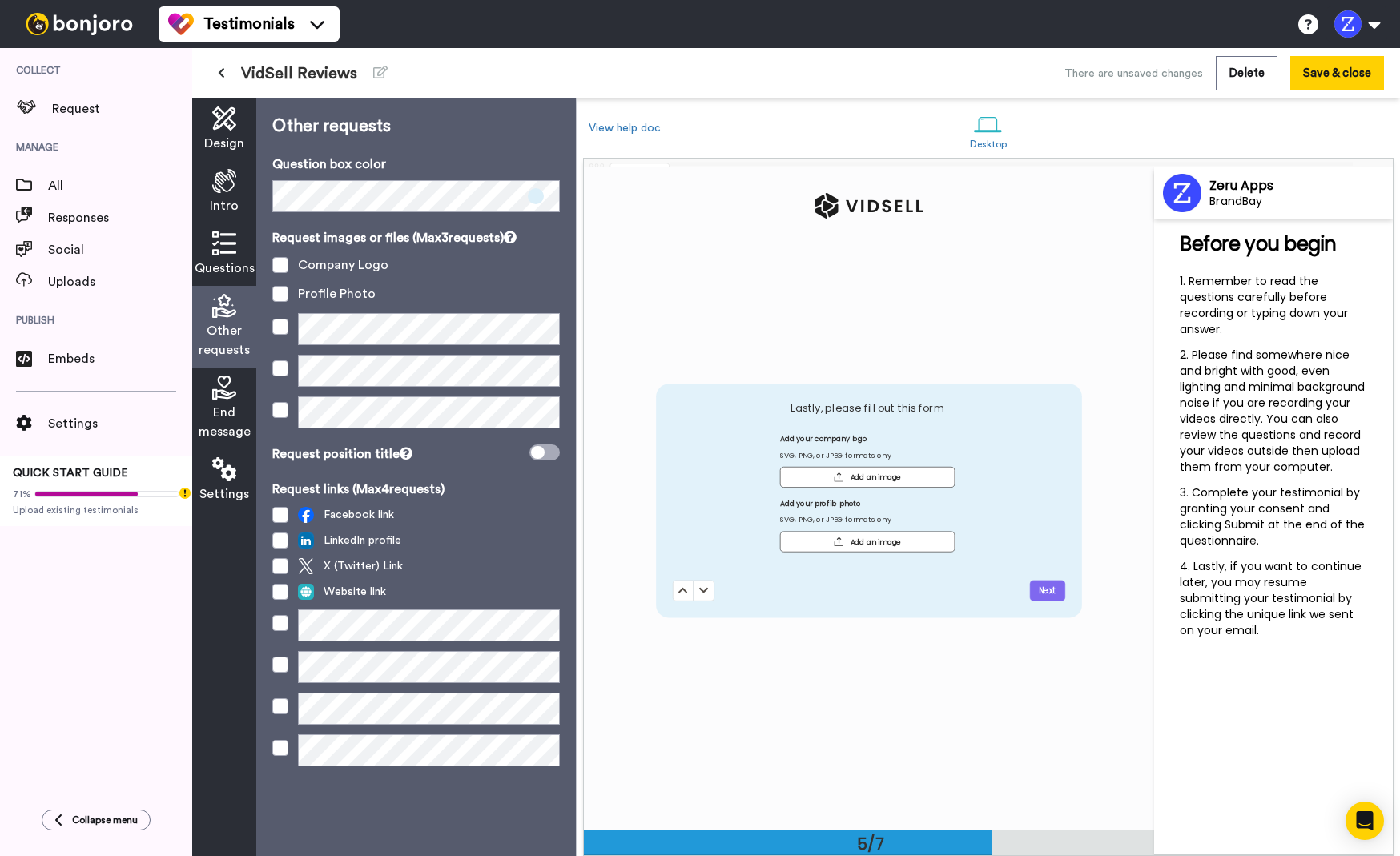
scroll to position [2650, 0]
click at [220, 408] on span "End message" at bounding box center [225, 422] width 52 height 38
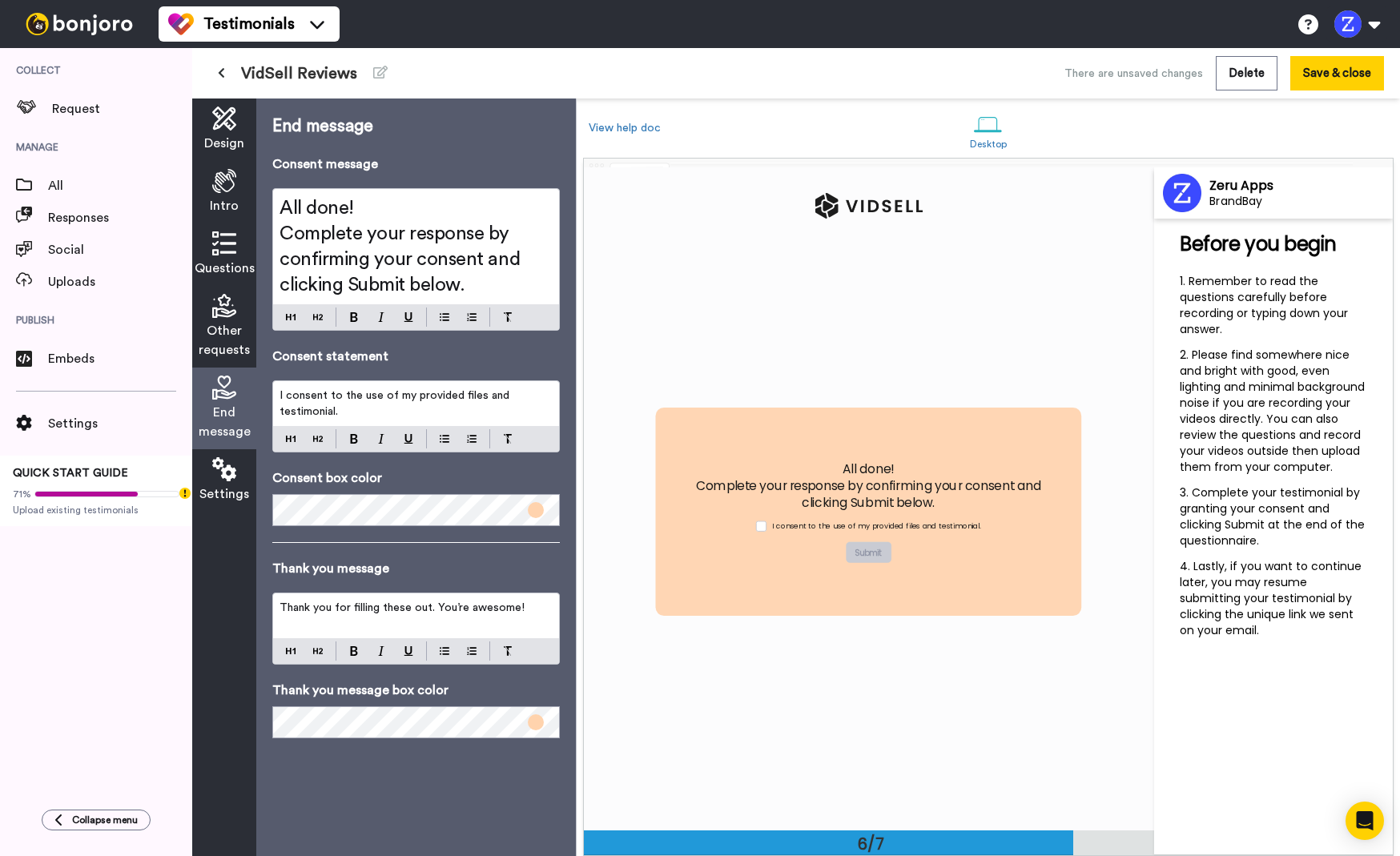
scroll to position [3312, 0]
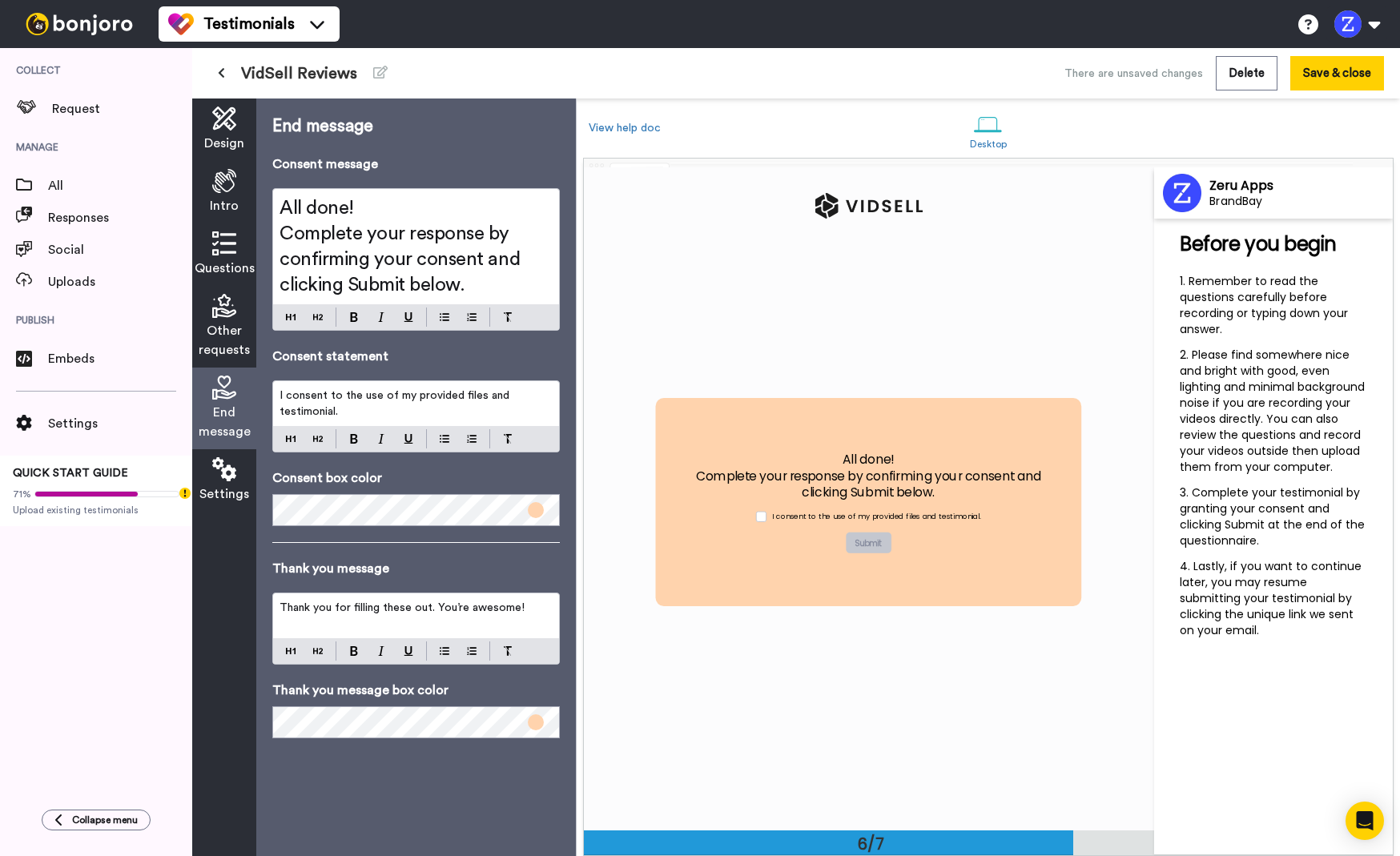
click at [224, 329] on span "Other requests" at bounding box center [224, 340] width 51 height 38
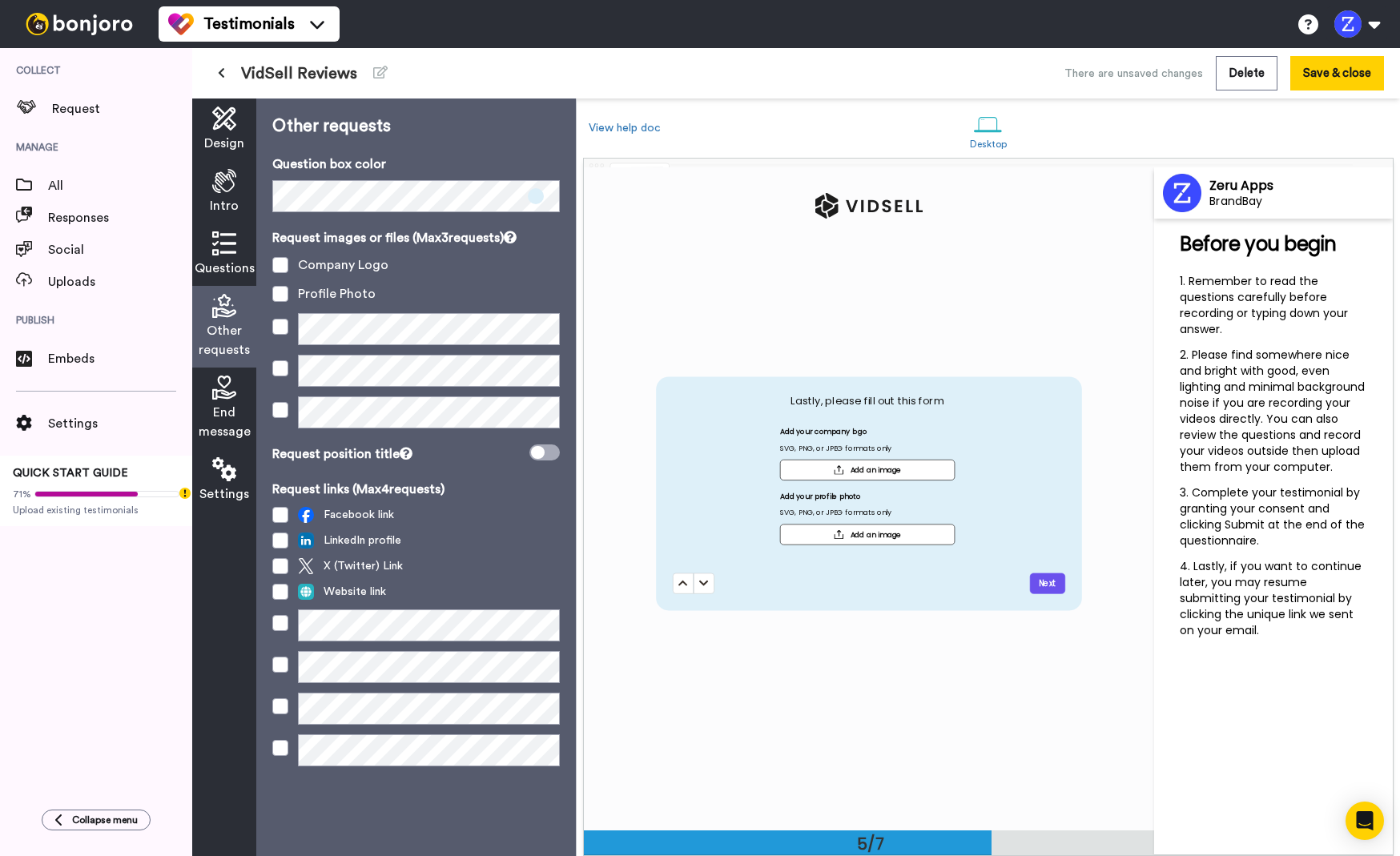
scroll to position [2650, 0]
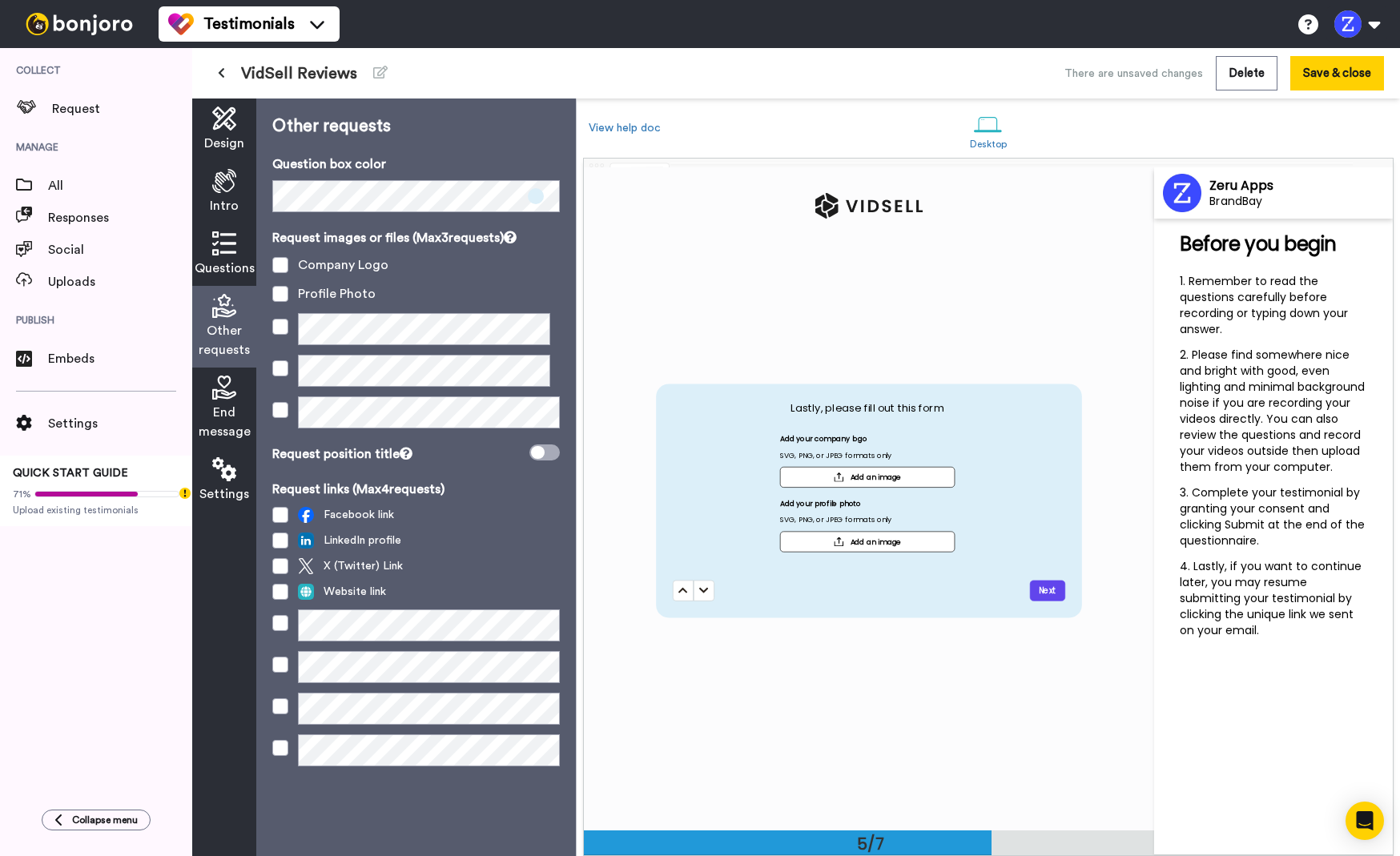
click at [224, 267] on span "Questions" at bounding box center [225, 268] width 60 height 19
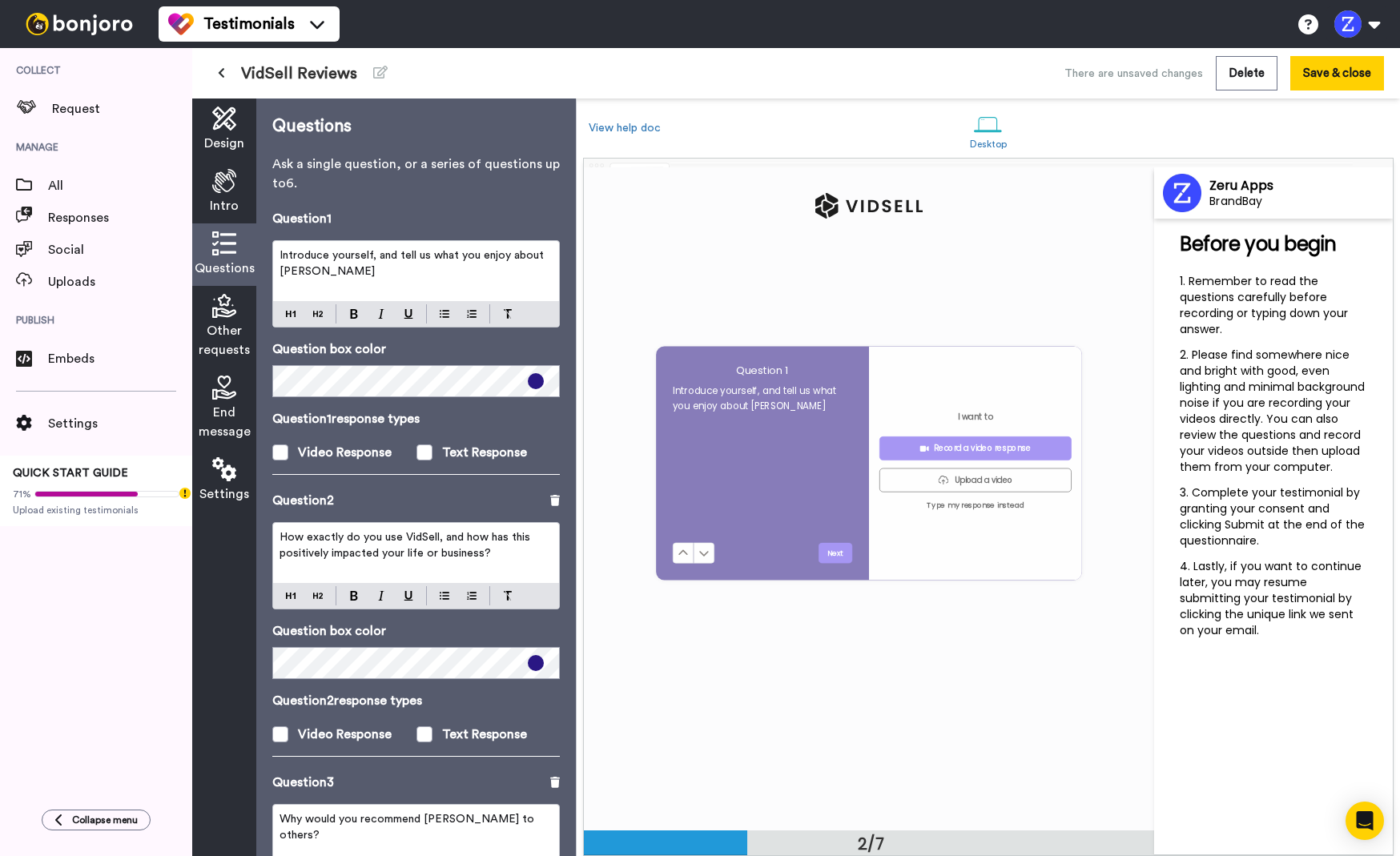
scroll to position [663, 0]
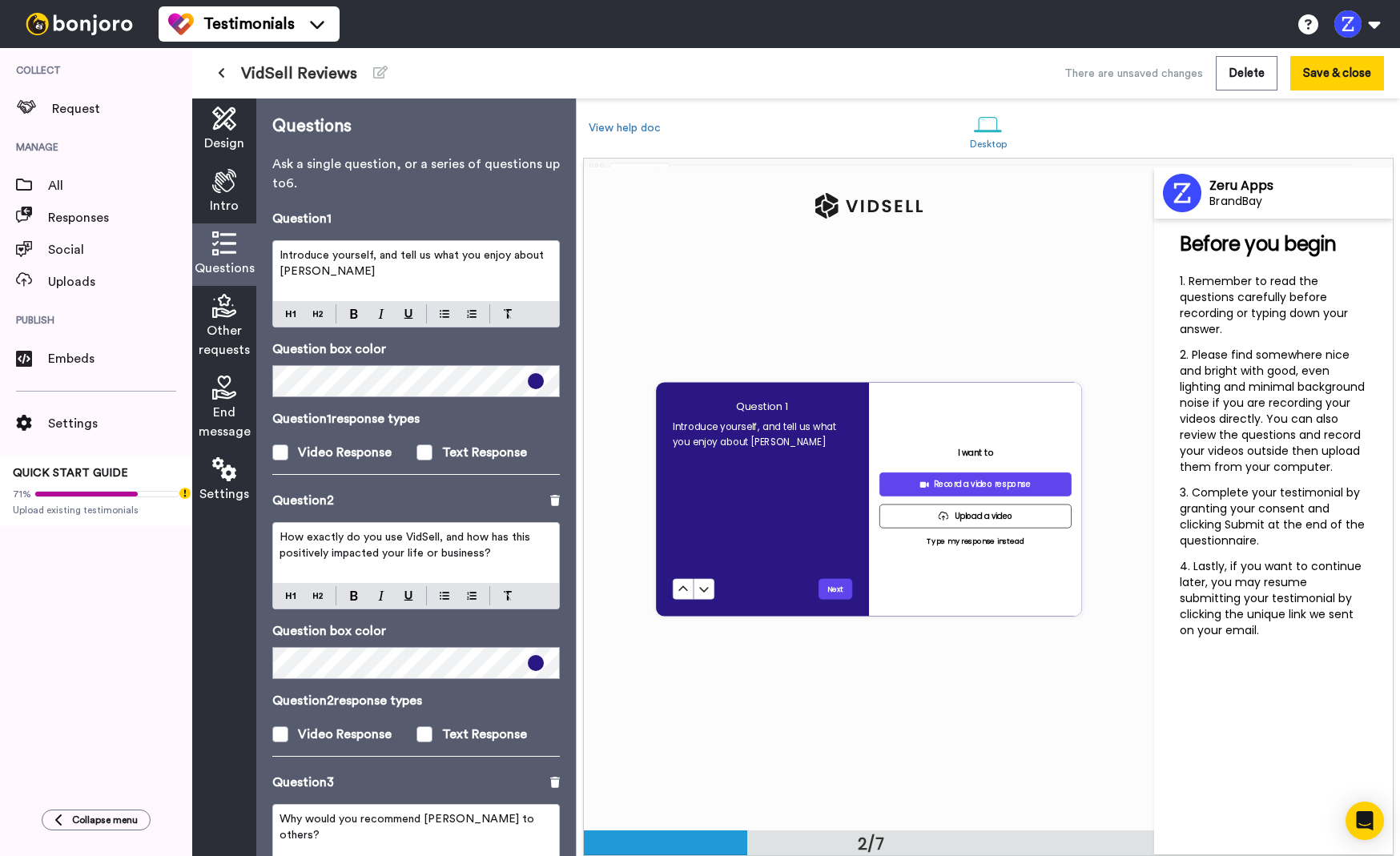
click at [231, 311] on icon at bounding box center [224, 306] width 24 height 24
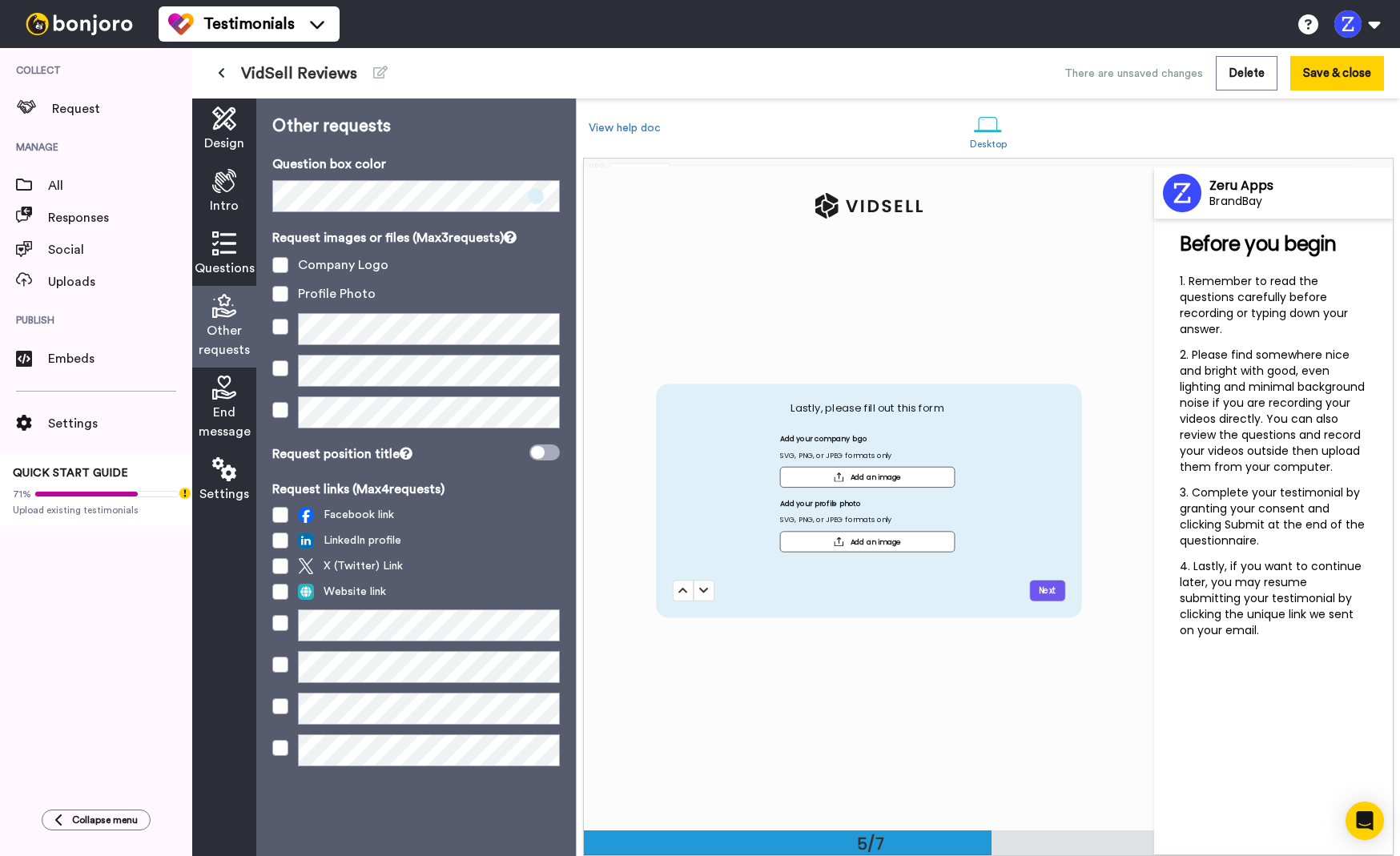
scroll to position [2650, 0]
click at [707, 479] on div "Add your company logo SVG, PNG, or JPEG formats only Add an image Add your prof…" at bounding box center [867, 497] width 390 height 129
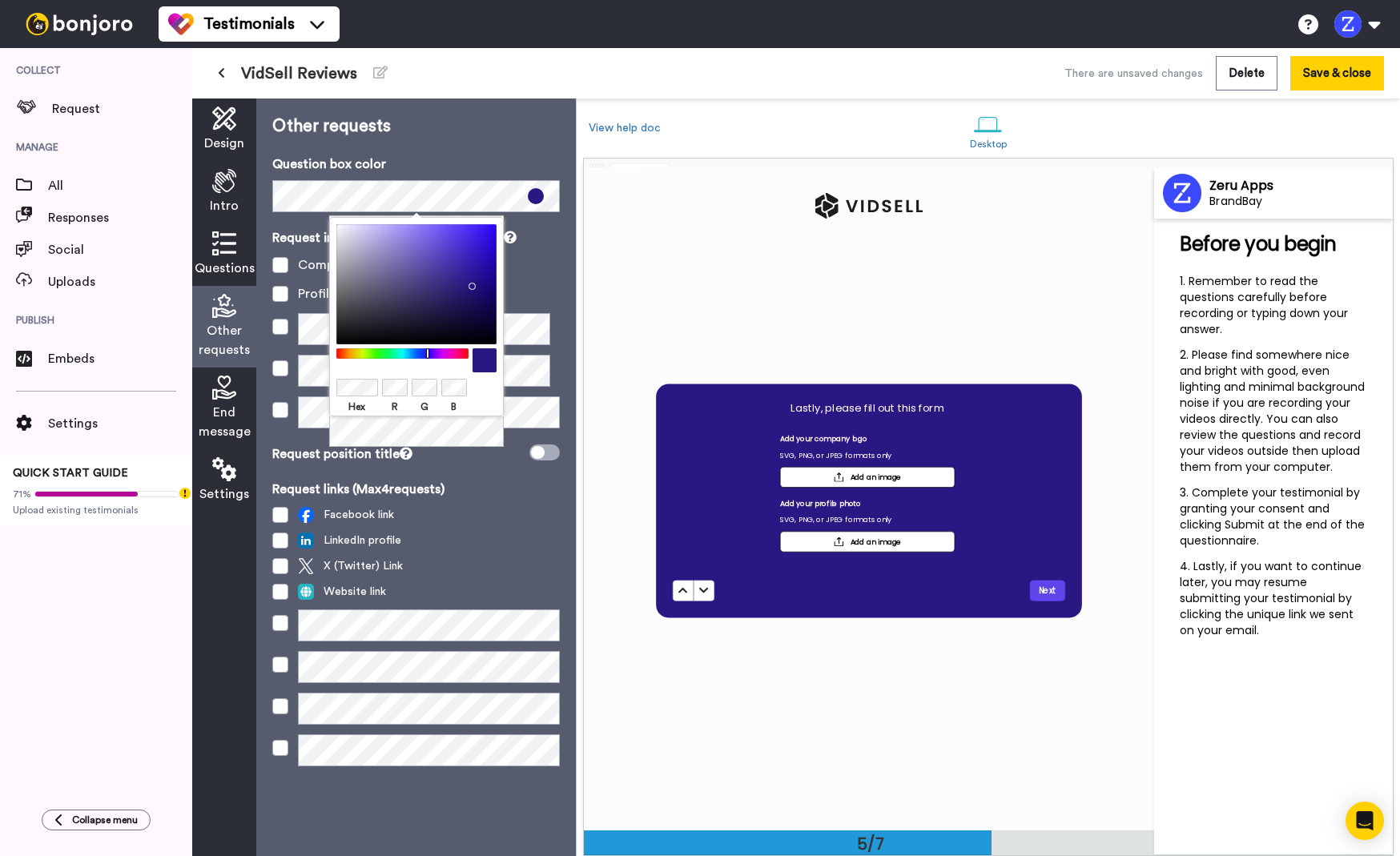
click at [231, 417] on span "End message" at bounding box center [225, 422] width 52 height 38
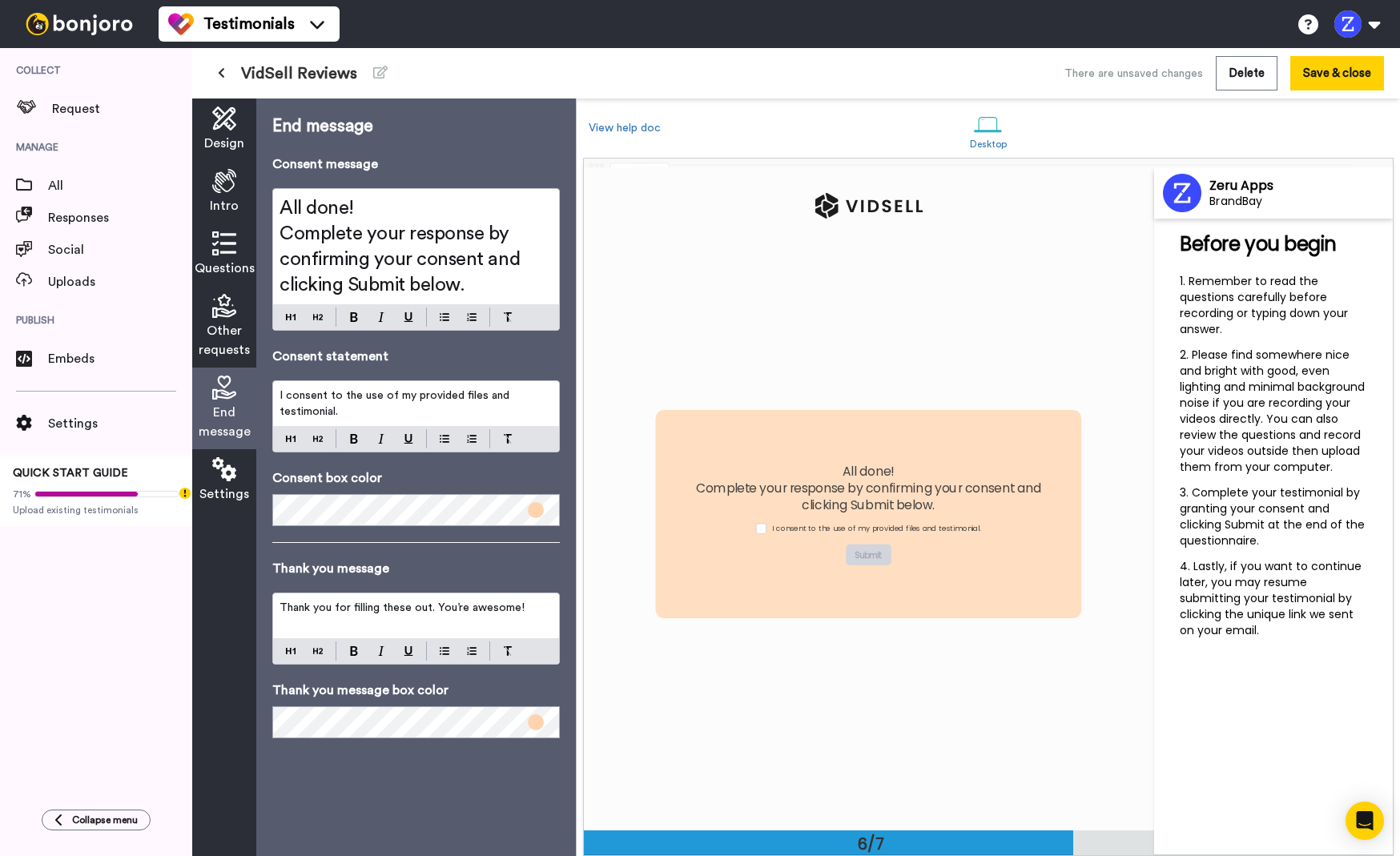
scroll to position [3312, 0]
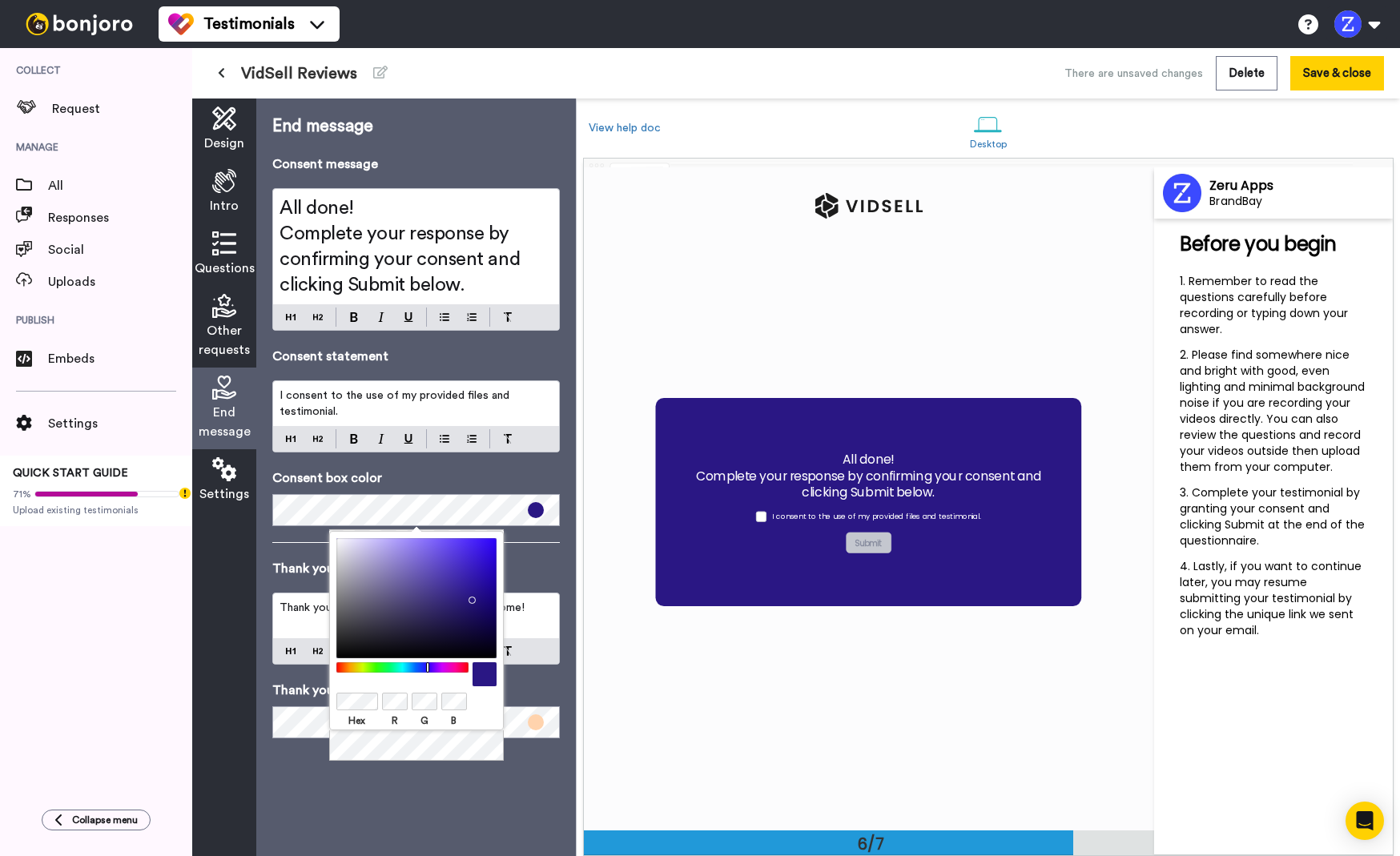
click at [400, 758] on div "Hex R G B" at bounding box center [416, 646] width 175 height 232
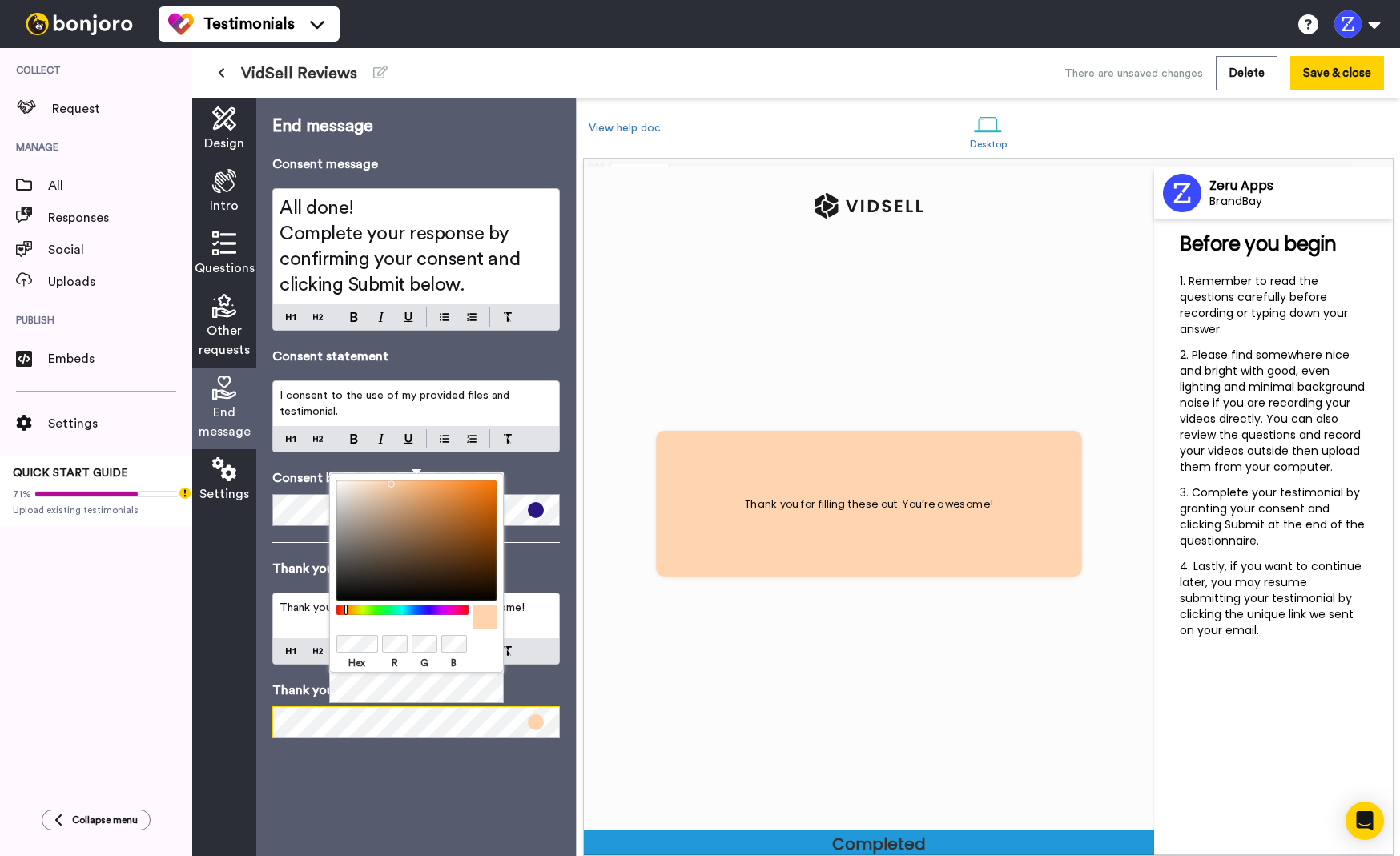
scroll to position [3973, 0]
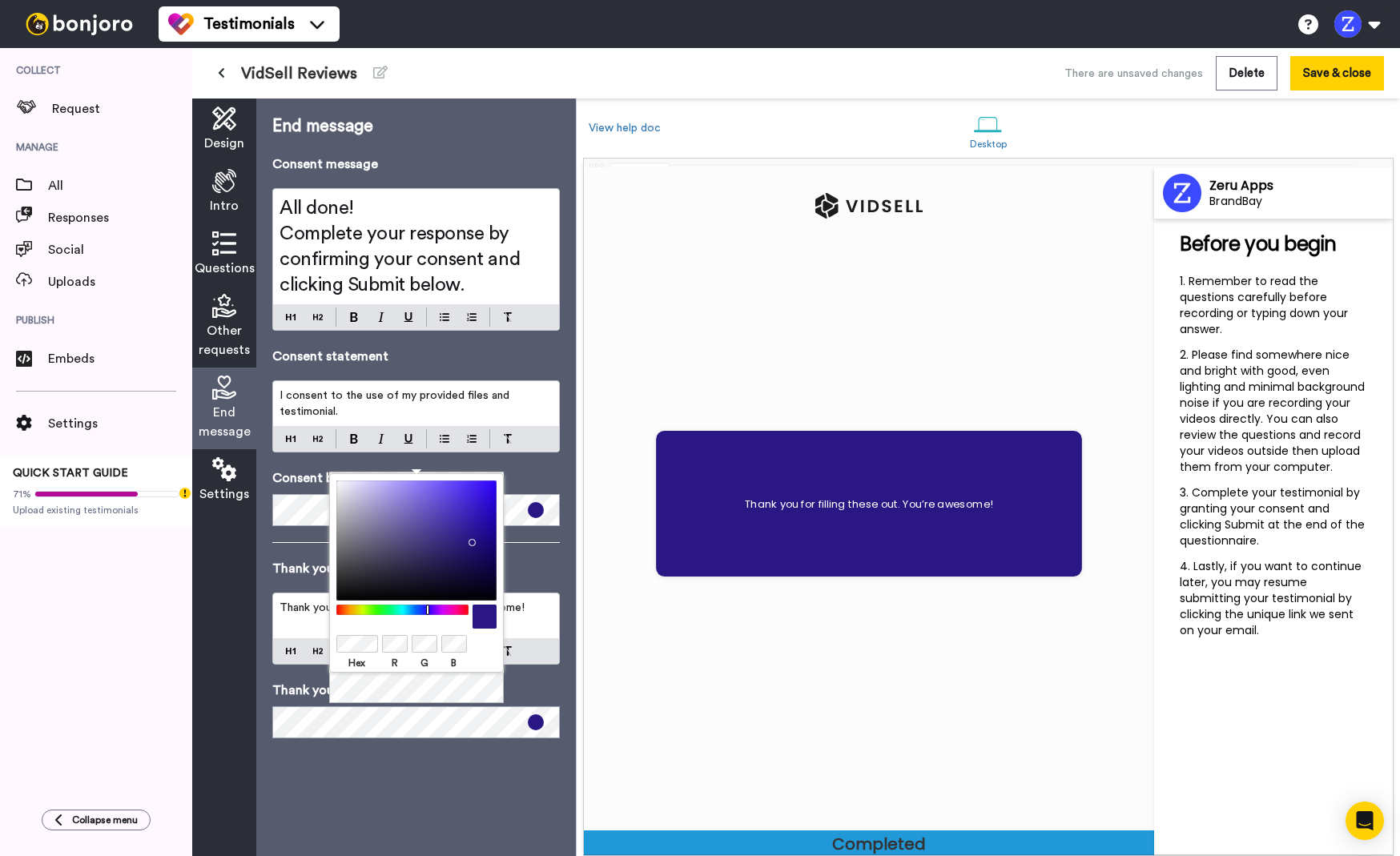
click at [426, 350] on p "Consent statement" at bounding box center [417, 356] width 288 height 19
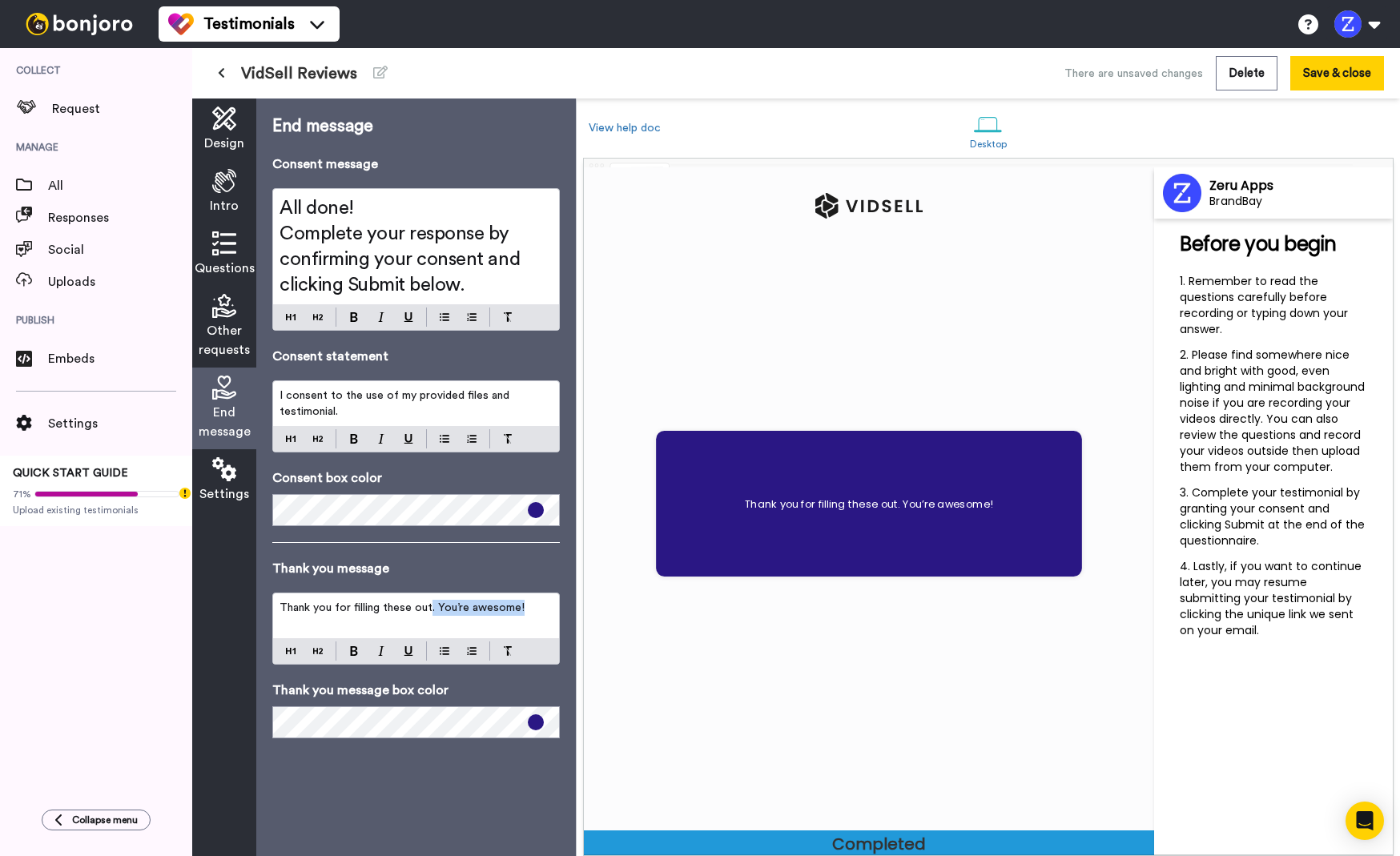
drag, startPoint x: 524, startPoint y: 609, endPoint x: 429, endPoint y: 610, distance: 95.0
click at [429, 610] on p "Thank you for filling these out. You’re awesome!" at bounding box center [416, 607] width 273 height 16
click at [468, 768] on div "End message Consent message All done! Complete your response by confirming your…" at bounding box center [416, 477] width 320 height 757
click at [230, 473] on icon at bounding box center [224, 469] width 24 height 24
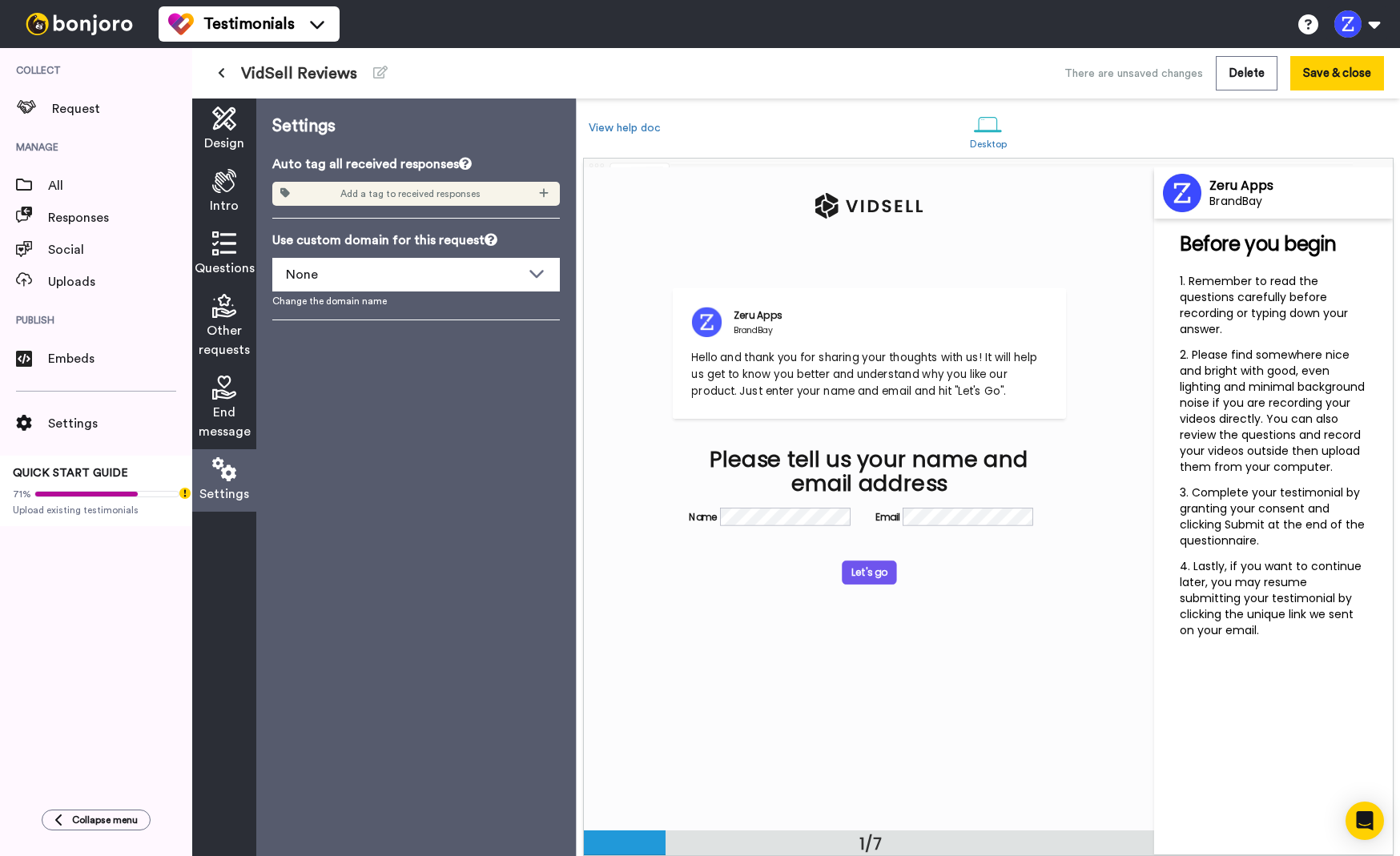
scroll to position [0, 0]
click at [1321, 79] on button "Save & close" at bounding box center [1337, 73] width 94 height 34
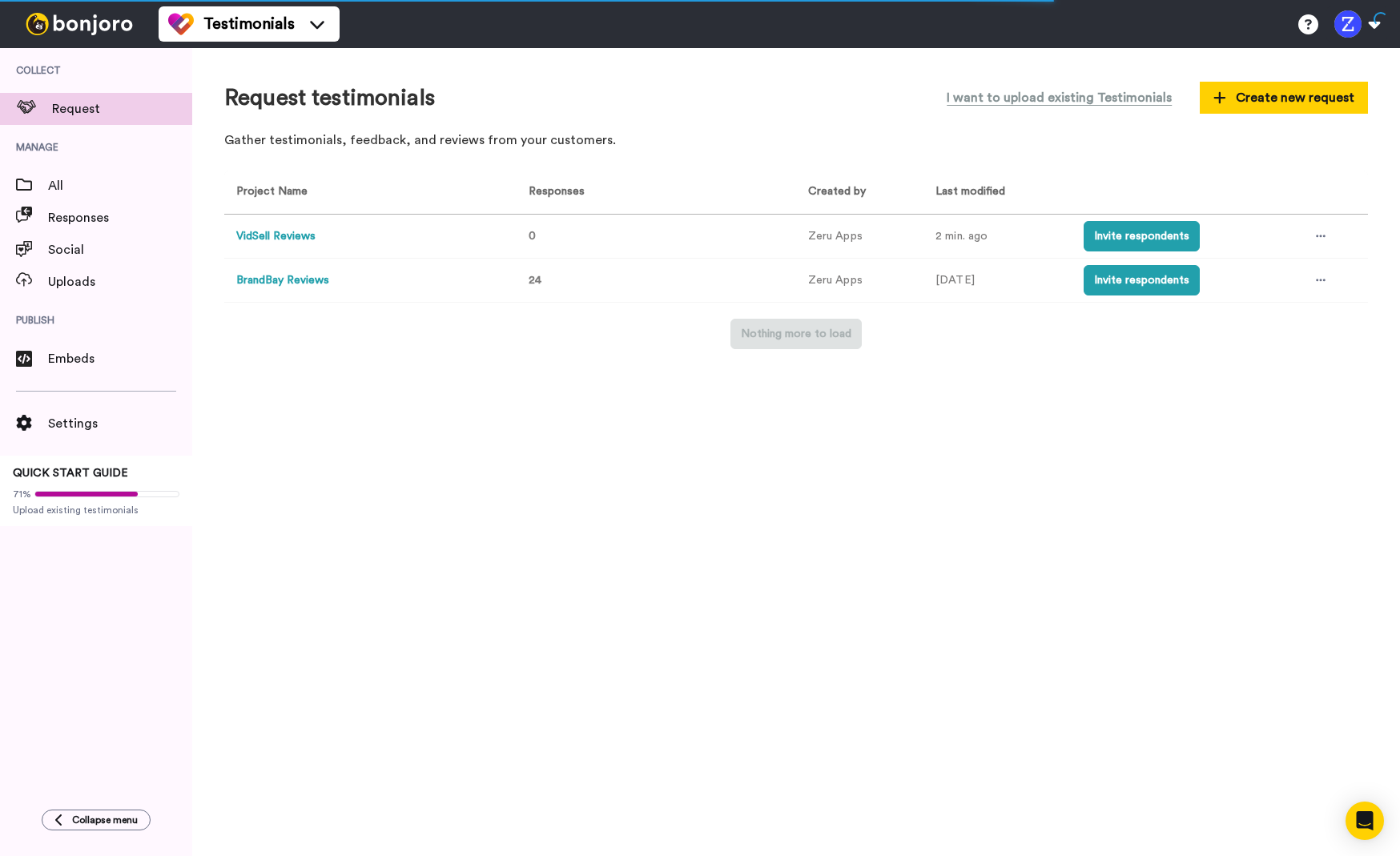
click at [296, 236] on button "VidSell Reviews" at bounding box center [275, 236] width 79 height 17
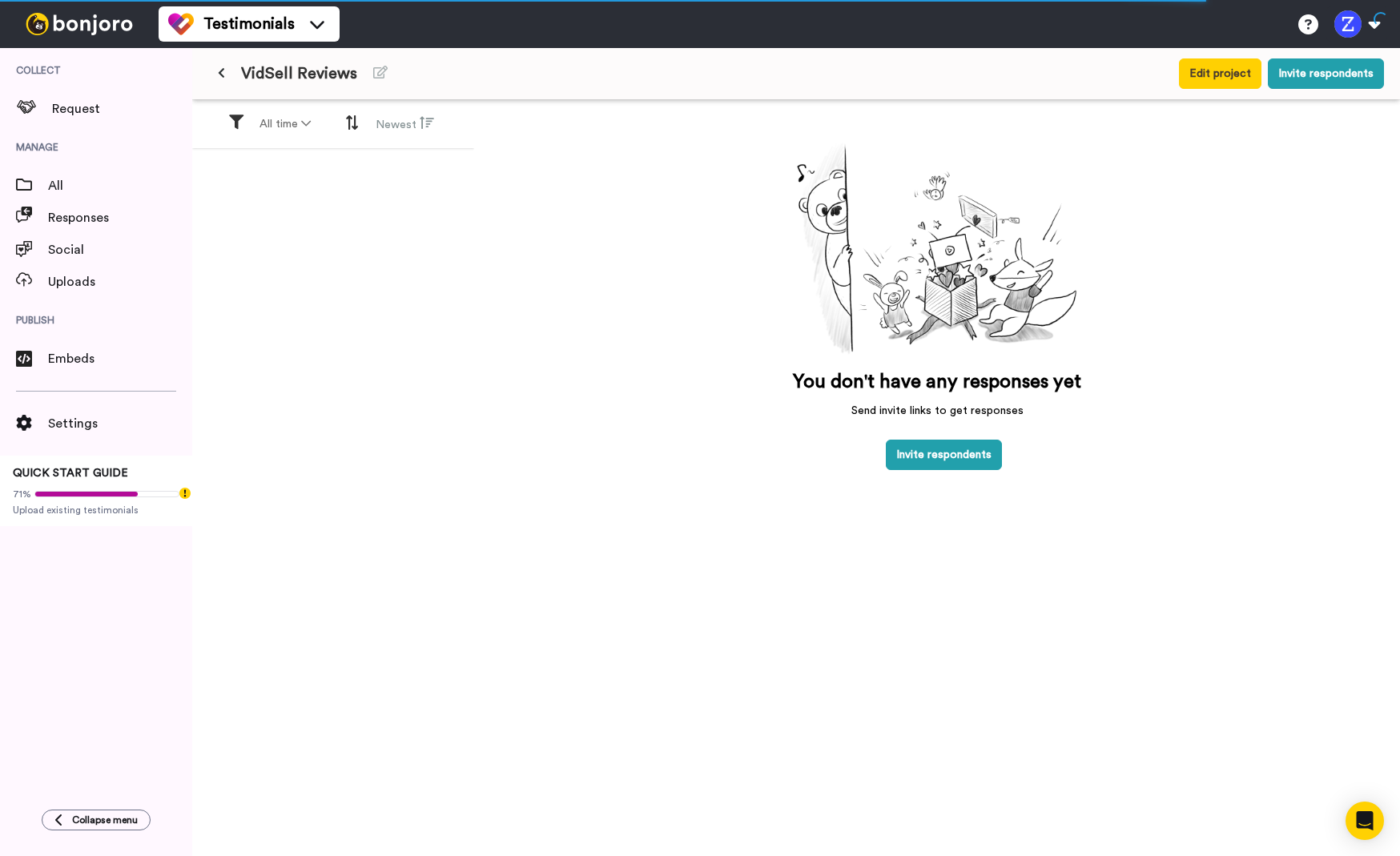
click at [462, 528] on div "All time Newest" at bounding box center [333, 503] width 282 height 808
